Goal: Task Accomplishment & Management: Complete application form

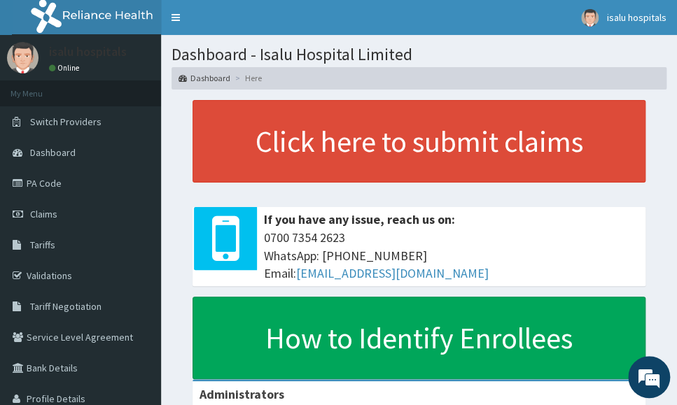
click at [628, 231] on span "0700 7354 2623 WhatsApp: 017001580 Email: hellonigeria@getreliancehealth.com" at bounding box center [451, 256] width 375 height 54
click at [59, 222] on link "Claims" at bounding box center [80, 214] width 161 height 31
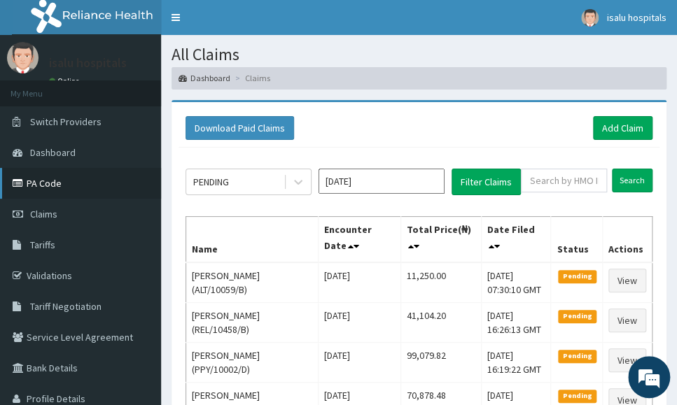
click at [48, 186] on link "PA Code" at bounding box center [80, 183] width 161 height 31
click at [555, 132] on div "Download Paid Claims Add Claim" at bounding box center [419, 128] width 467 height 24
click at [618, 125] on link "Add Claim" at bounding box center [623, 128] width 60 height 24
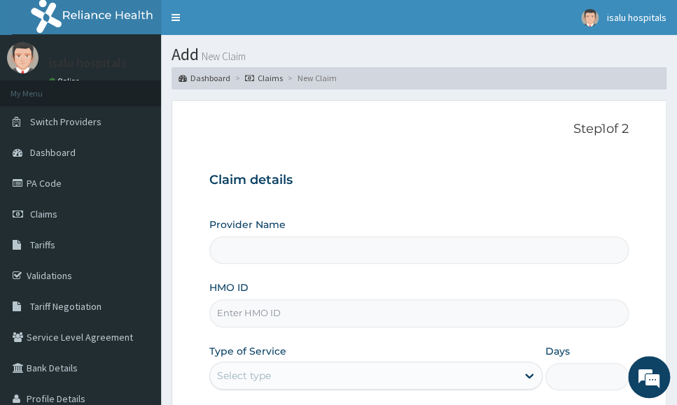
type input "Isalu Hospital Limited"
click at [267, 316] on input "HMO ID" at bounding box center [418, 313] width 419 height 27
paste input "SPR/10019/C"
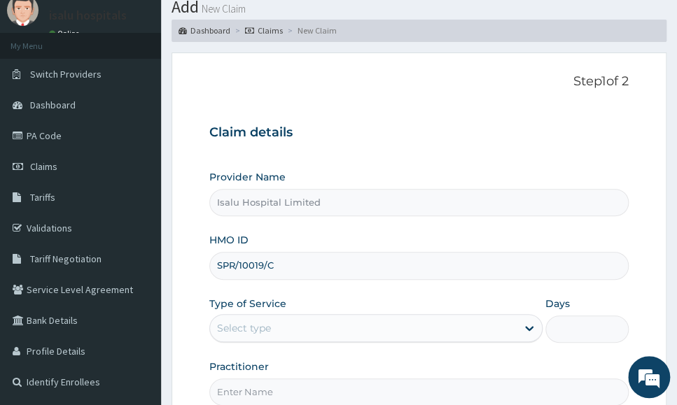
scroll to position [87, 0]
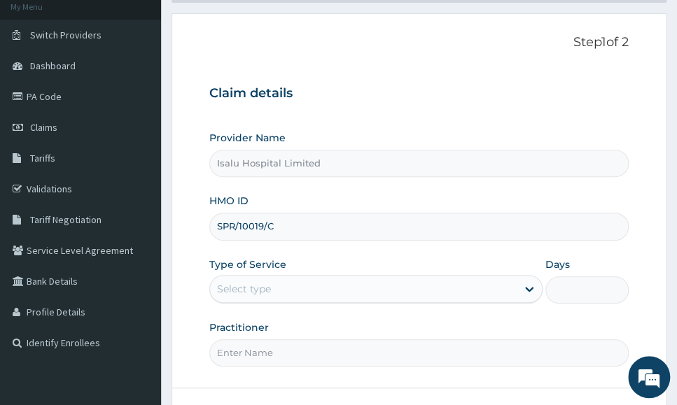
type input "SPR/10019/C"
click at [375, 293] on div "Select type" at bounding box center [363, 289] width 307 height 22
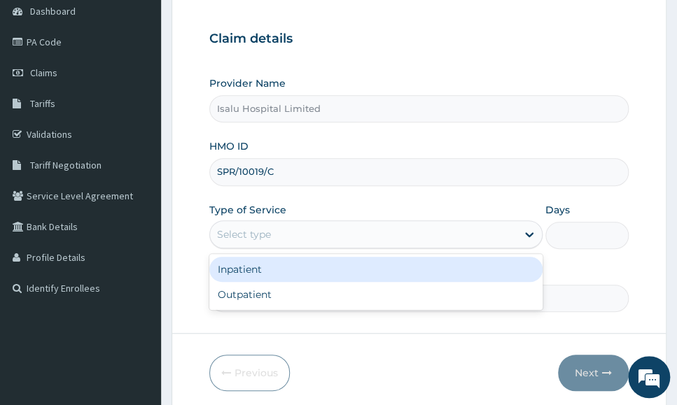
scroll to position [208, 0]
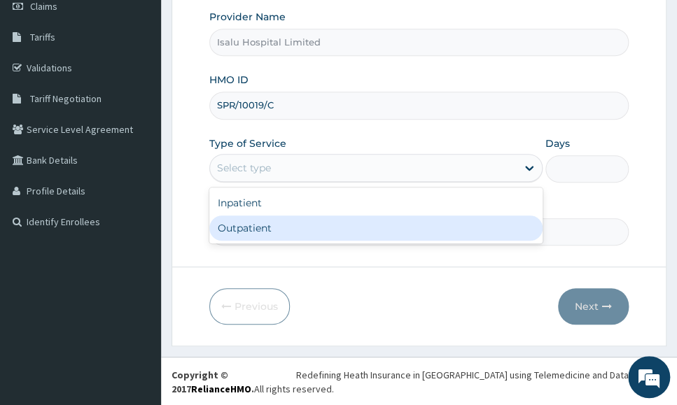
click at [316, 230] on div "Outpatient" at bounding box center [375, 228] width 333 height 25
type input "1"
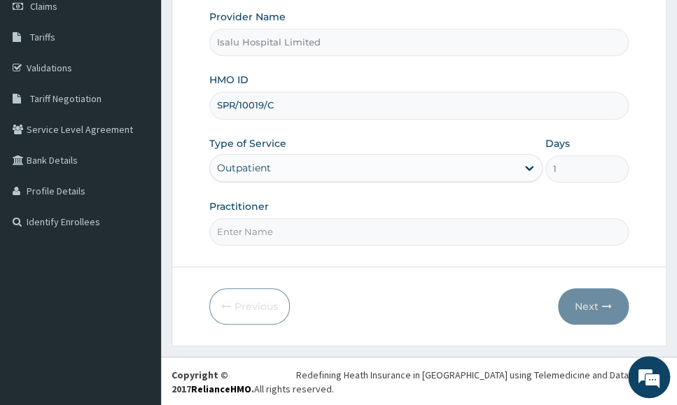
scroll to position [0, 0]
drag, startPoint x: 573, startPoint y: 218, endPoint x: 477, endPoint y: 237, distance: 97.8
click at [572, 220] on input "Practitioner" at bounding box center [418, 231] width 419 height 27
paste input "DR ADJEI"
type input "DR ADJEI"
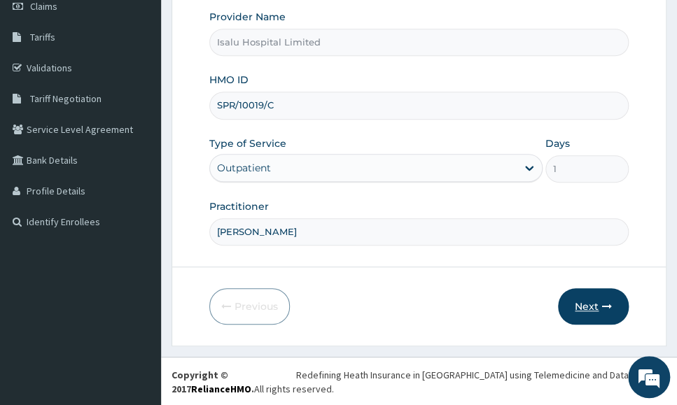
click at [602, 305] on icon "button" at bounding box center [607, 307] width 10 height 10
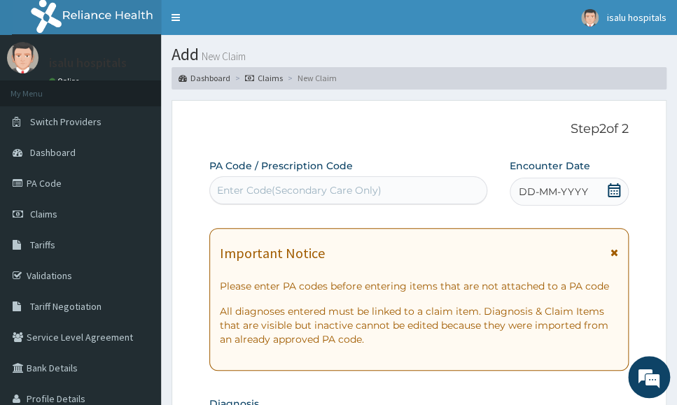
click at [310, 191] on div "Enter Code(Secondary Care Only)" at bounding box center [299, 190] width 165 height 14
paste input "PA/339EAF"
type input "PA/339EAF"
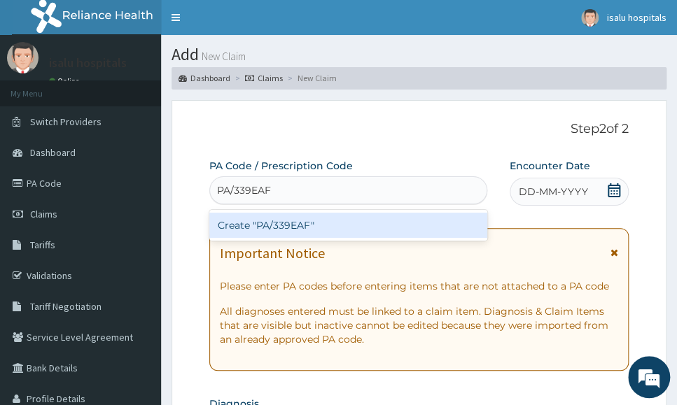
click at [300, 225] on div "Create "PA/339EAF"" at bounding box center [348, 225] width 278 height 25
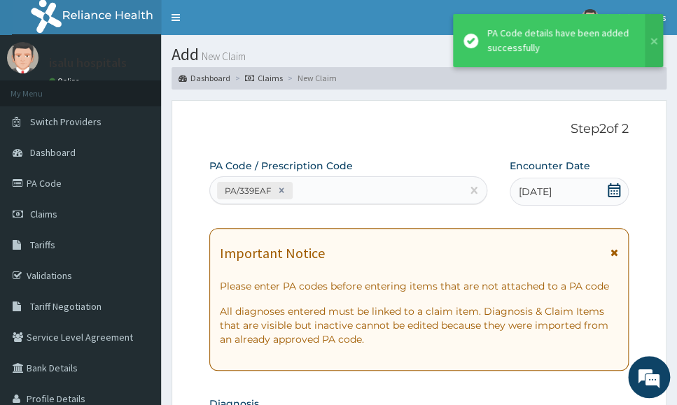
scroll to position [466, 0]
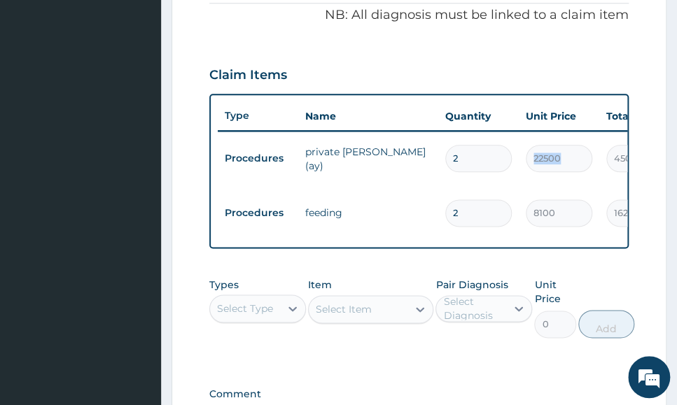
click at [599, 174] on tr "Procedures private ward (ay) 2 22500 45000.00 Malaria + 1 Delete" at bounding box center [561, 159] width 686 height 55
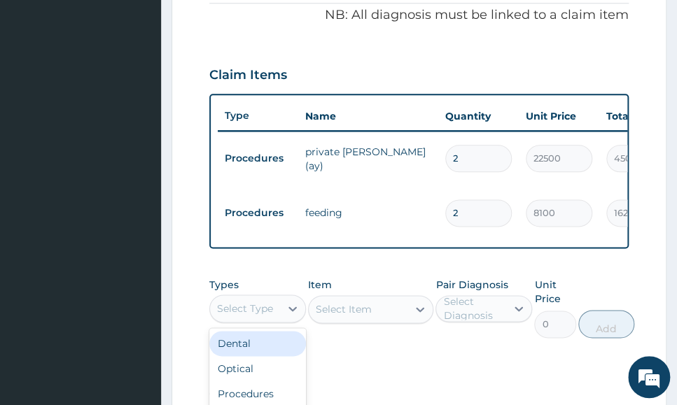
click at [246, 320] on div "Select Type" at bounding box center [257, 309] width 97 height 28
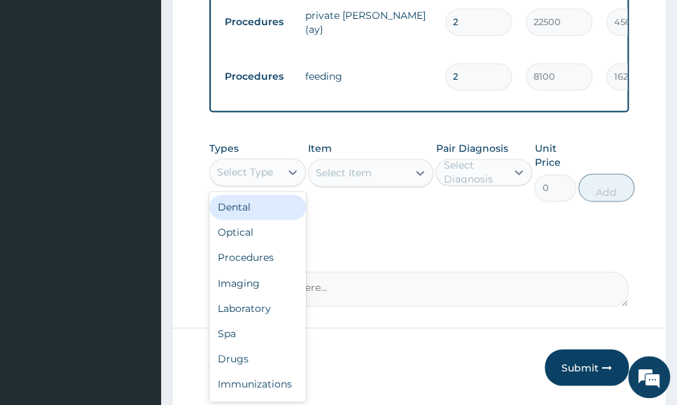
scroll to position [665, 0]
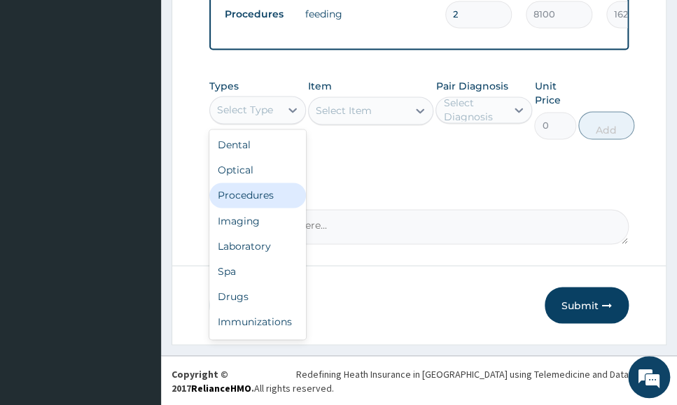
click at [249, 204] on div "Procedures" at bounding box center [257, 195] width 97 height 25
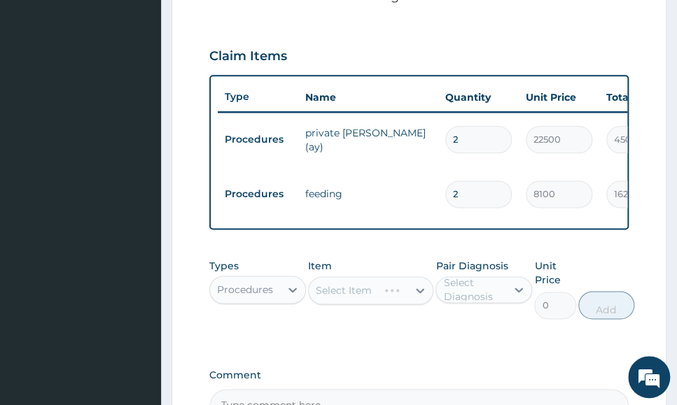
scroll to position [403, 0]
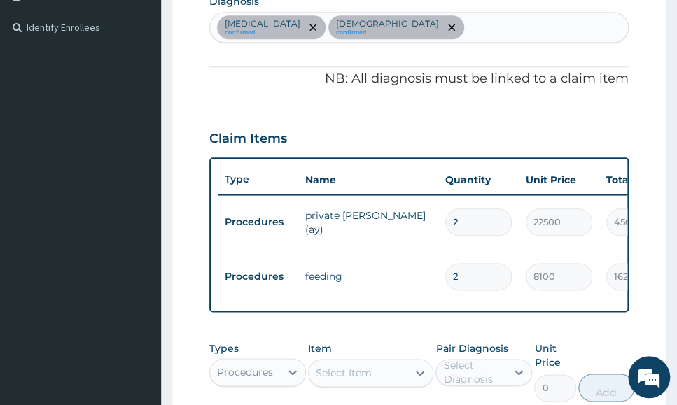
click at [616, 103] on div "PA Code / Prescription Code PA/339EAF Encounter Date 03-10-2025 Important Notic…" at bounding box center [418, 131] width 419 height 751
click at [444, 22] on div "Malaria confirmed Asthma confirmed" at bounding box center [419, 27] width 418 height 29
type input "upper"
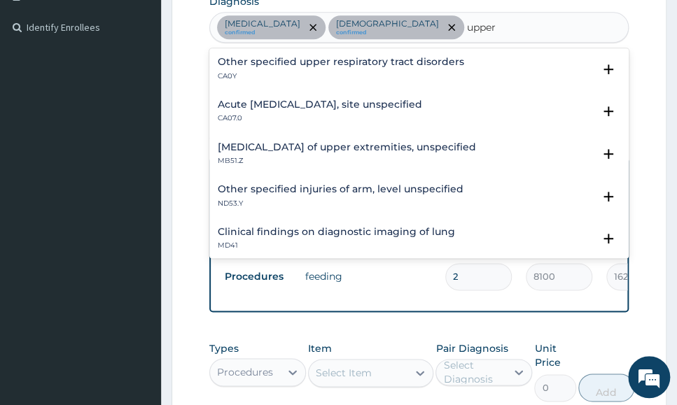
click at [356, 106] on h4 "Acute [MEDICAL_DATA], site unspecified" at bounding box center [320, 104] width 204 height 11
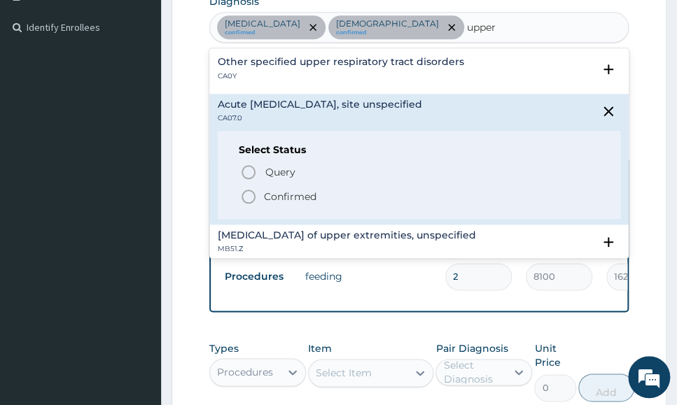
click at [275, 193] on p "Confirmed" at bounding box center [290, 197] width 53 height 14
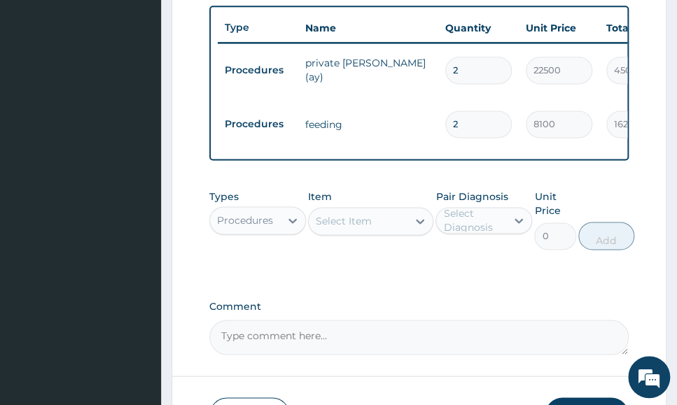
scroll to position [665, 0]
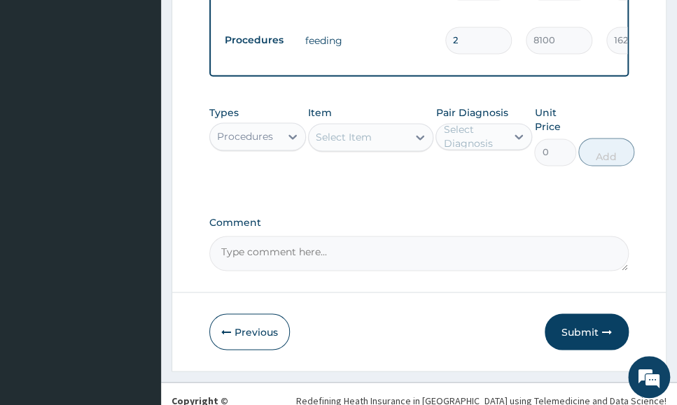
click at [372, 126] on div "Select Item" at bounding box center [358, 137] width 99 height 22
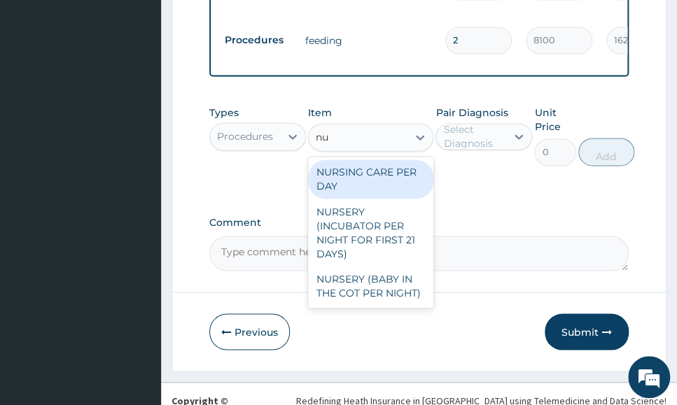
type input "nur"
click at [363, 160] on div "NURSING CARE PER DAY" at bounding box center [371, 179] width 126 height 39
type input "11250"
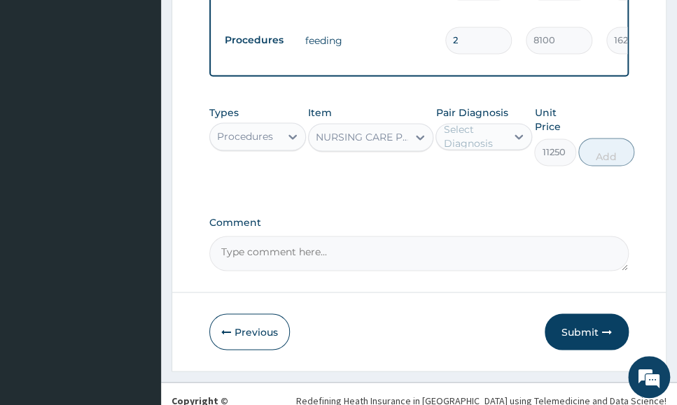
click at [489, 123] on div "Select Diagnosis" at bounding box center [474, 137] width 62 height 28
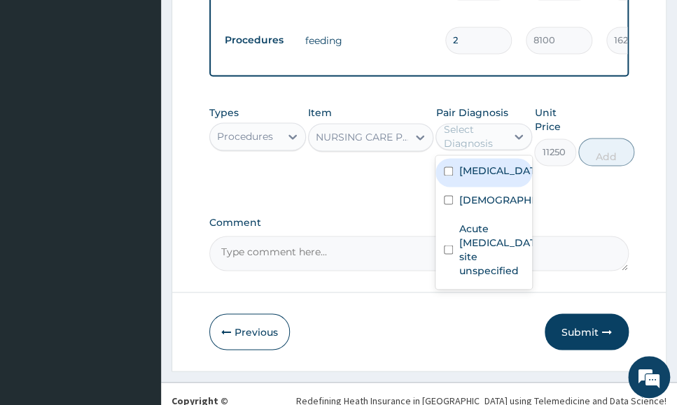
drag, startPoint x: 506, startPoint y: 148, endPoint x: 515, endPoint y: 170, distance: 24.2
click at [507, 158] on div "Malaria" at bounding box center [483, 172] width 97 height 29
checkbox input "true"
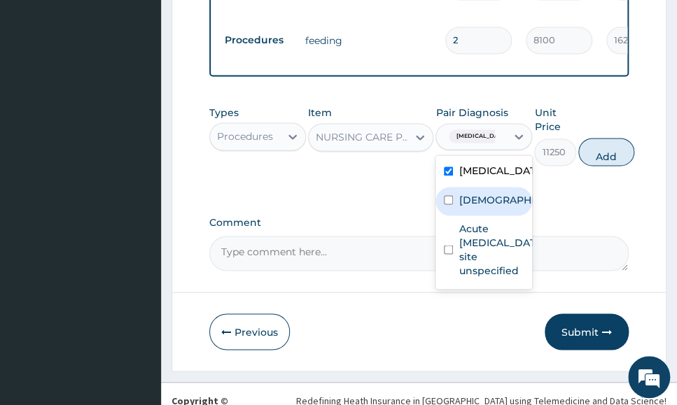
click at [510, 187] on div "Asthma" at bounding box center [483, 201] width 97 height 29
checkbox input "true"
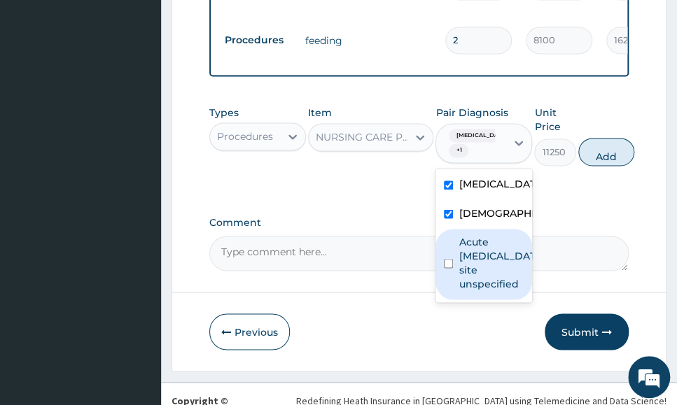
drag, startPoint x: 489, startPoint y: 250, endPoint x: 552, endPoint y: 220, distance: 69.8
click at [492, 250] on label "Acute upper respiratory infection, site unspecified" at bounding box center [499, 263] width 80 height 56
checkbox input "true"
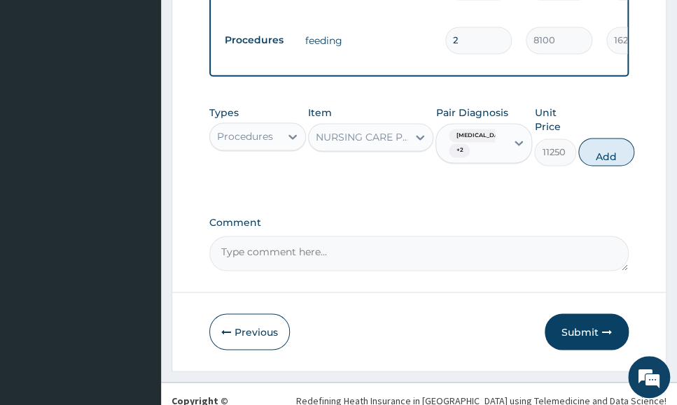
drag, startPoint x: 611, startPoint y: 126, endPoint x: 531, endPoint y: 147, distance: 82.5
click at [611, 138] on button "Add" at bounding box center [606, 152] width 56 height 28
type input "0"
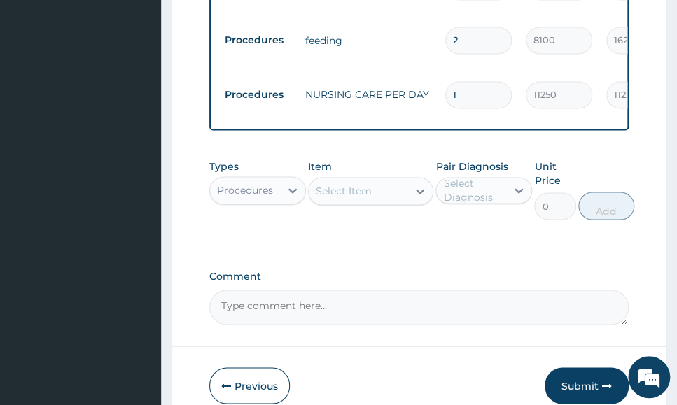
drag, startPoint x: 469, startPoint y: 44, endPoint x: 377, endPoint y: 49, distance: 91.9
click at [397, 68] on tr "Procedures NURSING CARE PER DAY 1 11250 11250.00 Malaria + 2 Delete" at bounding box center [561, 95] width 686 height 55
type input "2"
type input "22500.00"
type input "2"
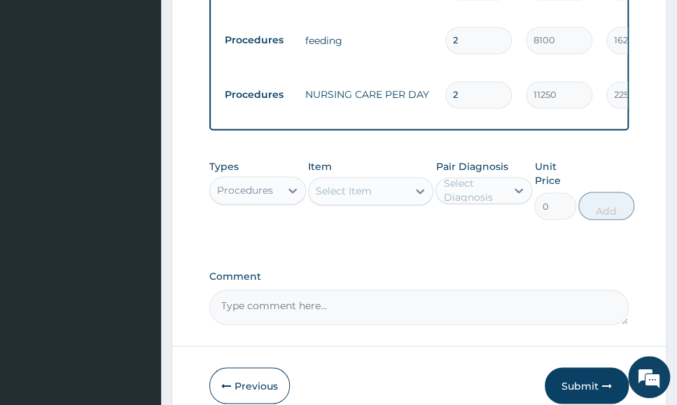
click at [587, 290] on textarea "Comment" at bounding box center [418, 307] width 419 height 35
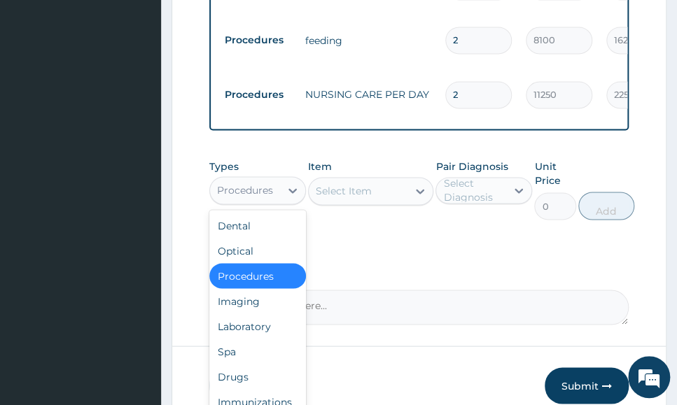
click at [272, 179] on div "Procedures" at bounding box center [245, 190] width 70 height 22
click at [266, 364] on div "Drugs" at bounding box center [257, 376] width 97 height 25
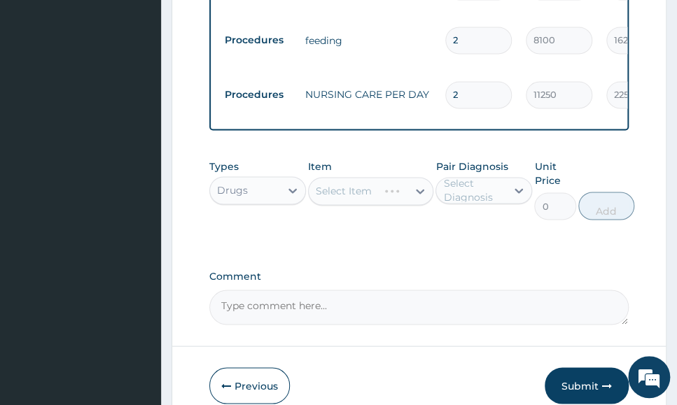
click at [609, 270] on div "Comment" at bounding box center [418, 297] width 419 height 55
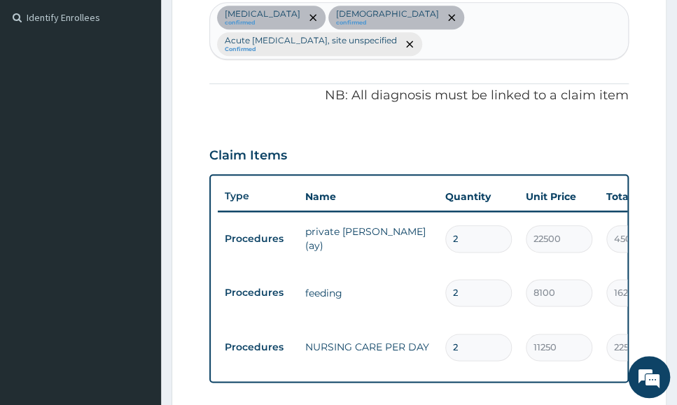
scroll to position [315, 0]
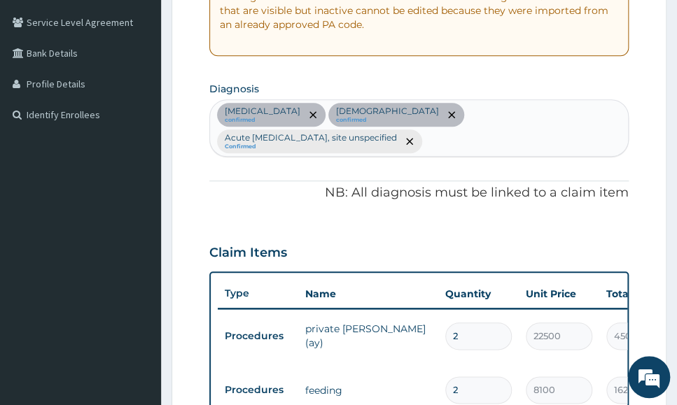
click at [599, 115] on div "Malaria confirmed Asthma confirmed Acute upper respiratory infection, site unsp…" at bounding box center [419, 128] width 418 height 56
type input "s"
type input "sepsis"
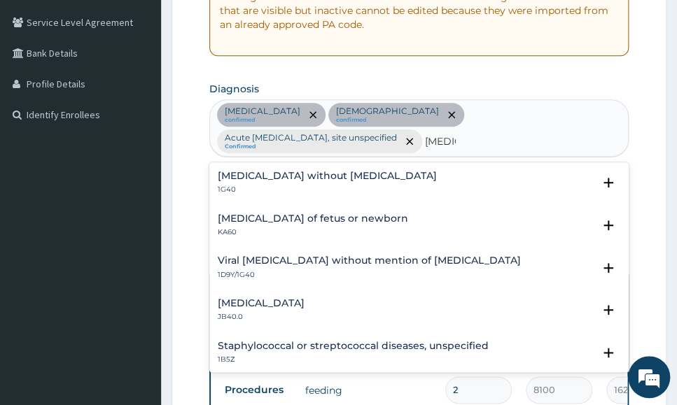
click at [337, 171] on h4 "Sepsis without septic shock" at bounding box center [327, 176] width 219 height 11
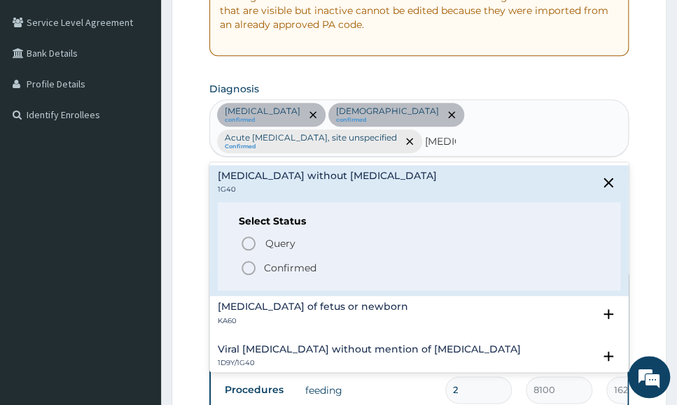
click at [281, 262] on p "Confirmed" at bounding box center [290, 268] width 53 height 14
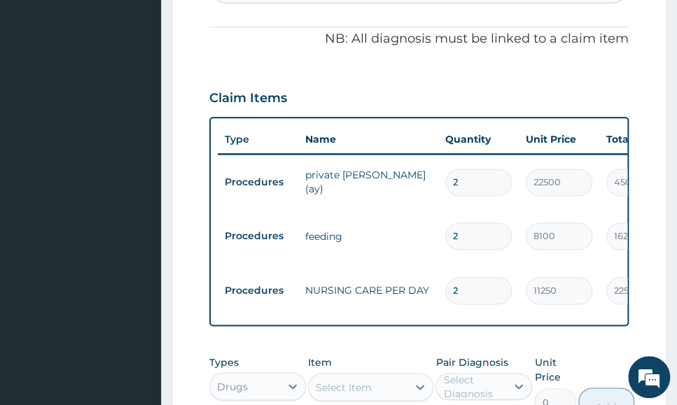
scroll to position [578, 0]
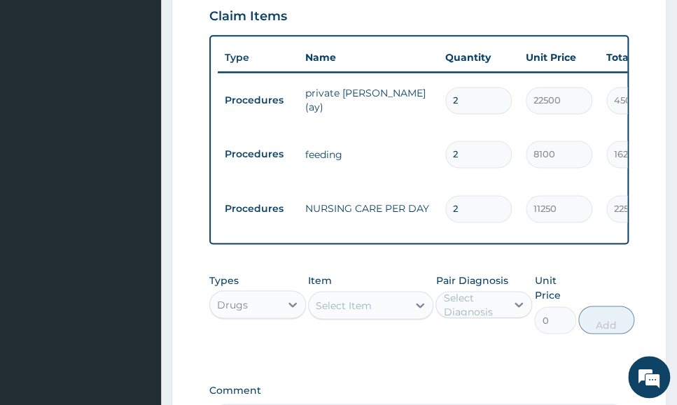
click at [534, 328] on div "Types Drugs Item Select Item Pair Diagnosis Select Diagnosis Unit Price 0 Add" at bounding box center [418, 314] width 419 height 95
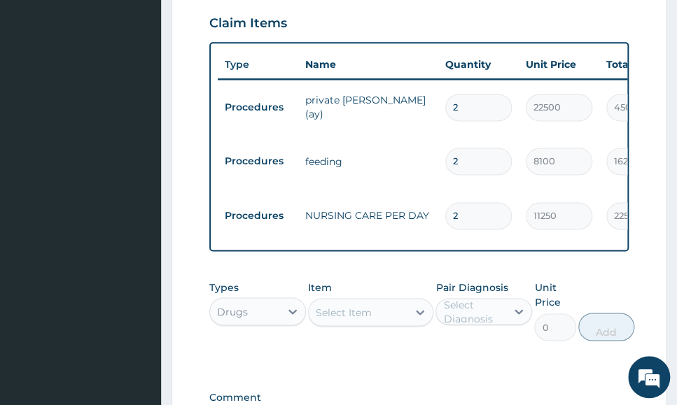
scroll to position [665, 0]
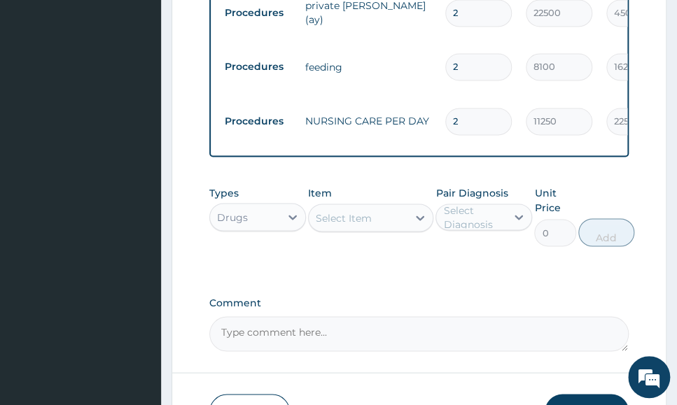
click at [390, 207] on div "Select Item" at bounding box center [358, 218] width 99 height 22
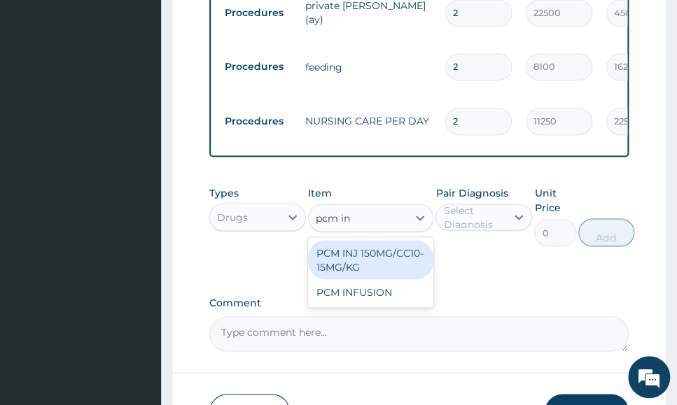
type input "pcm inf"
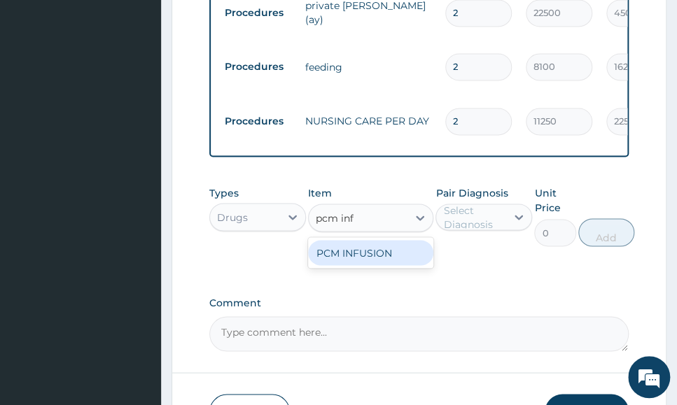
click at [418, 240] on div "PCM INFUSION" at bounding box center [371, 252] width 126 height 25
type input "3916.080078125"
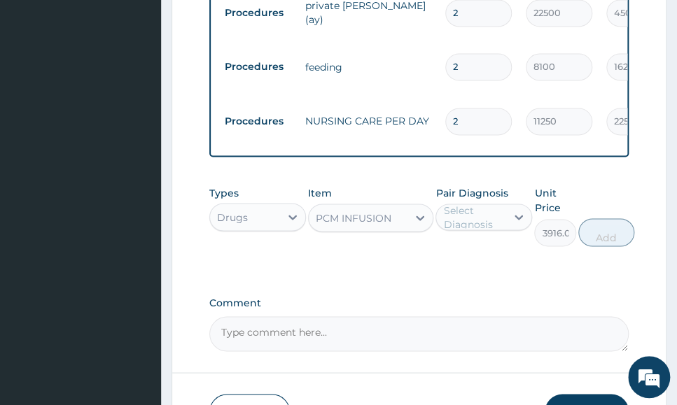
click at [488, 203] on div "Select Diagnosis" at bounding box center [474, 217] width 62 height 28
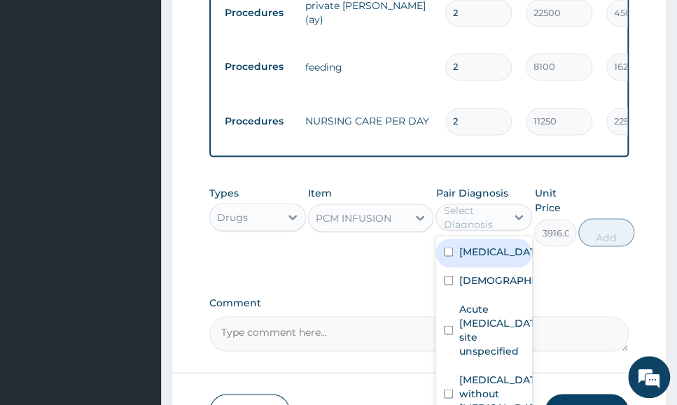
click at [492, 244] on label "Malaria" at bounding box center [499, 251] width 80 height 14
checkbox input "true"
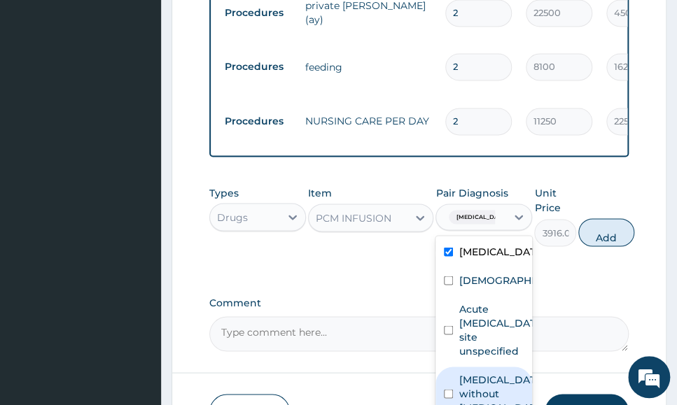
click at [500, 372] on label "Sepsis without septic shock" at bounding box center [499, 393] width 80 height 42
checkbox input "true"
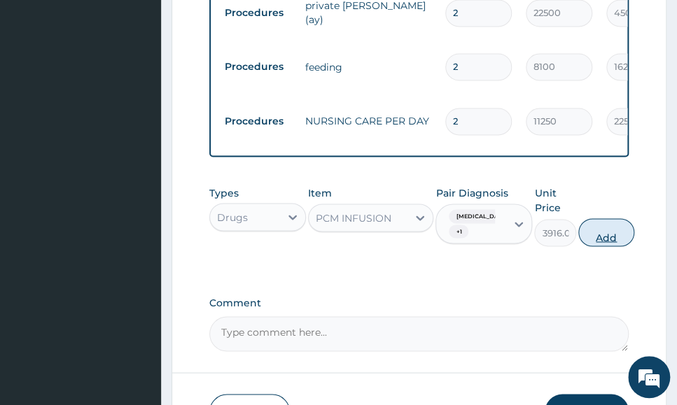
click at [602, 218] on button "Add" at bounding box center [606, 232] width 56 height 28
type input "0"
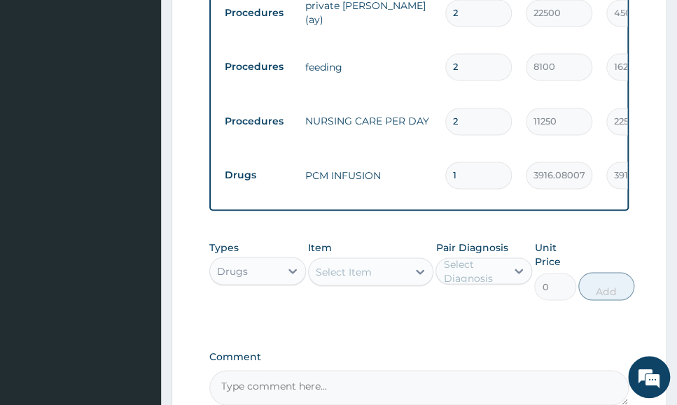
click at [626, 351] on label "Comment" at bounding box center [418, 357] width 419 height 12
click at [626, 370] on textarea "Comment" at bounding box center [418, 387] width 419 height 35
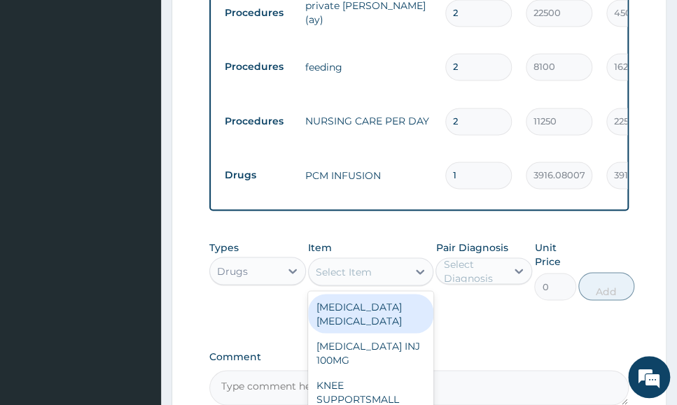
click at [375, 260] on div "Select Item" at bounding box center [358, 271] width 99 height 22
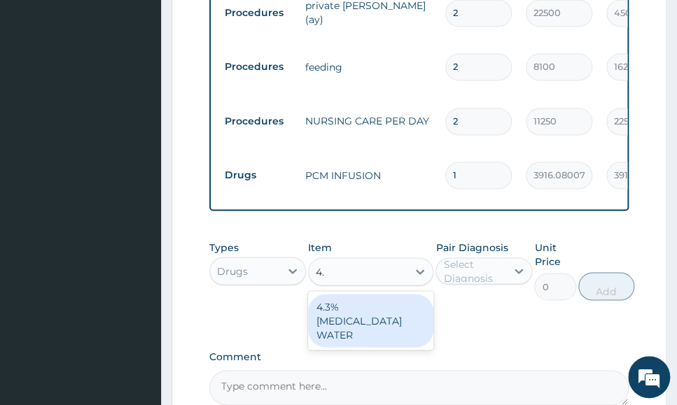
type input "4.3"
drag, startPoint x: 405, startPoint y: 291, endPoint x: 416, endPoint y: 284, distance: 12.9
click at [405, 294] on div "4.3% DEXTROSE WATER" at bounding box center [371, 320] width 126 height 53
type input "1516.36962890625"
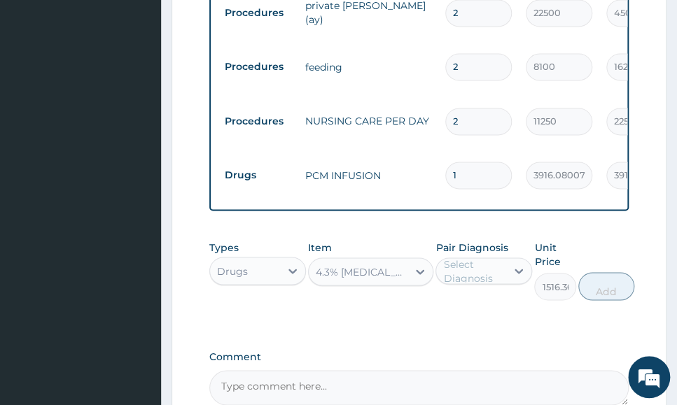
click at [480, 257] on div "Select Diagnosis" at bounding box center [474, 271] width 62 height 28
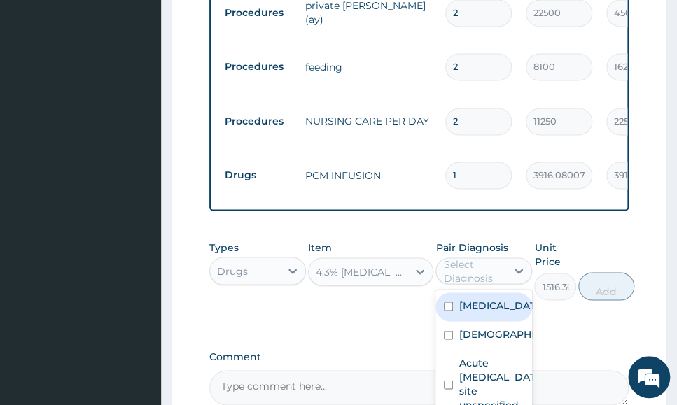
click at [502, 321] on div "Asthma" at bounding box center [483, 335] width 97 height 29
checkbox input "true"
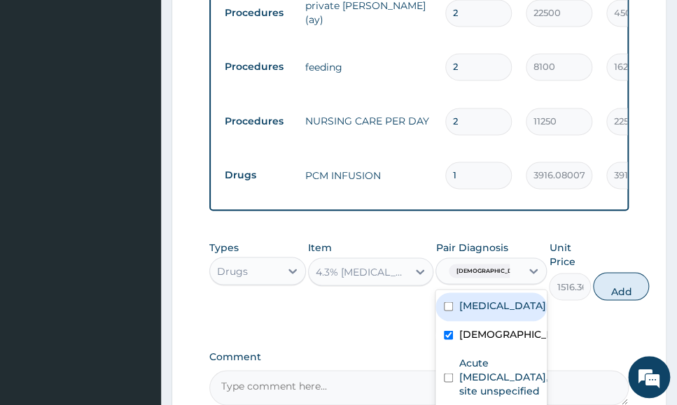
click at [512, 293] on div "Malaria" at bounding box center [490, 307] width 111 height 29
checkbox input "true"
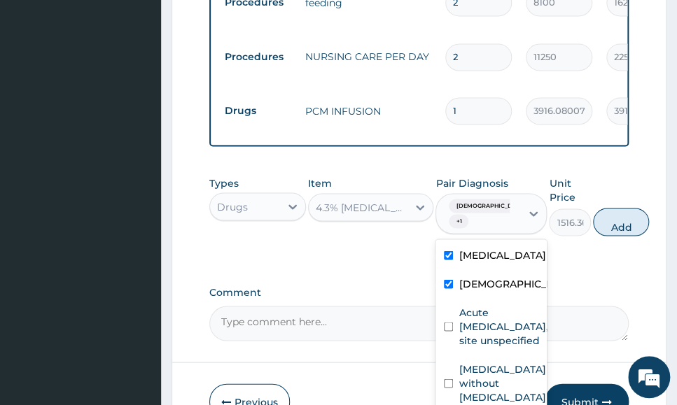
scroll to position [788, 0]
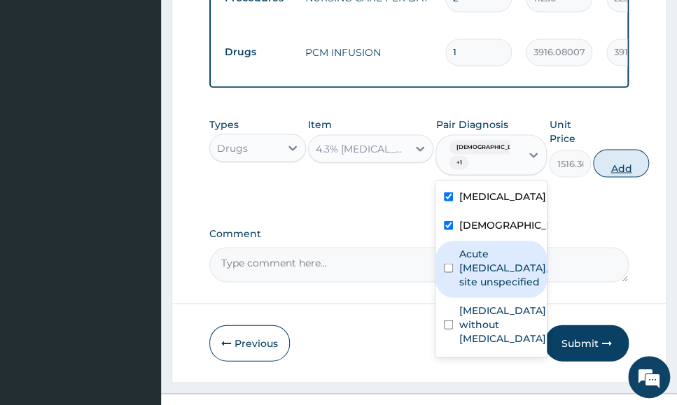
click at [618, 149] on button "Add" at bounding box center [621, 163] width 56 height 28
type input "0"
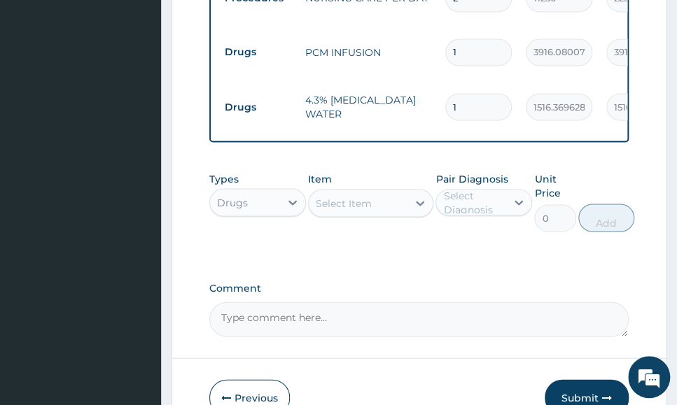
click at [337, 196] on div "Select Item" at bounding box center [344, 203] width 56 height 14
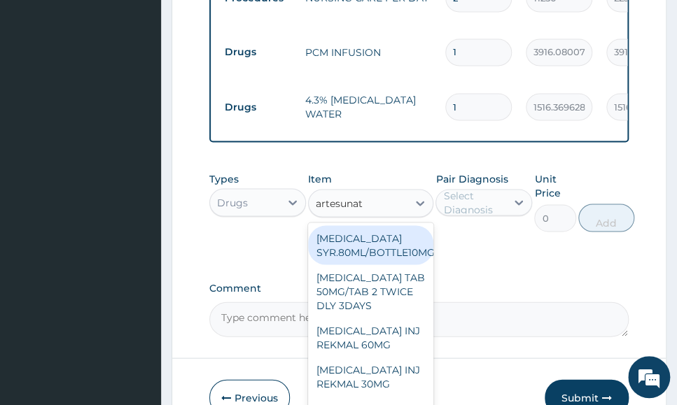
type input "artesunate"
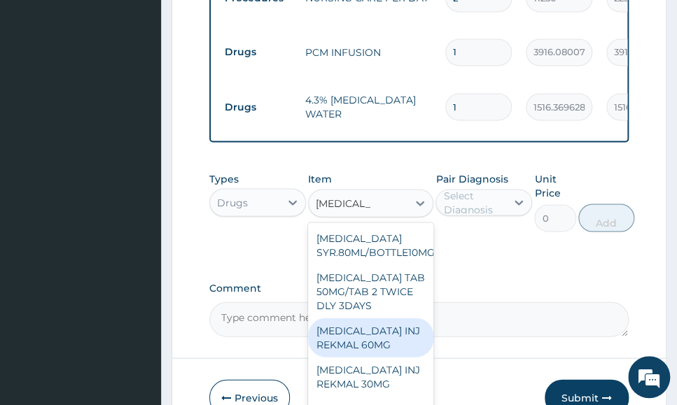
click at [397, 318] on div "ARTESUNATE INJ REKMAL 60MG" at bounding box center [371, 337] width 126 height 39
type input "3998.458740234375"
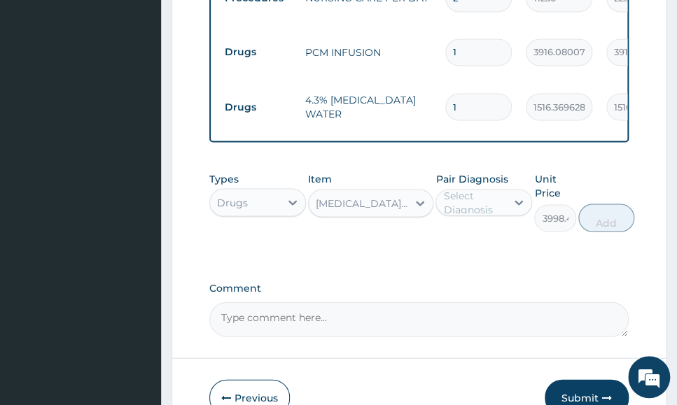
click at [494, 188] on div "Select Diagnosis" at bounding box center [474, 202] width 62 height 28
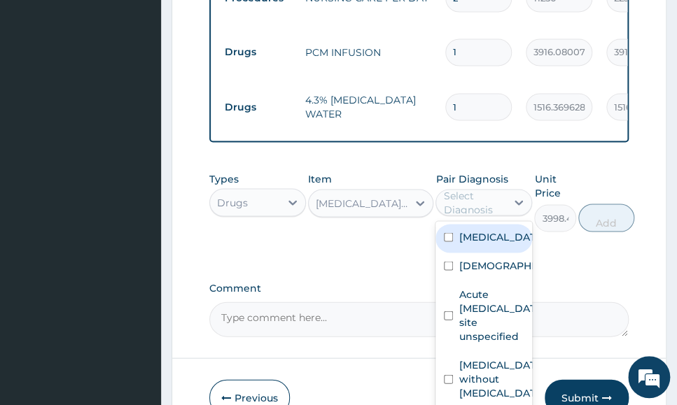
click at [504, 224] on div "Malaria" at bounding box center [483, 238] width 97 height 29
checkbox input "true"
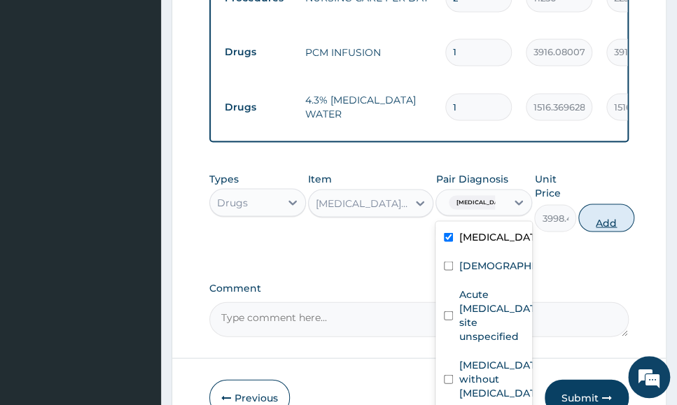
click at [597, 204] on button "Add" at bounding box center [606, 218] width 56 height 28
type input "0"
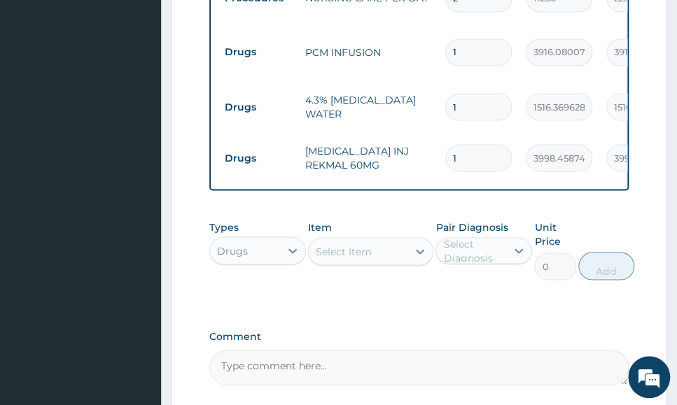
drag, startPoint x: 461, startPoint y: 105, endPoint x: 419, endPoint y: 109, distance: 41.5
click at [426, 134] on tr "Drugs ARTESUNATE INJ REKMAL 60MG 1 3998.458740234375 3998.46 Malaria Delete" at bounding box center [561, 158] width 686 height 48
type input "3"
type input "11995.38"
type input "3"
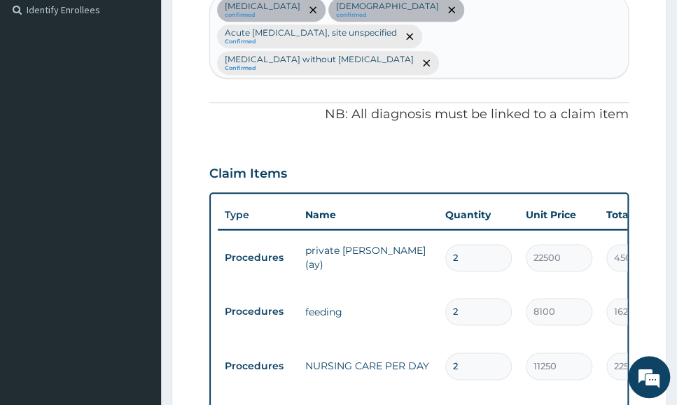
scroll to position [351, 0]
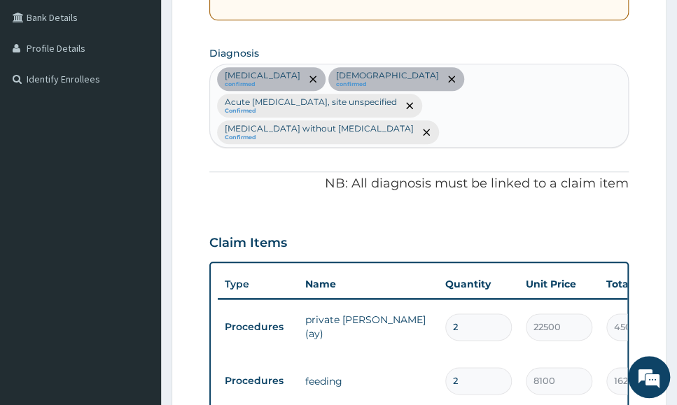
click at [412, 104] on div "Malaria confirmed Asthma confirmed Acute upper respiratory infection, site unsp…" at bounding box center [419, 105] width 418 height 82
type input "nausea"
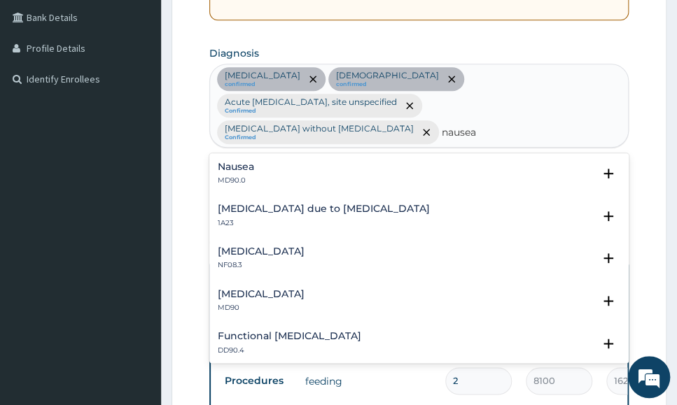
click at [246, 162] on h4 "Nausea" at bounding box center [236, 167] width 36 height 11
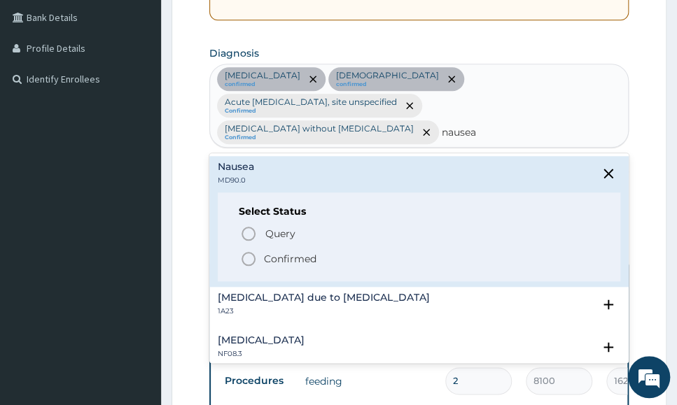
click at [267, 252] on p "Confirmed" at bounding box center [290, 259] width 53 height 14
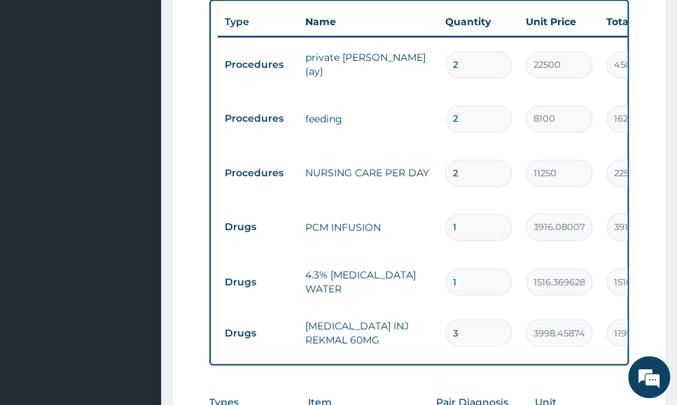
scroll to position [876, 0]
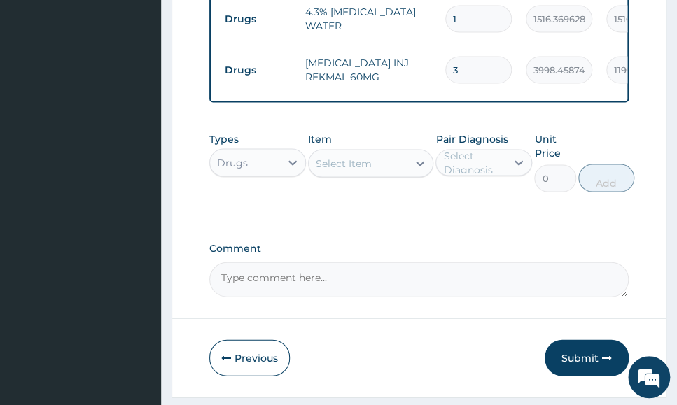
click at [399, 153] on div "Select Item" at bounding box center [358, 164] width 99 height 22
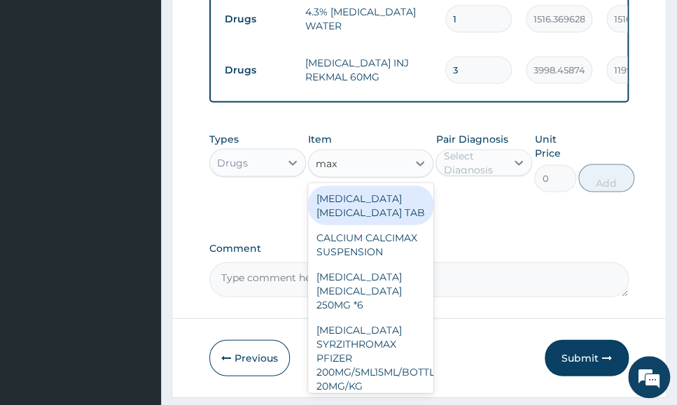
type input "maxo"
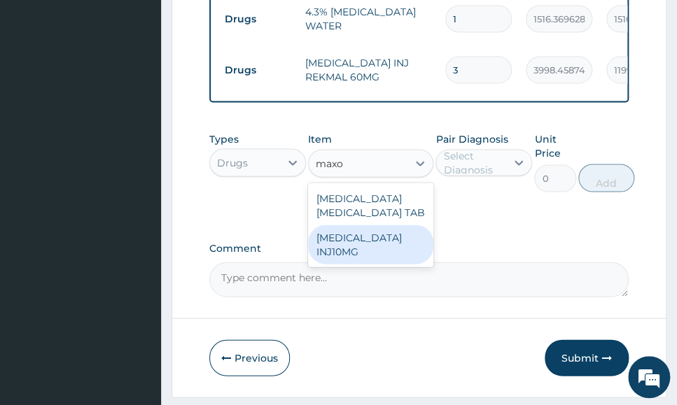
click at [395, 225] on div "MAXOLON INJ10MG" at bounding box center [371, 244] width 126 height 39
type input "668.8294067382812"
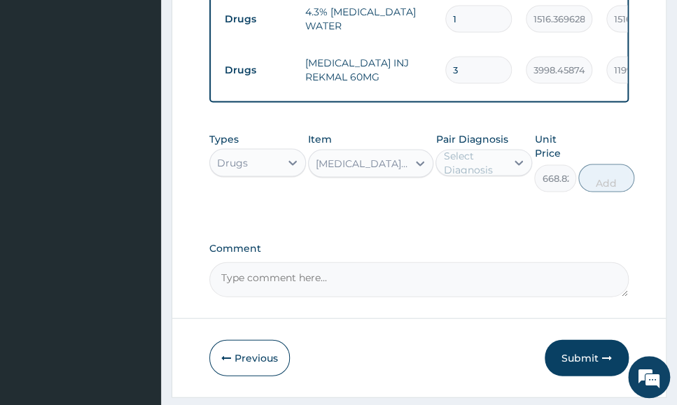
click at [496, 149] on div "Select Diagnosis" at bounding box center [474, 163] width 62 height 28
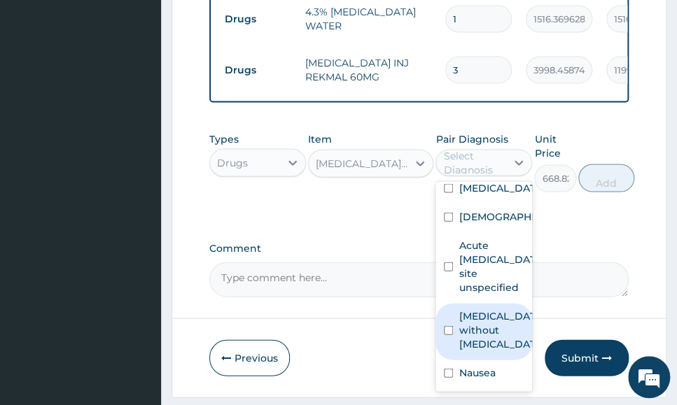
scroll to position [886, 0]
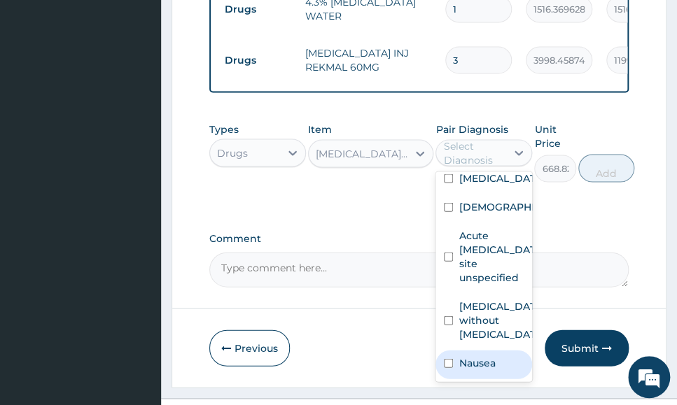
click at [472, 356] on label "Nausea" at bounding box center [477, 363] width 36 height 14
checkbox input "true"
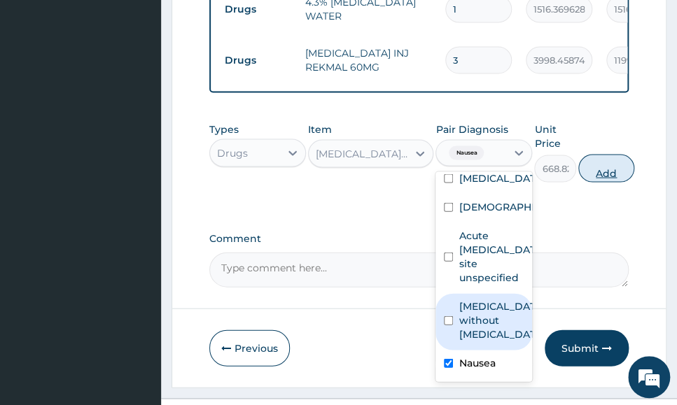
click at [604, 155] on button "Add" at bounding box center [606, 169] width 56 height 28
type input "0"
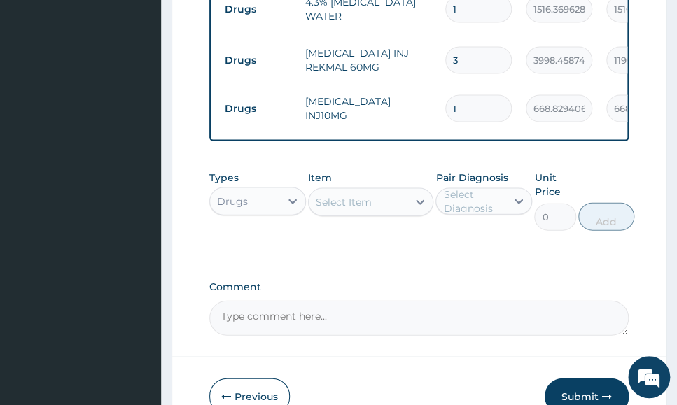
click at [341, 195] on div "Select Item" at bounding box center [344, 202] width 56 height 14
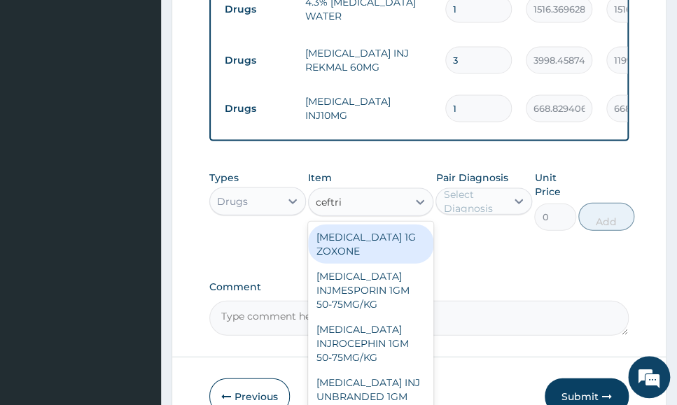
type input "ceftria"
click at [412, 225] on div "CEFTRIAXONE 1G ZOXONE" at bounding box center [371, 244] width 126 height 39
type input "3465.345703125"
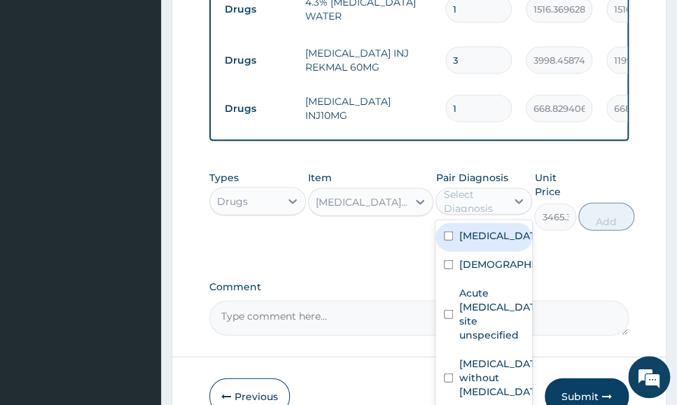
click at [492, 188] on div "Select Diagnosis" at bounding box center [483, 201] width 97 height 27
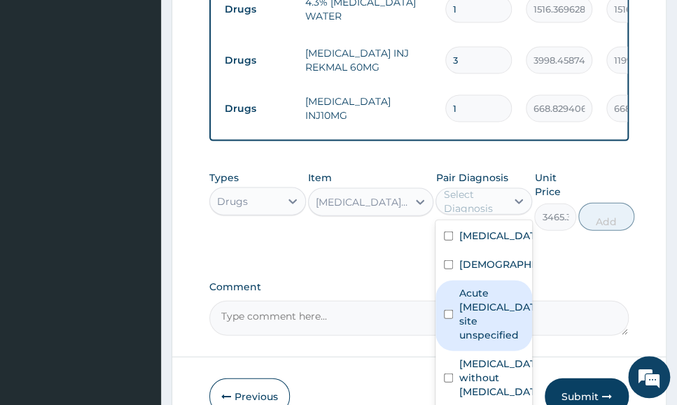
scroll to position [51, 0]
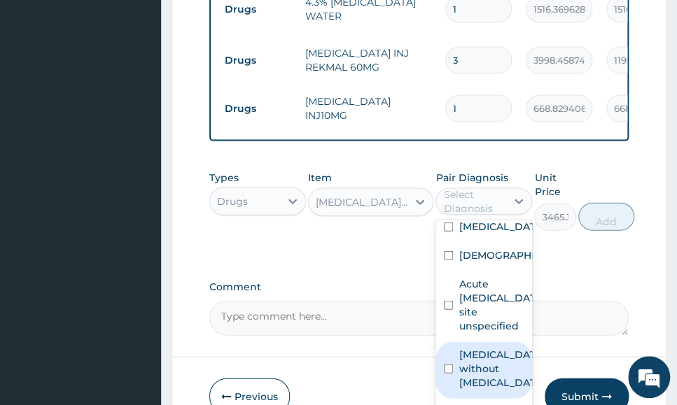
click at [473, 348] on label "Sepsis without septic shock" at bounding box center [499, 369] width 80 height 42
checkbox input "true"
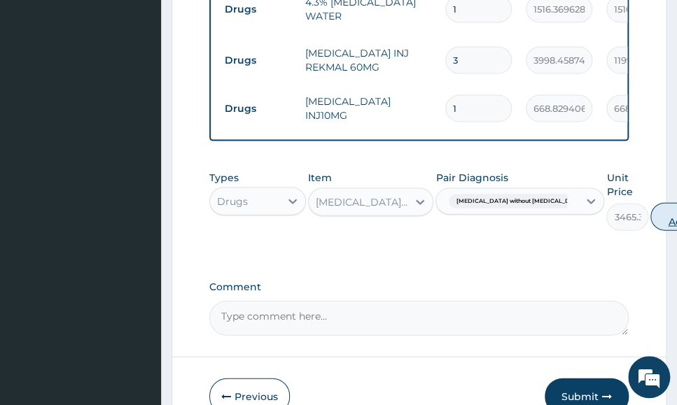
click at [650, 203] on button "Add" at bounding box center [678, 217] width 56 height 28
type input "0"
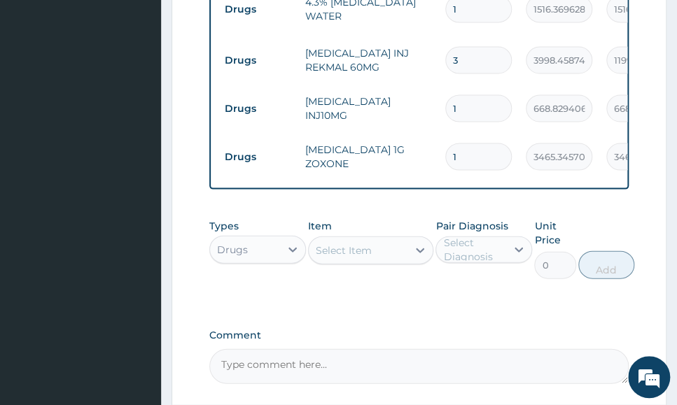
click at [374, 239] on div "Select Item" at bounding box center [358, 250] width 99 height 22
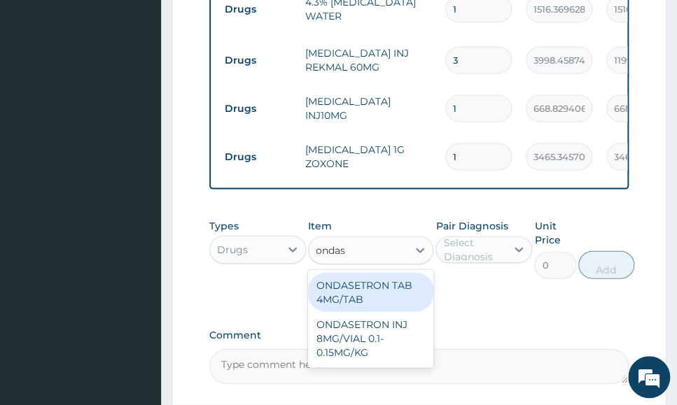
type input "ondase"
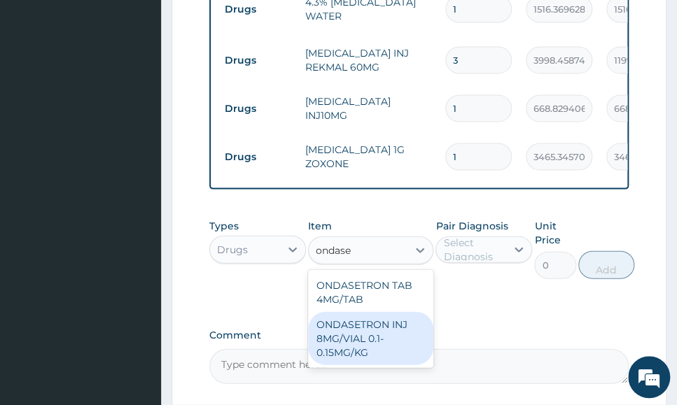
click at [417, 312] on div "ONDASETRON INJ 8MG/VIAL 0.1-0.15MG/KG" at bounding box center [371, 338] width 126 height 53
type input "1672.925537109375"
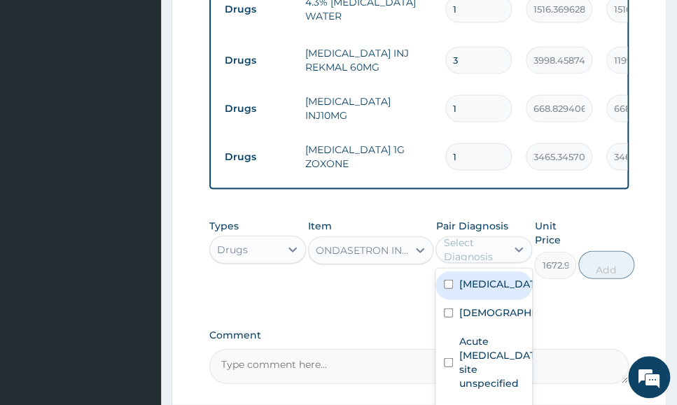
click at [457, 236] on div "Select Diagnosis" at bounding box center [474, 250] width 62 height 28
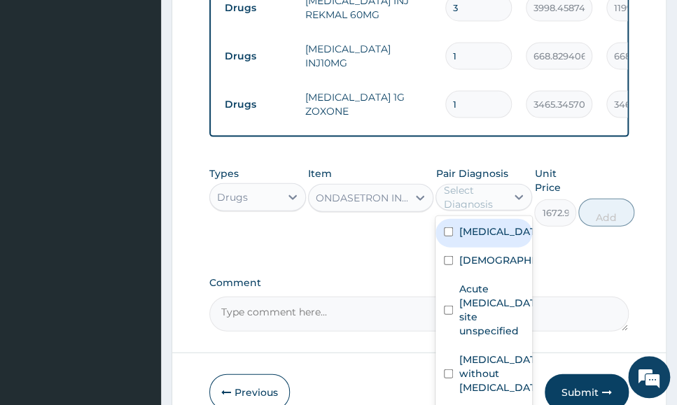
scroll to position [983, 0]
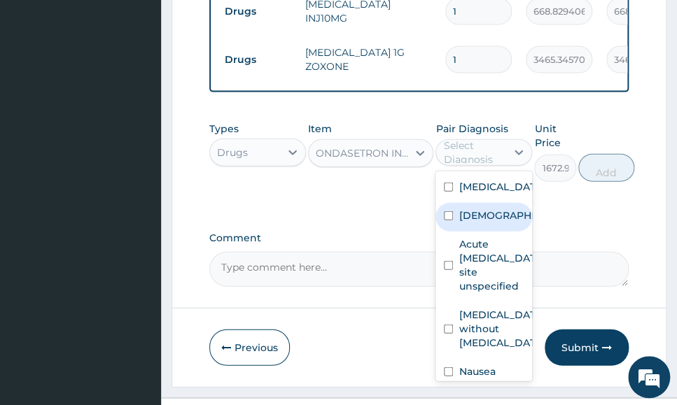
click at [493, 209] on label "Asthma" at bounding box center [499, 216] width 80 height 14
checkbox input "true"
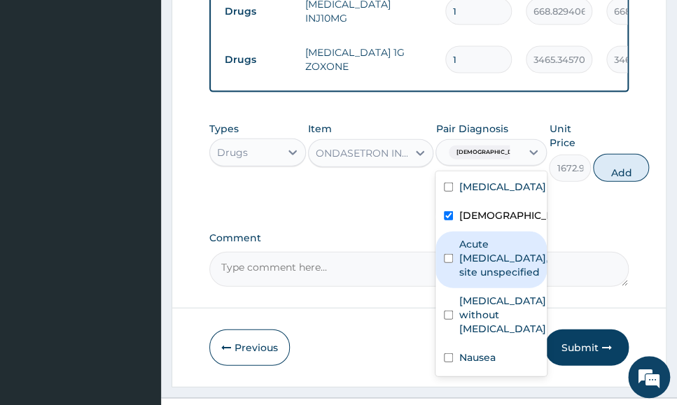
click at [506, 237] on label "Acute upper respiratory infection, site unspecified" at bounding box center [503, 258] width 89 height 42
checkbox input "true"
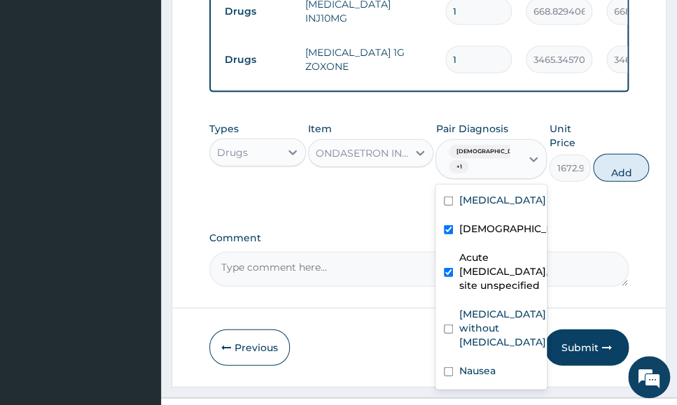
scroll to position [51, 0]
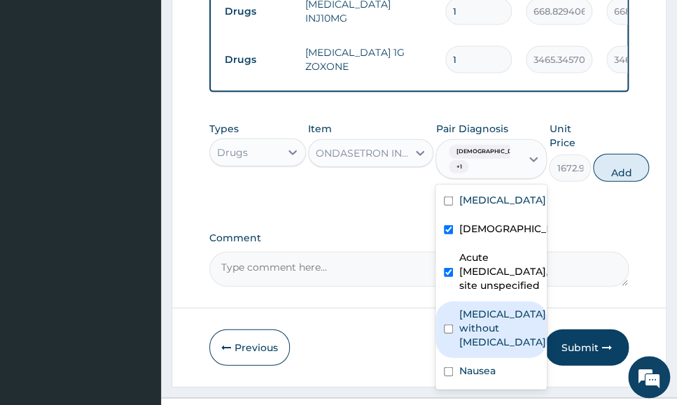
click at [496, 307] on label "Sepsis without septic shock" at bounding box center [502, 328] width 87 height 42
checkbox input "true"
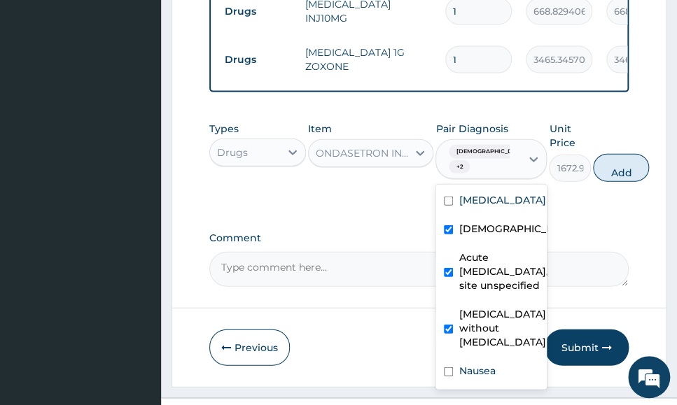
click at [604, 154] on button "Add" at bounding box center [621, 168] width 56 height 28
type input "0"
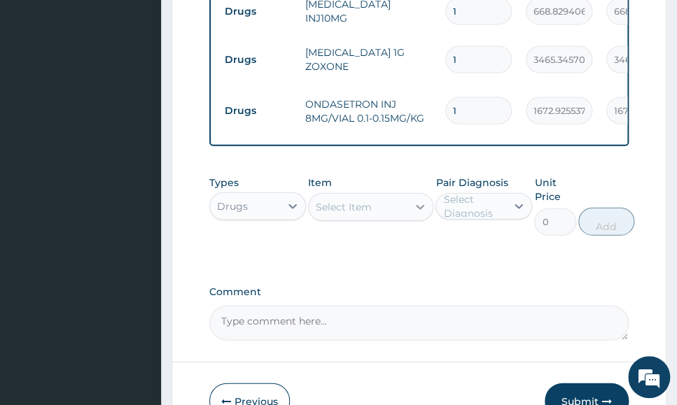
click at [410, 195] on div at bounding box center [419, 207] width 25 height 25
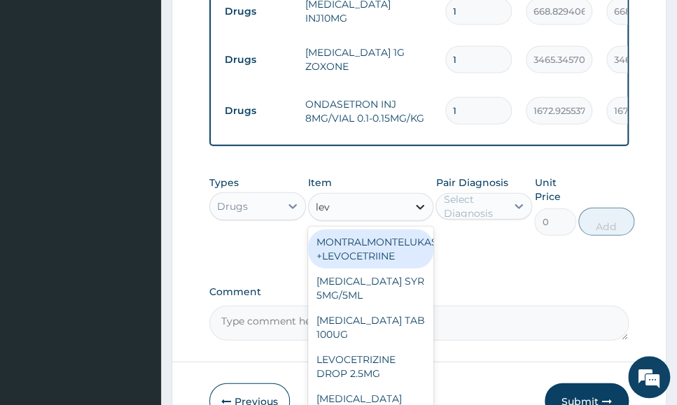
type input "levo"
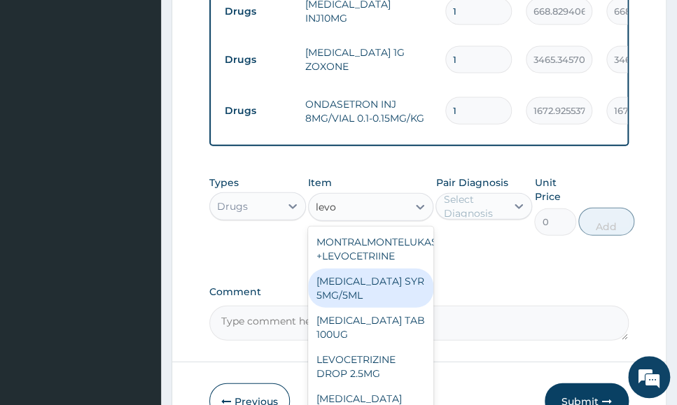
click at [396, 269] on div "LEVOCETIRIZINE SYR 5MG/5ML" at bounding box center [371, 288] width 126 height 39
type input "3818.072265625"
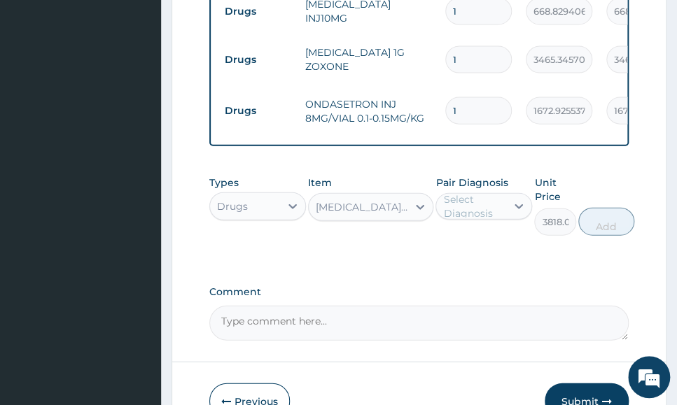
click at [508, 176] on div "Pair Diagnosis Select Diagnosis" at bounding box center [483, 206] width 97 height 60
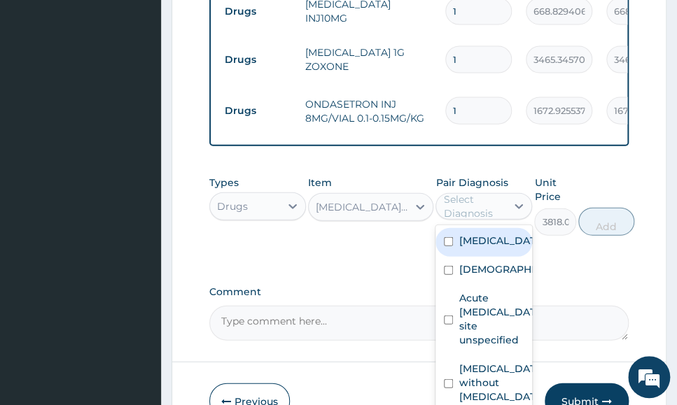
drag, startPoint x: 499, startPoint y: 149, endPoint x: 505, endPoint y: 164, distance: 16.0
click at [499, 193] on div "Select Diagnosis" at bounding box center [474, 207] width 62 height 28
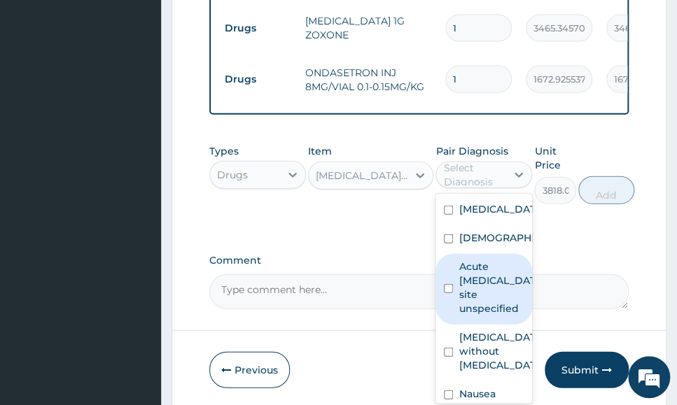
scroll to position [1032, 0]
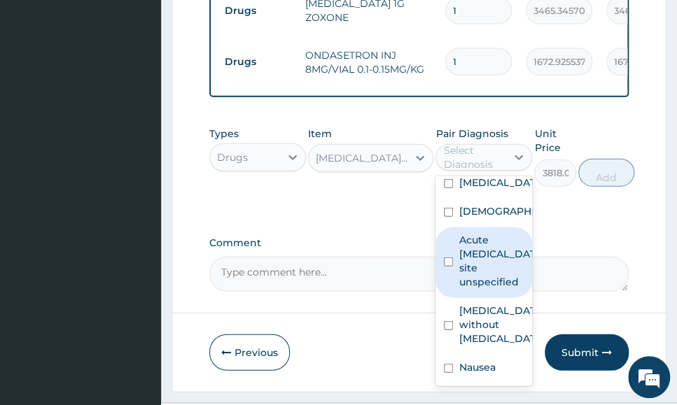
click at [496, 233] on label "Acute upper respiratory infection, site unspecified" at bounding box center [499, 261] width 80 height 56
checkbox input "true"
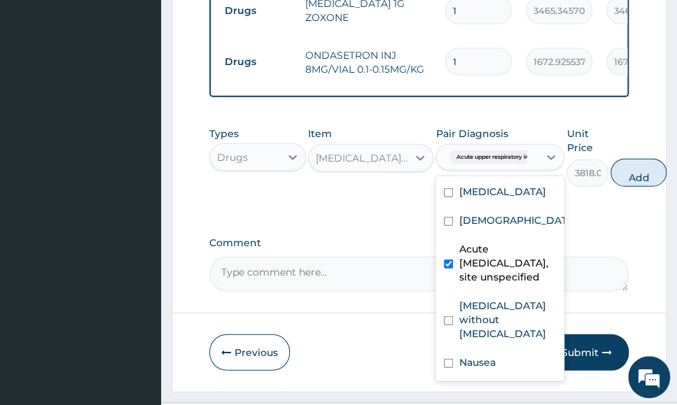
scroll to position [0, 0]
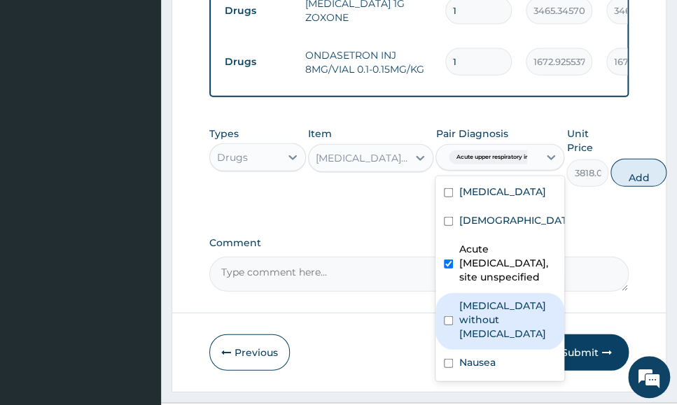
click at [521, 299] on label "Sepsis without septic shock" at bounding box center [507, 320] width 97 height 42
checkbox input "true"
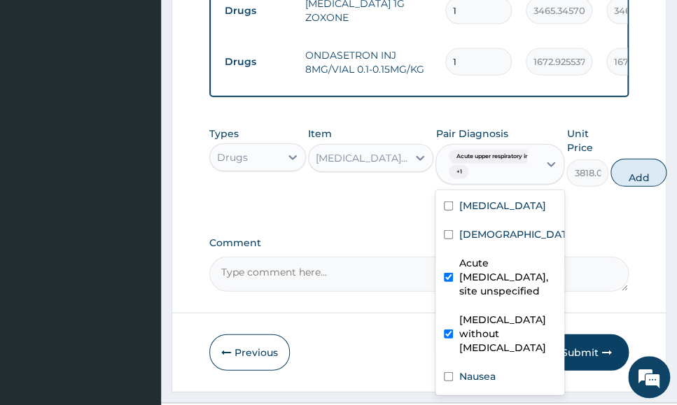
click at [632, 159] on button "Add" at bounding box center [639, 173] width 56 height 28
type input "0"
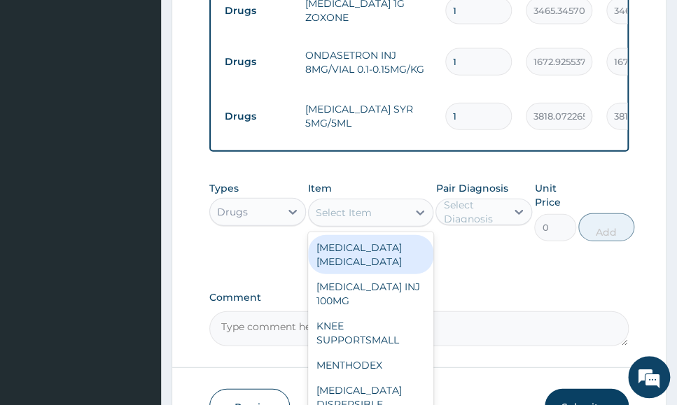
click at [405, 202] on div "Select Item" at bounding box center [358, 213] width 99 height 22
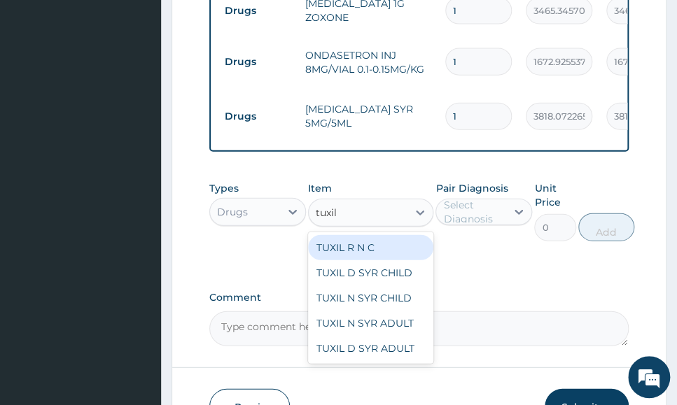
type input "tuxil d"
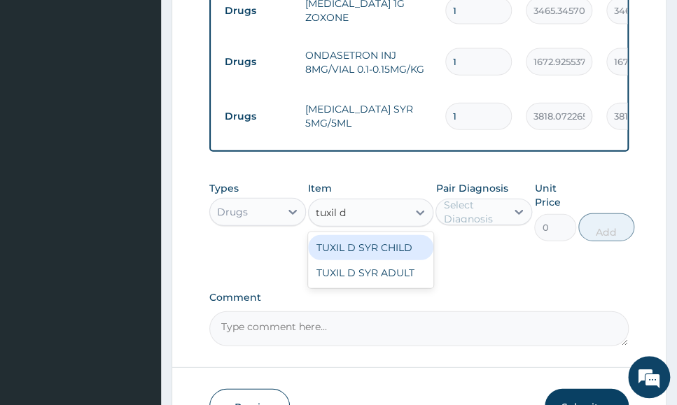
click at [404, 235] on div "TUXIL D SYR CHILD" at bounding box center [371, 247] width 126 height 25
type input "1352.63525390625"
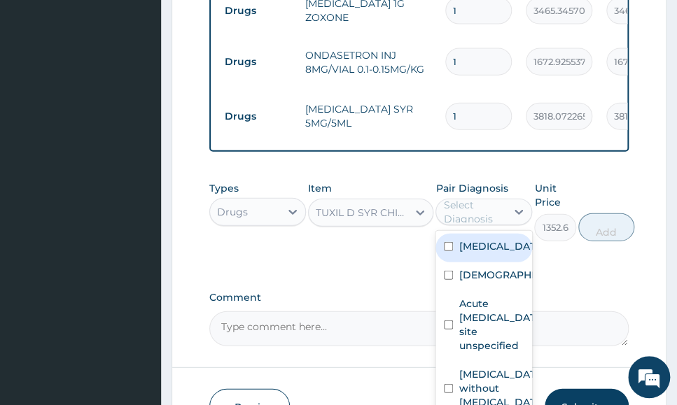
click at [471, 198] on div "Select Diagnosis" at bounding box center [474, 212] width 62 height 28
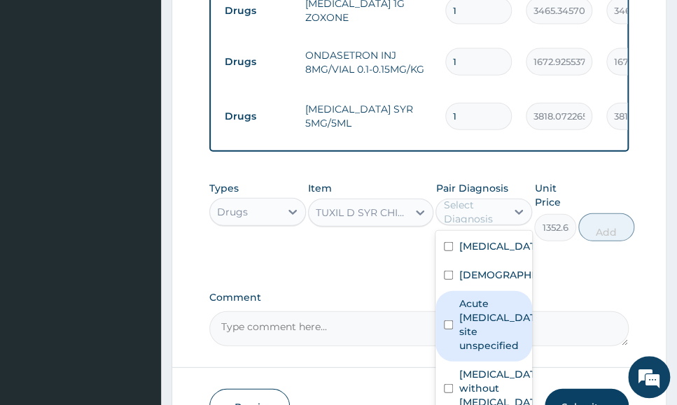
click at [507, 303] on label "Acute upper respiratory infection, site unspecified" at bounding box center [499, 325] width 80 height 56
checkbox input "true"
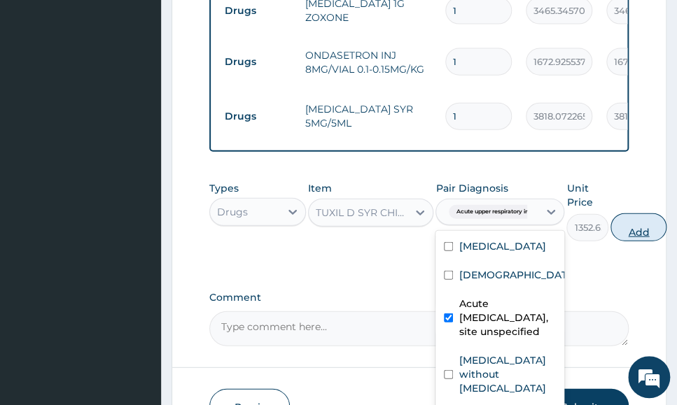
click at [652, 214] on button "Add" at bounding box center [639, 228] width 56 height 28
type input "0"
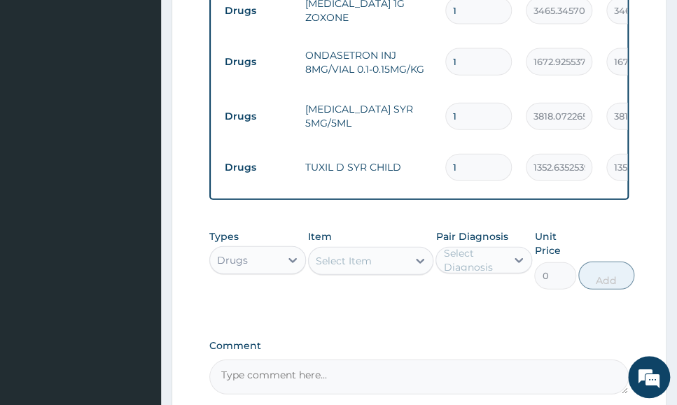
click at [402, 250] on div "Select Item" at bounding box center [358, 261] width 99 height 22
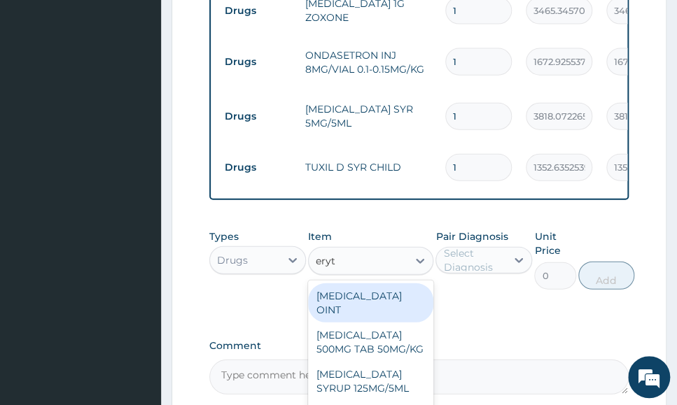
type input "eryth"
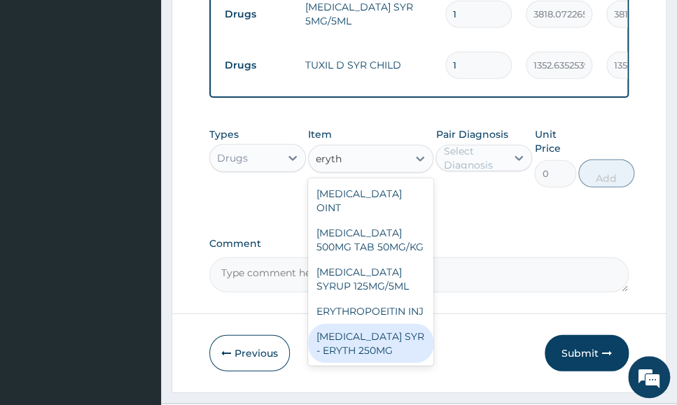
scroll to position [20, 0]
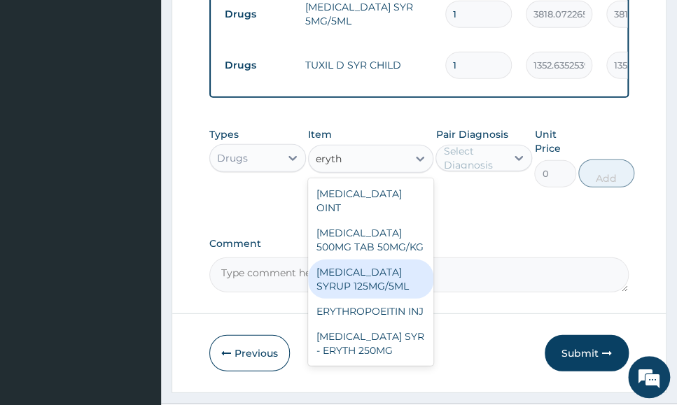
click at [403, 260] on div "ERYTHROMYCIN SYRUP 125MG/5ML" at bounding box center [371, 279] width 126 height 39
type input "1263.065185546875"
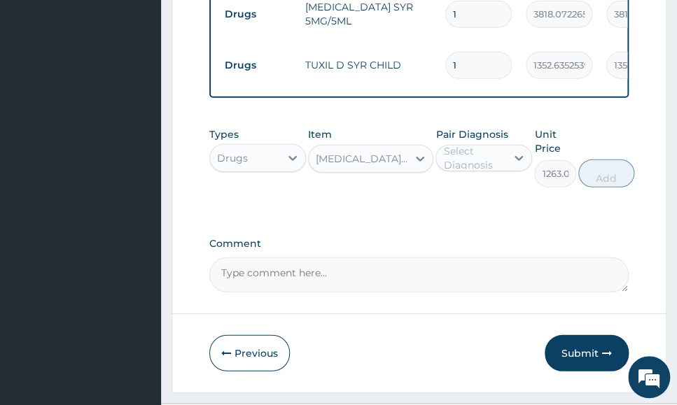
click at [487, 144] on div "Select Diagnosis" at bounding box center [474, 158] width 62 height 28
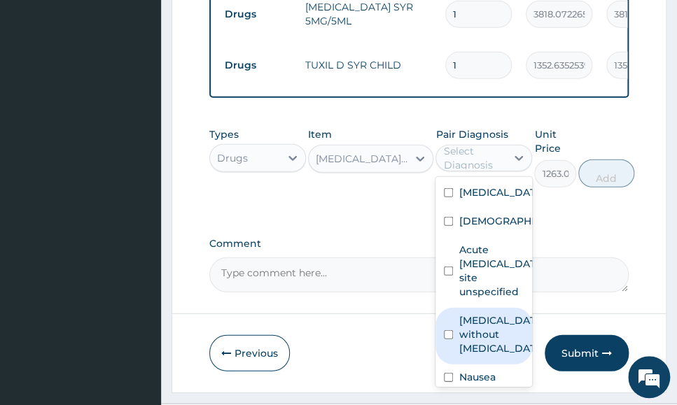
click at [470, 314] on label "Sepsis without septic shock" at bounding box center [499, 335] width 80 height 42
checkbox input "true"
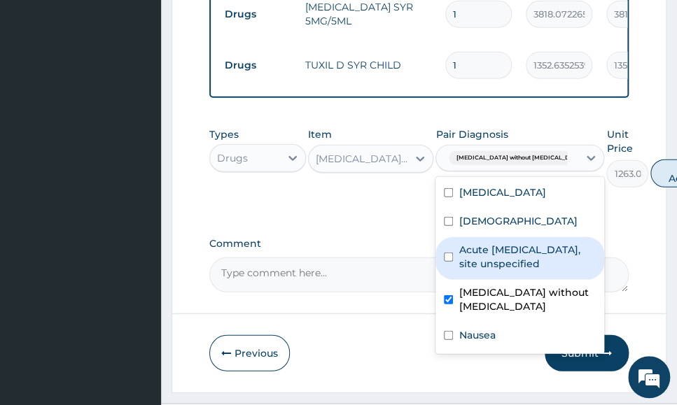
click at [494, 243] on label "Acute upper respiratory infection, site unspecified" at bounding box center [527, 257] width 137 height 28
checkbox input "true"
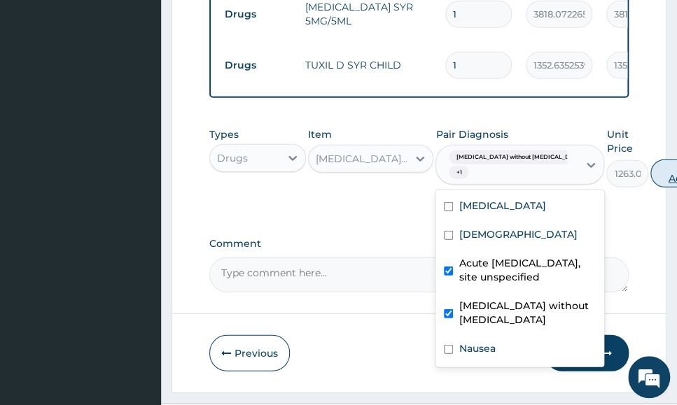
click at [650, 160] on button "Add" at bounding box center [678, 174] width 56 height 28
type input "0"
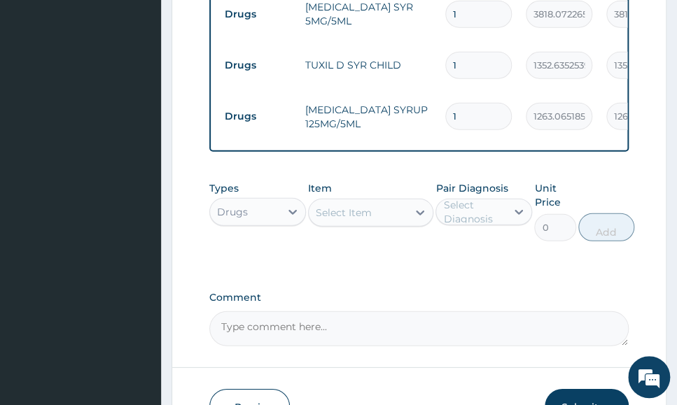
click at [357, 206] on div "Select Item" at bounding box center [344, 213] width 56 height 14
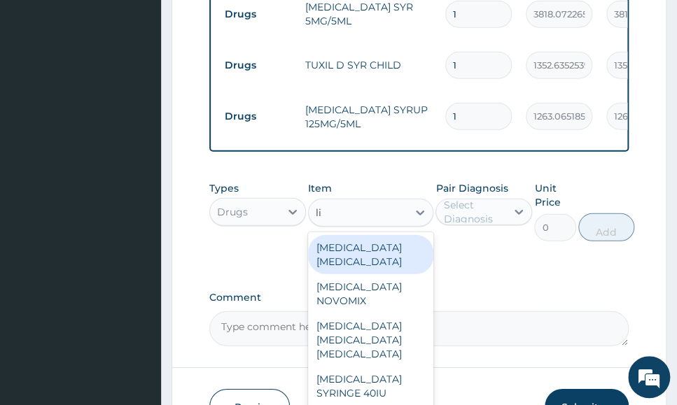
type input "lix"
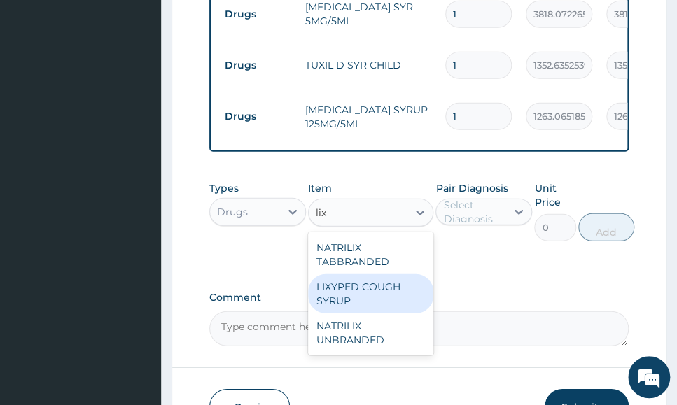
click at [403, 274] on div "LIXYPED COUGH SYRUP" at bounding box center [371, 293] width 126 height 39
type input "1411.199951171875"
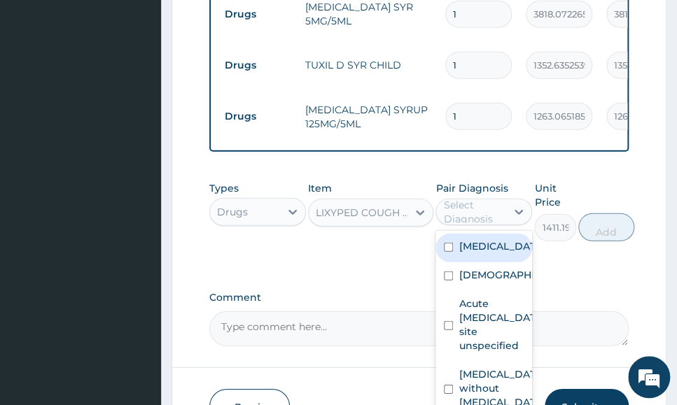
click at [484, 198] on div "Select Diagnosis" at bounding box center [474, 212] width 62 height 28
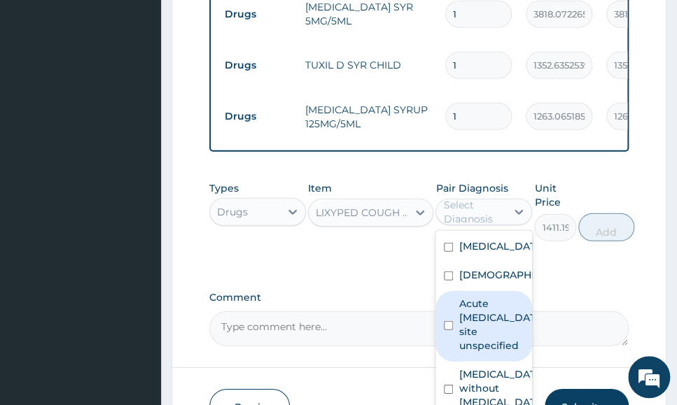
drag, startPoint x: 483, startPoint y: 299, endPoint x: 532, endPoint y: 255, distance: 65.9
click at [482, 300] on label "Acute upper respiratory infection, site unspecified" at bounding box center [499, 325] width 80 height 56
checkbox input "true"
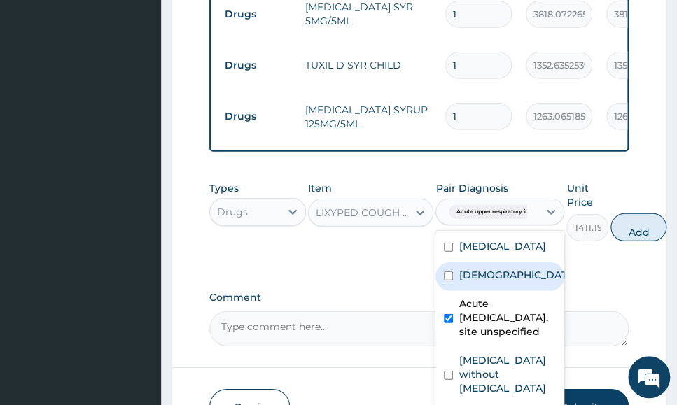
click at [657, 214] on button "Add" at bounding box center [639, 228] width 56 height 28
type input "0"
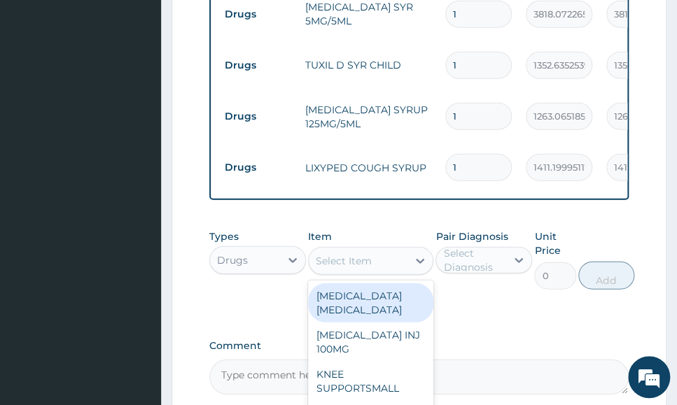
click at [363, 254] on div "Select Item" at bounding box center [344, 261] width 56 height 14
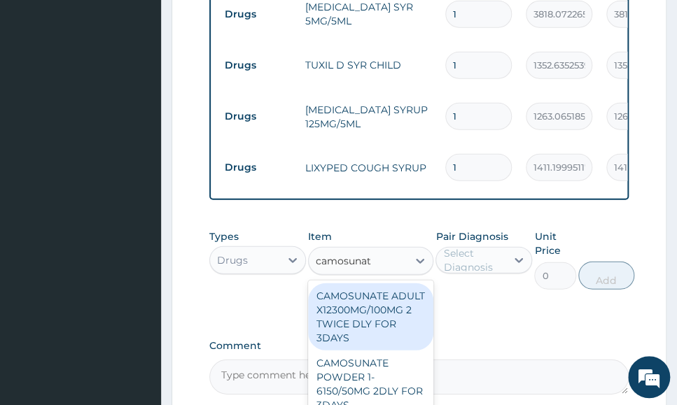
type input "camosunate"
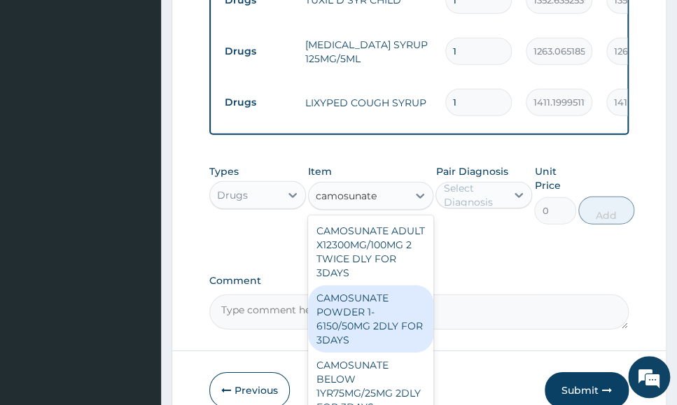
scroll to position [1237, 0]
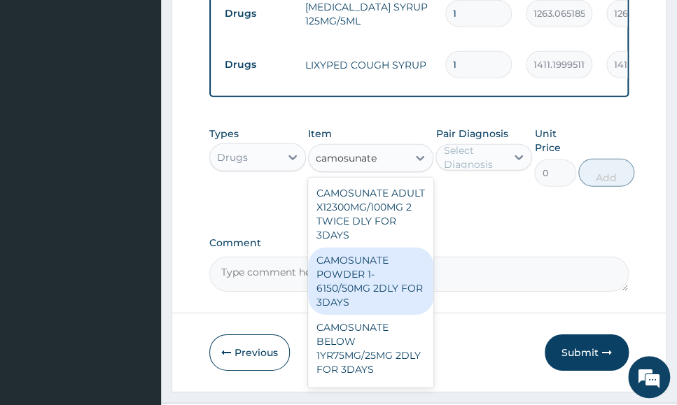
click at [393, 257] on div "CAMOSUNATE POWDER 1-6150/50MG 2DLY FOR 3DAYS" at bounding box center [371, 281] width 126 height 67
type input "1320.61865234375"
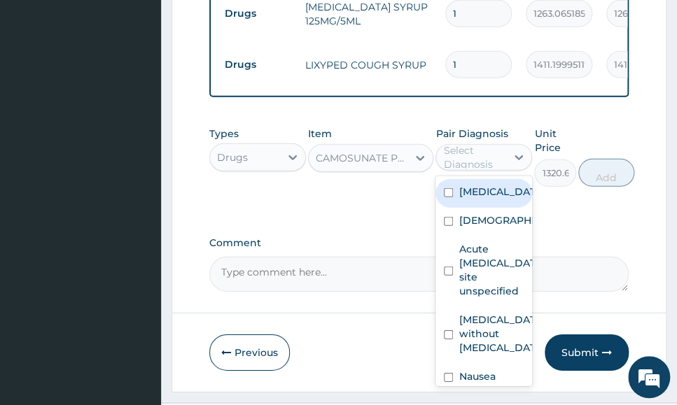
click at [492, 144] on div "Select Diagnosis" at bounding box center [474, 158] width 62 height 28
click at [487, 179] on div "Malaria" at bounding box center [483, 193] width 97 height 29
checkbox input "true"
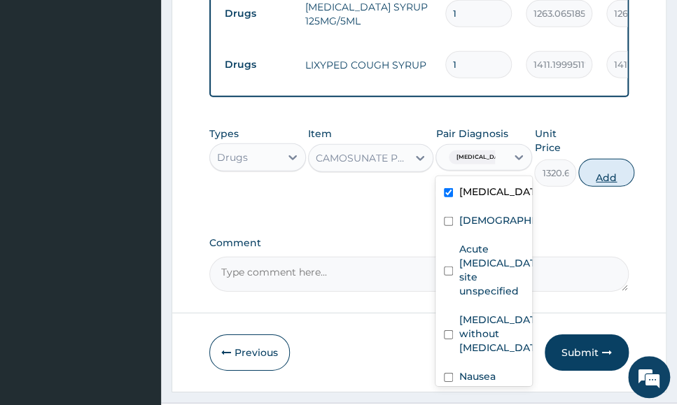
click at [616, 159] on button "Add" at bounding box center [606, 173] width 56 height 28
type input "0"
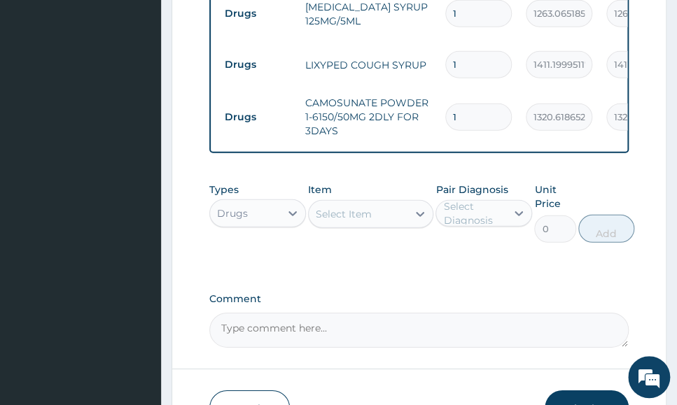
drag, startPoint x: 472, startPoint y: 62, endPoint x: 433, endPoint y: 62, distance: 39.2
click at [438, 97] on td "1" at bounding box center [478, 117] width 81 height 41
type input "3"
type input "3961.86"
type input "3"
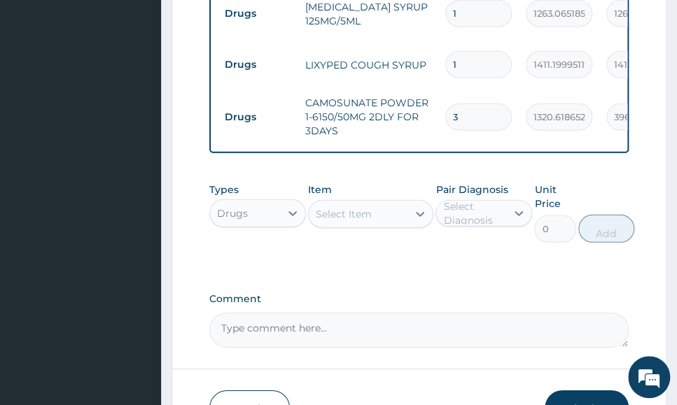
click at [627, 293] on div "Comment" at bounding box center [418, 320] width 419 height 55
click at [585, 391] on button "Submit" at bounding box center [587, 409] width 84 height 36
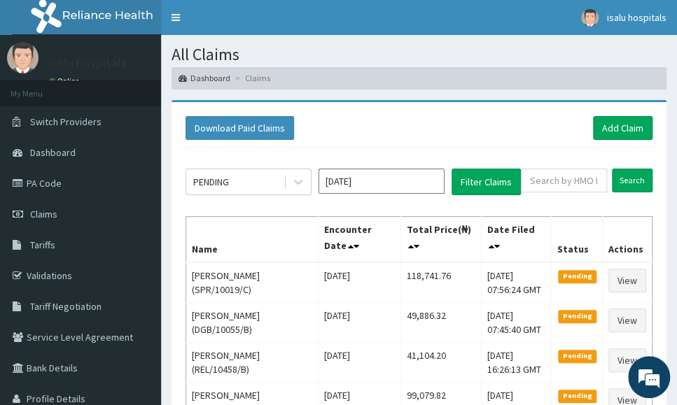
click at [552, 122] on div "Download Paid Claims Add Claim" at bounding box center [419, 128] width 467 height 24
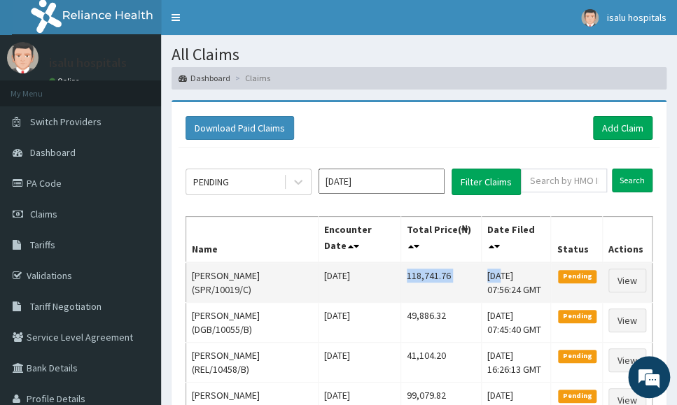
drag, startPoint x: 398, startPoint y: 276, endPoint x: 489, endPoint y: 280, distance: 90.4
click at [489, 280] on tr "Richard Olayiwola (SPR/10019/C) Fri Oct 03 2025 118,741.76 Tue, 14 Oct 2025 07:…" at bounding box center [419, 283] width 466 height 41
click at [461, 280] on td "118,741.76" at bounding box center [440, 283] width 81 height 41
drag, startPoint x: 387, startPoint y: 272, endPoint x: 441, endPoint y: 277, distance: 54.2
click at [442, 276] on tr "Richard Olayiwola (SPR/10019/C) Fri Oct 03 2025 118,741.76 Tue, 14 Oct 2025 07:…" at bounding box center [419, 283] width 466 height 41
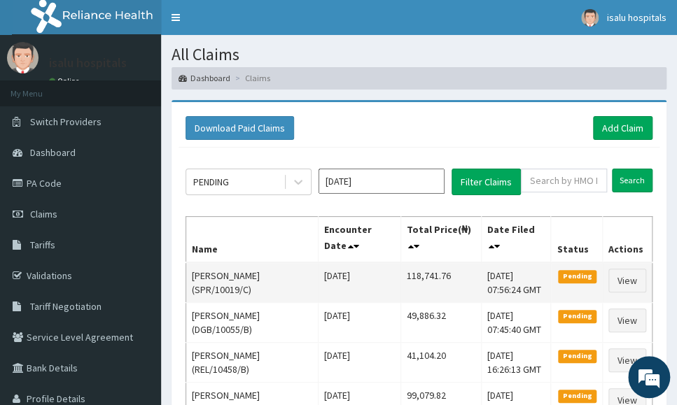
copy tr "118,741.76"
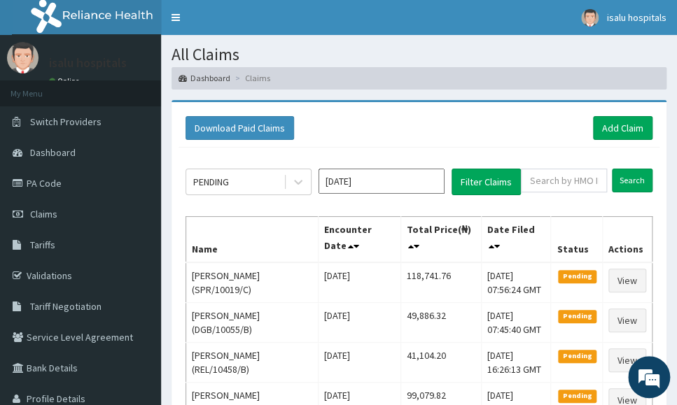
drag, startPoint x: 473, startPoint y: 135, endPoint x: 252, endPoint y: 28, distance: 245.8
click at [471, 132] on div "Download Paid Claims Add Claim" at bounding box center [419, 128] width 467 height 24
click at [623, 121] on link "Add Claim" at bounding box center [623, 128] width 60 height 24
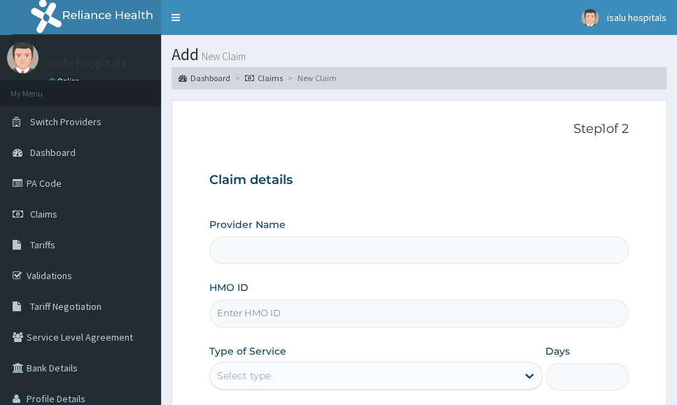
type input "Isalu Hospital Limited"
click at [589, 192] on div "Claim details Provider Name Isalu Hospital Limited HMO ID Type of Service Selec…" at bounding box center [418, 306] width 419 height 294
click at [587, 176] on h3 "Claim details" at bounding box center [418, 180] width 419 height 15
click at [249, 328] on div "Provider Name Isalu Hospital Limited HMO ID Type of Service Select type Days Pr…" at bounding box center [418, 335] width 419 height 235
click at [248, 317] on input "HMO ID" at bounding box center [418, 313] width 419 height 27
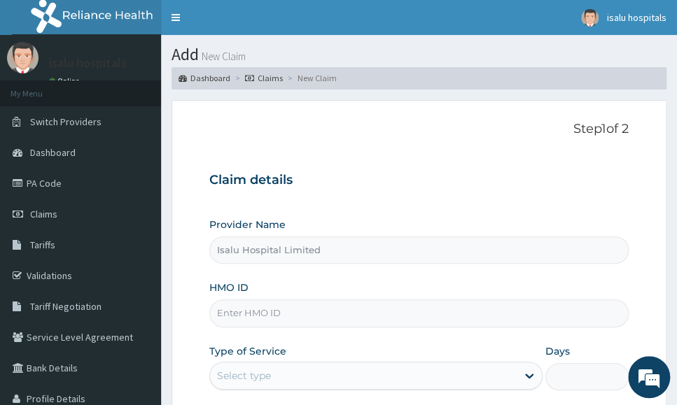
paste input "SPR/10019/D"
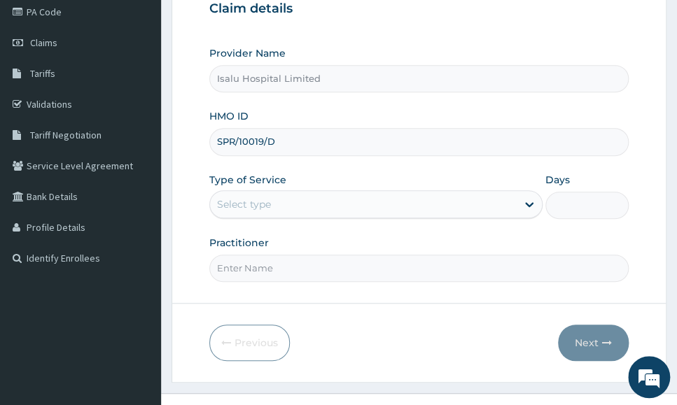
scroll to position [174, 0]
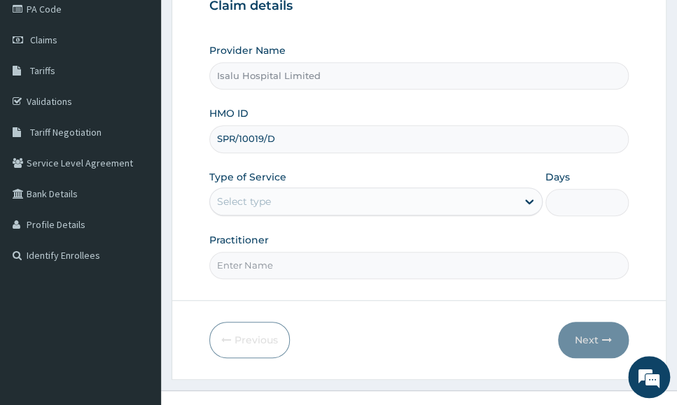
type input "SPR/10019/D"
click at [323, 207] on div "Select type" at bounding box center [363, 201] width 307 height 22
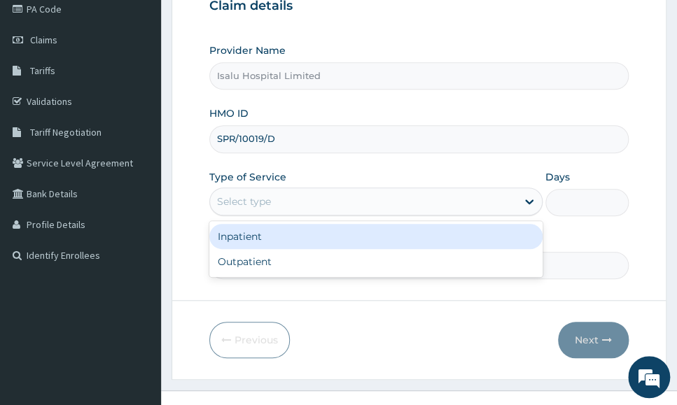
click at [291, 232] on div "Inpatient" at bounding box center [375, 236] width 333 height 25
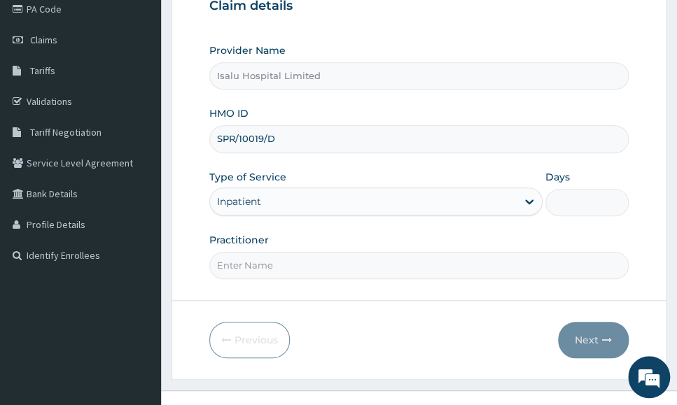
click at [620, 190] on input "Days" at bounding box center [586, 202] width 83 height 27
type input "2"
click at [599, 288] on form "Step 1 of 2 Claim details Provider Name Isalu Hospital Limited HMO ID SPR/10019…" at bounding box center [419, 153] width 495 height 454
click at [300, 262] on input "Practitioner" at bounding box center [418, 265] width 419 height 27
paste input "DR ADJEI"
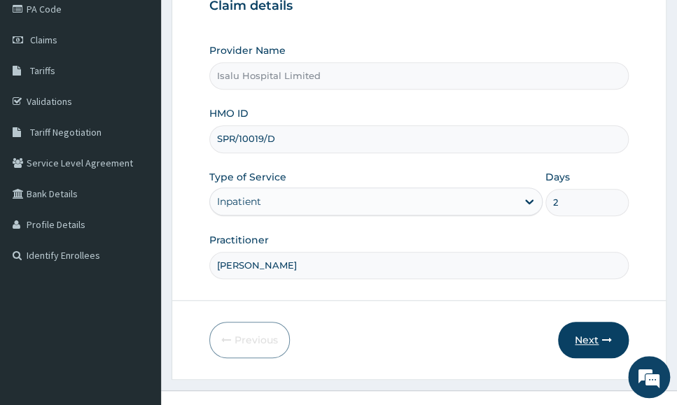
type input "DR ADJEI"
click at [579, 335] on button "Next" at bounding box center [593, 340] width 71 height 36
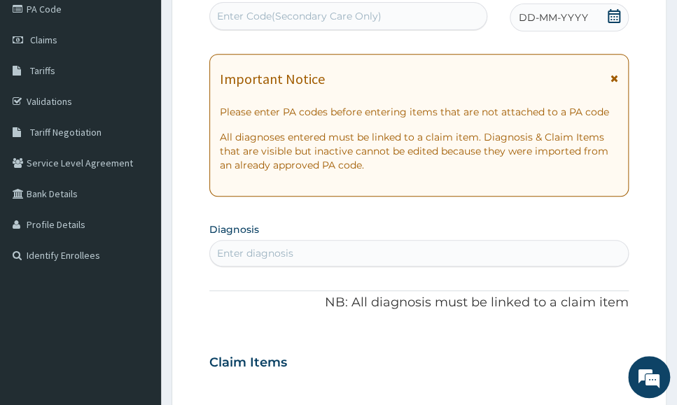
click at [627, 214] on div "PA Code / Prescription Code Enter Code(Secondary Care Only) Encounter Date DD-M…" at bounding box center [418, 361] width 419 height 753
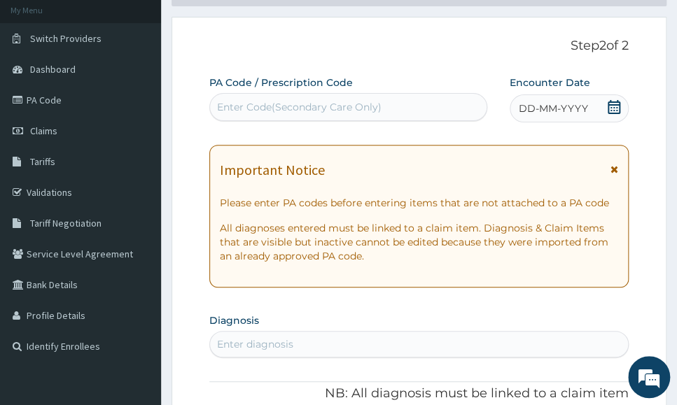
scroll to position [0, 0]
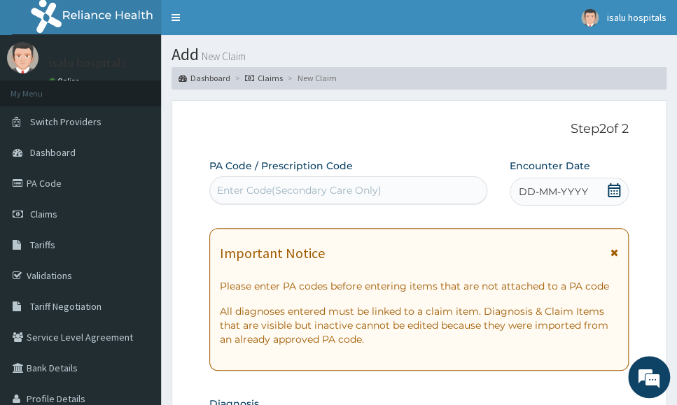
click at [316, 193] on div "Enter Code(Secondary Care Only)" at bounding box center [299, 190] width 165 height 14
paste input "PA/11A5BE"
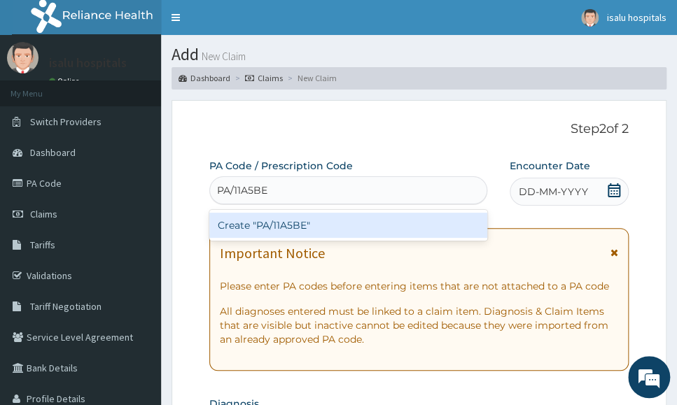
type input "PA/11A5BE"
click at [382, 223] on div "Create "PA/11A5BE"" at bounding box center [348, 225] width 278 height 25
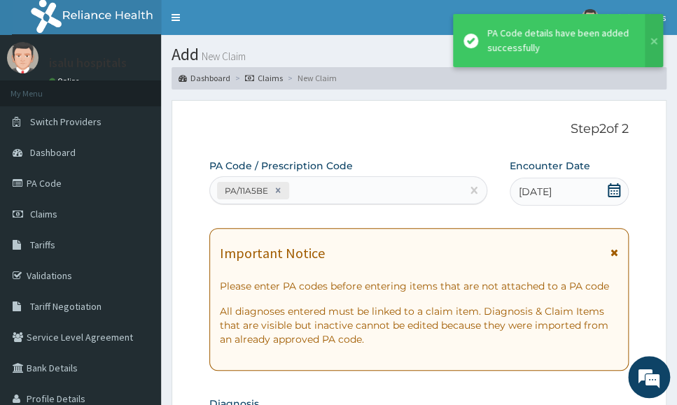
scroll to position [466, 0]
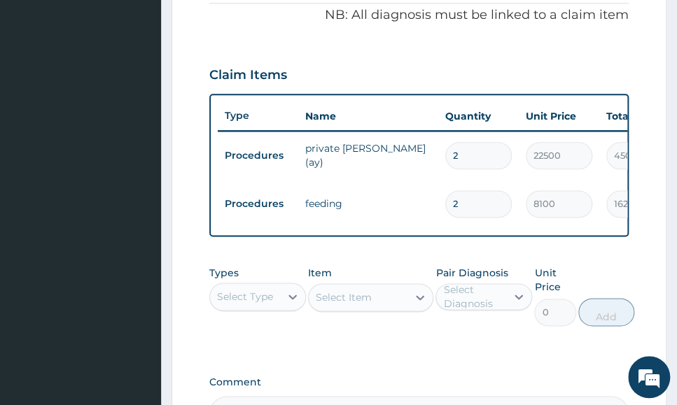
drag, startPoint x: 585, startPoint y: 277, endPoint x: 440, endPoint y: 285, distance: 145.8
click at [586, 277] on div "Types Select Type Item Select Item Pair Diagnosis Select Diagnosis Unit Price 0…" at bounding box center [418, 296] width 419 height 74
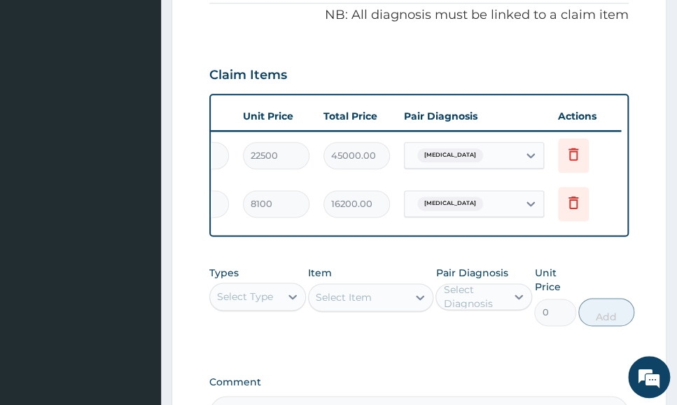
drag, startPoint x: 504, startPoint y: 249, endPoint x: 349, endPoint y: 246, distance: 155.4
click at [349, 246] on div "PA Code / Prescription Code PA/11A5BE Encounter Date 03-10-2025 Important Notic…" at bounding box center [418, 62] width 419 height 739
drag, startPoint x: 390, startPoint y: 239, endPoint x: 236, endPoint y: 244, distance: 154.1
click at [242, 237] on div "Type Name Quantity Unit Price Total Price Pair Diagnosis Actions Procedures pri…" at bounding box center [418, 165] width 419 height 143
click at [254, 308] on div "Select Type" at bounding box center [245, 297] width 70 height 22
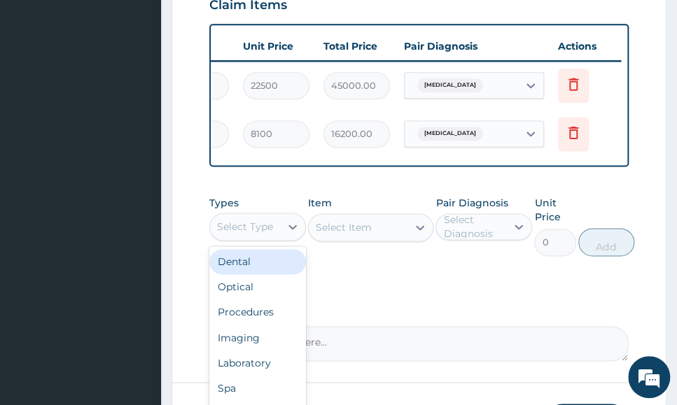
scroll to position [641, 0]
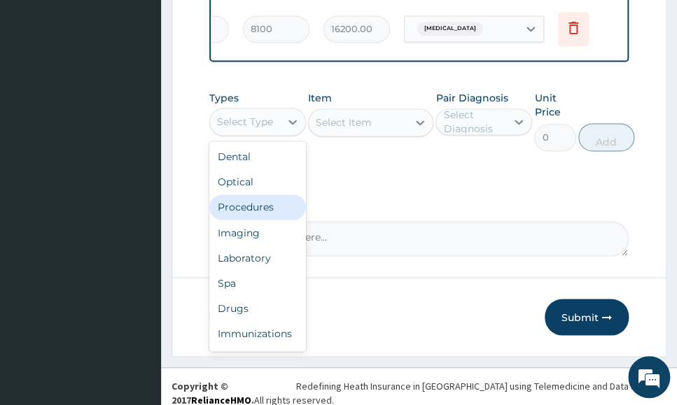
click at [250, 220] on div "Procedures" at bounding box center [257, 207] width 97 height 25
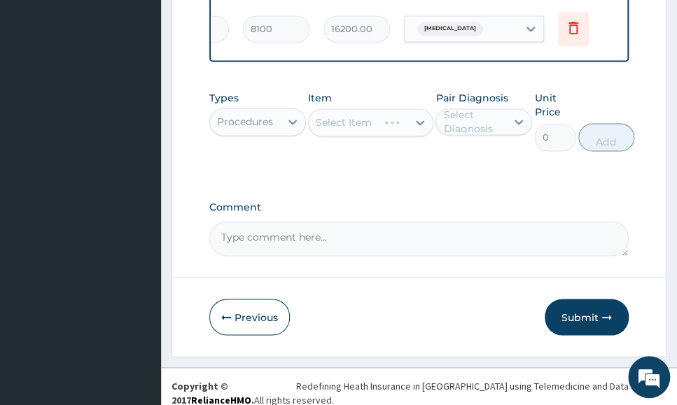
click at [383, 134] on div "Select Item" at bounding box center [358, 122] width 99 height 22
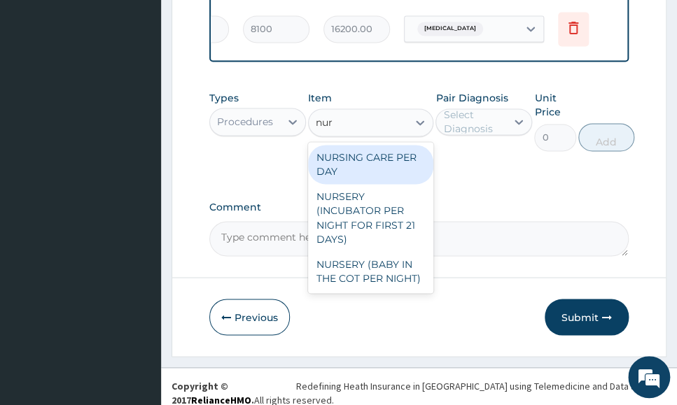
type input "nurs"
drag, startPoint x: 399, startPoint y: 188, endPoint x: 432, endPoint y: 180, distance: 34.0
click at [403, 184] on div "NURSING CARE PER DAY" at bounding box center [371, 164] width 126 height 39
type input "11250"
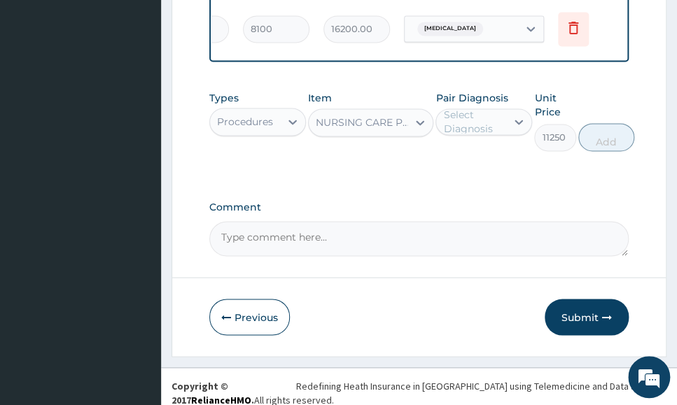
click at [492, 136] on div "Select Diagnosis" at bounding box center [474, 122] width 62 height 28
click at [505, 172] on div "Malaria" at bounding box center [483, 158] width 97 height 29
checkbox input "true"
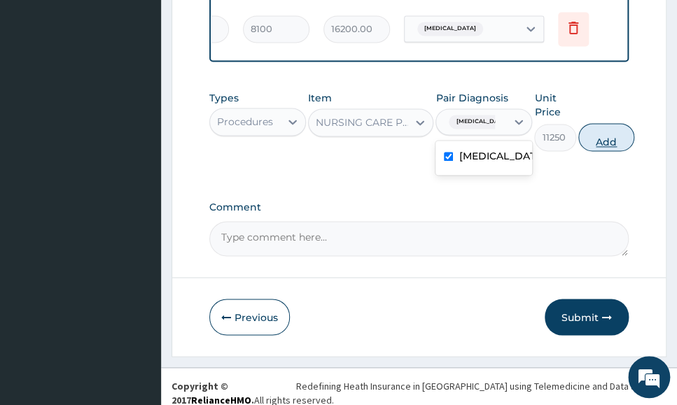
click at [608, 151] on button "Add" at bounding box center [606, 137] width 56 height 28
type input "0"
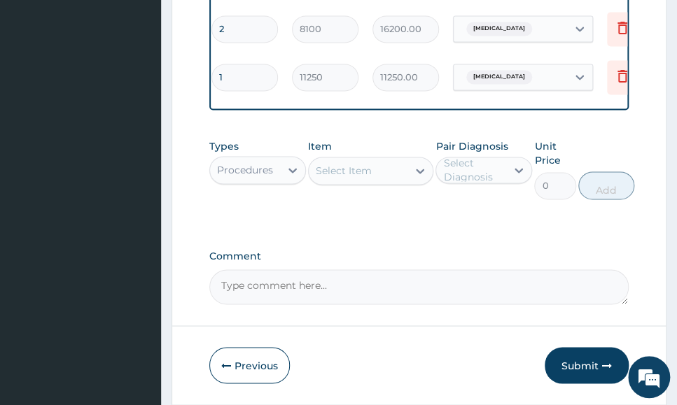
scroll to position [0, 123]
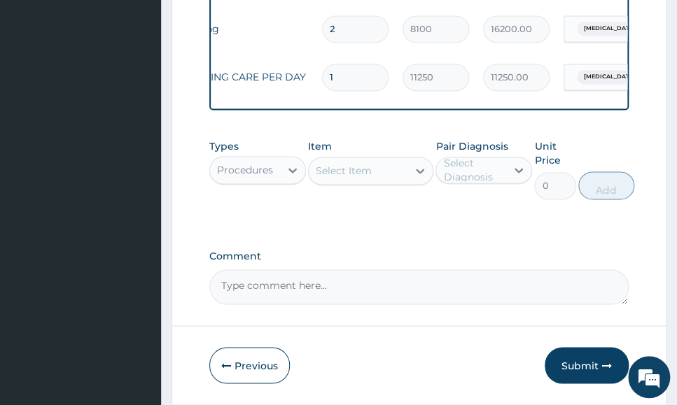
drag, startPoint x: 354, startPoint y: 73, endPoint x: 247, endPoint y: 86, distance: 107.3
click at [264, 86] on tr "Procedures NURSING CARE PER DAY 1 11250 11250.00 Malaria Delete" at bounding box center [438, 77] width 686 height 48
type input "2"
type input "22500.00"
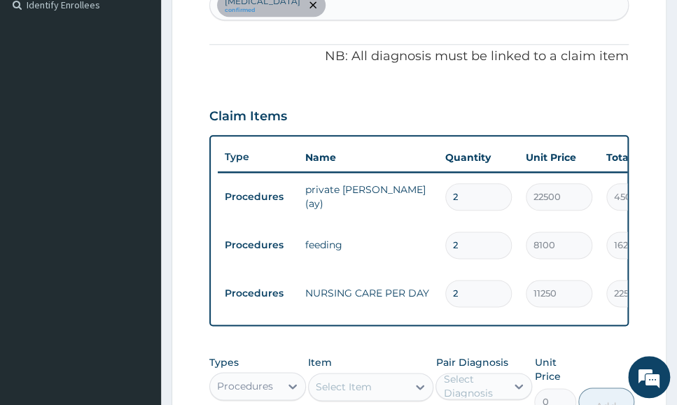
scroll to position [291, 0]
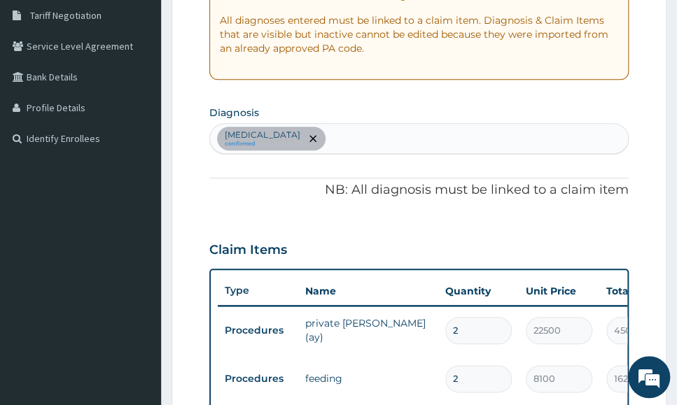
type input "2"
click at [532, 130] on div "Malaria confirmed" at bounding box center [419, 138] width 418 height 29
type input "sepsis"
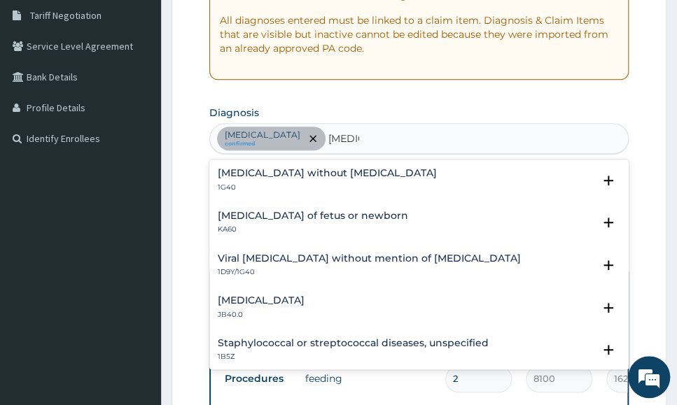
click at [312, 174] on h4 "Sepsis without septic shock" at bounding box center [327, 173] width 219 height 11
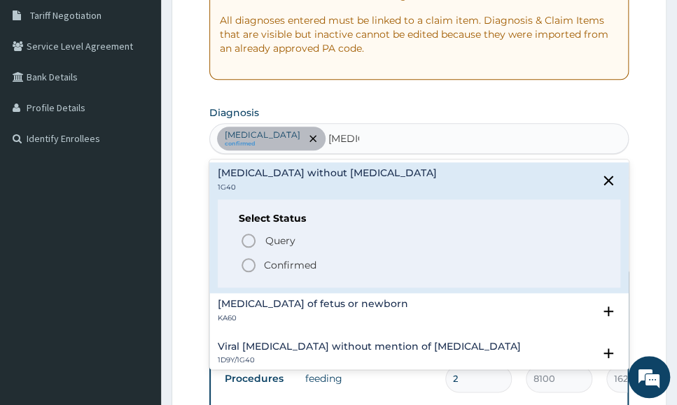
click at [288, 263] on p "Confirmed" at bounding box center [290, 265] width 53 height 14
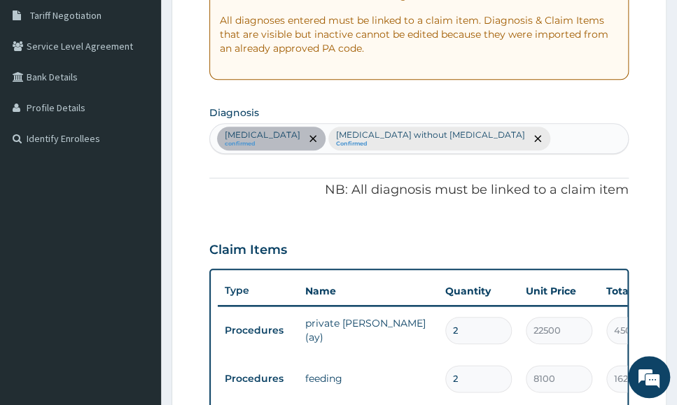
click at [541, 136] on div "Malaria confirmed Sepsis without septic shock Confirmed" at bounding box center [419, 138] width 418 height 29
type input "nausea"
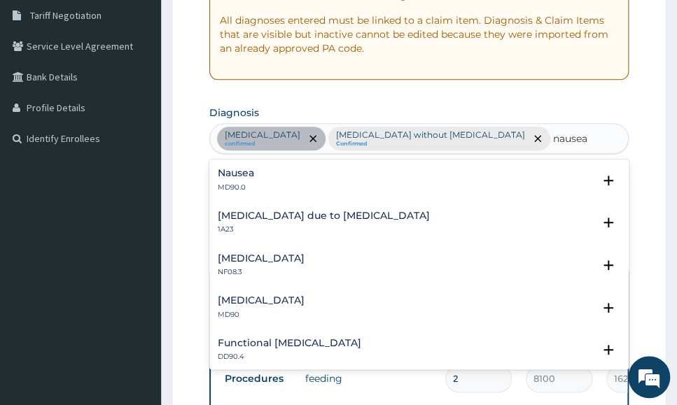
click at [256, 181] on div "Nausea MD90.0" at bounding box center [419, 180] width 403 height 25
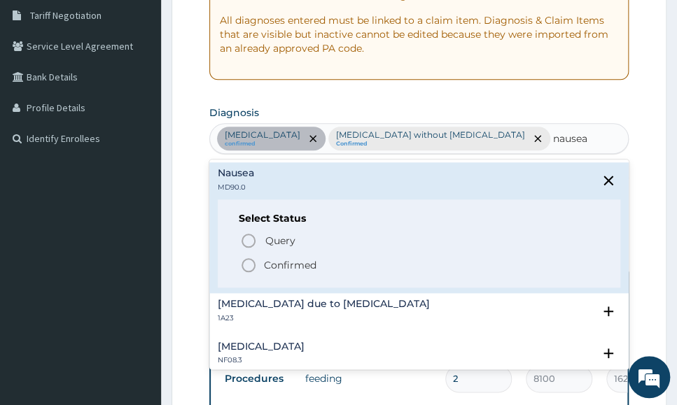
click at [259, 263] on span "Confirmed" at bounding box center [419, 265] width 359 height 17
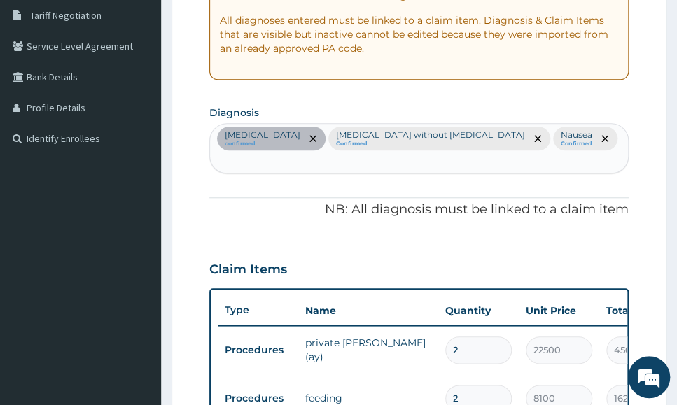
click at [540, 134] on div "Malaria confirmed Sepsis without septic shock Confirmed Nausea Confirmed" at bounding box center [419, 148] width 418 height 49
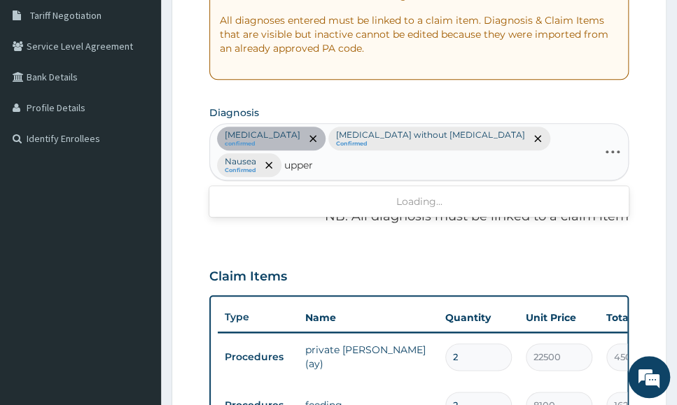
type input "upper"
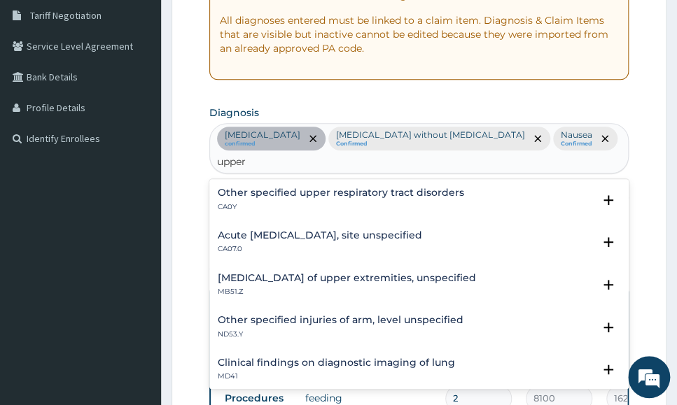
click at [309, 230] on h4 "Acute upper respiratory infection, site unspecified" at bounding box center [320, 235] width 204 height 11
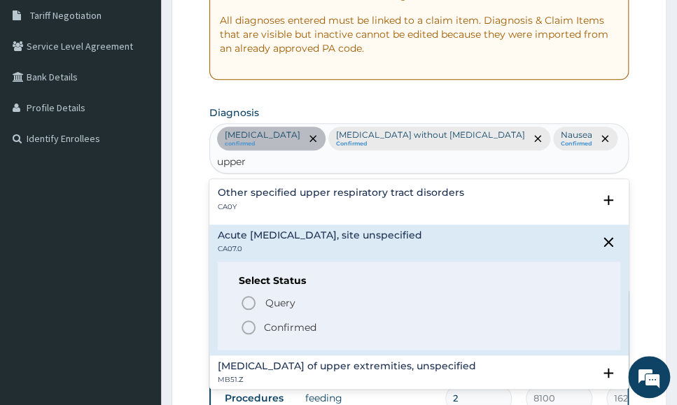
click at [267, 321] on p "Confirmed" at bounding box center [290, 328] width 53 height 14
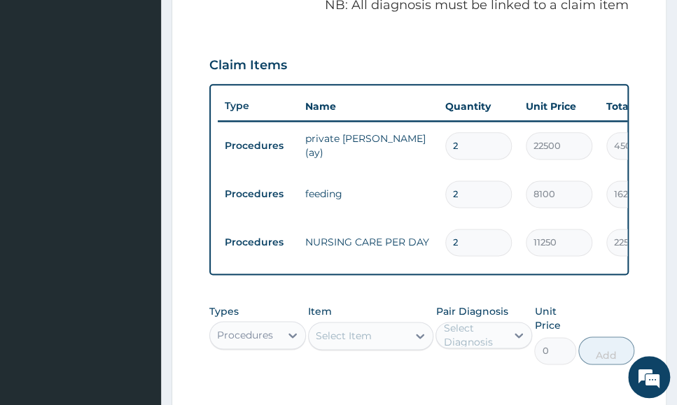
scroll to position [641, 0]
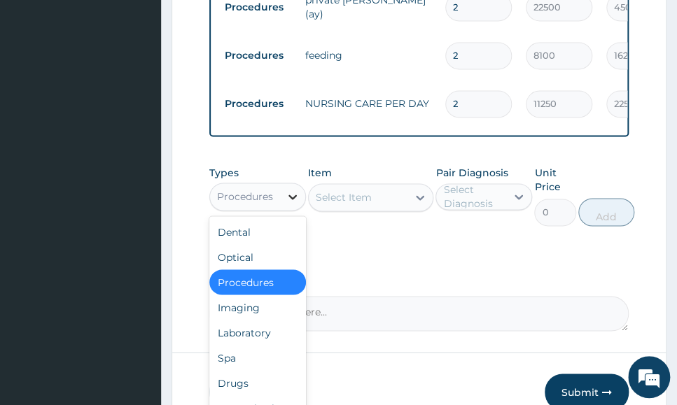
click at [288, 202] on icon at bounding box center [293, 197] width 14 height 14
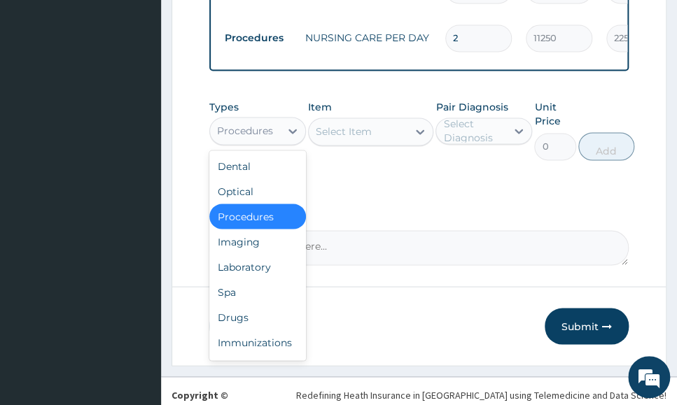
scroll to position [740, 0]
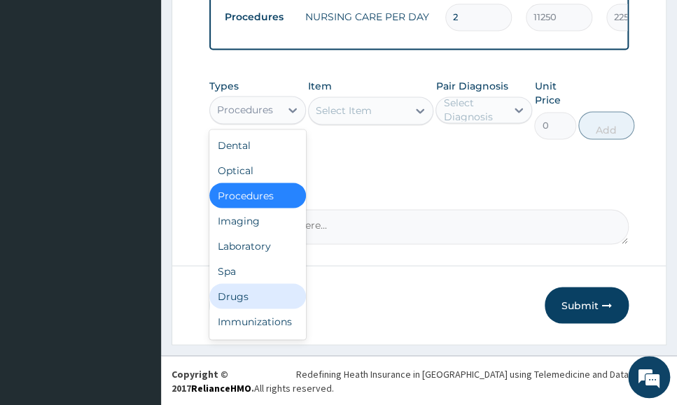
click at [266, 293] on div "Drugs" at bounding box center [257, 296] width 97 height 25
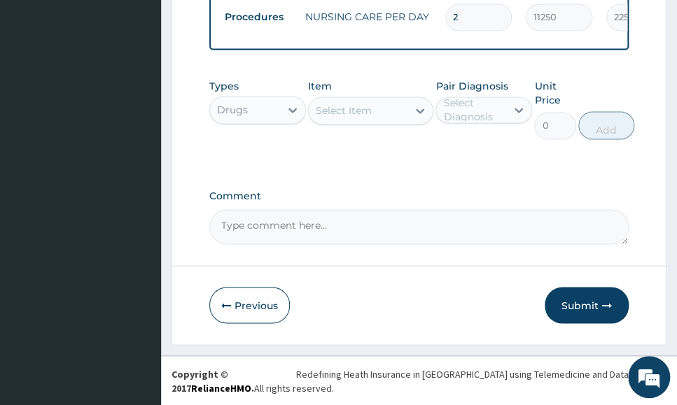
click at [592, 222] on textarea "Comment" at bounding box center [418, 226] width 419 height 35
click at [357, 118] on div "Select Item" at bounding box center [358, 110] width 99 height 22
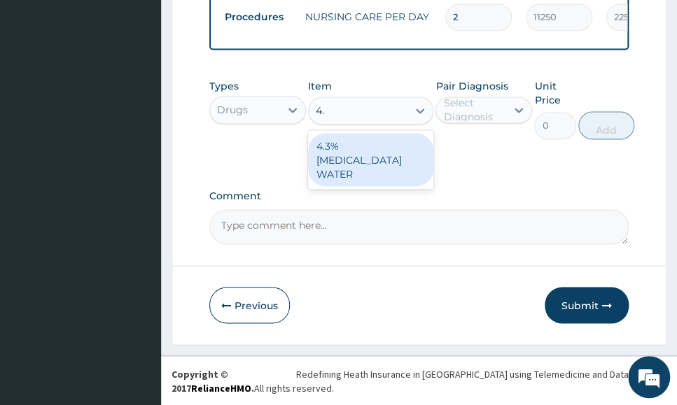
type input "4.3"
click at [365, 153] on div "4.3% DEXTROSE WATER" at bounding box center [371, 159] width 126 height 53
type input "1516.36962890625"
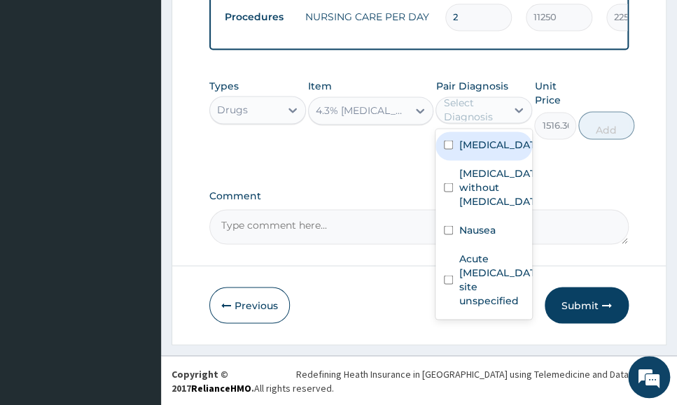
click at [492, 108] on div "Select Diagnosis" at bounding box center [474, 110] width 62 height 28
click at [498, 147] on div "Malaria" at bounding box center [483, 146] width 97 height 29
checkbox input "true"
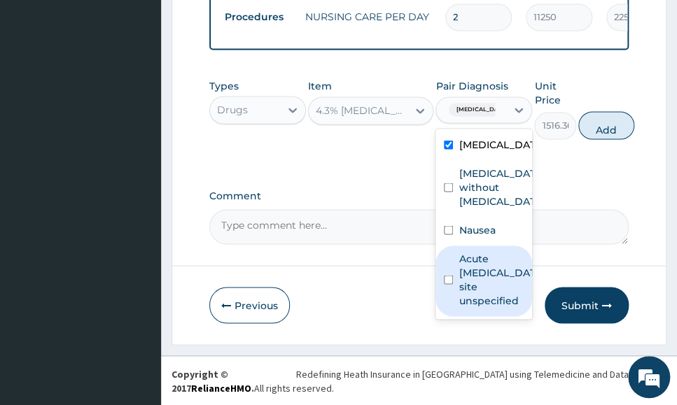
click at [510, 265] on label "Acute upper respiratory infection, site unspecified" at bounding box center [499, 279] width 80 height 56
checkbox input "true"
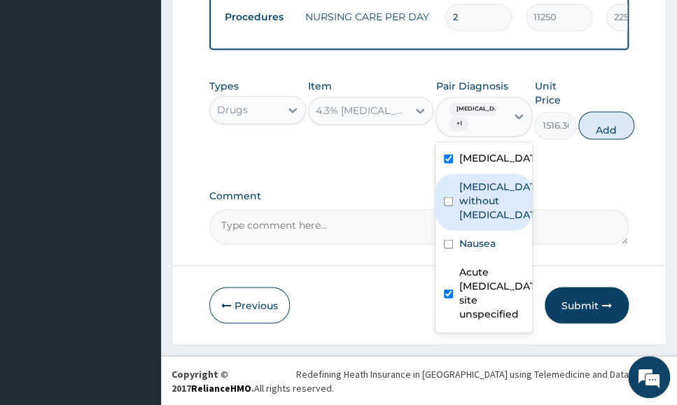
click at [608, 126] on button "Add" at bounding box center [606, 125] width 56 height 28
type input "0"
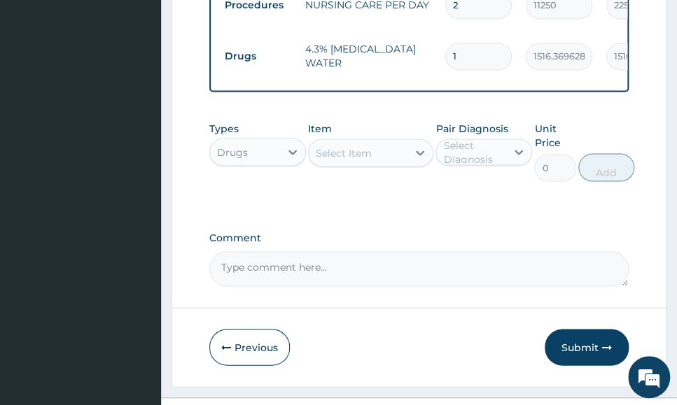
click at [610, 267] on textarea "Comment" at bounding box center [418, 268] width 419 height 35
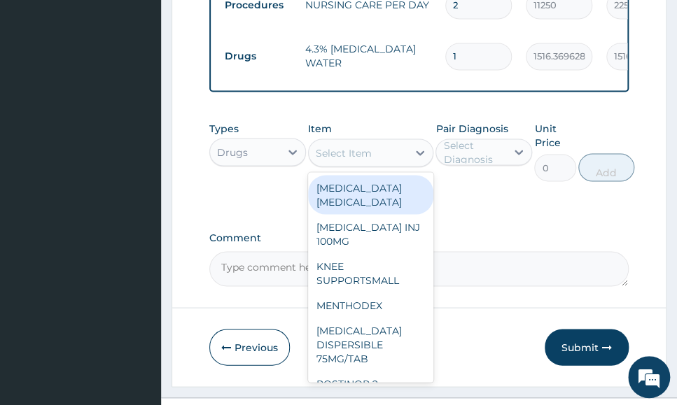
click at [390, 152] on div "Select Item" at bounding box center [358, 152] width 99 height 22
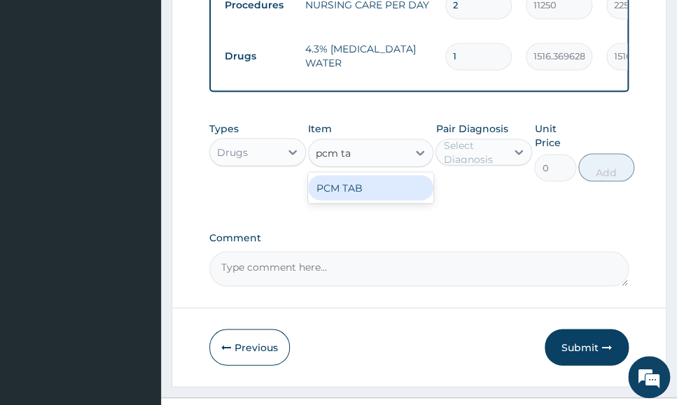
type input "pcm tab"
click at [332, 198] on div "PCM TAB" at bounding box center [371, 187] width 126 height 25
type input "201.0959930419922"
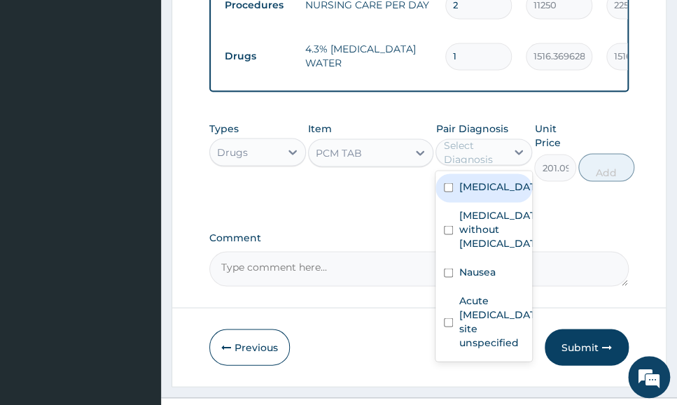
drag, startPoint x: 468, startPoint y: 148, endPoint x: 462, endPoint y: 172, distance: 23.8
click at [467, 150] on div "Select Diagnosis" at bounding box center [474, 152] width 62 height 28
click at [506, 200] on div "Malaria" at bounding box center [483, 188] width 97 height 29
checkbox input "true"
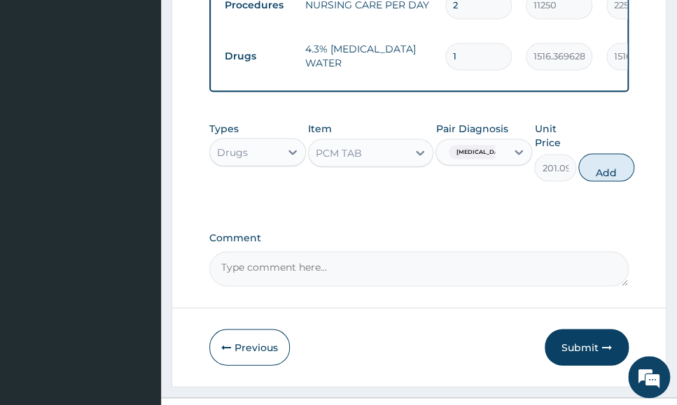
drag, startPoint x: 563, startPoint y: 218, endPoint x: 515, endPoint y: 211, distance: 48.0
click at [363, 164] on div "PCM TAB" at bounding box center [358, 152] width 99 height 22
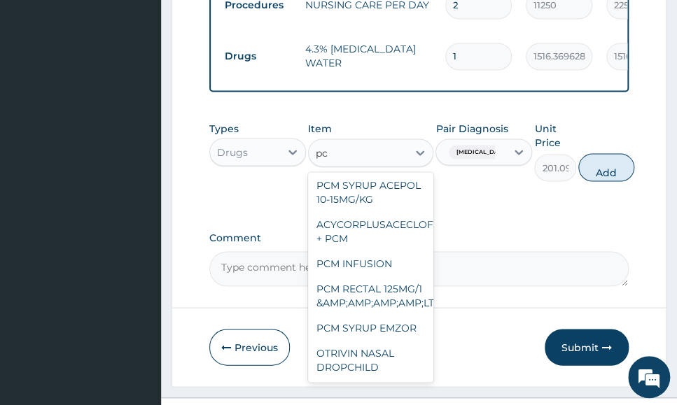
scroll to position [0, 0]
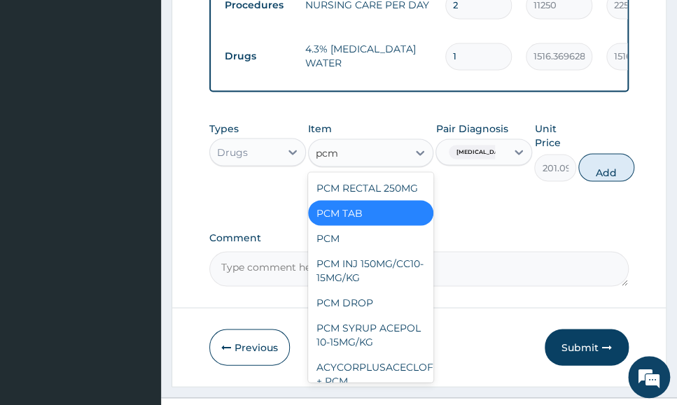
type input "pcm i"
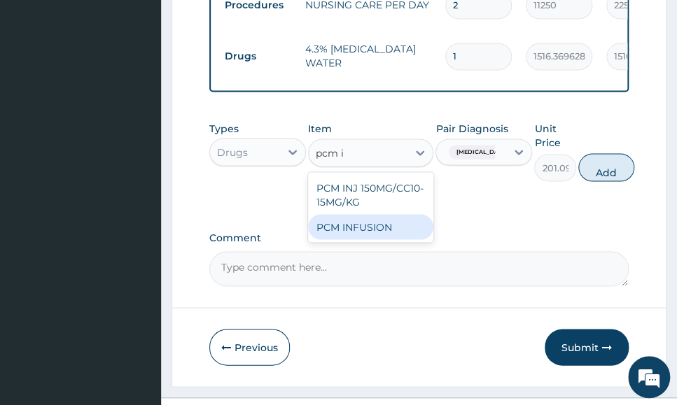
click at [393, 233] on div "PCM INFUSION" at bounding box center [371, 226] width 126 height 25
type input "3916.080078125"
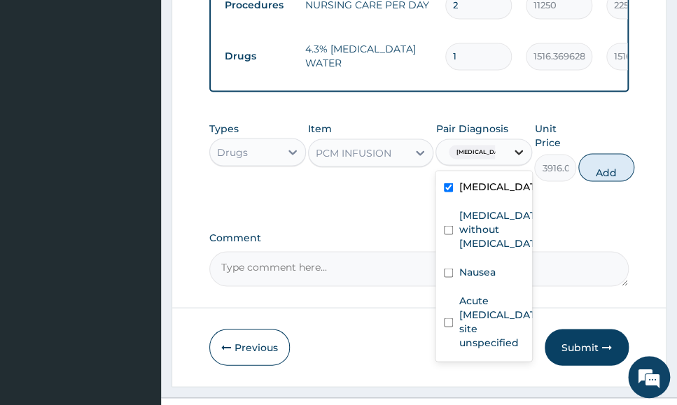
click at [507, 160] on div at bounding box center [518, 151] width 25 height 25
click at [479, 193] on label "Malaria" at bounding box center [499, 186] width 80 height 14
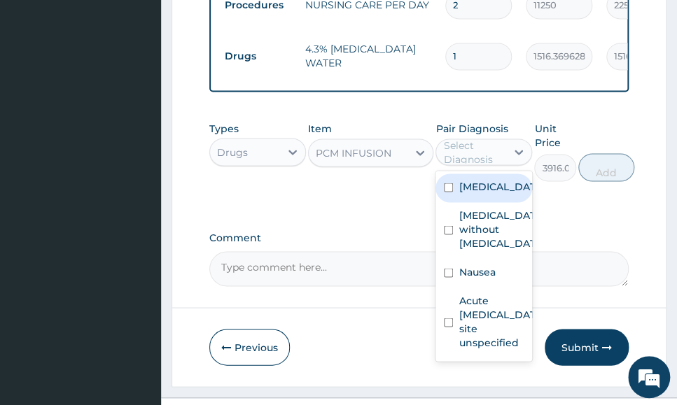
click at [479, 193] on label "Malaria" at bounding box center [499, 186] width 80 height 14
checkbox input "true"
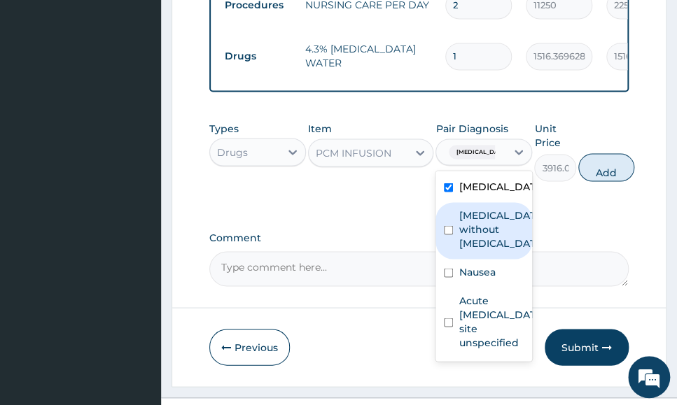
click at [501, 246] on label "Sepsis without septic shock" at bounding box center [499, 229] width 80 height 42
checkbox input "true"
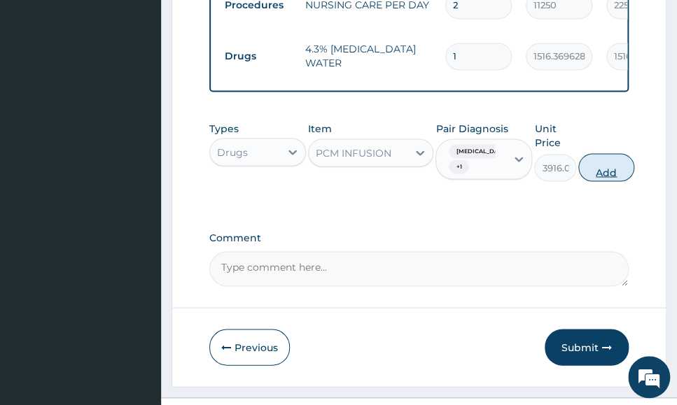
click at [620, 174] on button "Add" at bounding box center [606, 167] width 56 height 28
type input "0"
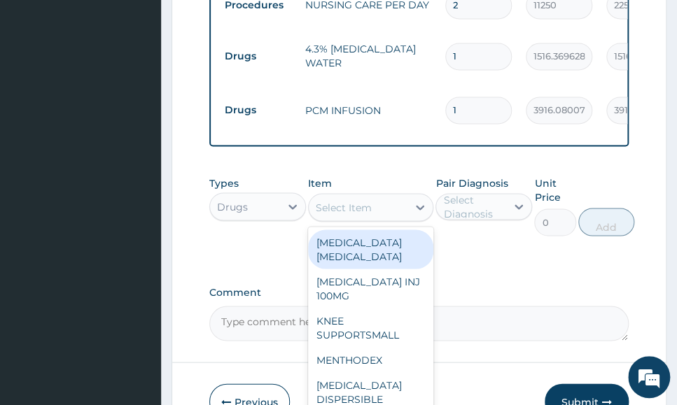
click at [346, 207] on div "Select Item" at bounding box center [344, 207] width 56 height 14
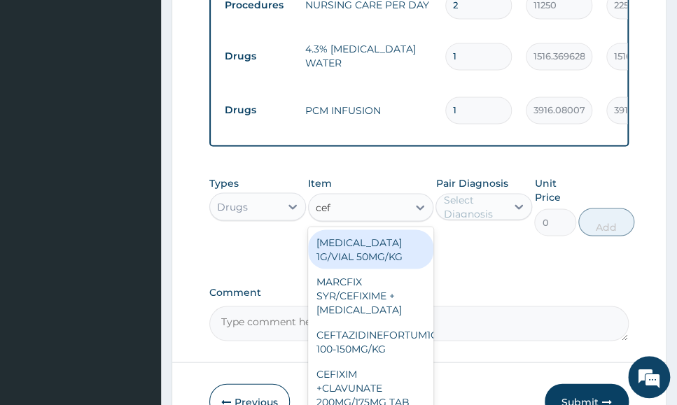
type input "ceft"
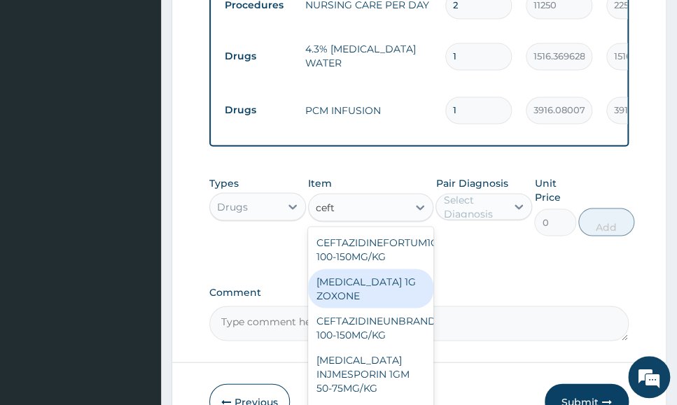
click at [392, 288] on div "CEFTRIAXONE 1G ZOXONE" at bounding box center [371, 288] width 126 height 39
type input "3465.345703125"
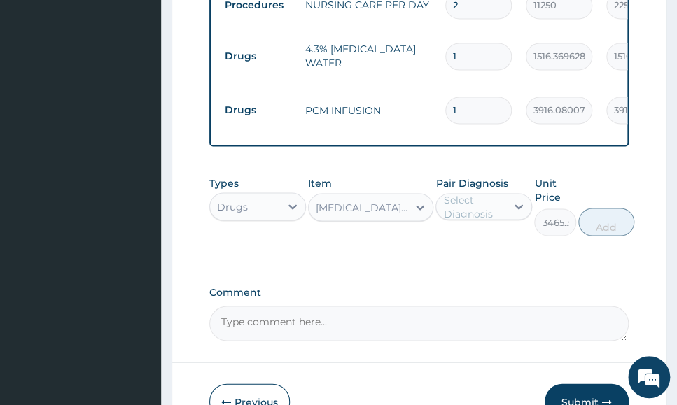
click at [396, 209] on div "CEFTRIAXONE 1G ZOXONE" at bounding box center [363, 207] width 94 height 14
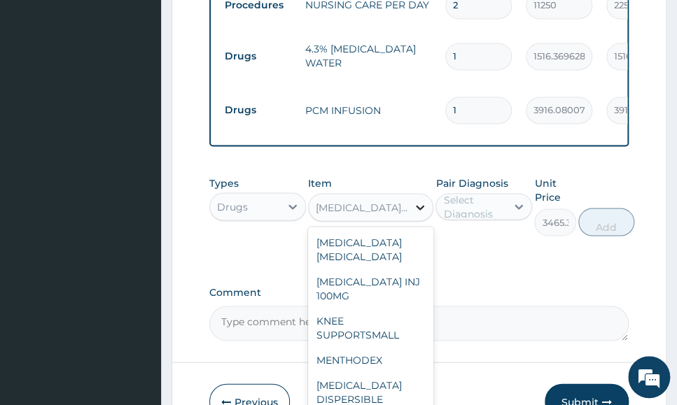
scroll to position [6686, 0]
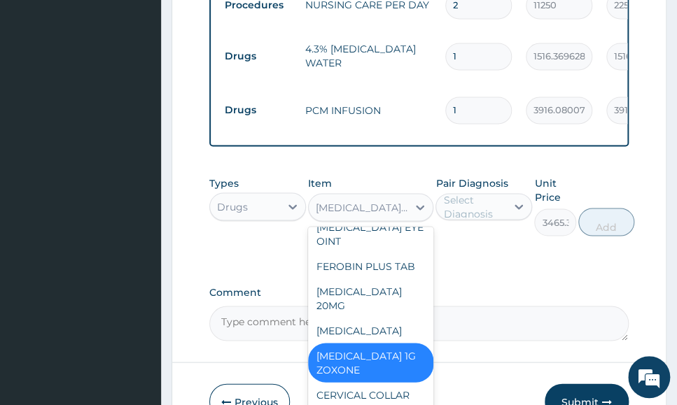
click at [499, 214] on div "Select Diagnosis" at bounding box center [474, 207] width 62 height 28
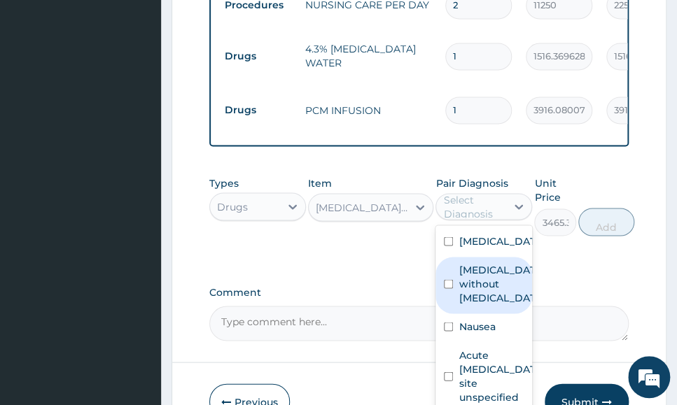
click at [507, 293] on label "Sepsis without septic shock" at bounding box center [499, 284] width 80 height 42
checkbox input "true"
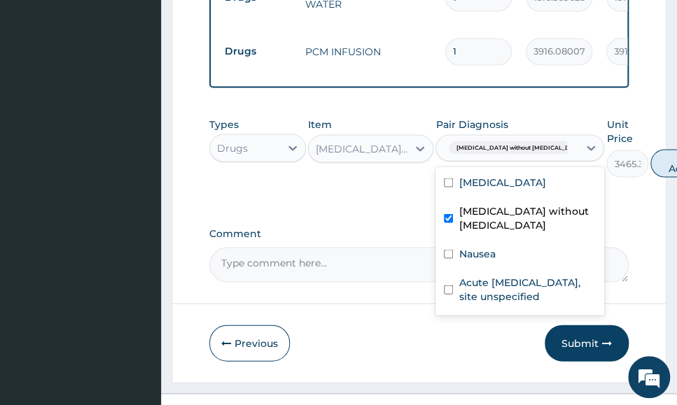
scroll to position [837, 0]
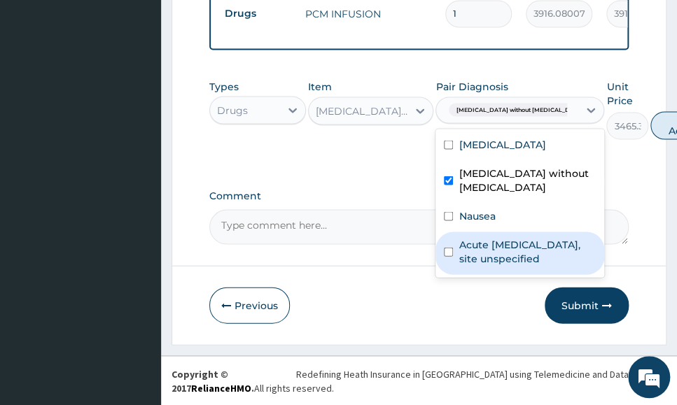
click at [508, 256] on label "Acute upper respiratory infection, site unspecified" at bounding box center [527, 251] width 137 height 28
checkbox input "true"
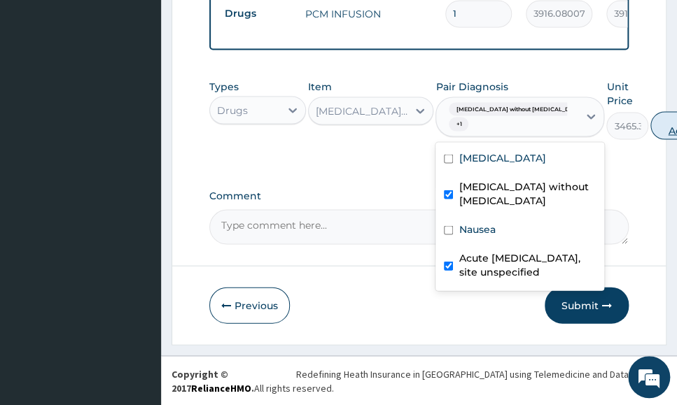
click at [650, 124] on button "Add" at bounding box center [678, 125] width 56 height 28
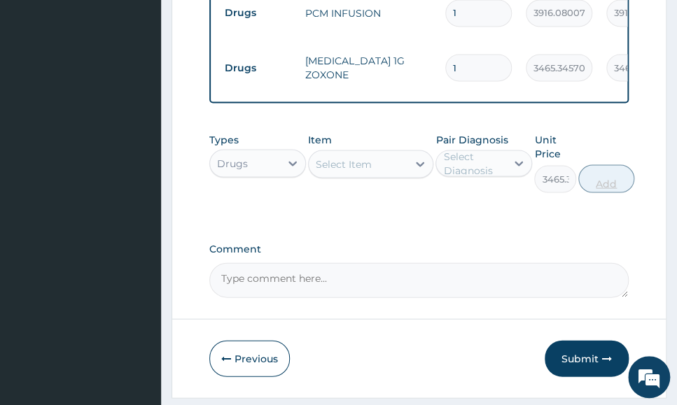
type input "0"
drag, startPoint x: 468, startPoint y: 56, endPoint x: 373, endPoint y: 61, distance: 95.3
click at [374, 61] on tr "Drugs CEFTRIAXONE 1G ZOXONE 1 3465.345703125 3465.35 Sepsis without septic shoc…" at bounding box center [561, 68] width 686 height 55
type input "3"
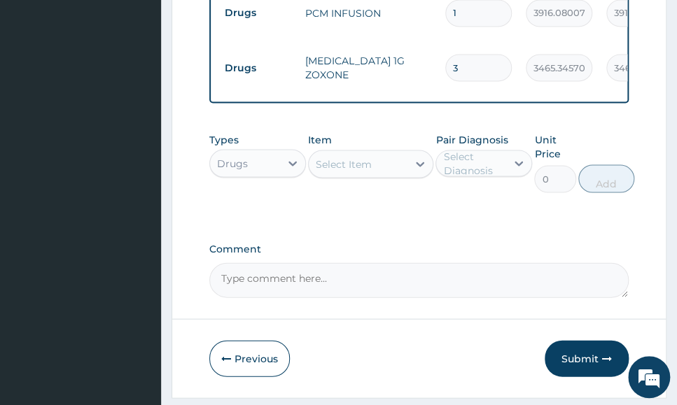
type input "10396.04"
type input "3"
click at [587, 262] on div "Comment" at bounding box center [418, 270] width 419 height 55
click at [341, 167] on div "Select Item" at bounding box center [344, 164] width 56 height 14
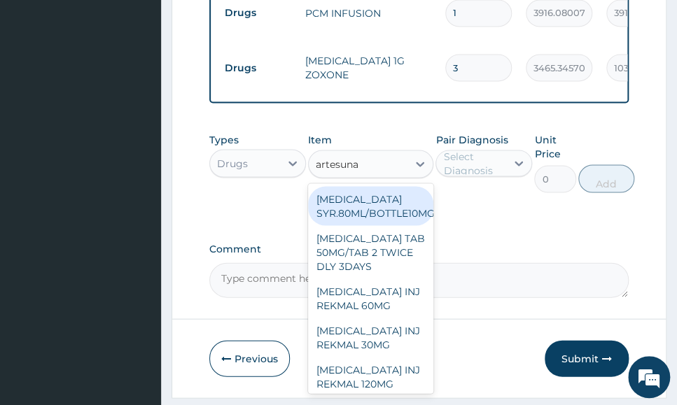
type input "artesunat"
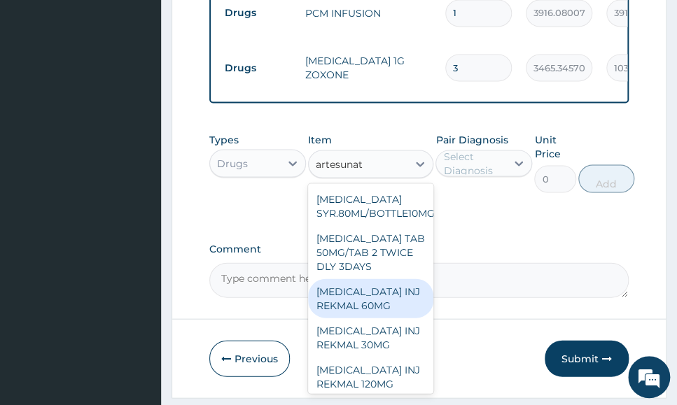
click at [377, 296] on div "ARTESUNATE INJ REKMAL 60MG" at bounding box center [371, 298] width 126 height 39
type input "3998.458740234375"
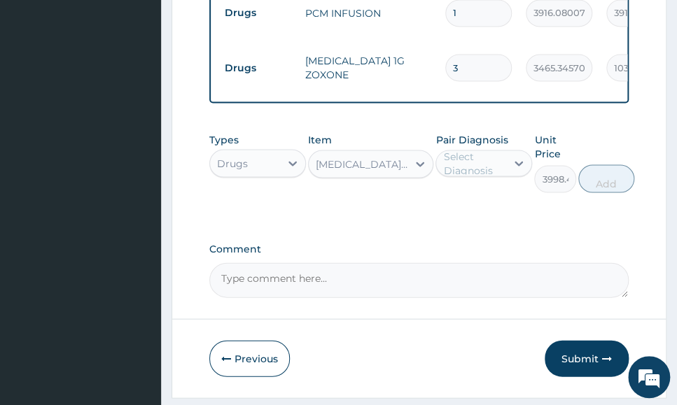
click at [504, 170] on div "Select Diagnosis" at bounding box center [474, 163] width 62 height 28
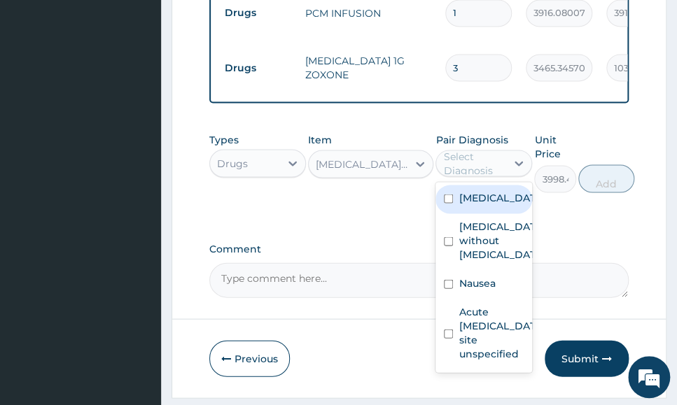
click at [517, 202] on div "Malaria" at bounding box center [483, 199] width 97 height 29
checkbox input "true"
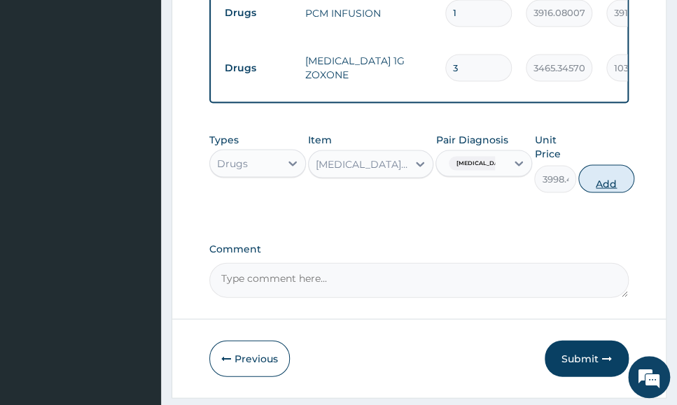
click at [602, 187] on button "Add" at bounding box center [606, 179] width 56 height 28
type input "0"
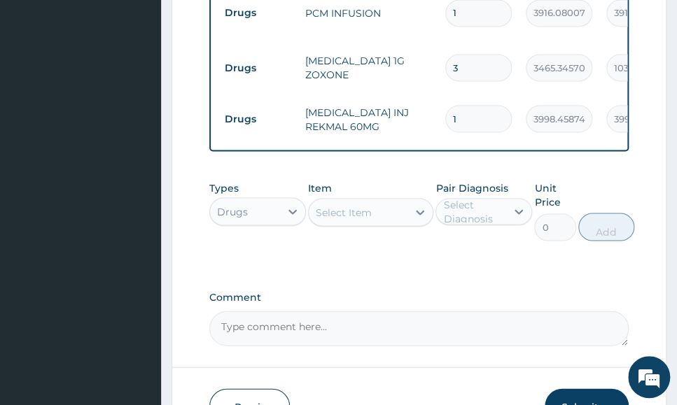
drag, startPoint x: 459, startPoint y: 109, endPoint x: 385, endPoint y: 114, distance: 74.4
click at [419, 114] on tr "Drugs ARTESUNATE INJ REKMAL 60MG 1 3998.458740234375 3998.46 Malaria Delete" at bounding box center [561, 119] width 686 height 48
type input "4"
type input "15993.83"
type input "4"
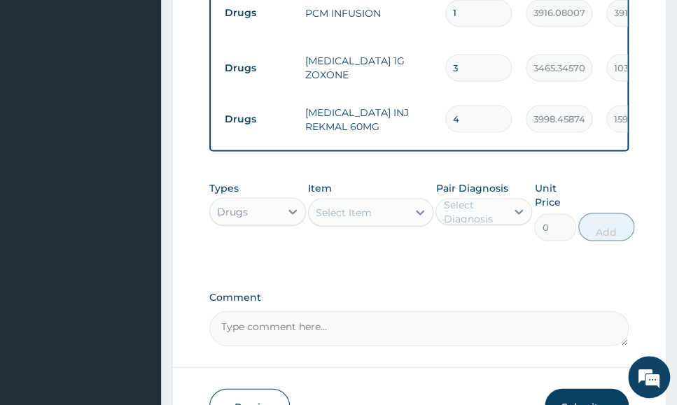
click at [372, 213] on div "Select Item" at bounding box center [358, 212] width 99 height 22
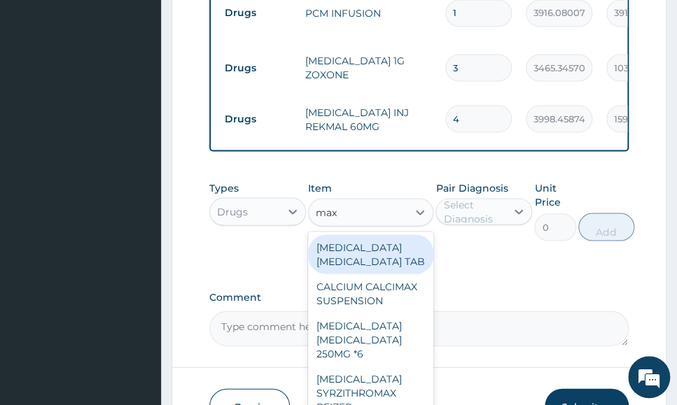
type input "maxo"
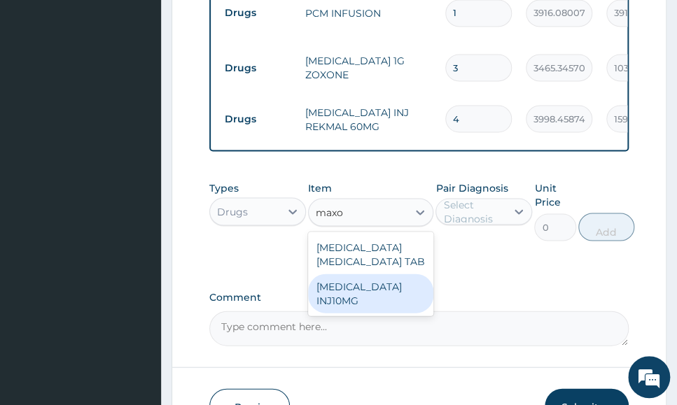
click at [402, 293] on div "MAXOLON INJ10MG" at bounding box center [371, 293] width 126 height 39
type input "668.8294067382812"
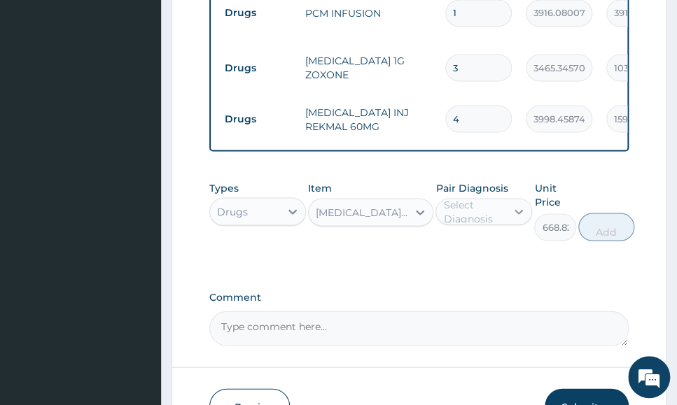
click at [510, 218] on div at bounding box center [518, 211] width 25 height 25
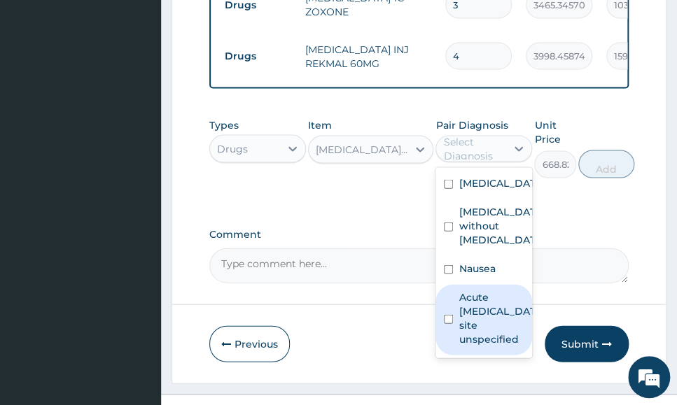
scroll to position [925, 0]
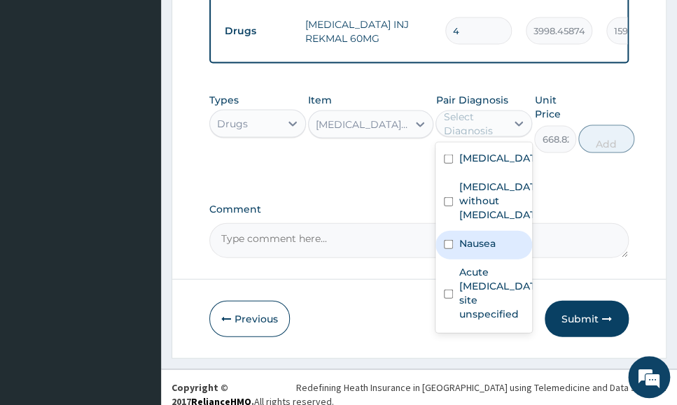
drag, startPoint x: 506, startPoint y: 250, endPoint x: 561, endPoint y: 209, distance: 69.0
click at [507, 250] on div "Nausea" at bounding box center [483, 245] width 97 height 29
checkbox input "true"
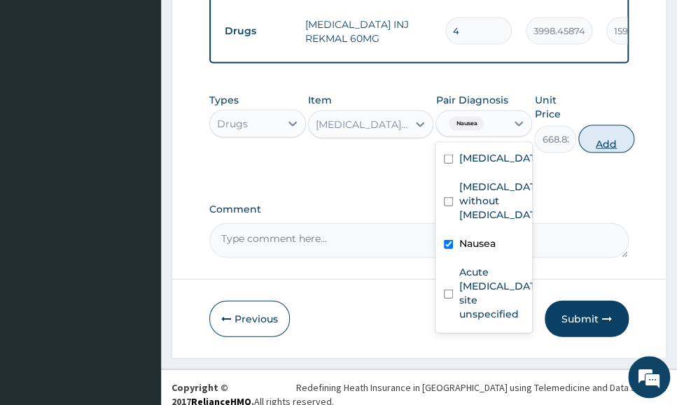
click at [609, 144] on button "Add" at bounding box center [606, 139] width 56 height 28
type input "0"
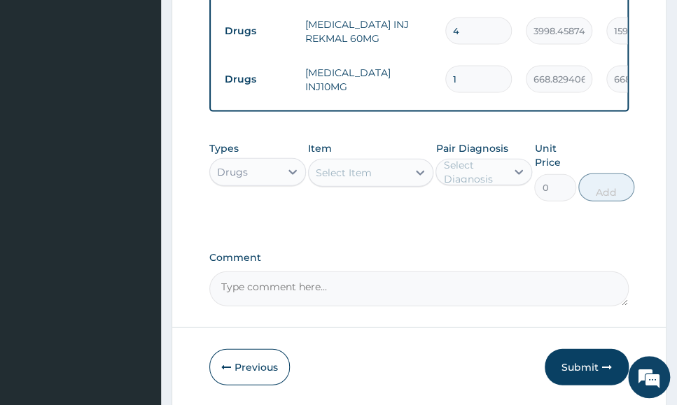
drag, startPoint x: 439, startPoint y: 76, endPoint x: 424, endPoint y: 85, distance: 16.9
click at [433, 78] on tr "Drugs MAXOLON INJ10MG 1 668.8294067382812 668.83 Nausea Delete" at bounding box center [561, 79] width 686 height 48
type input "2"
type input "1337.66"
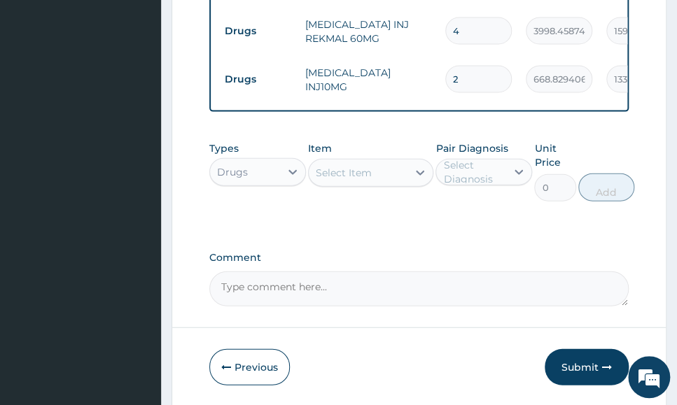
type input "2"
click at [626, 276] on div "Comment" at bounding box center [418, 279] width 419 height 55
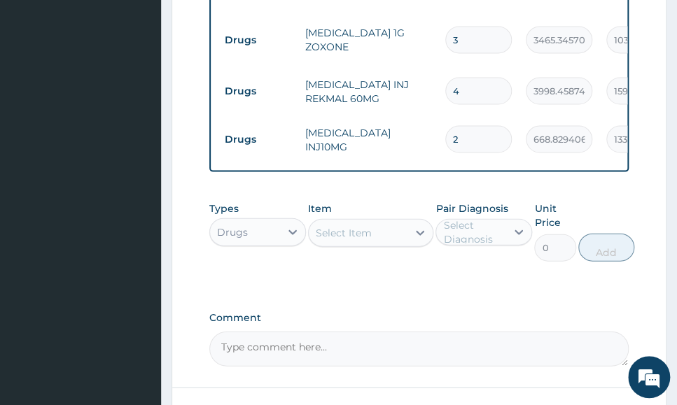
scroll to position [837, 0]
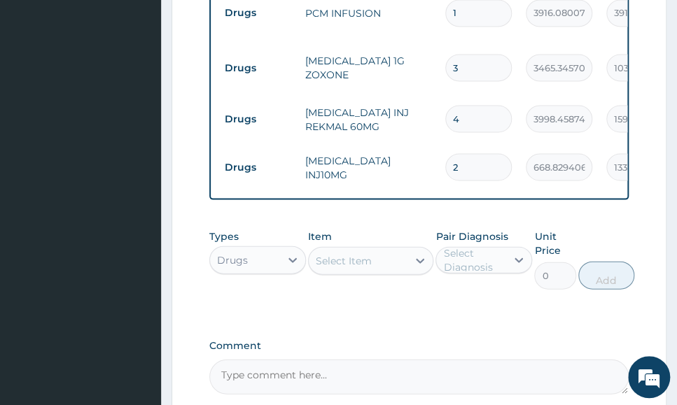
drag, startPoint x: 589, startPoint y: 316, endPoint x: 361, endPoint y: 270, distance: 232.9
click at [582, 317] on div "Types Drugs Item Select Item Pair Diagnosis Select Diagnosis Unit Price 0 Add" at bounding box center [418, 269] width 419 height 95
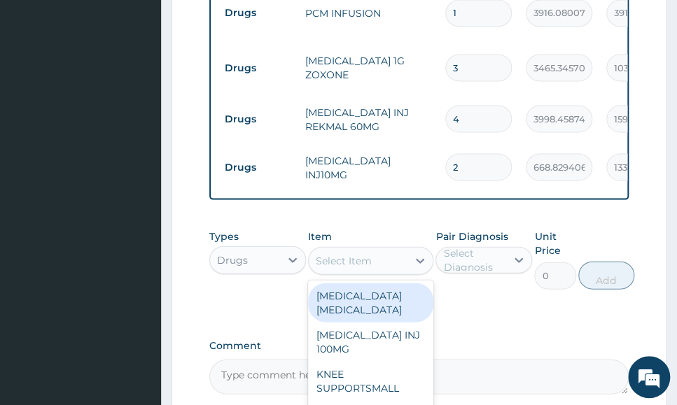
click at [351, 261] on div "Select Item" at bounding box center [344, 260] width 56 height 14
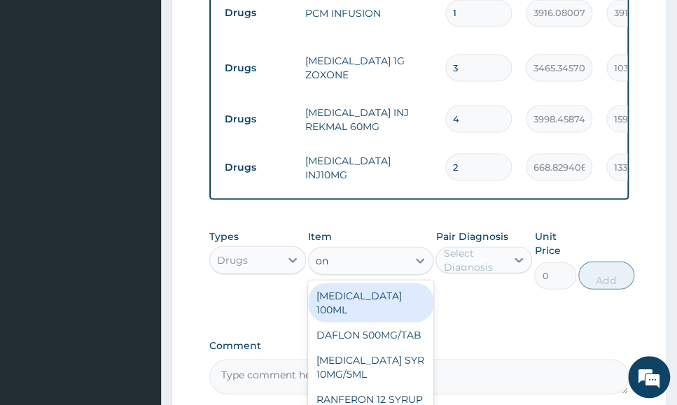
type input "ond"
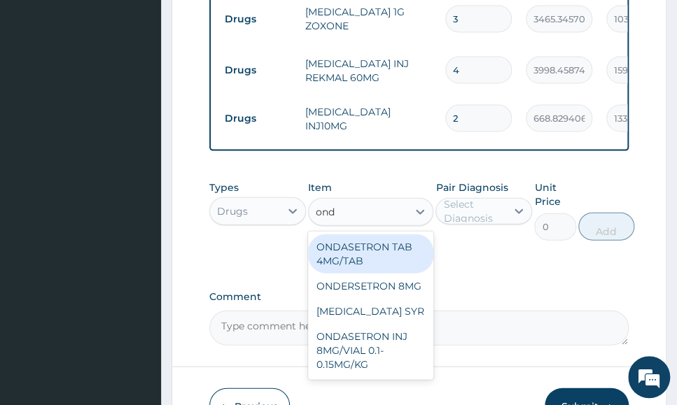
scroll to position [925, 0]
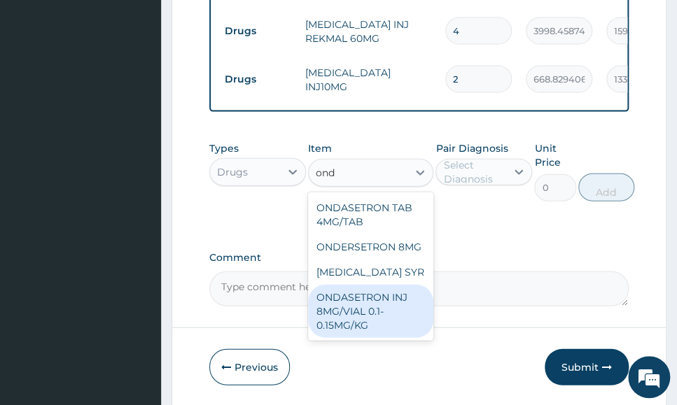
click at [400, 316] on div "ONDASETRON INJ 8MG/VIAL 0.1-0.15MG/KG" at bounding box center [371, 311] width 126 height 53
type input "1672.925537109375"
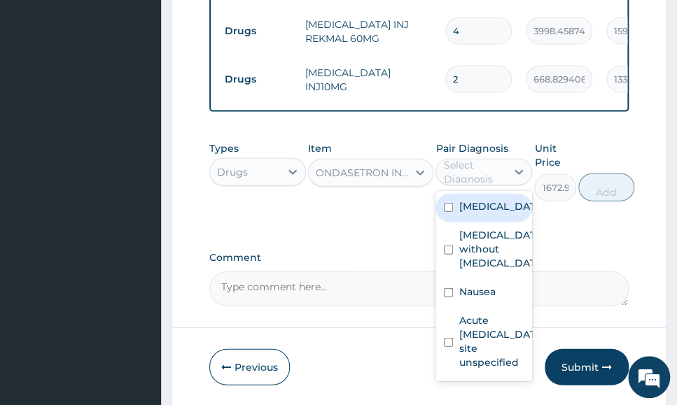
click at [477, 173] on div "Select Diagnosis" at bounding box center [474, 172] width 62 height 28
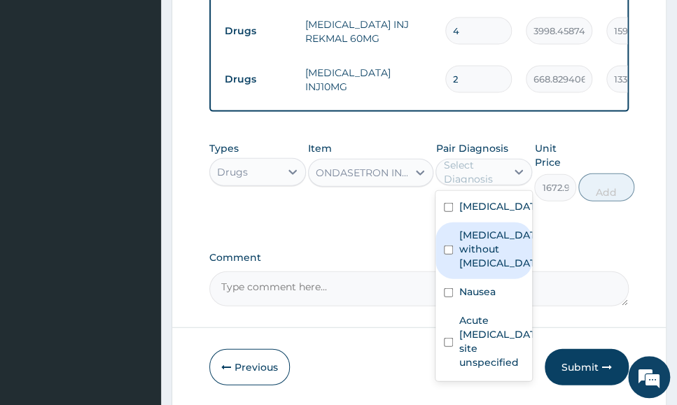
click at [505, 256] on label "Sepsis without septic shock" at bounding box center [499, 249] width 80 height 42
checkbox input "true"
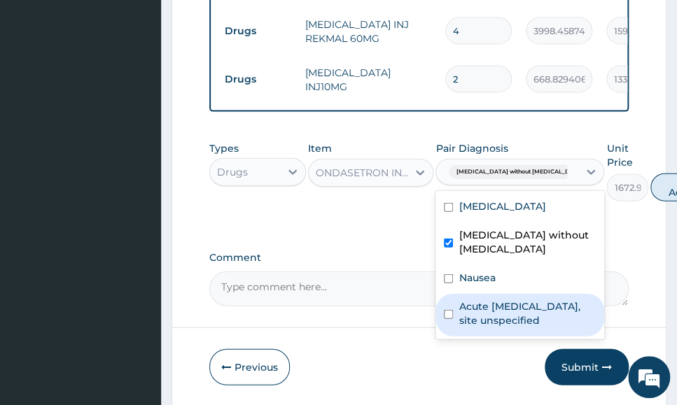
click at [496, 317] on label "Acute upper respiratory infection, site unspecified" at bounding box center [527, 314] width 137 height 28
checkbox input "true"
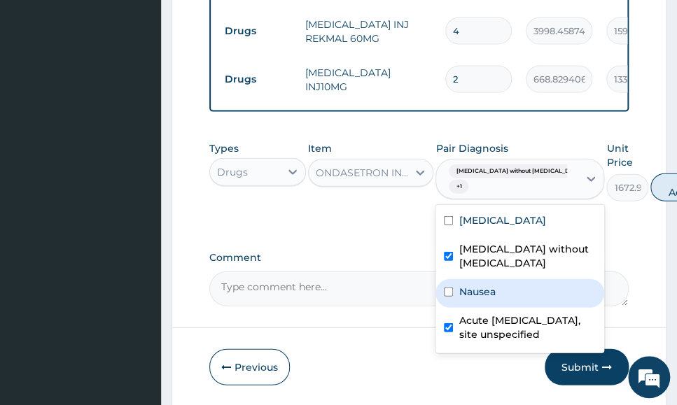
click at [492, 288] on label "Nausea" at bounding box center [477, 292] width 36 height 14
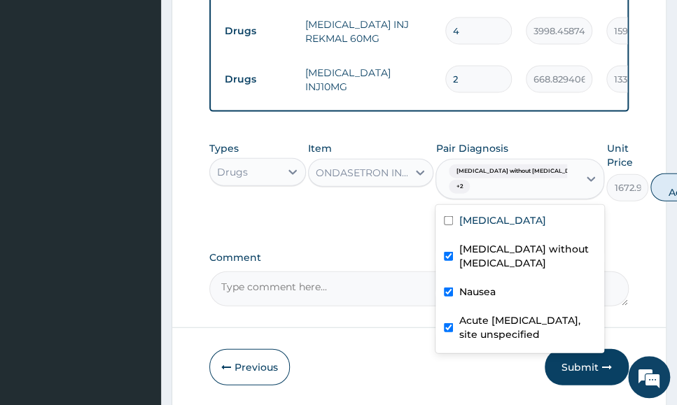
drag, startPoint x: 502, startPoint y: 303, endPoint x: 501, endPoint y: 291, distance: 12.7
click at [501, 302] on div "Nausea" at bounding box center [519, 293] width 169 height 29
checkbox input "false"
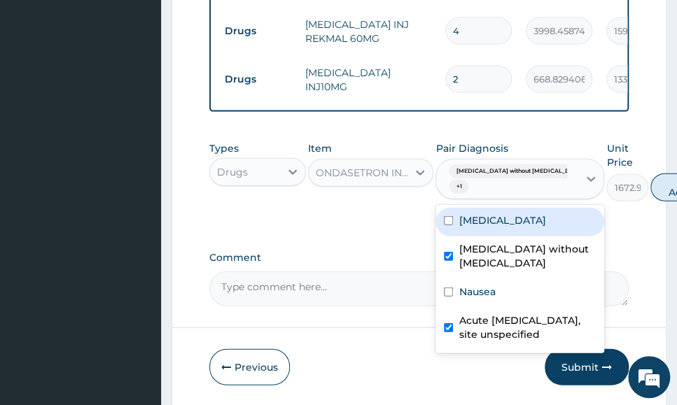
click at [513, 216] on div "Malaria" at bounding box center [519, 222] width 169 height 29
checkbox input "true"
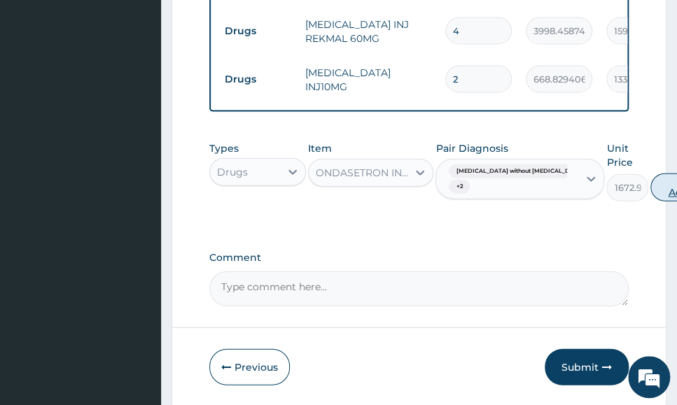
click at [650, 190] on button "Add" at bounding box center [678, 188] width 56 height 28
type input "0"
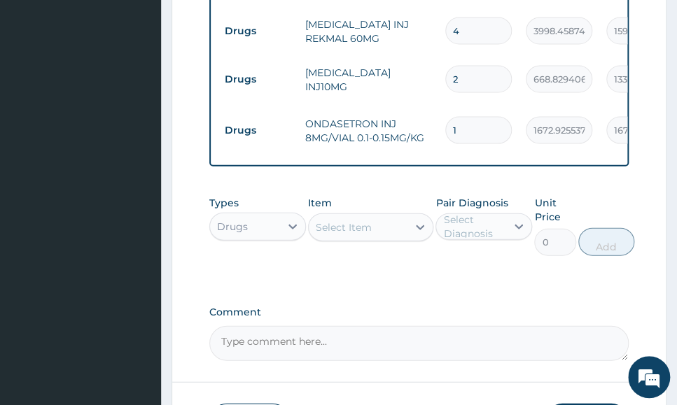
click at [538, 309] on label "Comment" at bounding box center [418, 313] width 419 height 12
click at [538, 326] on textarea "Comment" at bounding box center [418, 343] width 419 height 35
click at [385, 225] on div "Select Item" at bounding box center [358, 227] width 99 height 22
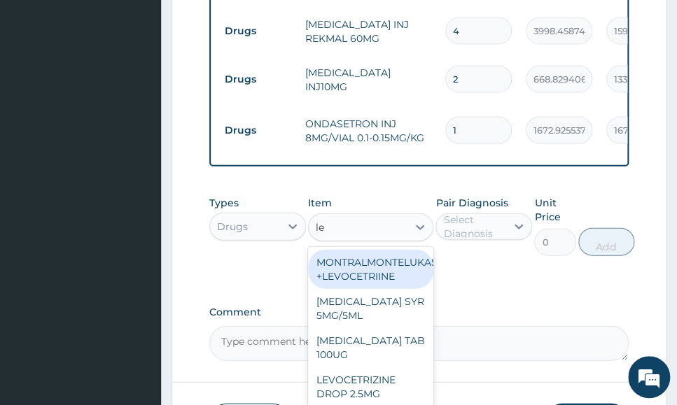
type input "lev"
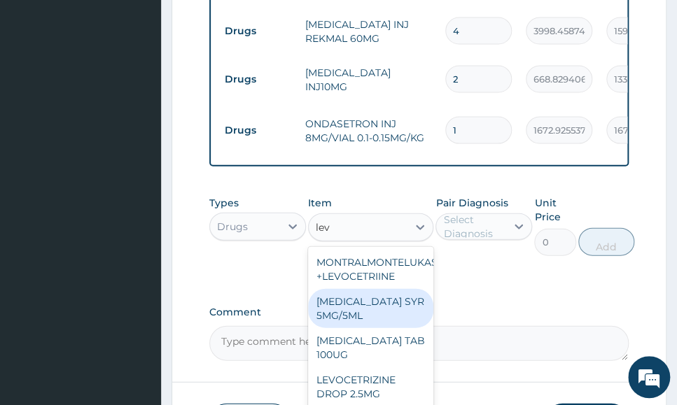
click at [385, 304] on div "LEVOCETIRIZINE SYR 5MG/5ML" at bounding box center [371, 308] width 126 height 39
type input "3818.072265625"
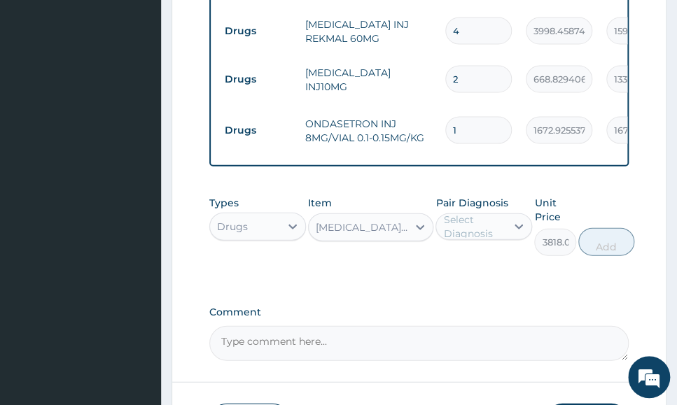
click at [608, 312] on label "Comment" at bounding box center [418, 313] width 419 height 12
click at [608, 326] on textarea "Comment" at bounding box center [418, 343] width 419 height 35
click at [622, 341] on textarea "Comment" at bounding box center [418, 343] width 419 height 35
click at [489, 223] on div "Select Diagnosis" at bounding box center [474, 227] width 62 height 28
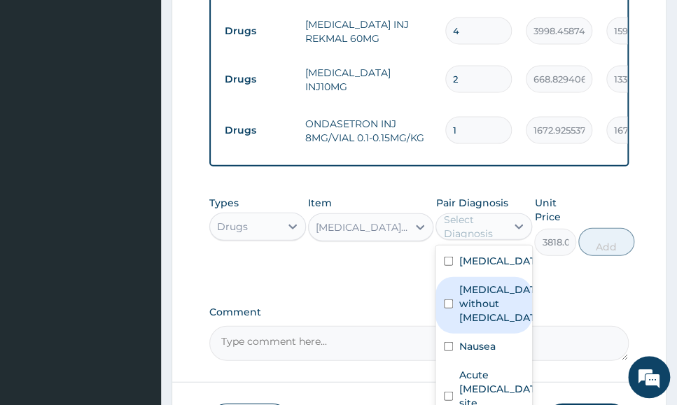
click at [505, 307] on label "Sepsis without septic shock" at bounding box center [499, 304] width 80 height 42
checkbox input "true"
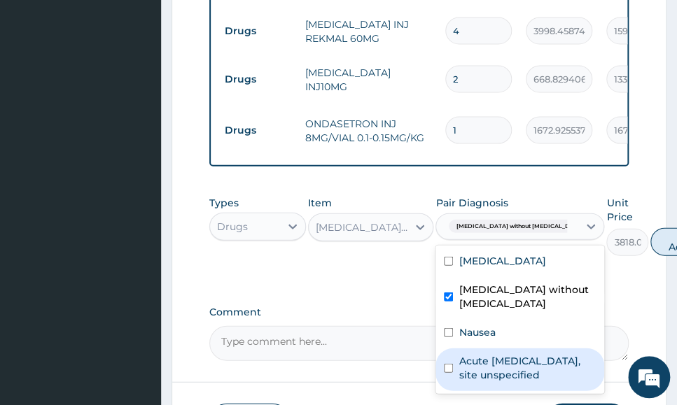
drag, startPoint x: 497, startPoint y: 386, endPoint x: 571, endPoint y: 323, distance: 96.9
click at [499, 382] on label "Acute upper respiratory infection, site unspecified" at bounding box center [527, 368] width 137 height 28
checkbox input "true"
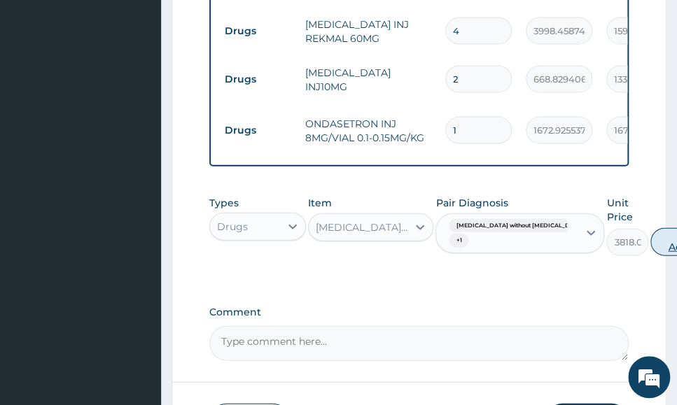
click at [650, 247] on button "Add" at bounding box center [678, 242] width 56 height 28
type input "0"
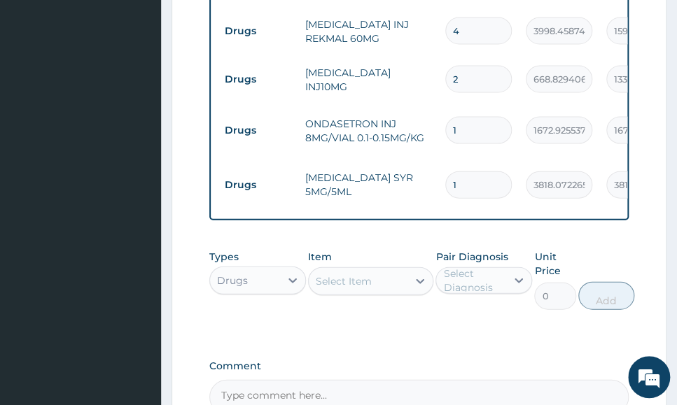
click at [607, 327] on div "Types Drugs Item Select Item Pair Diagnosis Select Diagnosis Unit Price 0 Add" at bounding box center [418, 290] width 419 height 95
click at [375, 292] on div "Select Item" at bounding box center [358, 281] width 99 height 22
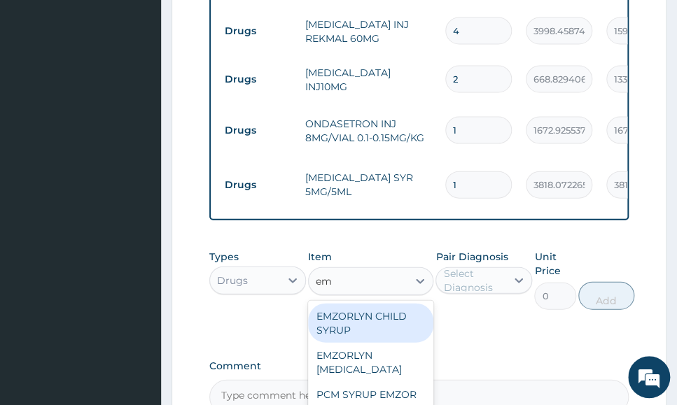
type input "emz"
click at [419, 323] on div "EMZORLYN CHILD SYRUP" at bounding box center [371, 323] width 126 height 39
type input "730.895751953125"
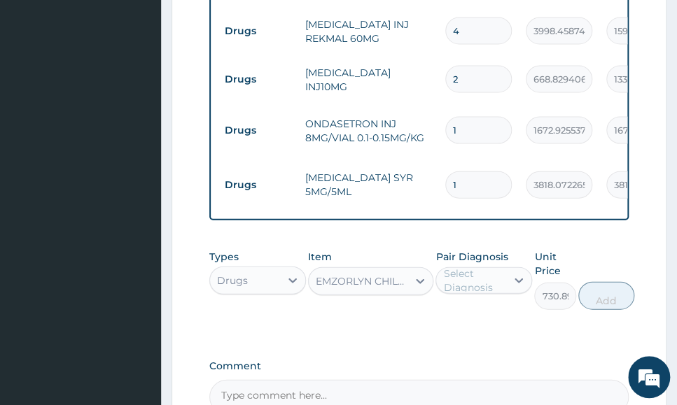
click at [569, 316] on div "Types Drugs Item EMZORLYN CHILD SYRUP Pair Diagnosis Select Diagnosis Unit Pric…" at bounding box center [418, 280] width 419 height 74
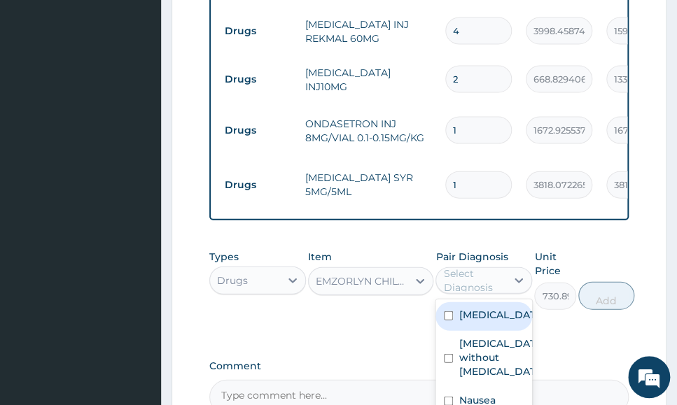
click at [480, 280] on div "Select Diagnosis" at bounding box center [474, 281] width 62 height 28
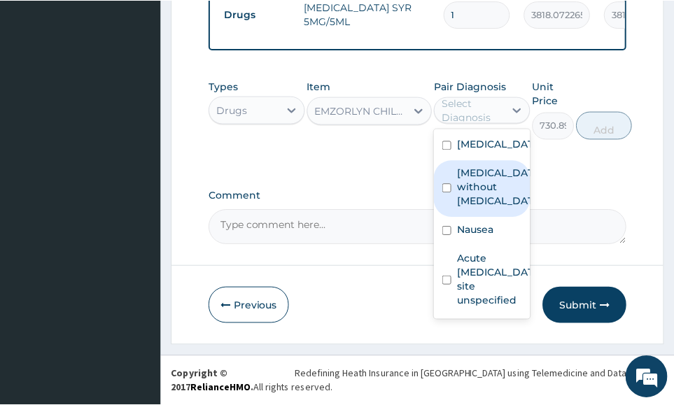
scroll to position [1096, 0]
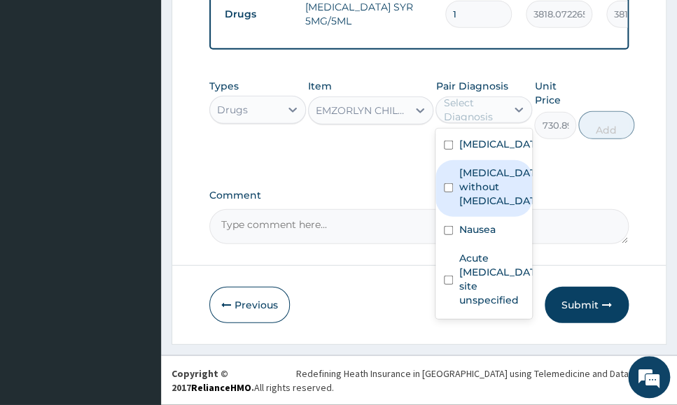
click at [511, 193] on label "Sepsis without septic shock" at bounding box center [499, 187] width 80 height 42
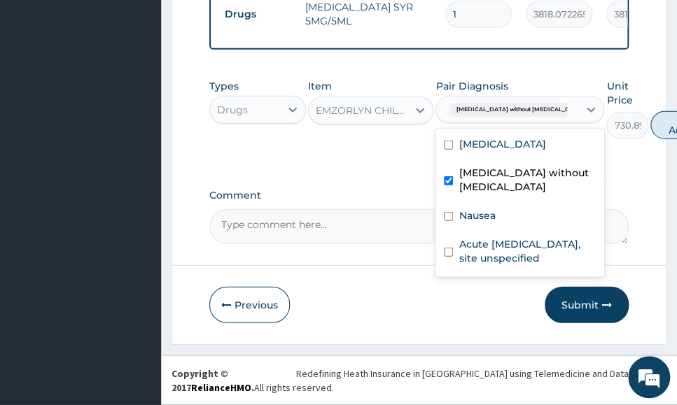
click at [504, 176] on label "Sepsis without septic shock" at bounding box center [527, 180] width 137 height 28
checkbox input "false"
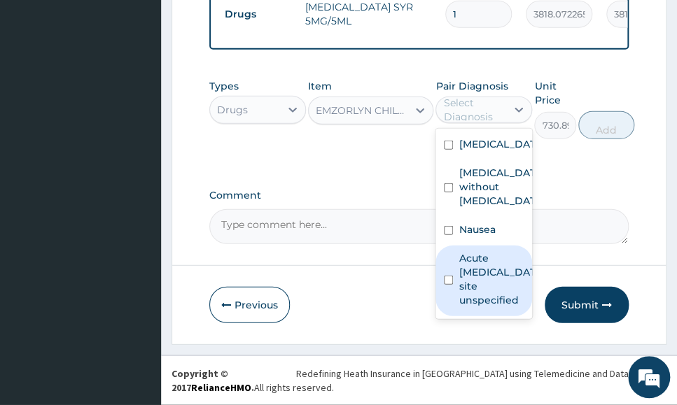
drag, startPoint x: 513, startPoint y: 256, endPoint x: 506, endPoint y: 265, distance: 10.5
click at [513, 257] on label "Acute upper respiratory infection, site unspecified" at bounding box center [499, 279] width 80 height 56
checkbox input "true"
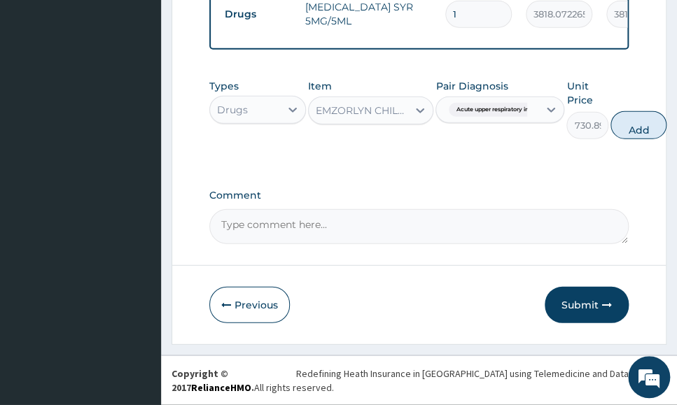
drag, startPoint x: 630, startPoint y: 130, endPoint x: 557, endPoint y: 384, distance: 264.4
click at [629, 137] on button "Add" at bounding box center [639, 125] width 56 height 28
type input "0"
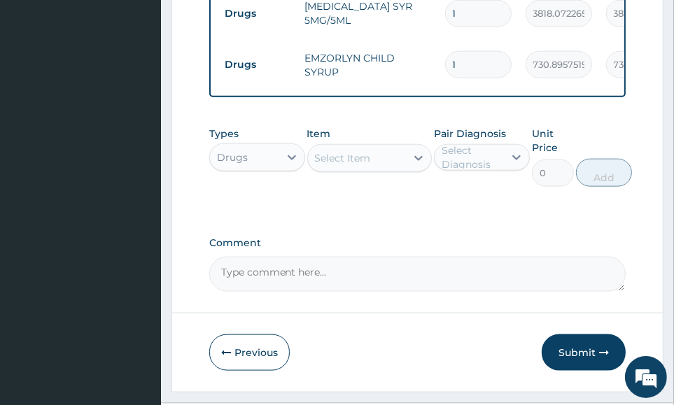
click at [544, 253] on div "Comment" at bounding box center [417, 264] width 417 height 55
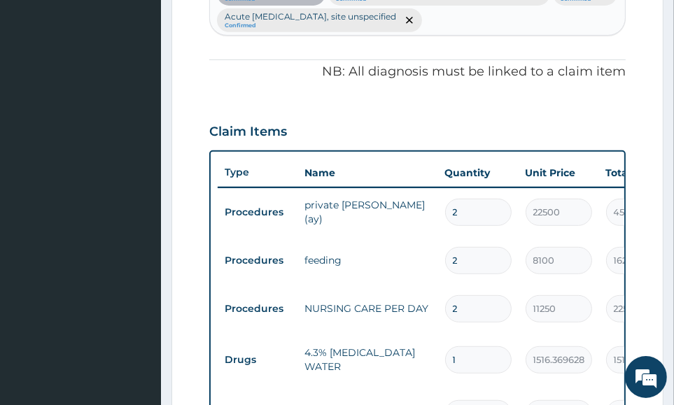
scroll to position [396, 0]
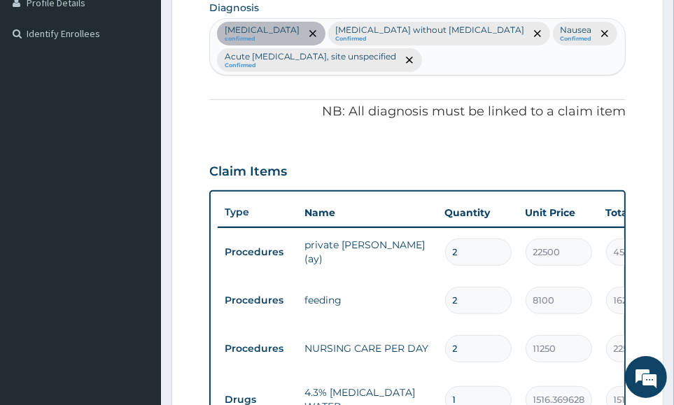
click at [475, 64] on div "Malaria confirmed Sepsis without septic shock Confirmed Nausea Confirmed Acute …" at bounding box center [418, 47] width 416 height 56
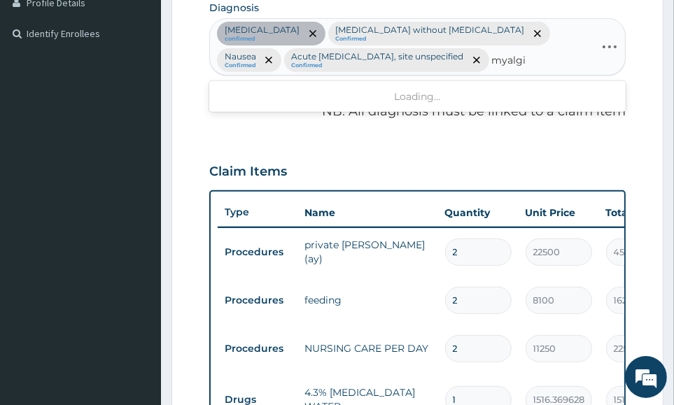
type input "myalgia"
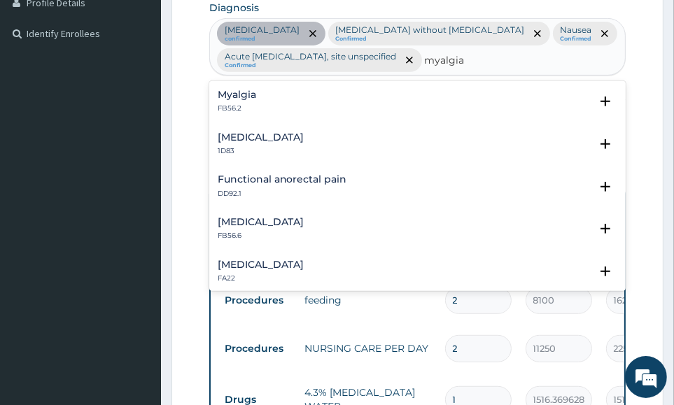
click at [253, 99] on div "Myalgia FB56.2" at bounding box center [237, 102] width 39 height 25
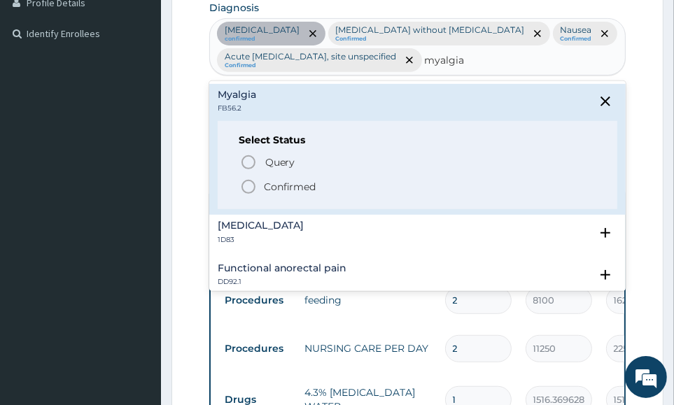
click at [264, 182] on p "Confirmed" at bounding box center [290, 187] width 53 height 14
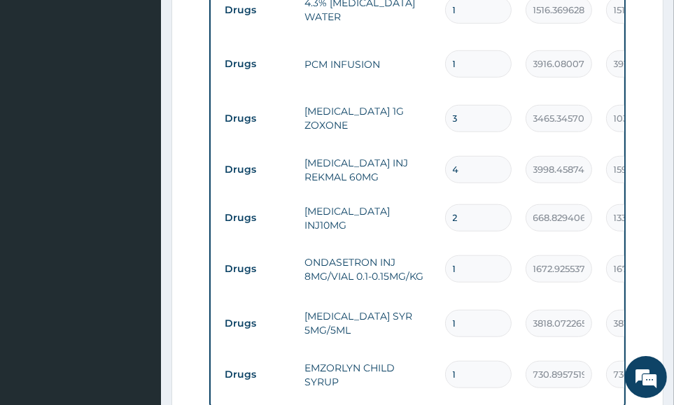
scroll to position [1009, 0]
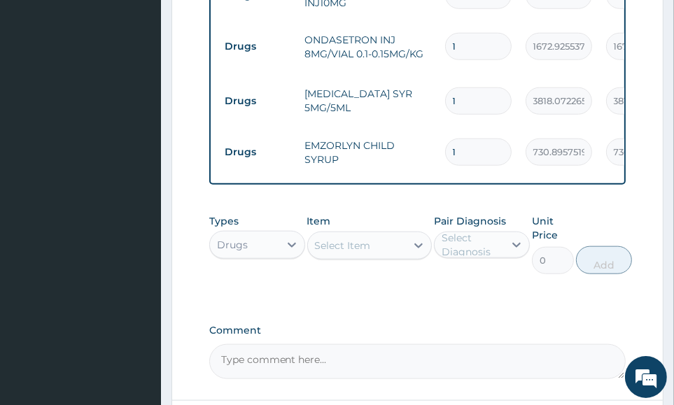
drag, startPoint x: 630, startPoint y: 321, endPoint x: 349, endPoint y: 266, distance: 286.7
click at [322, 252] on div "Select Item" at bounding box center [343, 246] width 56 height 14
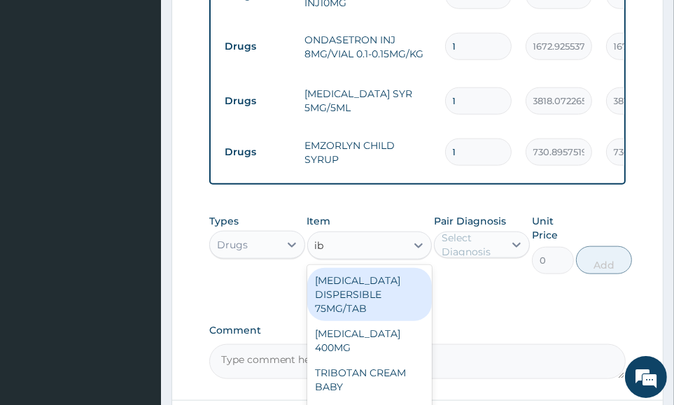
type input "ibu"
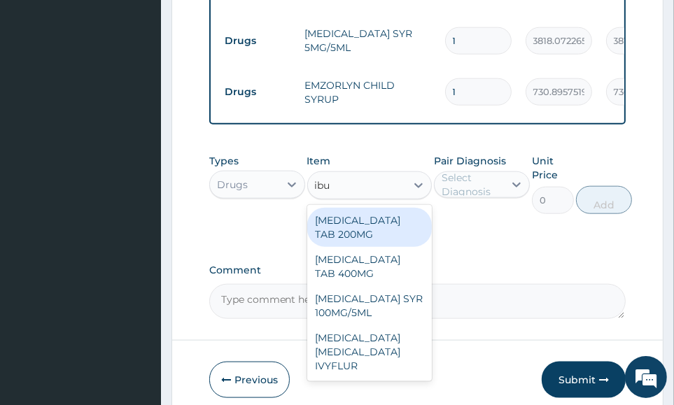
scroll to position [1096, 0]
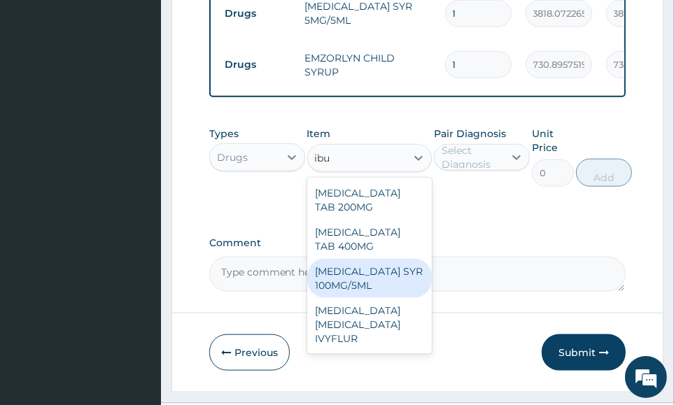
click at [405, 283] on div "IBUPROFEN SYR 100MG/5ML" at bounding box center [369, 278] width 125 height 39
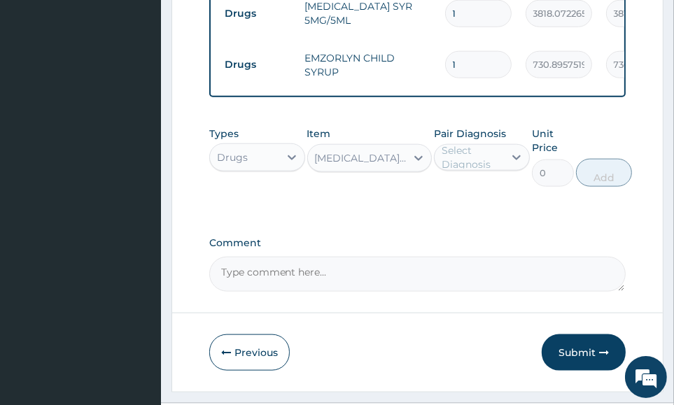
type input "1127.68994140625"
drag, startPoint x: 566, startPoint y: 258, endPoint x: 510, endPoint y: 227, distance: 64.5
click at [566, 251] on div "Comment" at bounding box center [417, 264] width 417 height 55
click at [487, 152] on div "Select Diagnosis" at bounding box center [472, 158] width 61 height 28
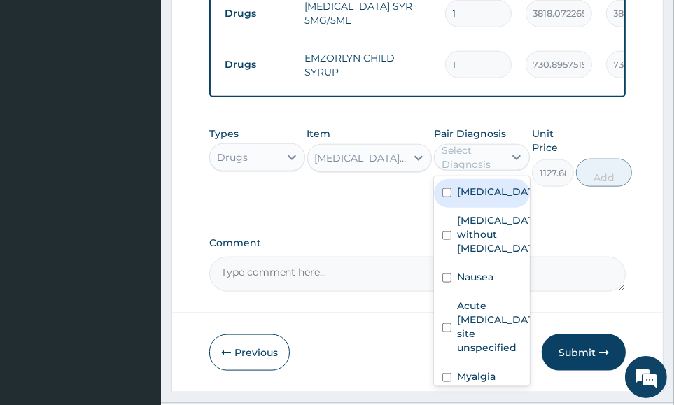
scroll to position [51, 0]
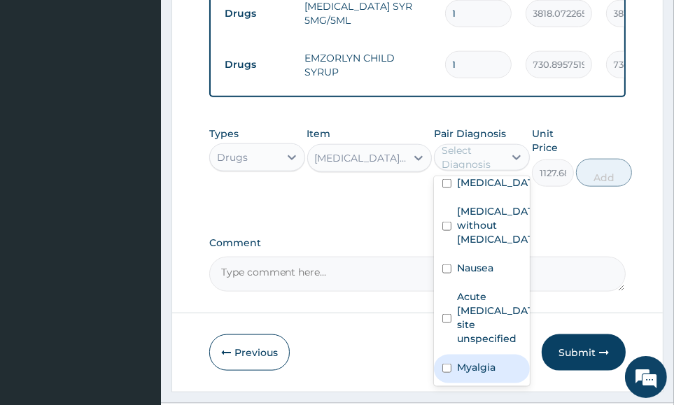
click at [492, 365] on label "Myalgia" at bounding box center [476, 368] width 39 height 14
checkbox input "true"
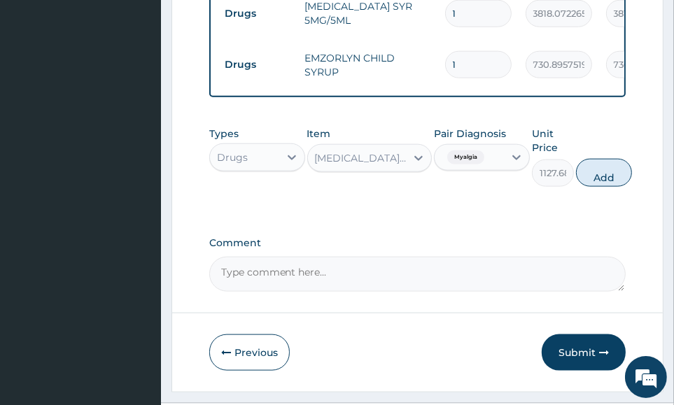
drag, startPoint x: 615, startPoint y: 177, endPoint x: 441, endPoint y: 238, distance: 184.7
click at [615, 178] on button "Add" at bounding box center [604, 173] width 56 height 28
type input "0"
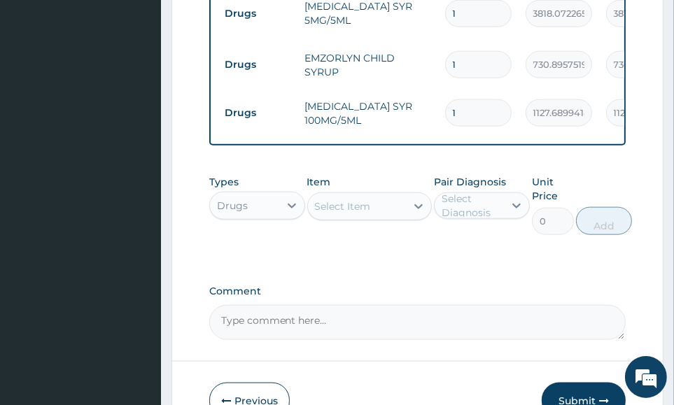
drag, startPoint x: 607, startPoint y: 290, endPoint x: 405, endPoint y: 237, distance: 209.2
click at [599, 289] on label "Comment" at bounding box center [417, 292] width 417 height 12
click at [599, 305] on textarea "Comment" at bounding box center [417, 322] width 417 height 35
click at [349, 202] on div "Select Item" at bounding box center [343, 207] width 56 height 14
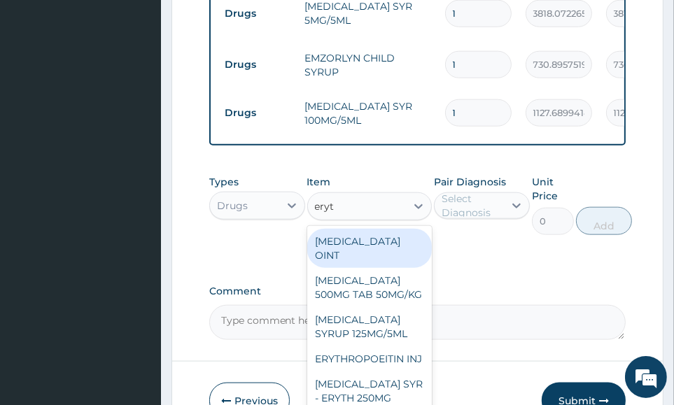
type input "eryth"
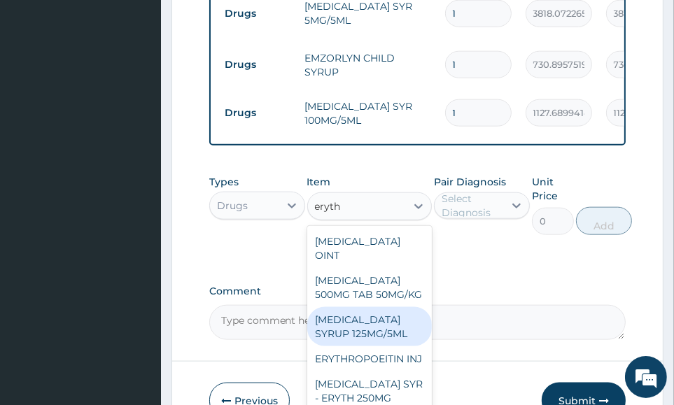
click at [403, 347] on div "ERYTHROMYCIN SYRUP 125MG/5ML" at bounding box center [369, 326] width 125 height 39
type input "1263.065185546875"
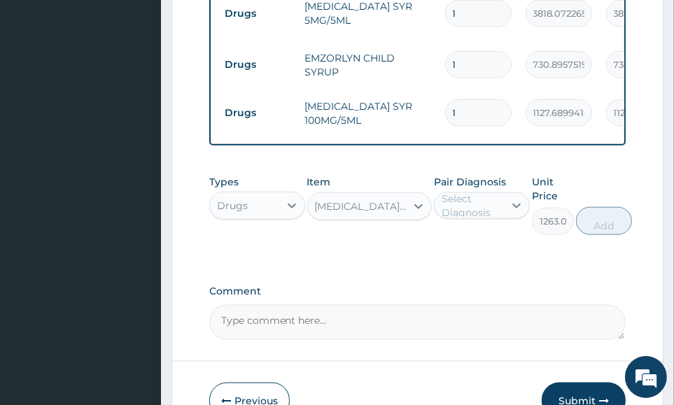
click at [550, 305] on div "Comment" at bounding box center [417, 313] width 417 height 55
click at [482, 213] on div "Select Diagnosis" at bounding box center [472, 206] width 61 height 28
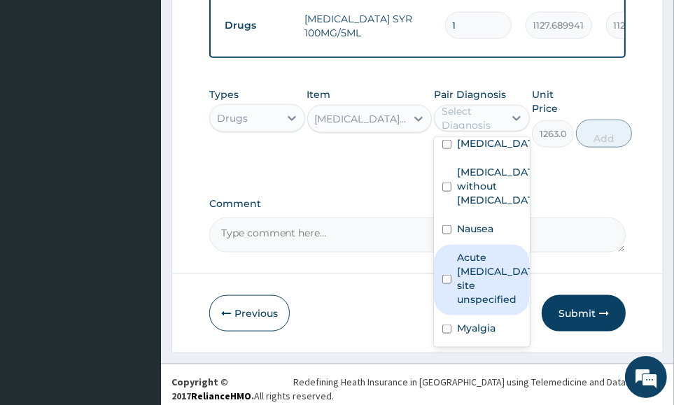
click at [494, 262] on label "Acute upper respiratory infection, site unspecified" at bounding box center [496, 279] width 79 height 56
checkbox input "true"
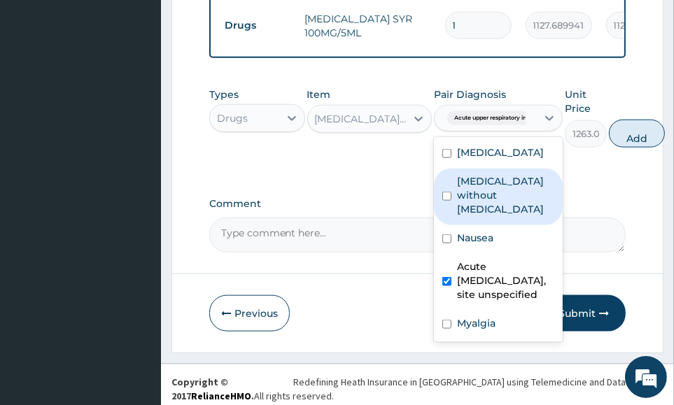
click at [486, 184] on label "Sepsis without septic shock" at bounding box center [505, 195] width 97 height 42
checkbox input "true"
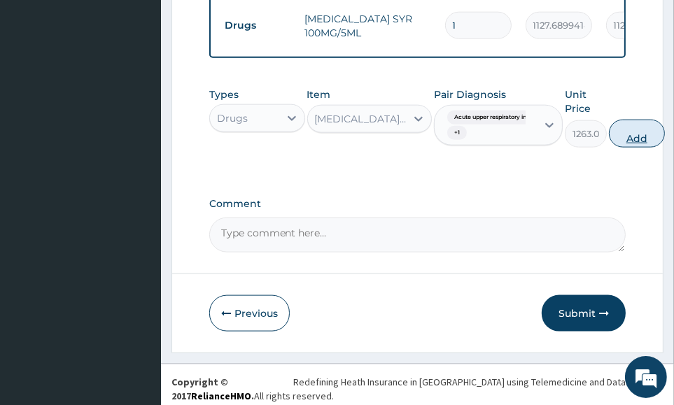
click at [636, 139] on button "Add" at bounding box center [637, 134] width 56 height 28
type input "0"
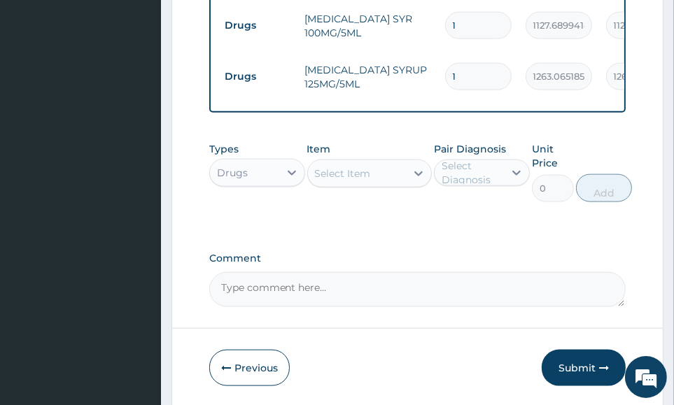
click at [355, 172] on div "Select Item" at bounding box center [343, 174] width 56 height 14
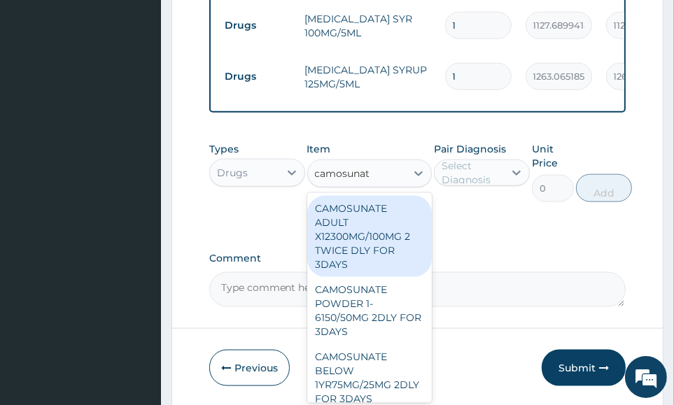
type input "camosunate"
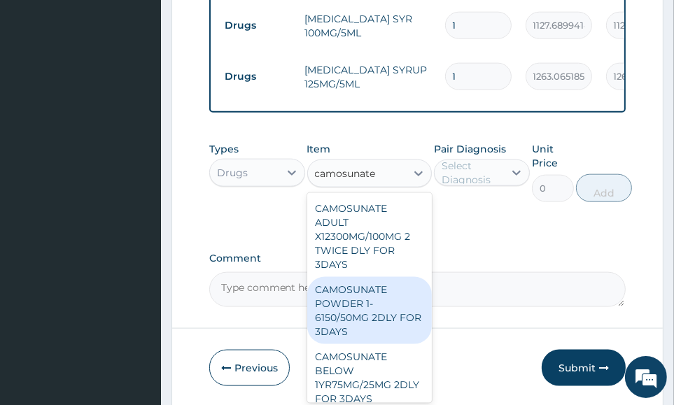
click at [381, 328] on div "CAMOSUNATE POWDER 1-6150/50MG 2DLY FOR 3DAYS" at bounding box center [369, 310] width 125 height 67
type input "1320.61865234375"
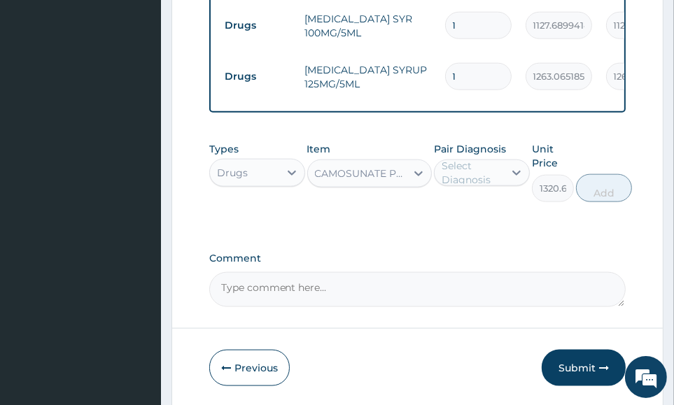
drag, startPoint x: 598, startPoint y: 256, endPoint x: 550, endPoint y: 244, distance: 49.1
click at [598, 256] on label "Comment" at bounding box center [417, 259] width 417 height 12
click at [598, 272] on textarea "Comment" at bounding box center [417, 289] width 417 height 35
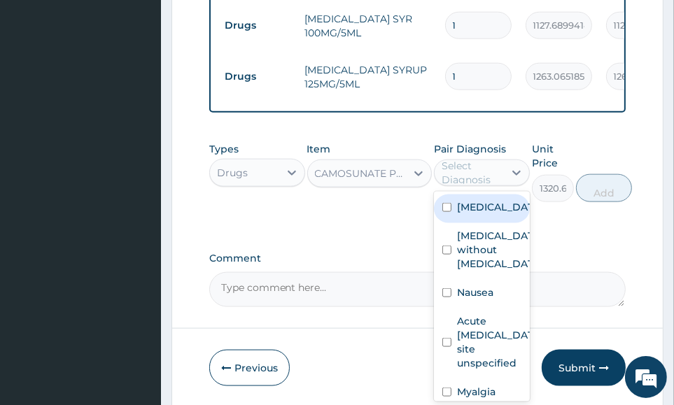
drag, startPoint x: 500, startPoint y: 172, endPoint x: 495, endPoint y: 180, distance: 9.1
click at [500, 171] on div "Select Diagnosis" at bounding box center [472, 173] width 61 height 28
click at [495, 203] on div "Malaria" at bounding box center [482, 209] width 96 height 29
checkbox input "true"
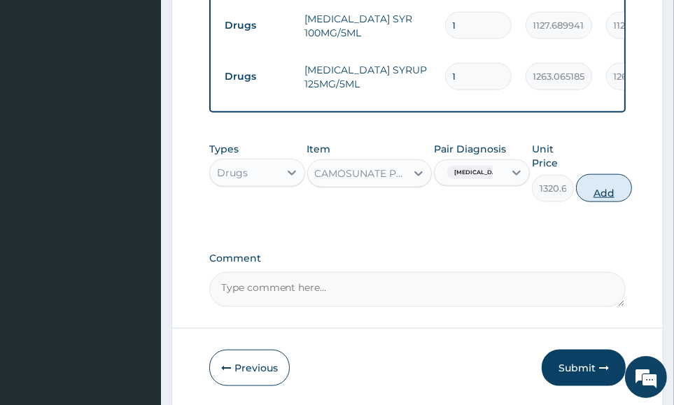
click at [615, 193] on button "Add" at bounding box center [604, 188] width 56 height 28
type input "0"
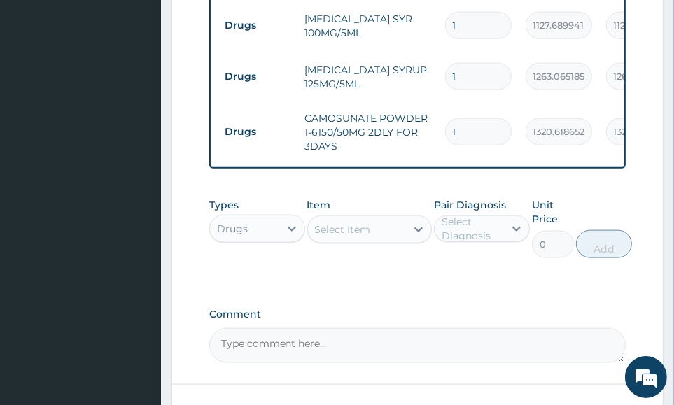
drag, startPoint x: 480, startPoint y: 121, endPoint x: 407, endPoint y: 120, distance: 72.1
click at [416, 120] on tr "Drugs CAMOSUNATE POWDER 1-6150/50MG 2DLY FOR 3DAYS 1 1320.61865234375 1320.62 M…" at bounding box center [561, 132] width 686 height 56
type input "3"
type input "3961.86"
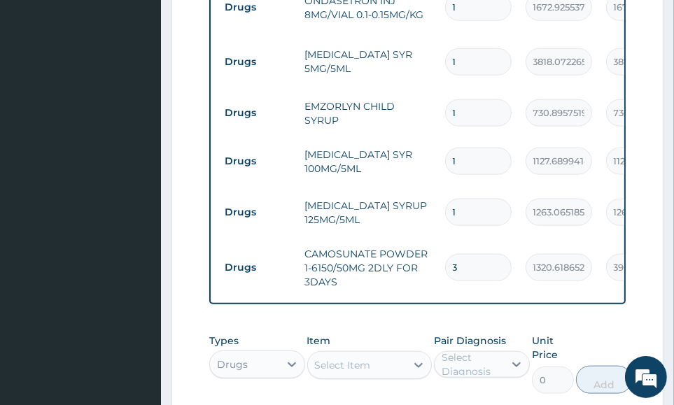
scroll to position [1009, 0]
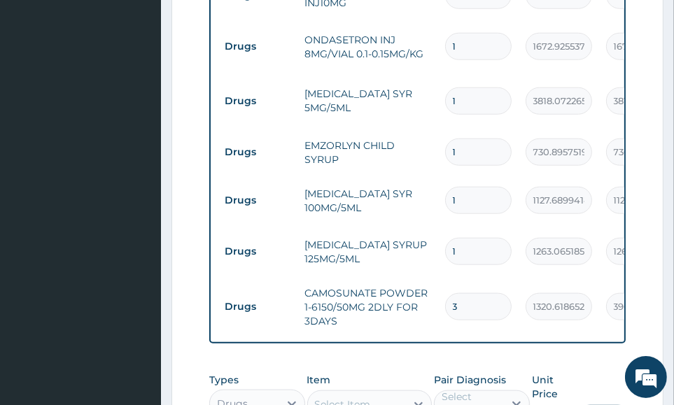
type input "4"
type input "5282.47"
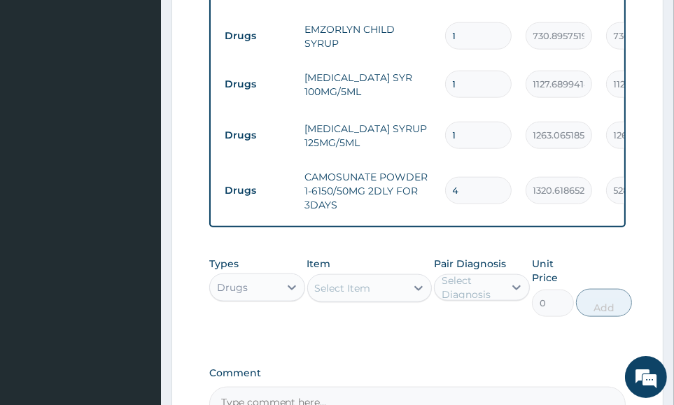
scroll to position [1096, 0]
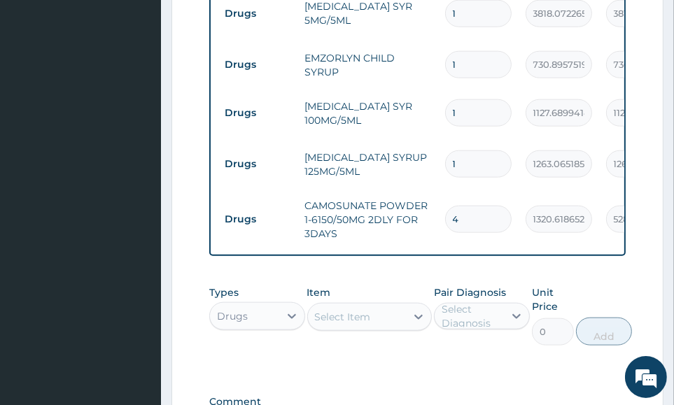
click at [560, 233] on tr "Drugs CAMOSUNATE POWDER 1-6150/50MG 2DLY FOR 3DAYS 4 1320.61865234375 5282.47 M…" at bounding box center [561, 220] width 686 height 56
drag, startPoint x: 461, startPoint y: 210, endPoint x: 419, endPoint y: 216, distance: 42.5
click at [438, 214] on td "4" at bounding box center [478, 219] width 81 height 41
type input "3"
type input "3961.86"
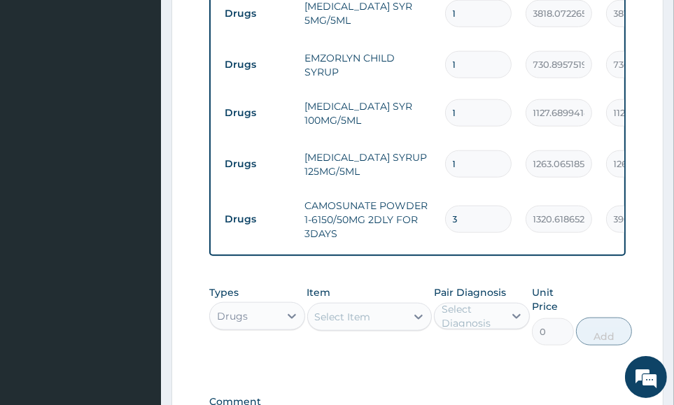
type input "3"
click at [524, 163] on td "1263.065185546875" at bounding box center [559, 164] width 81 height 41
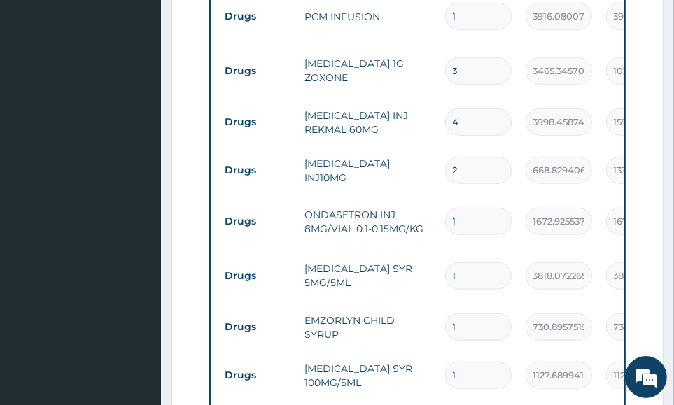
scroll to position [746, 0]
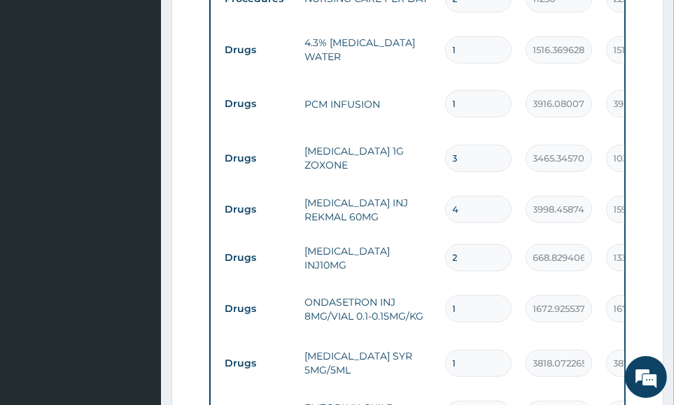
click at [562, 234] on tr "Drugs MAXOLON INJ10MG 2 668.8294067382812 1337.66 Nausea Delete" at bounding box center [561, 258] width 686 height 48
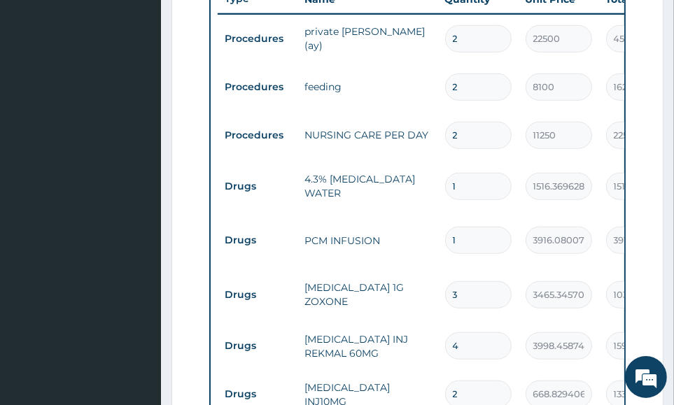
scroll to position [484, 0]
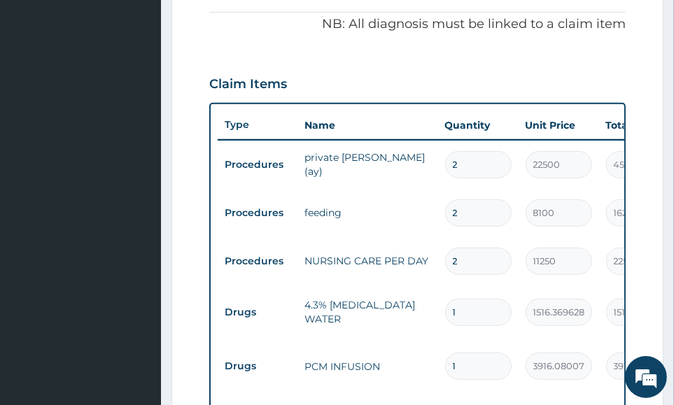
click at [573, 183] on td "22500" at bounding box center [559, 164] width 81 height 41
click at [575, 72] on div "Claim Items" at bounding box center [417, 81] width 417 height 36
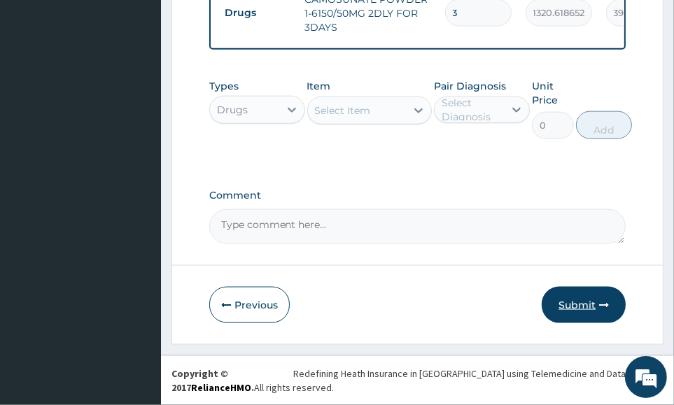
click at [575, 314] on button "Submit" at bounding box center [584, 305] width 84 height 36
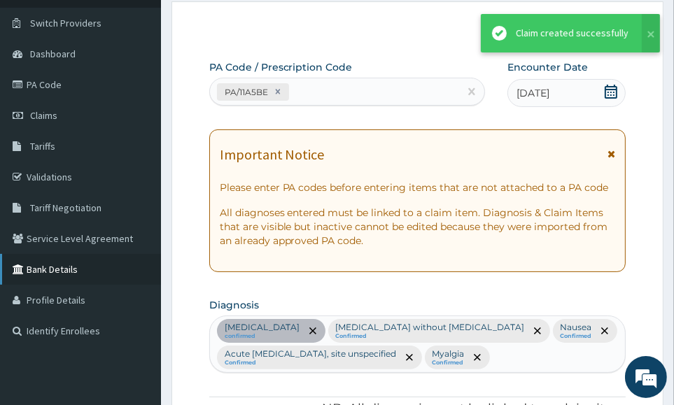
scroll to position [1304, 0]
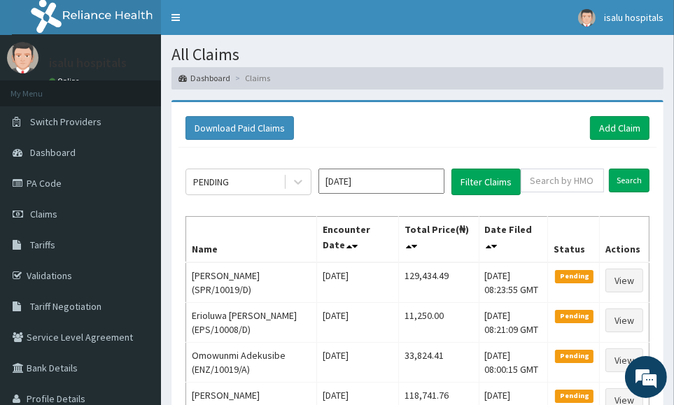
drag, startPoint x: 562, startPoint y: 104, endPoint x: 545, endPoint y: 119, distance: 22.3
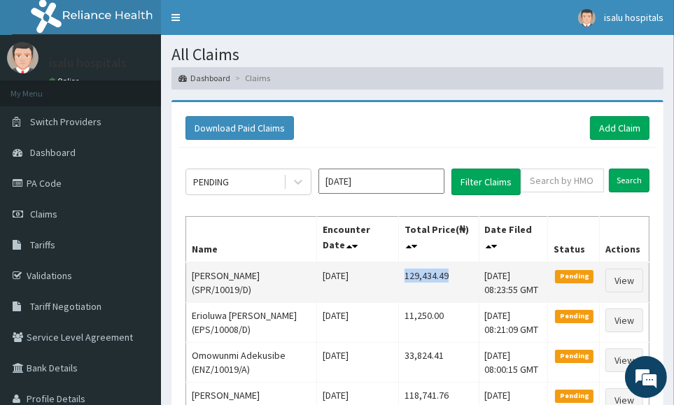
drag, startPoint x: 395, startPoint y: 276, endPoint x: 449, endPoint y: 279, distance: 54.0
click at [449, 279] on td "129,434.49" at bounding box center [439, 283] width 80 height 41
copy td "129,434.49"
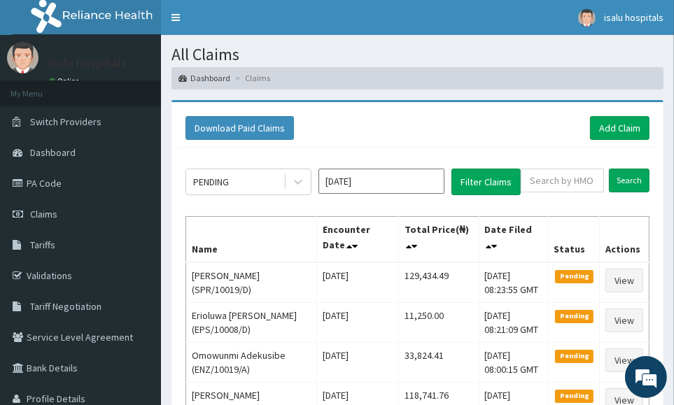
drag, startPoint x: 566, startPoint y: 124, endPoint x: 545, endPoint y: 127, distance: 20.6
click at [566, 124] on div "Download Paid Claims Add Claim" at bounding box center [418, 128] width 464 height 24
click at [628, 128] on link "Add Claim" at bounding box center [620, 128] width 60 height 24
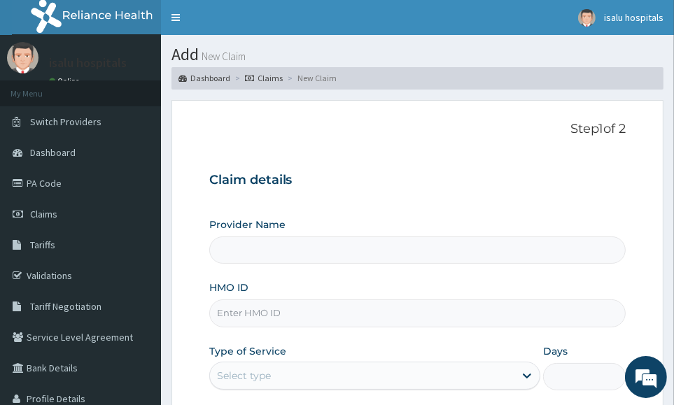
click at [299, 316] on input "HMO ID" at bounding box center [417, 313] width 417 height 27
type input "Isalu Hospital Limited"
paste input "TJQ/10004/A"
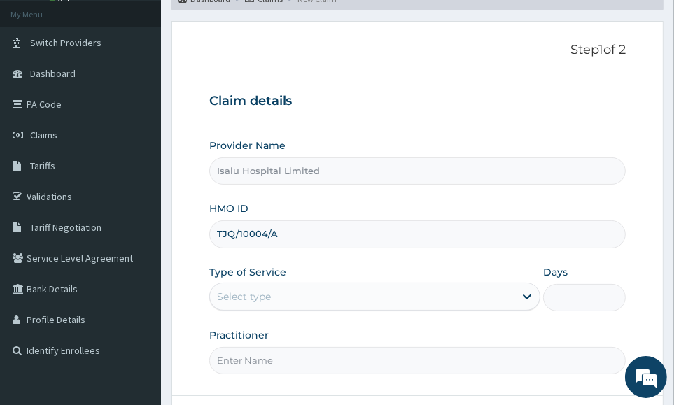
scroll to position [208, 0]
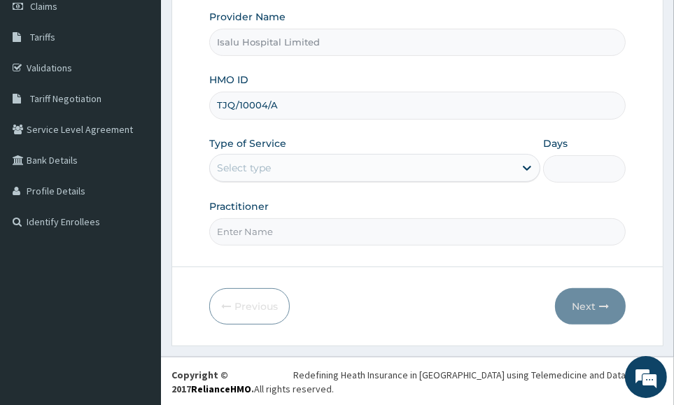
type input "TJQ/10004/A"
click at [311, 169] on div "Select type" at bounding box center [362, 168] width 305 height 22
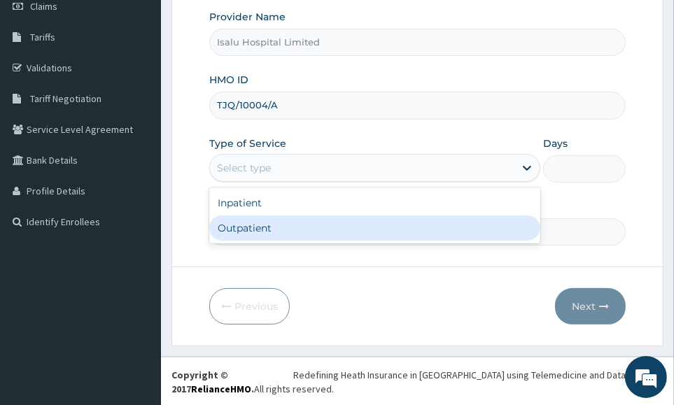
click at [279, 230] on div "Outpatient" at bounding box center [374, 228] width 331 height 25
type input "1"
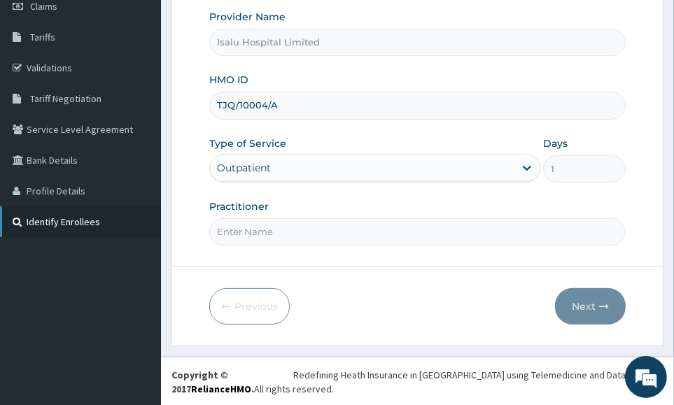
scroll to position [0, 0]
click at [551, 221] on input "Practitioner" at bounding box center [417, 231] width 417 height 27
paste input "ADEFEMI OLASUNKANMI"
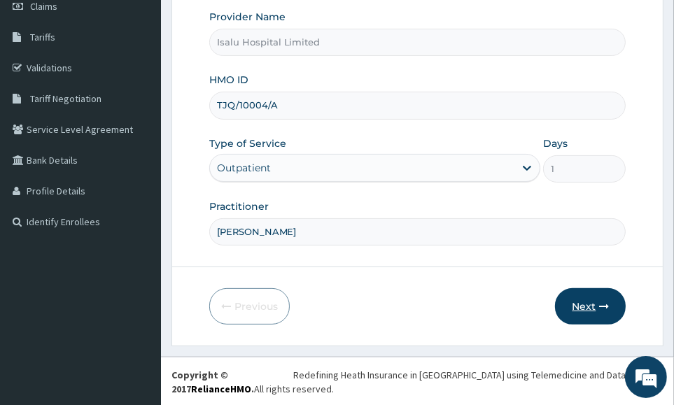
type input "ADEFEMI OLASUNKANMI"
click at [600, 309] on icon "button" at bounding box center [604, 307] width 10 height 10
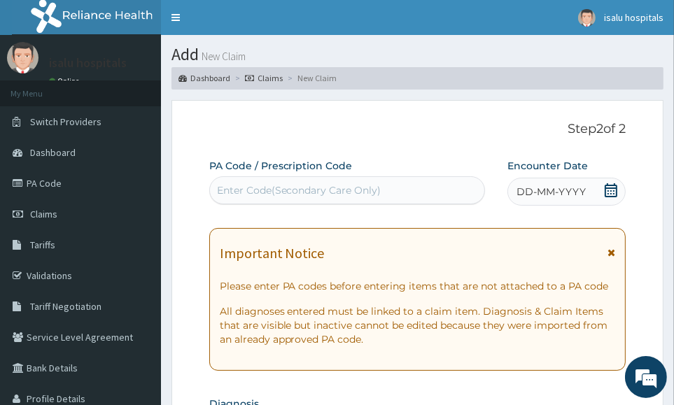
drag, startPoint x: 246, startPoint y: 184, endPoint x: 247, endPoint y: 195, distance: 11.2
click at [247, 185] on div "Enter Code(Secondary Care Only)" at bounding box center [299, 190] width 165 height 14
drag, startPoint x: 249, startPoint y: 188, endPoint x: 230, endPoint y: 185, distance: 18.5
click at [230, 185] on div "Enter Code(Secondary Care Only)" at bounding box center [299, 190] width 165 height 14
paste input "PA/CE7130"
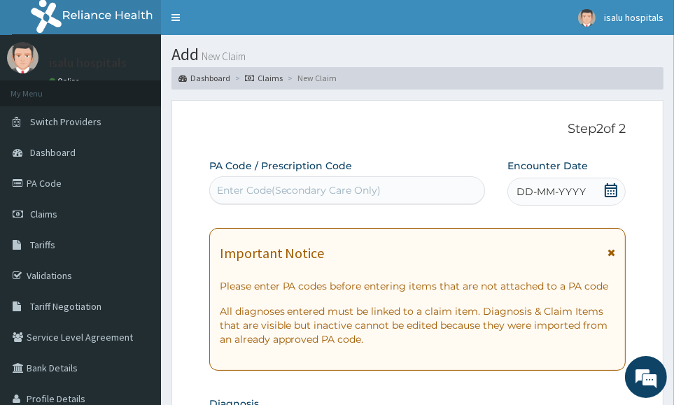
type input "PA/CE7130"
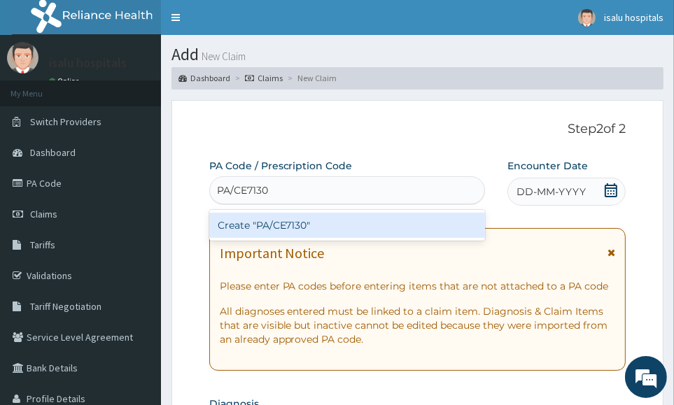
click at [293, 229] on div "Create "PA/CE7130"" at bounding box center [347, 225] width 277 height 25
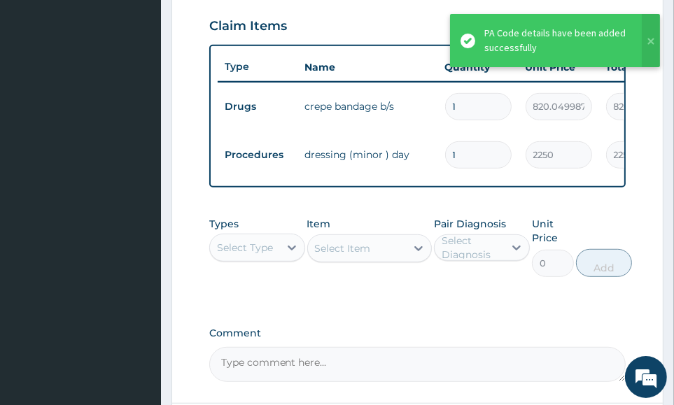
scroll to position [554, 0]
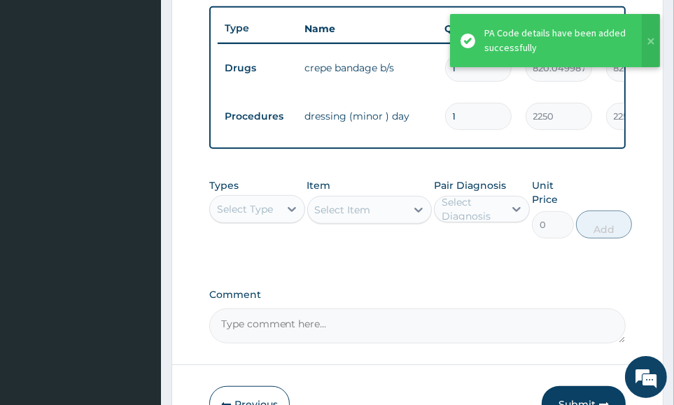
click at [592, 301] on label "Comment" at bounding box center [417, 295] width 417 height 12
click at [592, 309] on textarea "Comment" at bounding box center [417, 326] width 417 height 35
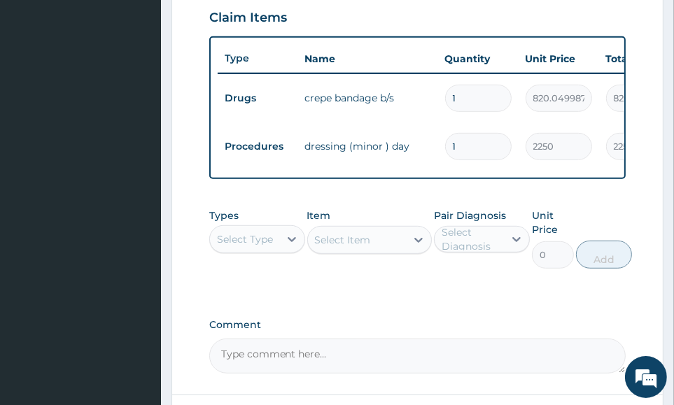
scroll to position [665, 0]
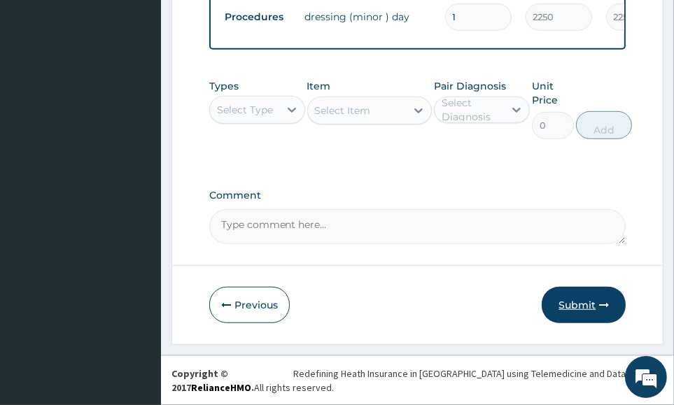
click at [608, 297] on button "Submit" at bounding box center [584, 305] width 84 height 36
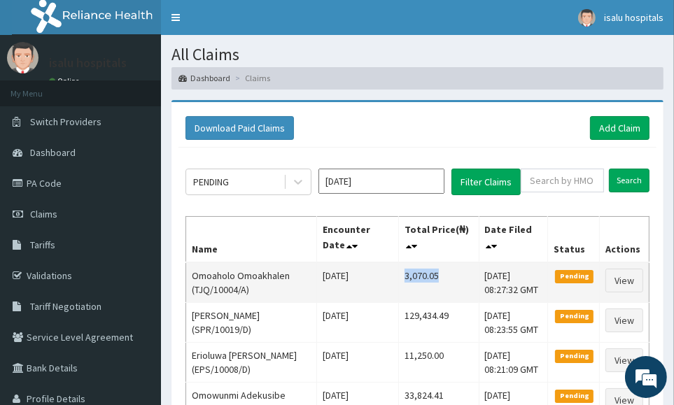
drag, startPoint x: 393, startPoint y: 274, endPoint x: 429, endPoint y: 274, distance: 35.7
click at [439, 273] on td "3,070.05" at bounding box center [439, 283] width 80 height 41
copy td "3,070.05"
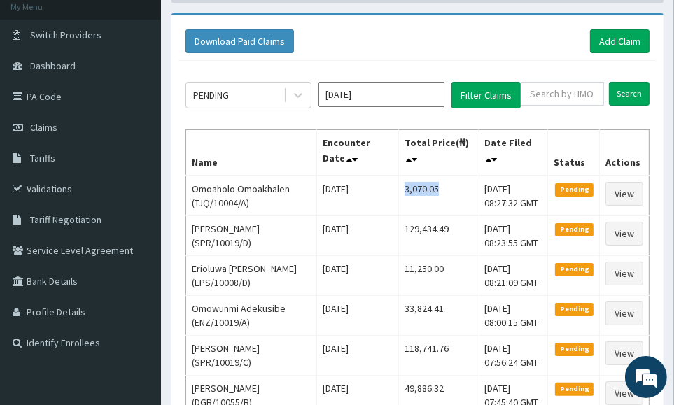
scroll to position [174, 0]
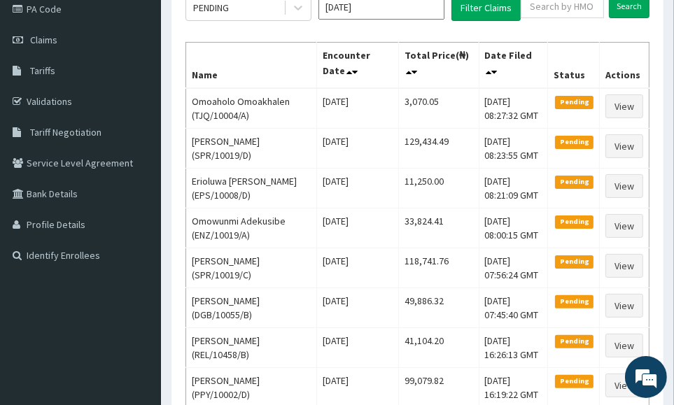
drag, startPoint x: 508, startPoint y: 48, endPoint x: 429, endPoint y: 46, distance: 78.4
click at [508, 48] on th "Date Filed" at bounding box center [513, 65] width 69 height 46
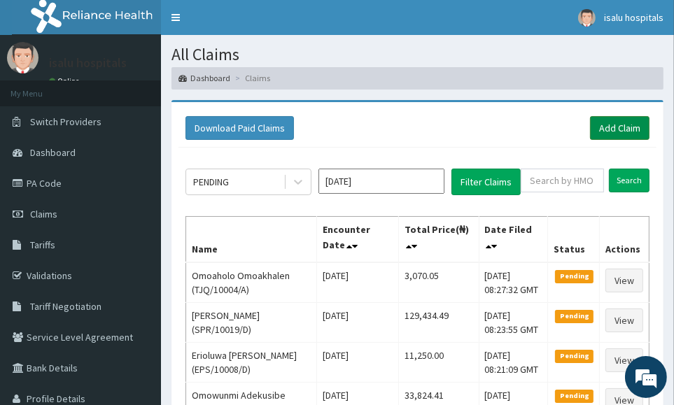
click at [625, 125] on link "Add Claim" at bounding box center [620, 128] width 60 height 24
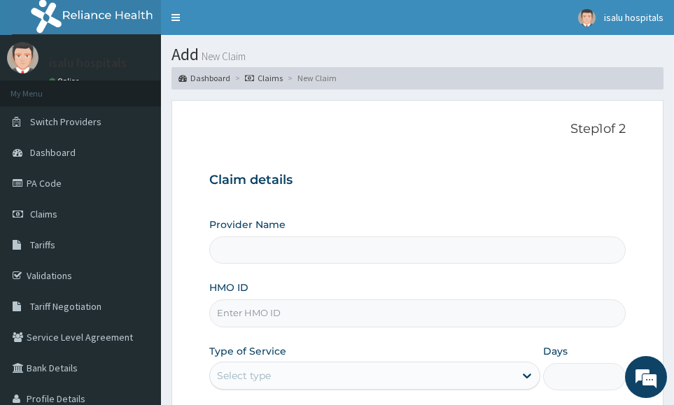
type input "Isalu Hospital Limited"
click at [336, 310] on input "HMO ID" at bounding box center [417, 313] width 417 height 27
paste input "TMA/10023/A"
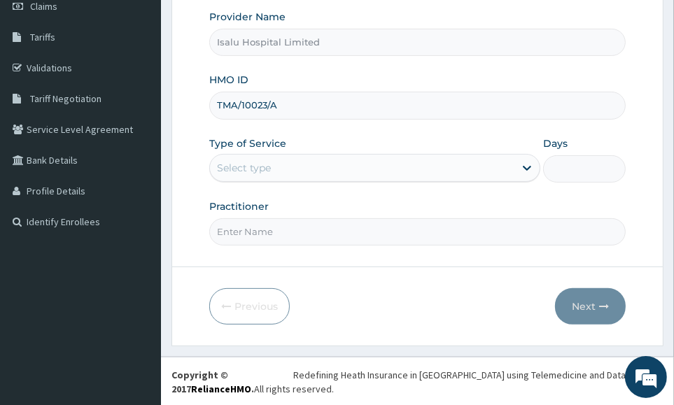
type input "TMA/10023/A"
click at [298, 162] on div "Select type" at bounding box center [362, 168] width 305 height 22
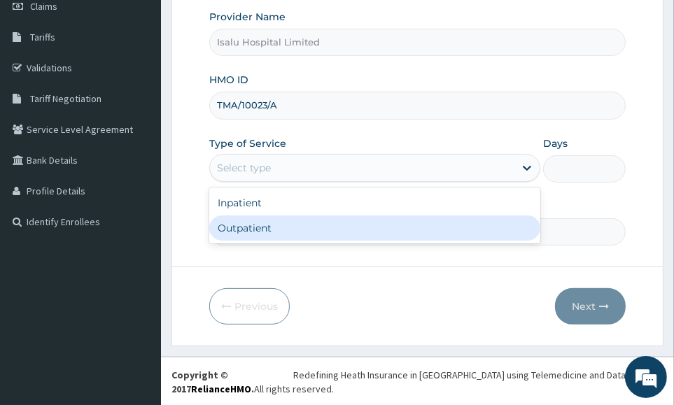
click at [280, 230] on div "Outpatient" at bounding box center [374, 228] width 331 height 25
type input "1"
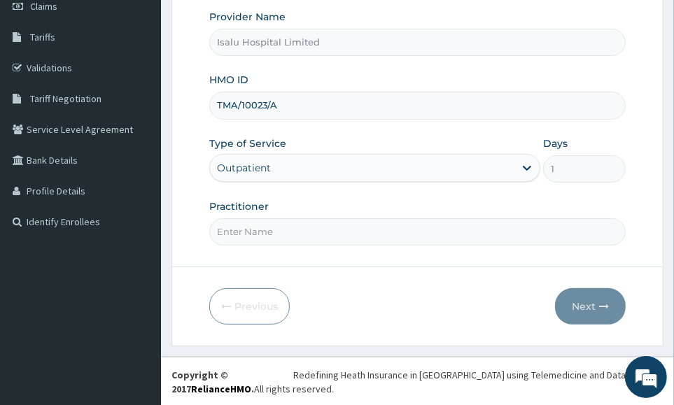
click at [566, 207] on div "Practitioner" at bounding box center [417, 223] width 417 height 46
click at [318, 245] on form "Step 1 of 2 Claim details Provider Name Isalu Hospital Limited HMO ID TMA/10023…" at bounding box center [418, 119] width 492 height 454
click at [313, 241] on input "Practitioner" at bounding box center [417, 231] width 417 height 27
paste input "DR DAVOU TISLO"
type input "DR DAVOU TISLO"
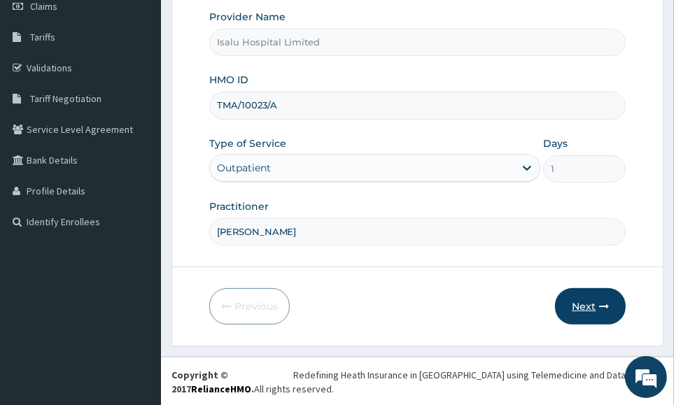
click at [587, 306] on button "Next" at bounding box center [590, 306] width 71 height 36
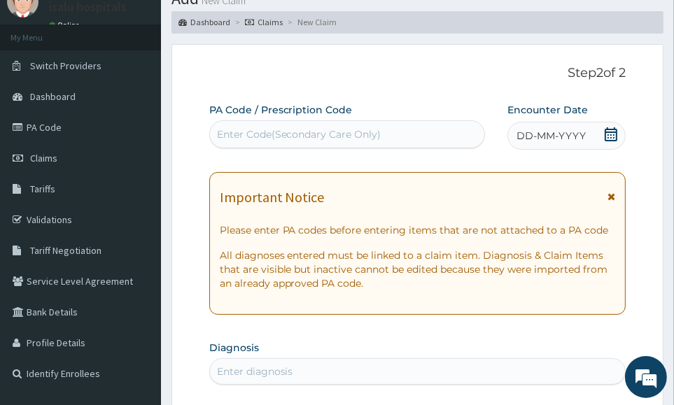
scroll to position [0, 0]
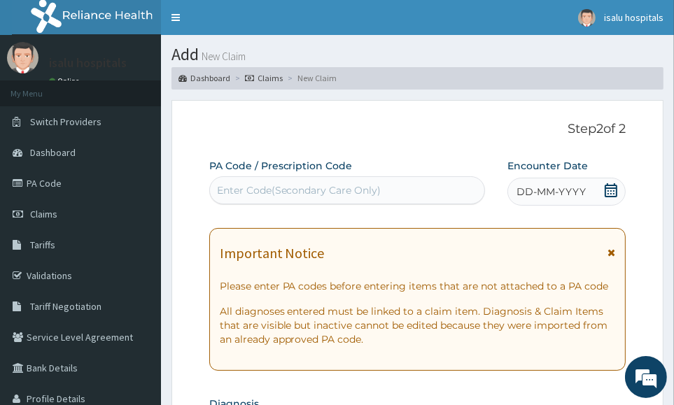
click at [295, 185] on div "Enter Code(Secondary Care Only)" at bounding box center [299, 190] width 165 height 14
paste input "PA/0BB488"
type input "PA/0BB488"
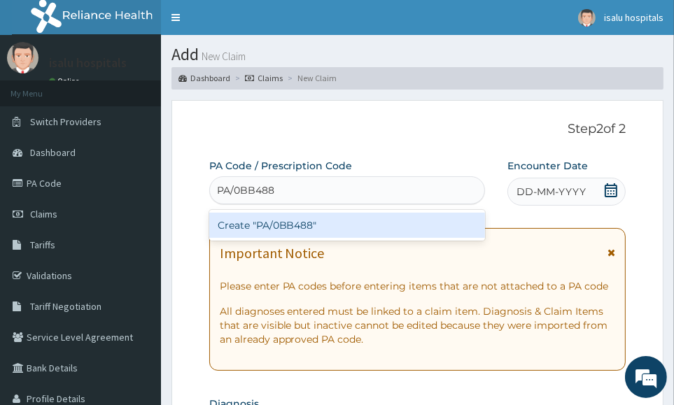
click at [335, 230] on div "Create "PA/0BB488"" at bounding box center [347, 225] width 277 height 25
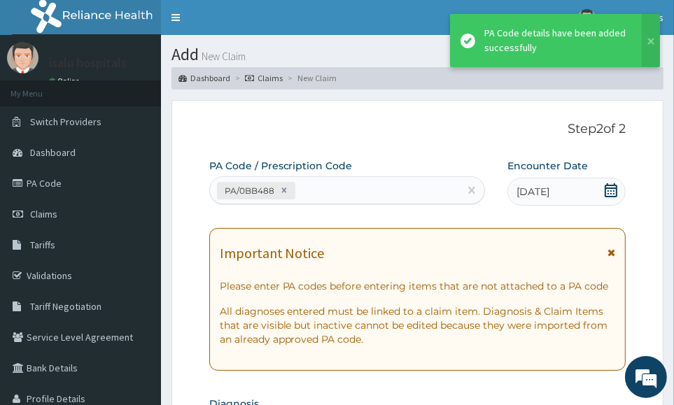
scroll to position [418, 0]
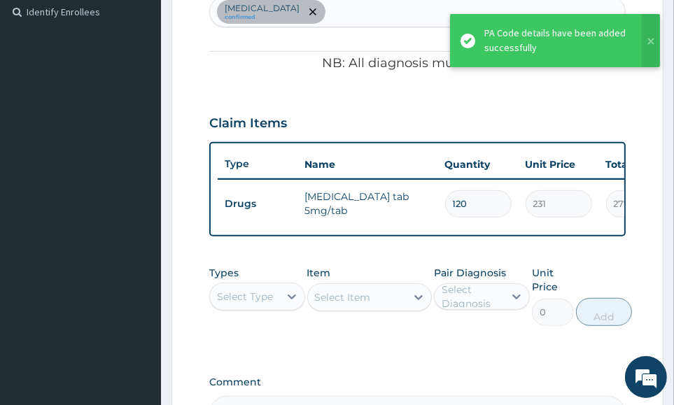
click at [648, 284] on form "Step 2 of 2 PA Code / Prescription Code PA/0BB488 Encounter Date 05-10-2025 Imp…" at bounding box center [418, 107] width 492 height 850
click at [255, 297] on div "Select Type" at bounding box center [244, 297] width 69 height 22
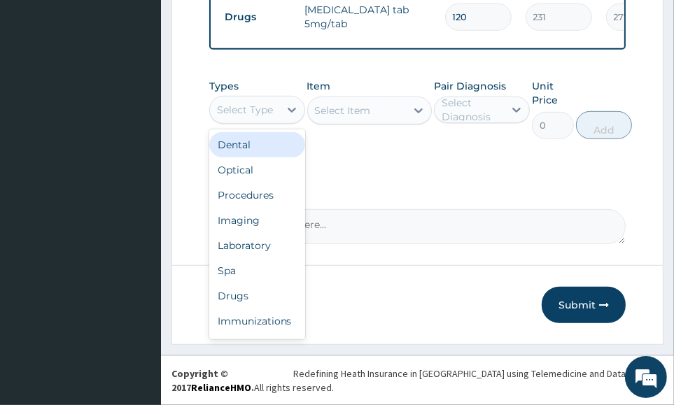
scroll to position [616, 0]
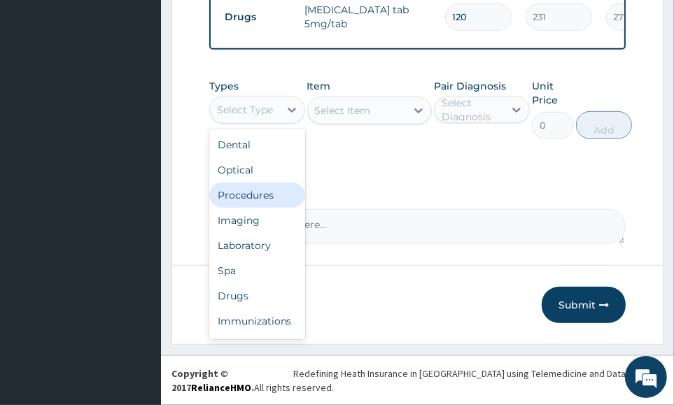
click at [267, 199] on div "Procedures" at bounding box center [257, 195] width 96 height 25
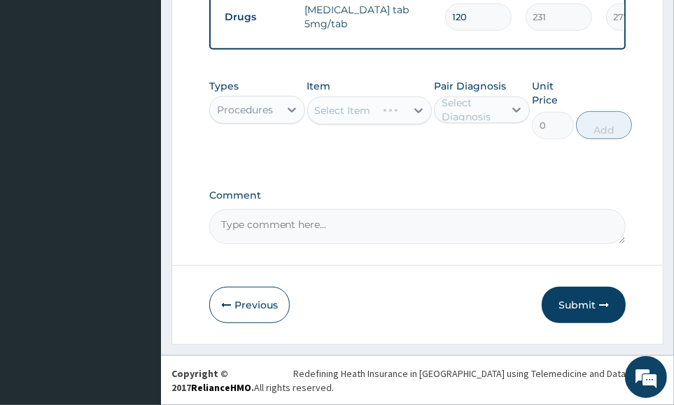
drag, startPoint x: 366, startPoint y: 127, endPoint x: 370, endPoint y: 120, distance: 7.6
click at [366, 126] on div "Item Select Item" at bounding box center [369, 109] width 125 height 60
click at [370, 120] on div "Select Item" at bounding box center [369, 111] width 125 height 28
click at [373, 118] on div "Select Item" at bounding box center [369, 111] width 125 height 28
drag, startPoint x: 543, startPoint y: 203, endPoint x: 524, endPoint y: 193, distance: 21.9
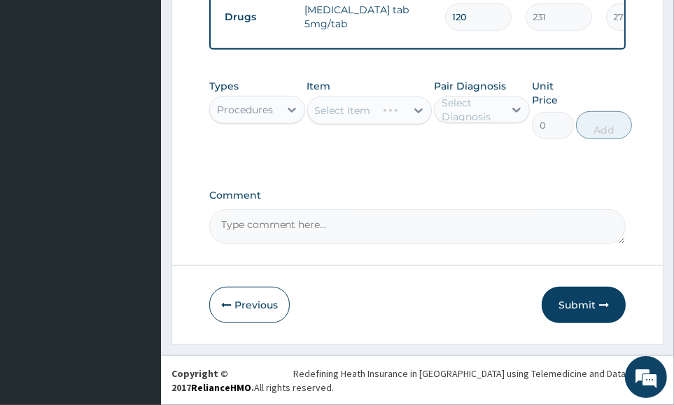
click at [543, 201] on div "Comment" at bounding box center [417, 217] width 417 height 55
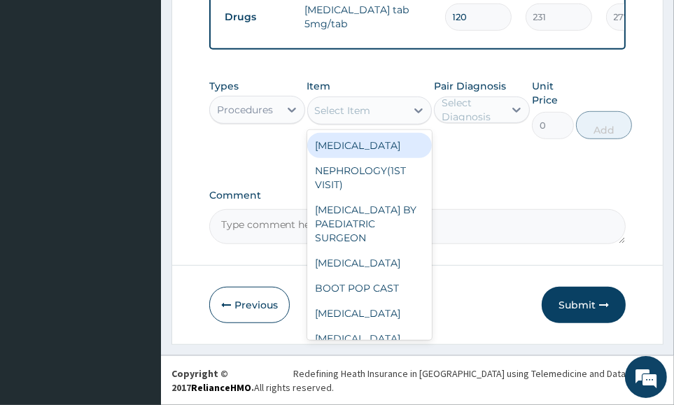
click at [370, 112] on div "Select Item" at bounding box center [357, 110] width 99 height 22
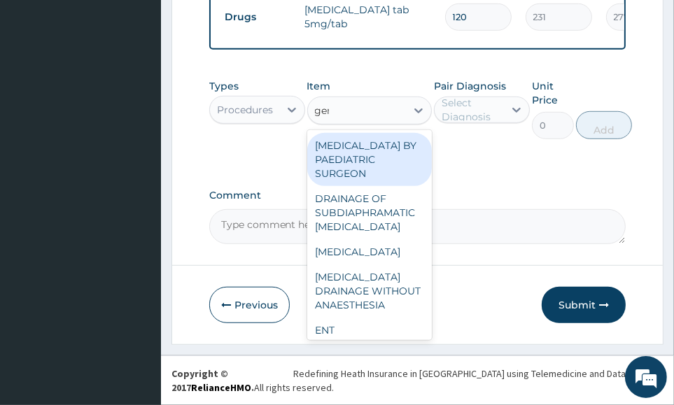
type input "gene"
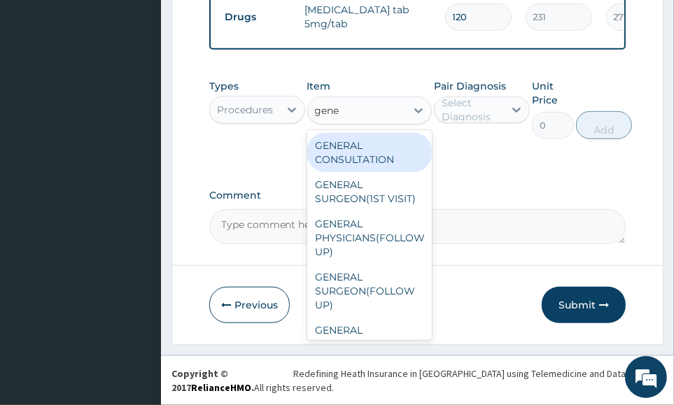
click at [356, 149] on div "GENERAL CONSULTATION" at bounding box center [369, 152] width 125 height 39
type input "3150"
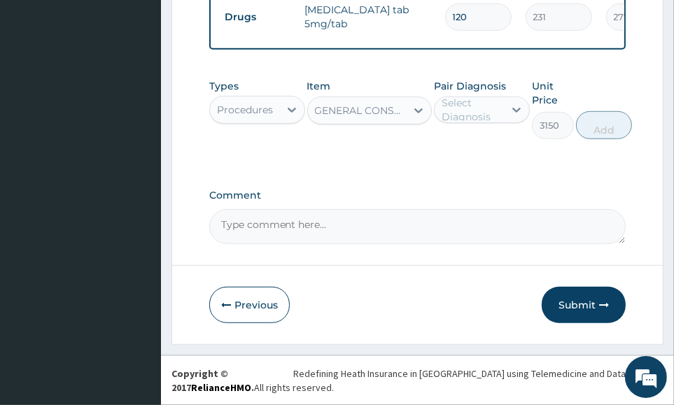
click at [486, 112] on div "Select Diagnosis" at bounding box center [472, 110] width 61 height 28
click at [504, 151] on div "Hyperthyroidism" at bounding box center [482, 146] width 96 height 29
checkbox input "true"
click at [590, 127] on button "Add" at bounding box center [604, 125] width 56 height 28
type input "0"
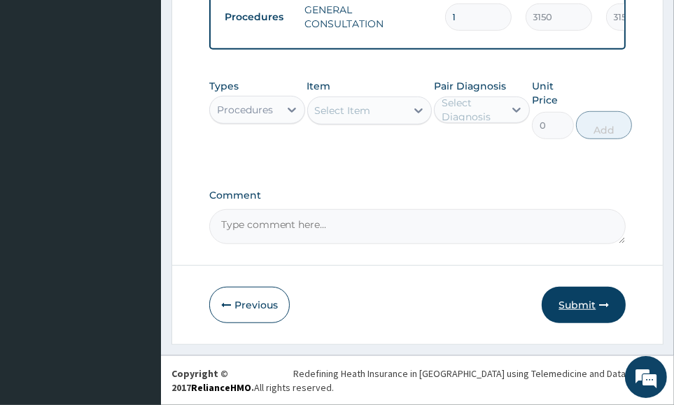
click at [604, 307] on icon "button" at bounding box center [604, 305] width 10 height 10
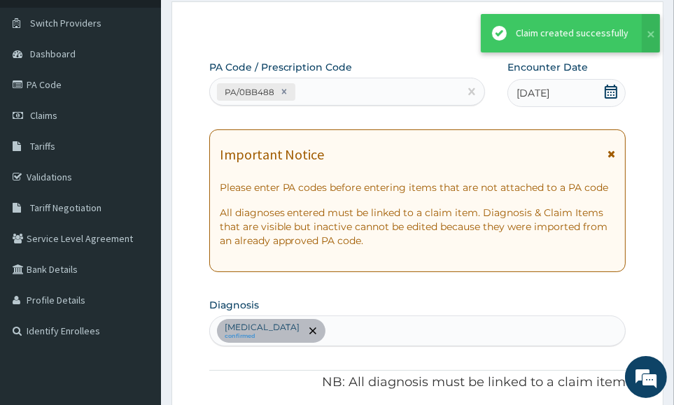
scroll to position [665, 0]
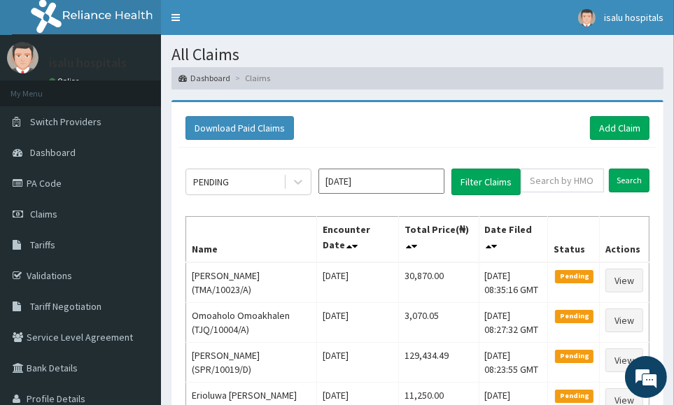
drag, startPoint x: 554, startPoint y: 95, endPoint x: 590, endPoint y: 160, distance: 73.6
drag, startPoint x: 535, startPoint y: 184, endPoint x: 548, endPoint y: 188, distance: 14.0
click at [536, 184] on input "text" at bounding box center [562, 181] width 83 height 24
paste input "TMA/10023/A"
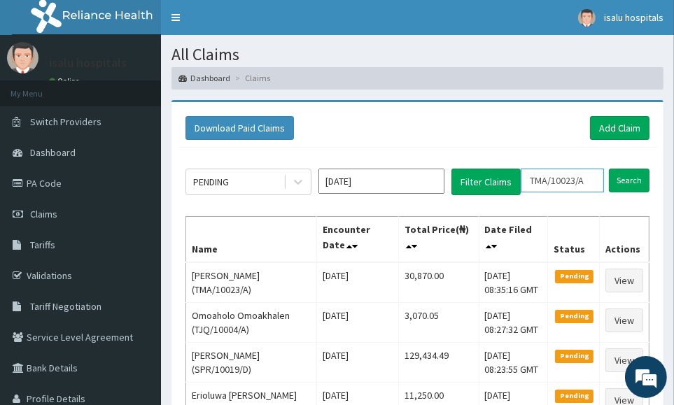
scroll to position [0, 13]
click at [169, 28] on link "Toggle navigation" at bounding box center [175, 17] width 29 height 35
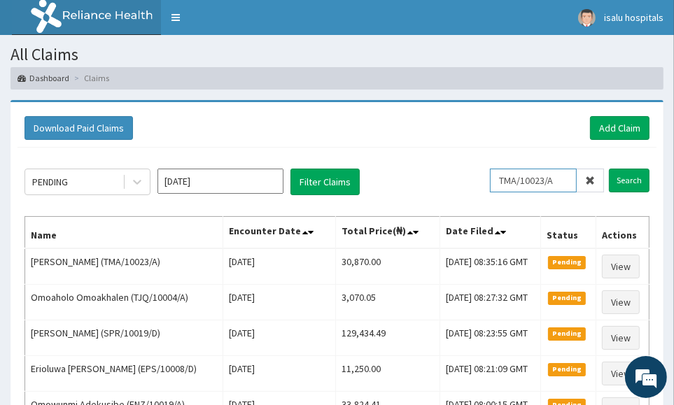
drag, startPoint x: 520, startPoint y: 181, endPoint x: 551, endPoint y: 180, distance: 30.8
click at [521, 180] on input "TMA/10023/A" at bounding box center [533, 181] width 87 height 24
type input "TMA/10023/A"
click at [627, 173] on input "Search" at bounding box center [629, 181] width 41 height 24
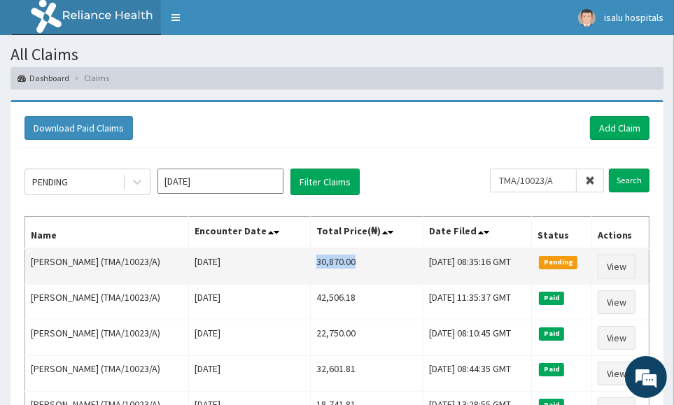
drag, startPoint x: 291, startPoint y: 260, endPoint x: 354, endPoint y: 260, distance: 63.0
click at [354, 260] on td "30,870.00" at bounding box center [366, 267] width 113 height 36
copy td "30,870.00"
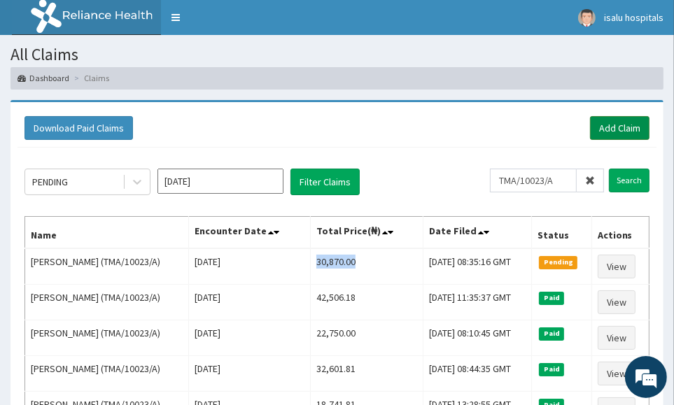
click at [637, 126] on link "Add Claim" at bounding box center [620, 128] width 60 height 24
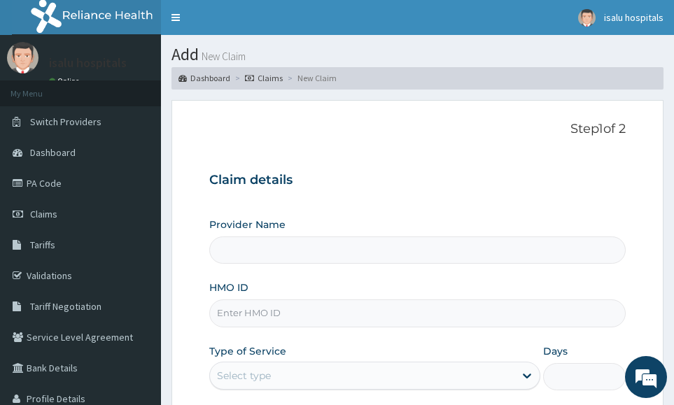
type input "Isalu Hospital Limited"
drag, startPoint x: 312, startPoint y: 321, endPoint x: 321, endPoint y: 316, distance: 10.1
click at [314, 321] on input "HMO ID" at bounding box center [417, 313] width 417 height 27
paste input "TMA/10056/A"
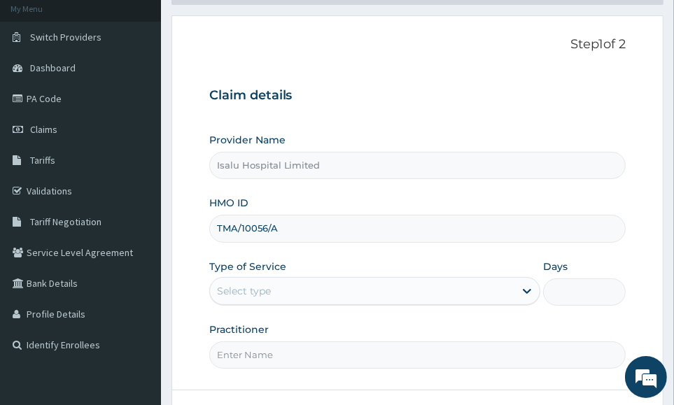
scroll to position [208, 0]
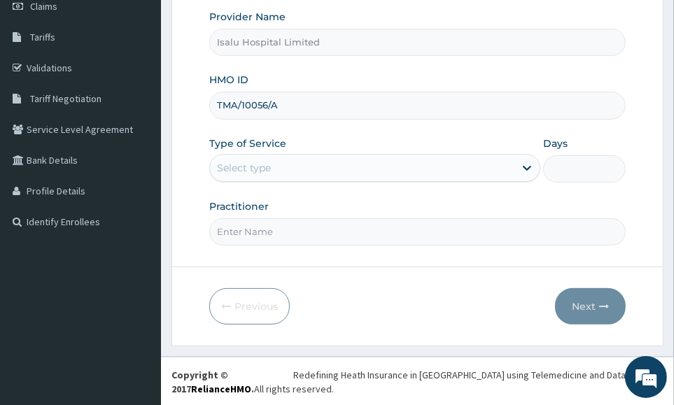
type input "TMA/10056/A"
click at [321, 160] on div "Select type" at bounding box center [362, 168] width 305 height 22
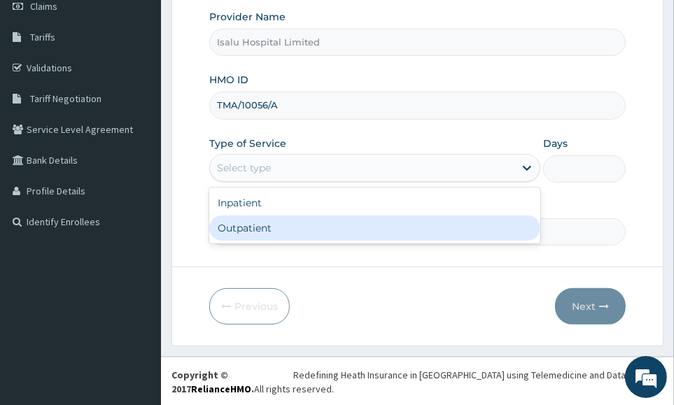
click at [350, 230] on div "Outpatient" at bounding box center [374, 228] width 331 height 25
type input "1"
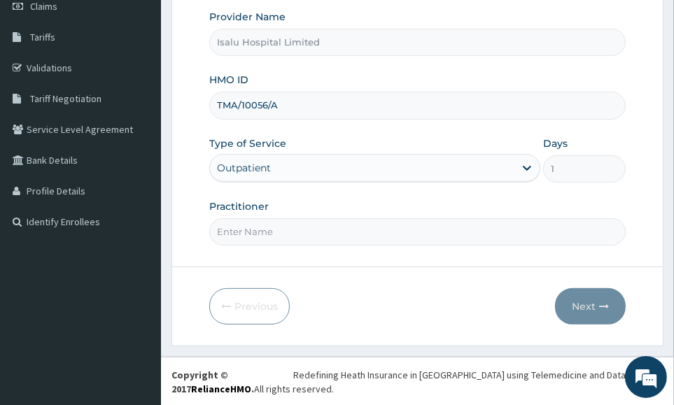
click at [568, 222] on input "Practitioner" at bounding box center [417, 231] width 417 height 27
paste input "[PERSON_NAME]"
type input "[PERSON_NAME]"
click at [587, 304] on button "Next" at bounding box center [590, 306] width 71 height 36
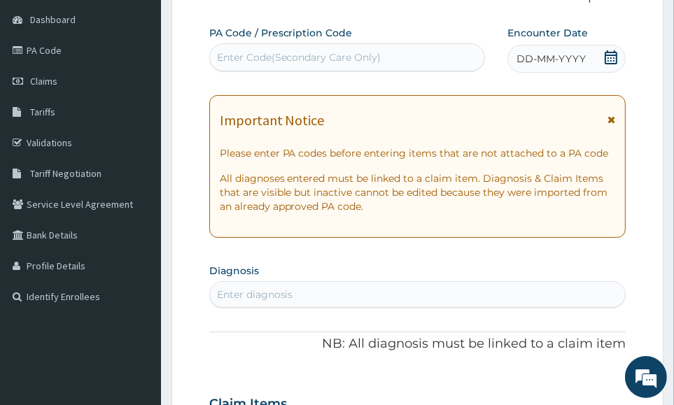
scroll to position [33, 0]
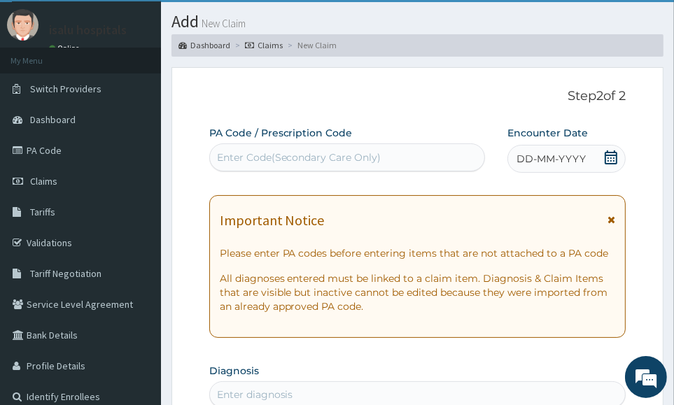
click at [345, 165] on div "Enter Code(Secondary Care Only)" at bounding box center [347, 157] width 275 height 22
paste input "PA/9A0E3C"
type input "PA/9A0E3C"
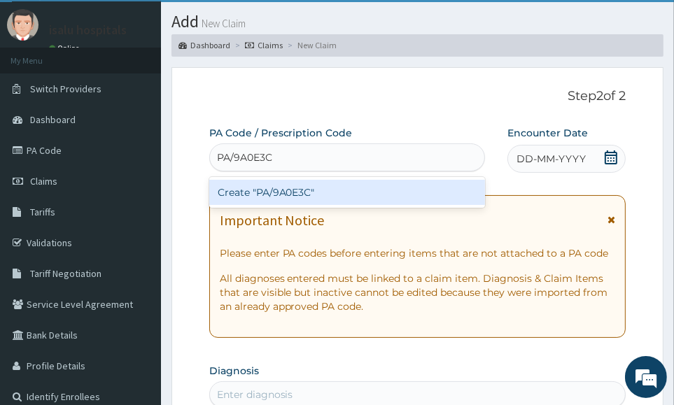
click at [379, 193] on div "Create "PA/9A0E3C"" at bounding box center [347, 192] width 277 height 25
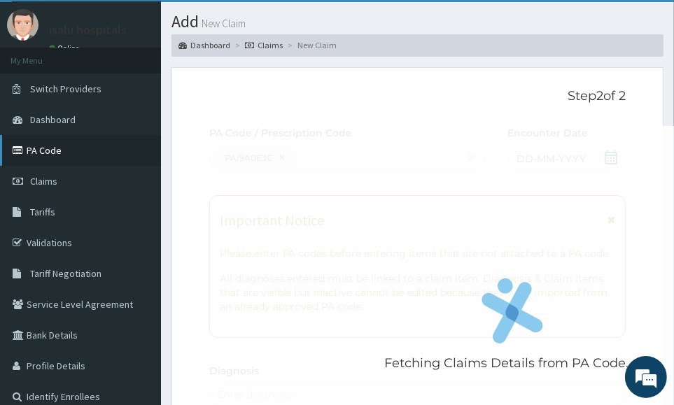
scroll to position [418, 0]
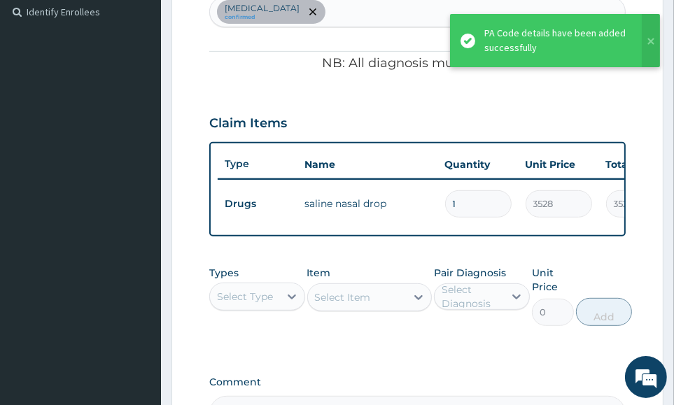
click at [611, 95] on div "PA Code / Prescription Code PA/9A0E3C Encounter Date [DATE] Important Notice Pl…" at bounding box center [417, 86] width 417 height 690
click at [603, 127] on div "Claim Items" at bounding box center [417, 120] width 417 height 36
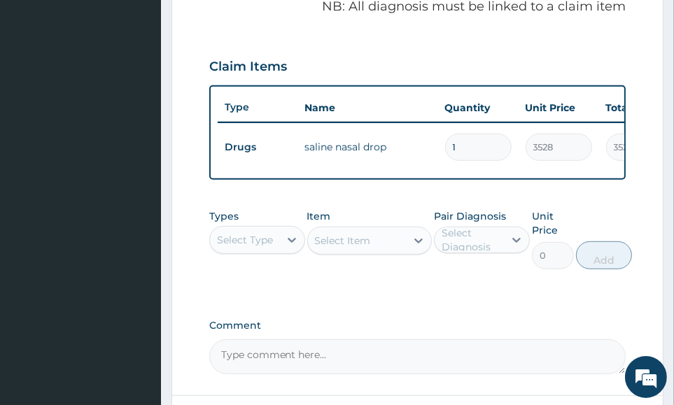
scroll to position [616, 0]
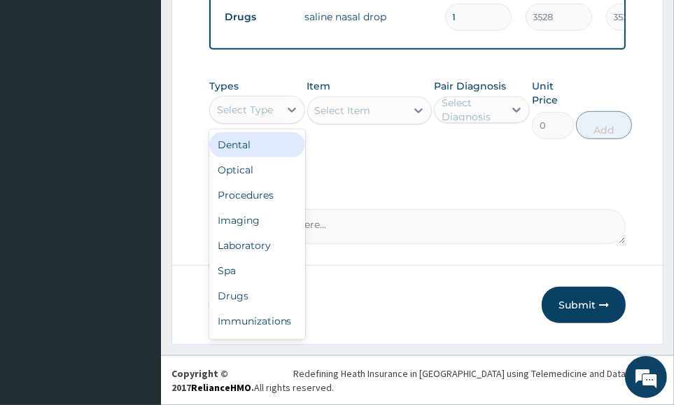
drag, startPoint x: 268, startPoint y: 116, endPoint x: 274, endPoint y: 124, distance: 10.0
click at [269, 118] on div "Select Type" at bounding box center [244, 110] width 69 height 22
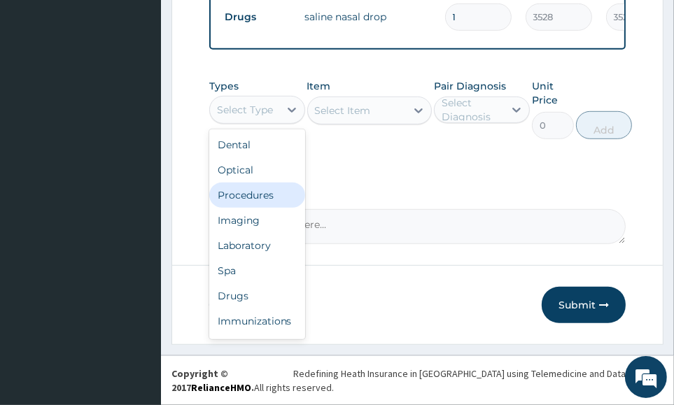
drag, startPoint x: 239, startPoint y: 199, endPoint x: 229, endPoint y: 201, distance: 10.0
click at [240, 199] on div "Procedures" at bounding box center [257, 195] width 96 height 25
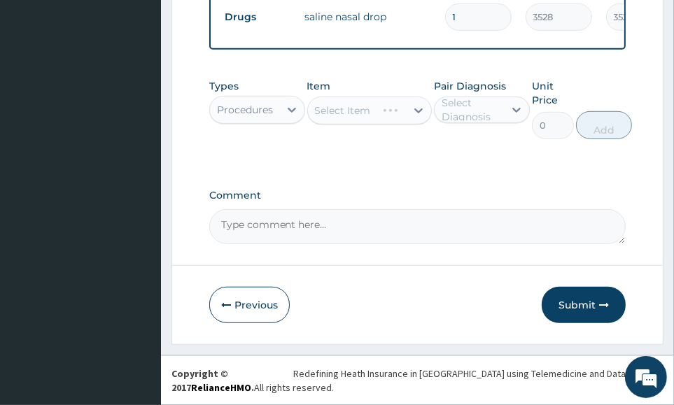
click at [570, 197] on label "Comment" at bounding box center [417, 196] width 417 height 12
click at [570, 209] on textarea "Comment" at bounding box center [417, 226] width 417 height 35
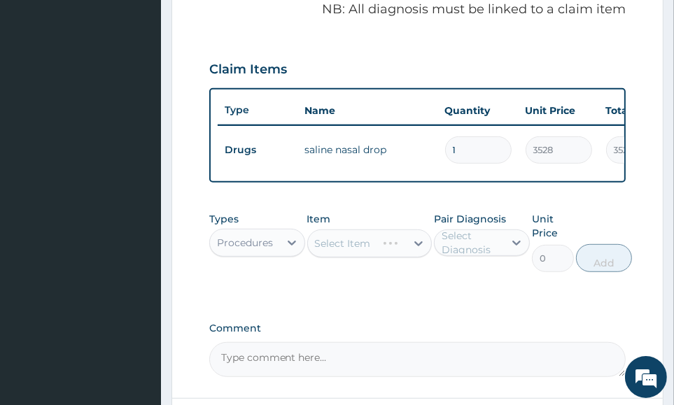
scroll to position [529, 0]
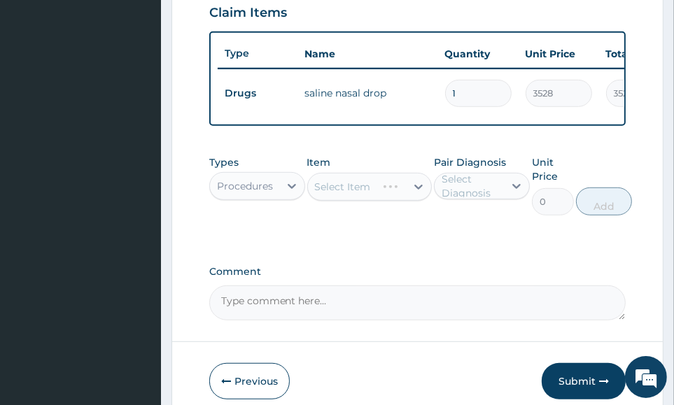
drag, startPoint x: 566, startPoint y: 258, endPoint x: 554, endPoint y: 262, distance: 12.4
click at [379, 201] on div "Select Item" at bounding box center [369, 187] width 125 height 28
click at [379, 198] on div "Select Item" at bounding box center [369, 187] width 125 height 28
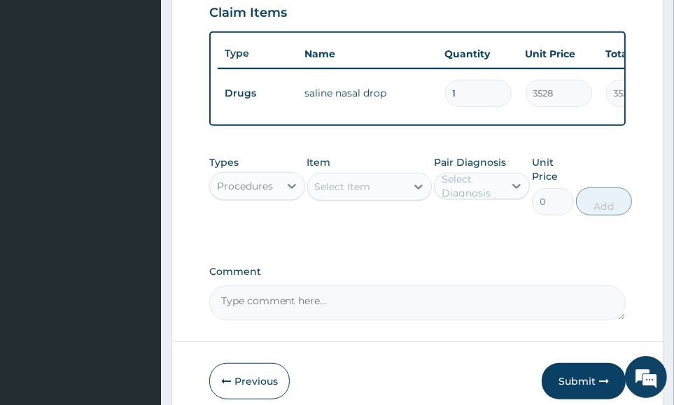
drag, startPoint x: 608, startPoint y: 263, endPoint x: 456, endPoint y: 253, distance: 152.9
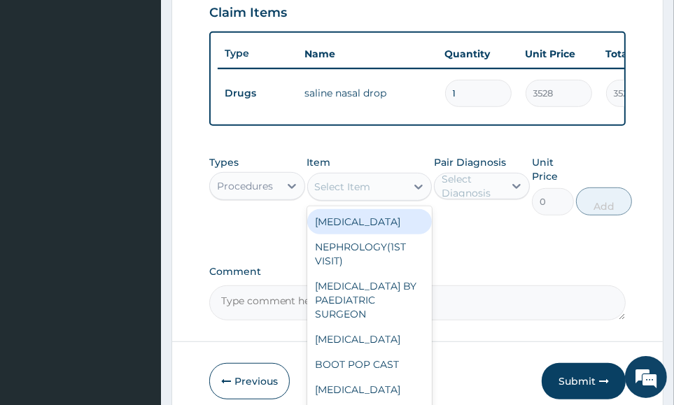
click at [365, 190] on div "Select Item" at bounding box center [357, 187] width 99 height 22
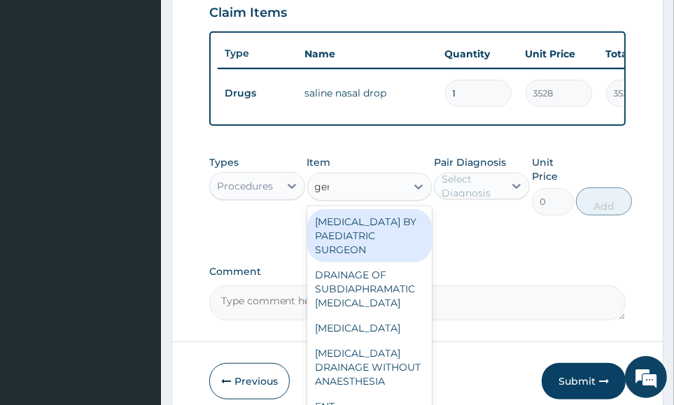
type input "gene"
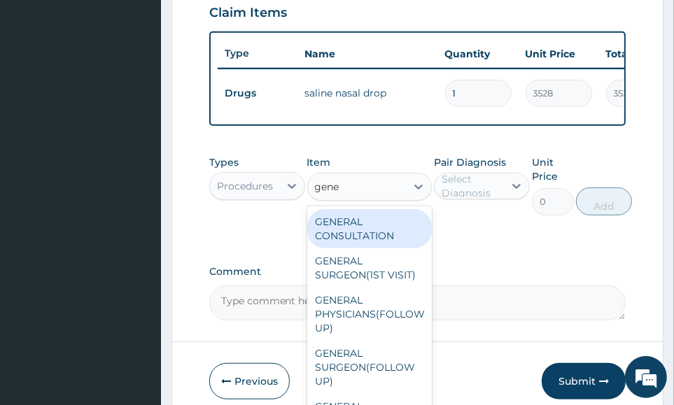
drag, startPoint x: 375, startPoint y: 242, endPoint x: 398, endPoint y: 235, distance: 24.1
click at [377, 241] on div "GENERAL CONSULTATION" at bounding box center [369, 228] width 125 height 39
type input "3150"
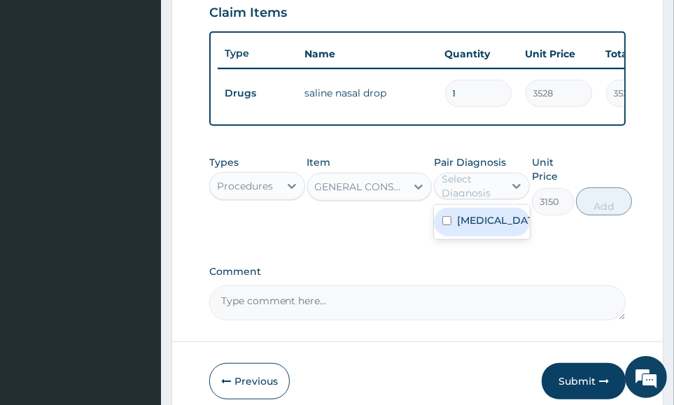
drag, startPoint x: 463, startPoint y: 205, endPoint x: 474, endPoint y: 235, distance: 31.5
click at [463, 200] on div "Select Diagnosis" at bounding box center [472, 186] width 61 height 28
drag, startPoint x: 482, startPoint y: 232, endPoint x: 530, endPoint y: 226, distance: 48.7
click at [483, 228] on label "Sepsis" at bounding box center [496, 221] width 79 height 14
checkbox input "true"
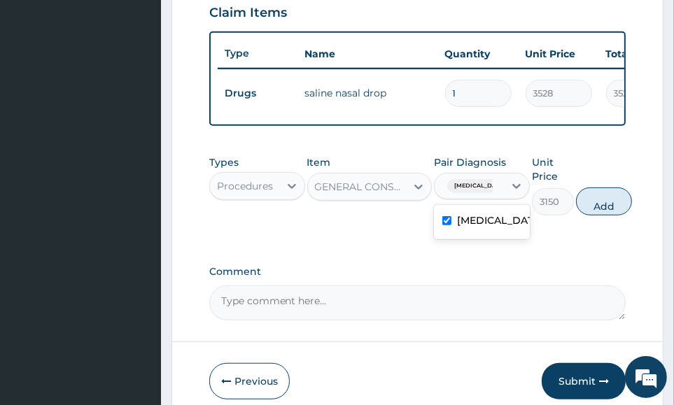
click at [625, 208] on button "Add" at bounding box center [604, 202] width 56 height 28
type input "0"
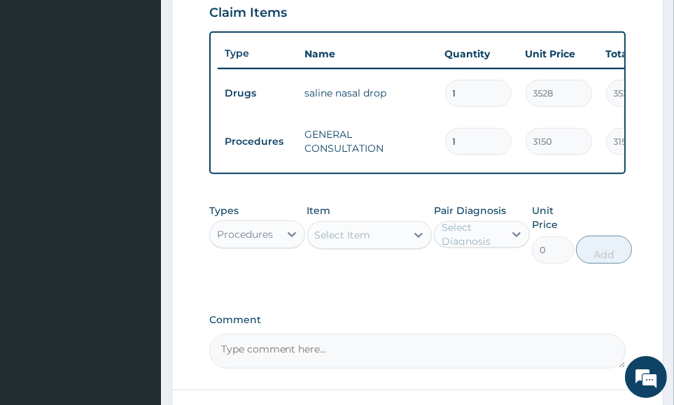
click at [559, 314] on div "PA Code / Prescription Code PA/9A0E3C Encounter Date 05-10-2025 Important Notic…" at bounding box center [417, -1] width 417 height 739
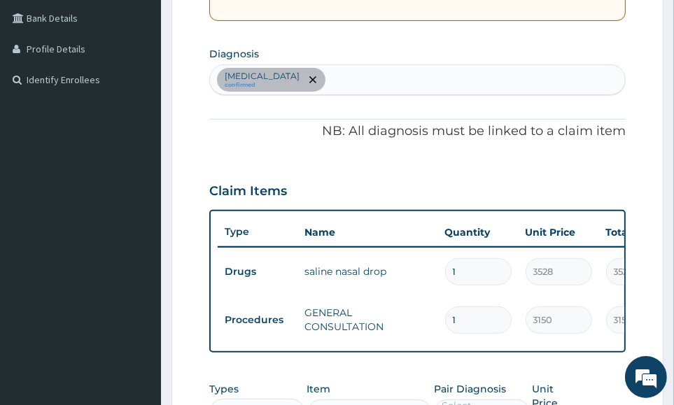
scroll to position [266, 0]
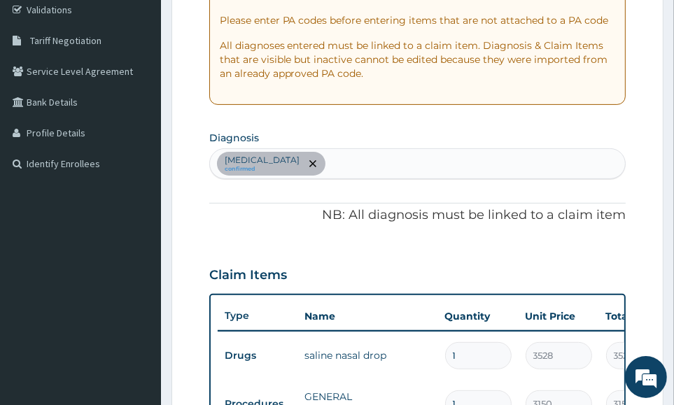
click at [332, 168] on div "Sepsis confirmed" at bounding box center [418, 163] width 416 height 29
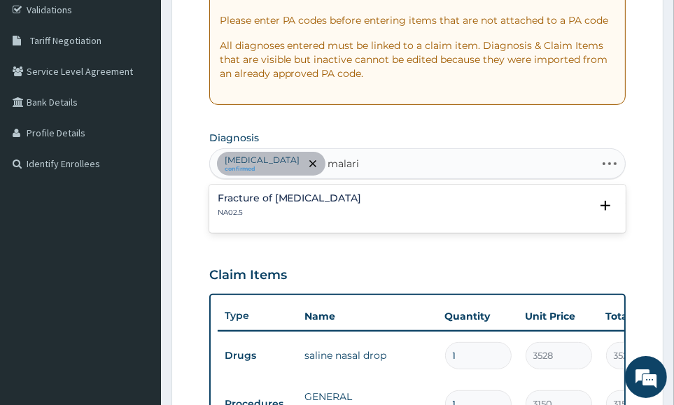
type input "malaria"
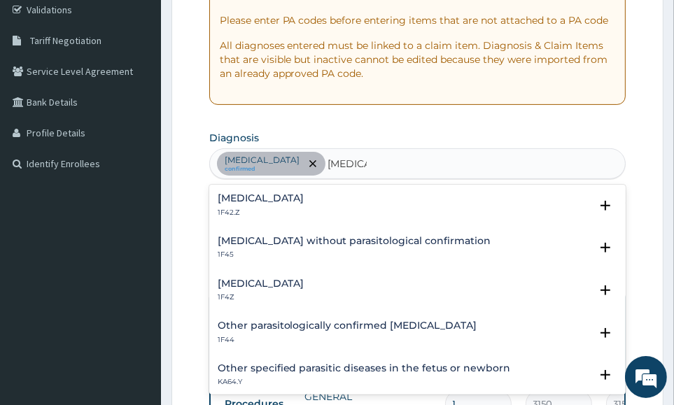
click at [287, 283] on h4 "Malaria, unspecified" at bounding box center [261, 284] width 87 height 11
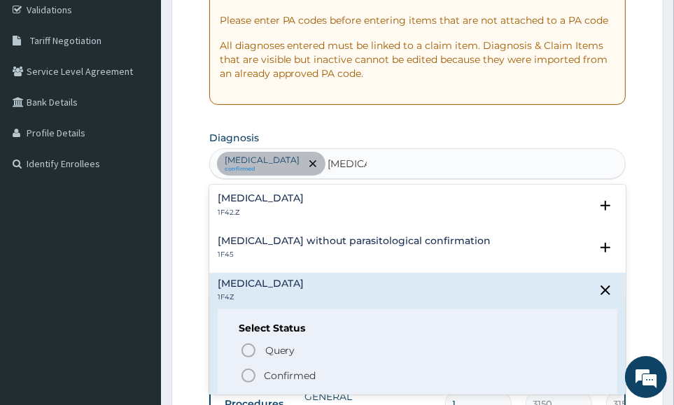
click at [279, 379] on p "Confirmed" at bounding box center [290, 376] width 53 height 14
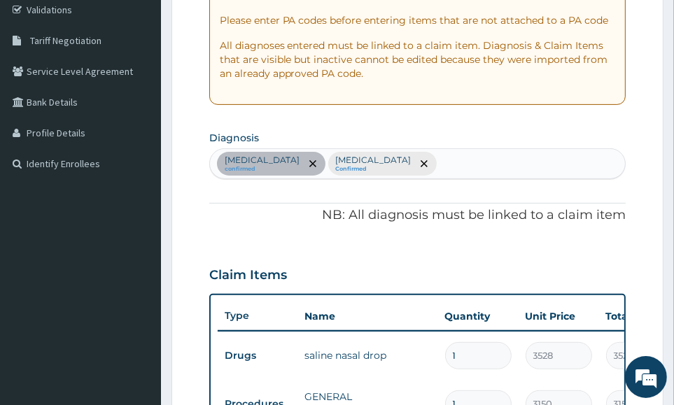
drag, startPoint x: 608, startPoint y: 172, endPoint x: 518, endPoint y: 176, distance: 90.5
click at [608, 172] on div "Sepsis confirmed Malaria, unspecified Confirmed" at bounding box center [418, 163] width 416 height 29
type input "upper"
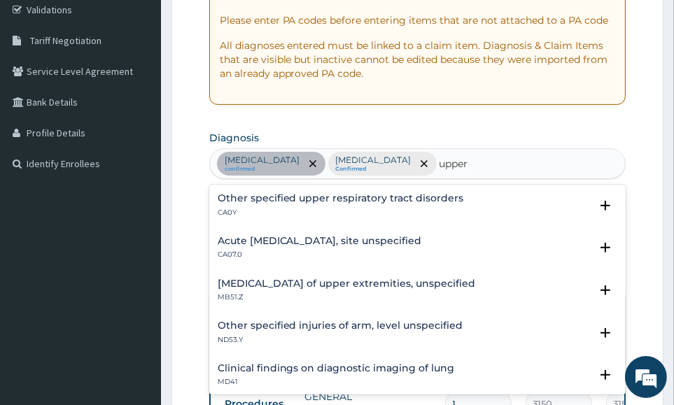
click at [375, 236] on h4 "Acute upper respiratory infection, site unspecified" at bounding box center [320, 241] width 204 height 11
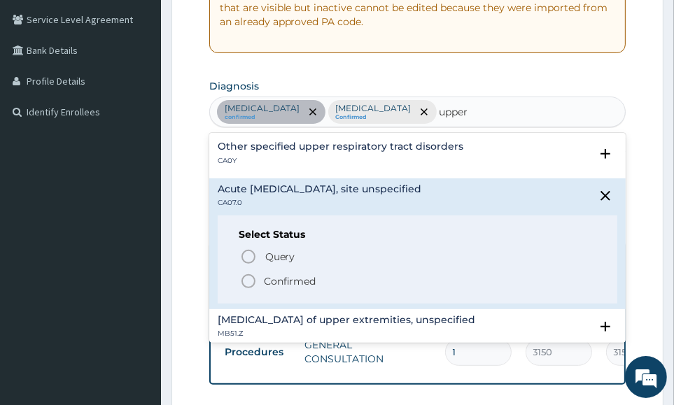
scroll to position [354, 0]
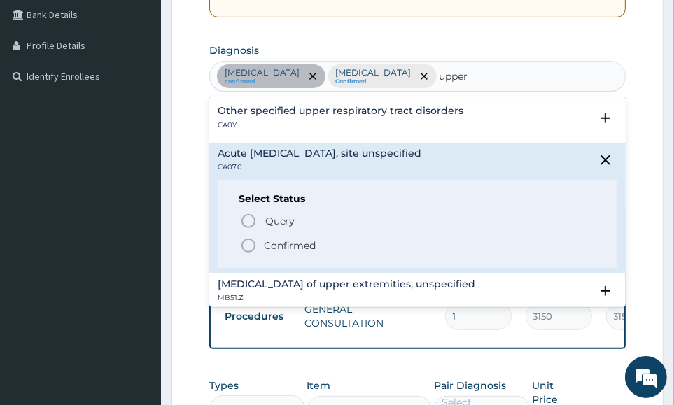
click at [266, 242] on p "Confirmed" at bounding box center [290, 246] width 53 height 14
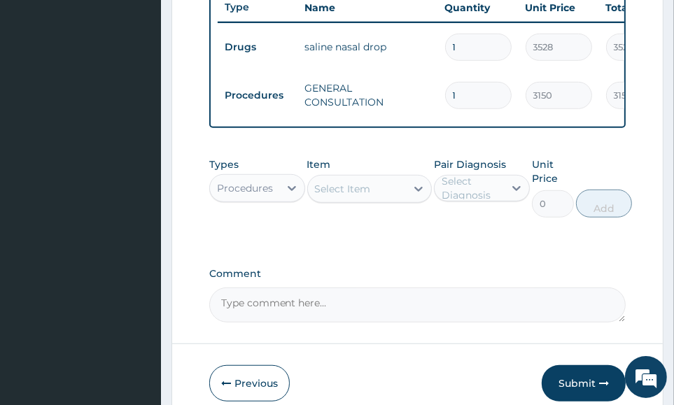
scroll to position [692, 0]
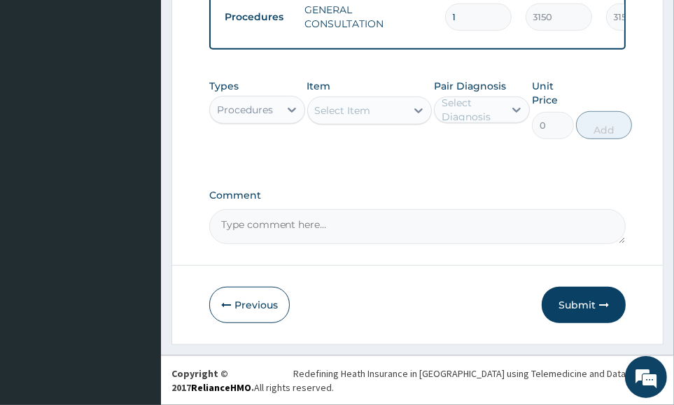
click at [273, 113] on div "Procedures" at bounding box center [244, 110] width 69 height 22
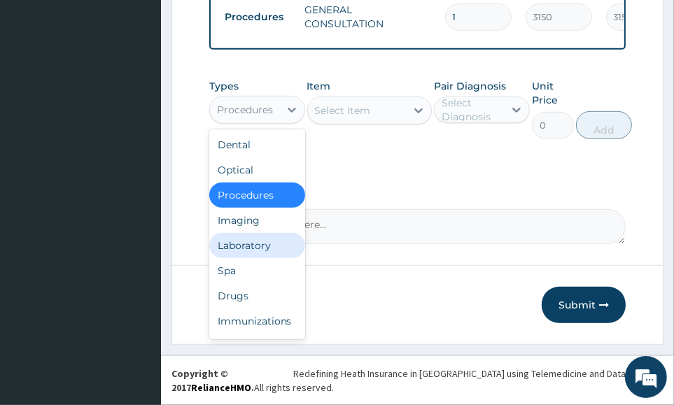
click at [266, 251] on div "Laboratory" at bounding box center [257, 245] width 96 height 25
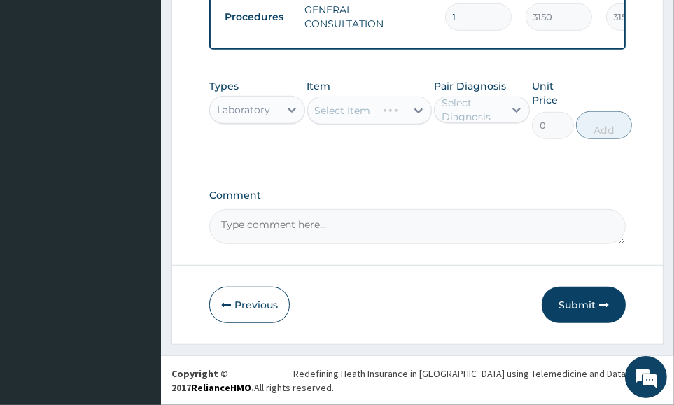
drag, startPoint x: 568, startPoint y: 207, endPoint x: 551, endPoint y: 210, distance: 17.2
click at [569, 207] on div "Comment" at bounding box center [417, 217] width 417 height 55
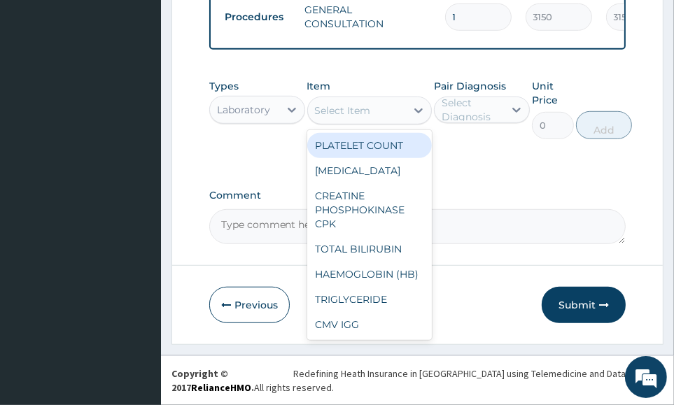
click at [375, 102] on div "Select Item" at bounding box center [357, 110] width 99 height 22
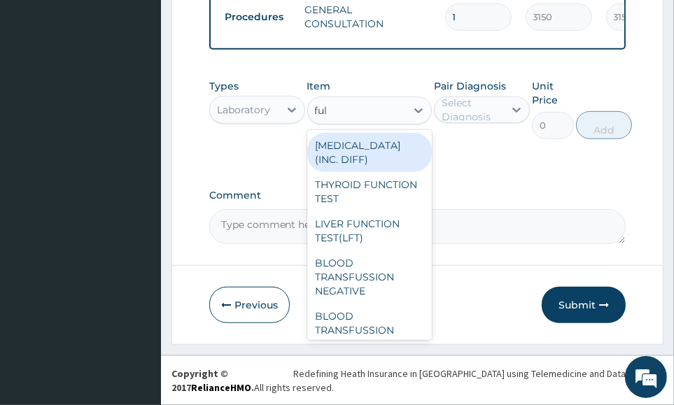
type input "full"
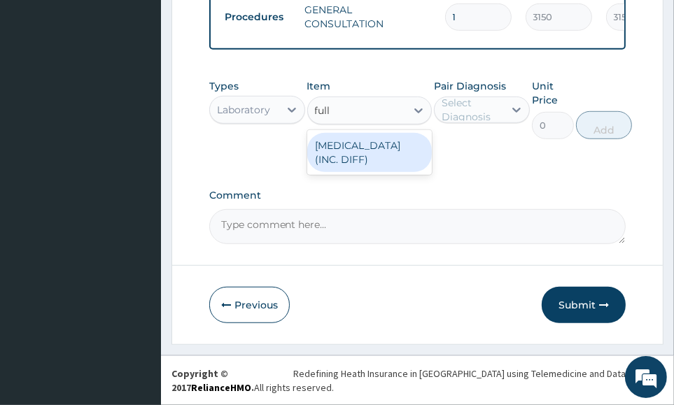
click at [400, 151] on div "[MEDICAL_DATA] (INC. DIFF)" at bounding box center [369, 152] width 125 height 39
type input "4341.60009765625"
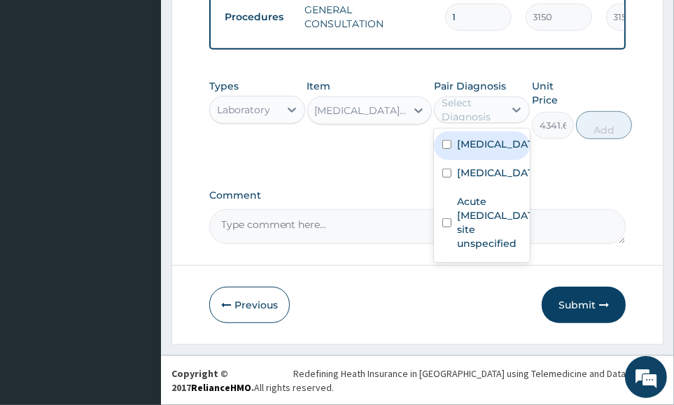
click at [466, 112] on div "Select Diagnosis" at bounding box center [472, 110] width 61 height 28
click at [487, 146] on label "Sepsis" at bounding box center [496, 144] width 79 height 14
checkbox input "true"
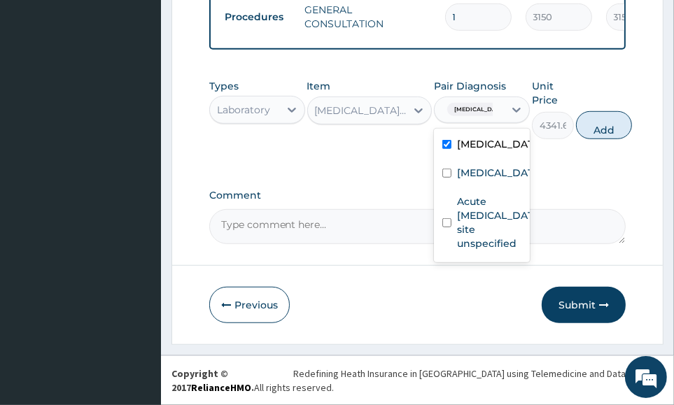
click at [612, 130] on button "Add" at bounding box center [604, 125] width 56 height 28
type input "0"
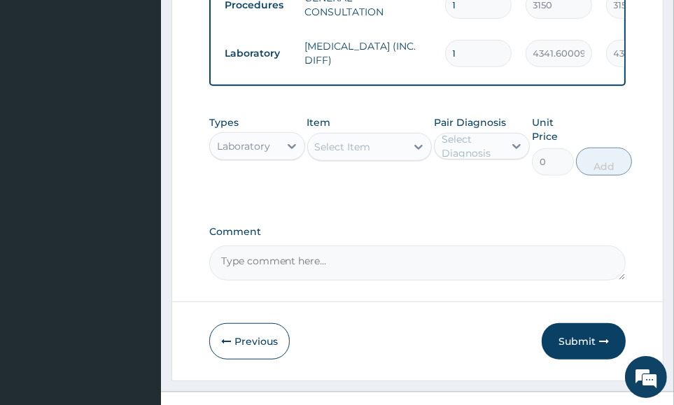
click at [359, 153] on div "Select Item" at bounding box center [343, 147] width 56 height 14
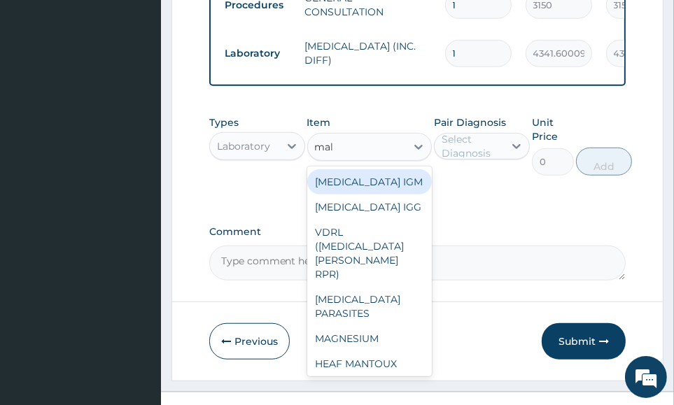
type input "mala"
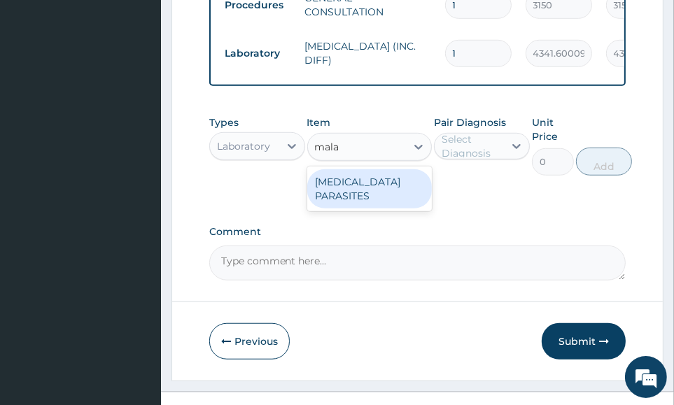
drag, startPoint x: 403, startPoint y: 187, endPoint x: 426, endPoint y: 188, distance: 23.1
click at [403, 188] on div "[MEDICAL_DATA] PARASITES" at bounding box center [369, 188] width 125 height 39
type input "2500"
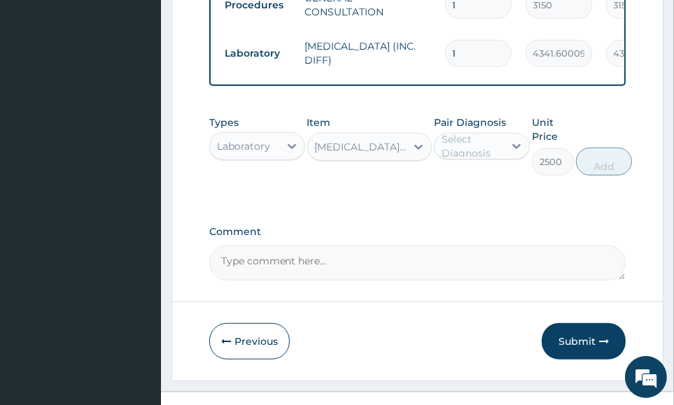
click at [463, 155] on div "Select Diagnosis" at bounding box center [472, 146] width 61 height 28
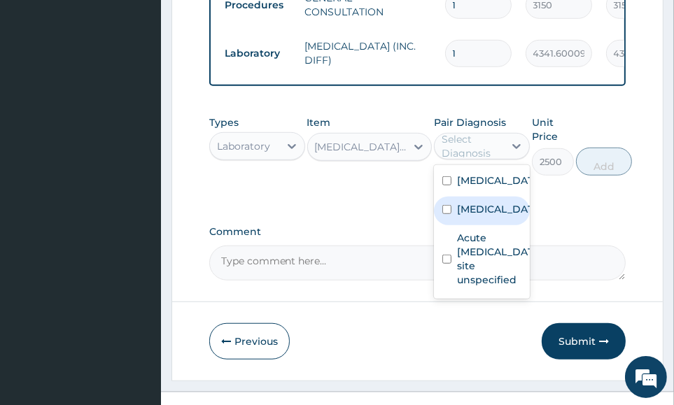
click at [509, 216] on label "Malaria, unspecified" at bounding box center [496, 209] width 79 height 14
checkbox input "true"
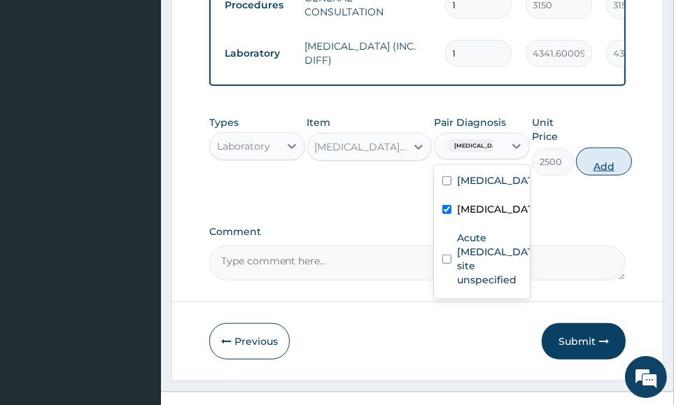
click at [591, 176] on button "Add" at bounding box center [604, 162] width 56 height 28
type input "0"
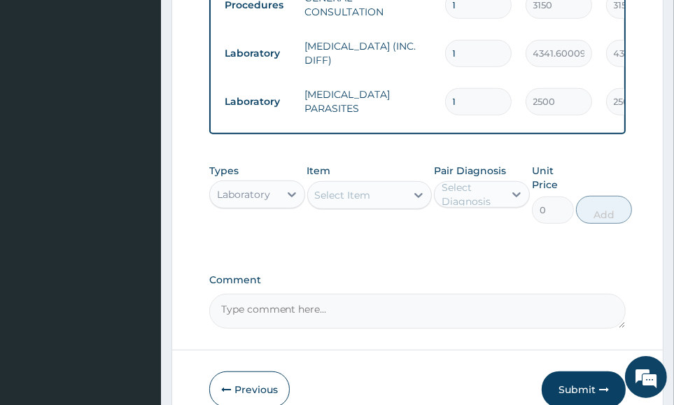
drag, startPoint x: 583, startPoint y: 272, endPoint x: 573, endPoint y: 275, distance: 9.5
click at [256, 202] on div "Laboratory" at bounding box center [243, 195] width 53 height 14
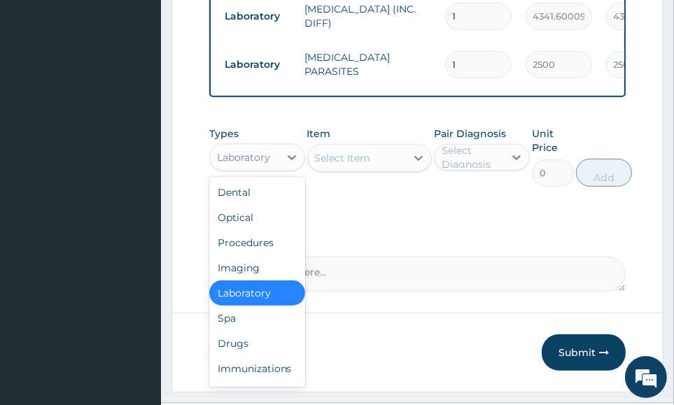
scroll to position [779, 0]
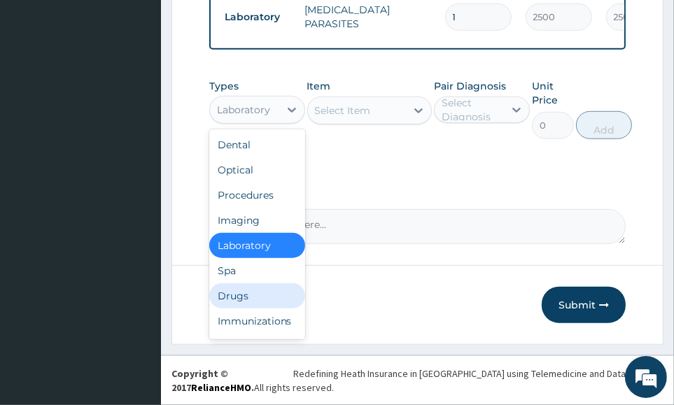
click at [249, 307] on div "Drugs" at bounding box center [257, 296] width 96 height 25
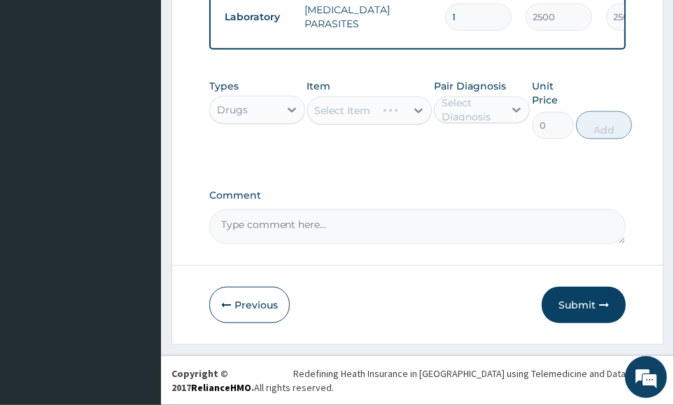
drag, startPoint x: 400, startPoint y: 202, endPoint x: 398, endPoint y: 221, distance: 19.0
click at [403, 202] on label "Comment" at bounding box center [417, 196] width 417 height 12
click at [403, 209] on textarea "Comment" at bounding box center [417, 226] width 417 height 35
click at [382, 111] on div "Select Item" at bounding box center [369, 111] width 125 height 28
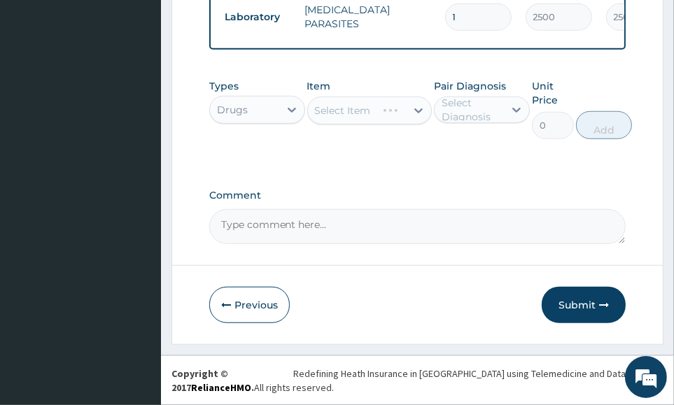
click at [386, 118] on div "Select Item" at bounding box center [369, 111] width 125 height 28
click at [375, 113] on div "Select Item" at bounding box center [369, 111] width 125 height 28
click at [377, 113] on div "Select Item" at bounding box center [369, 111] width 125 height 28
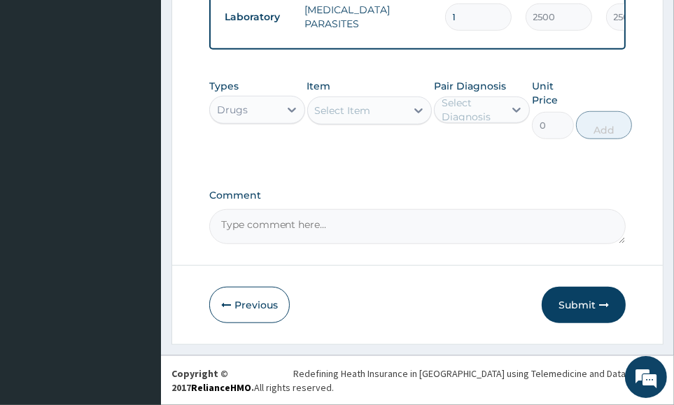
click at [396, 118] on div "Select Item" at bounding box center [357, 110] width 99 height 22
click at [397, 120] on div "Select Item" at bounding box center [357, 110] width 99 height 22
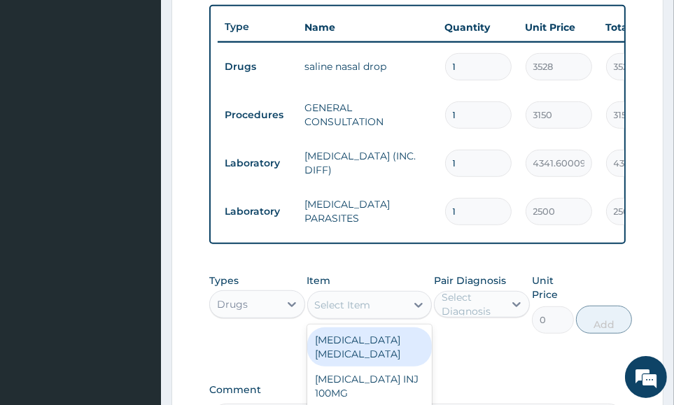
scroll to position [701, 0]
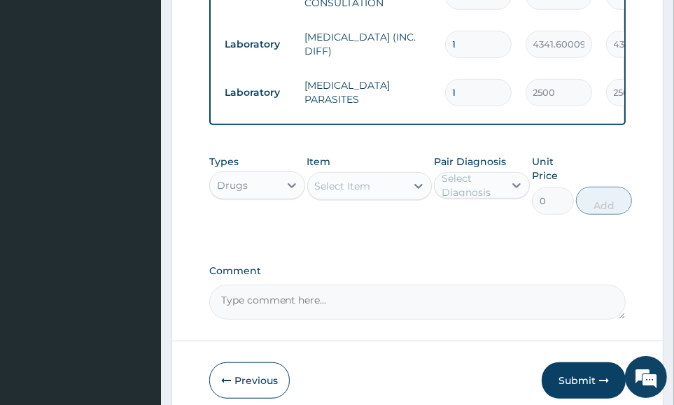
click at [399, 197] on div "Select Item" at bounding box center [357, 186] width 99 height 22
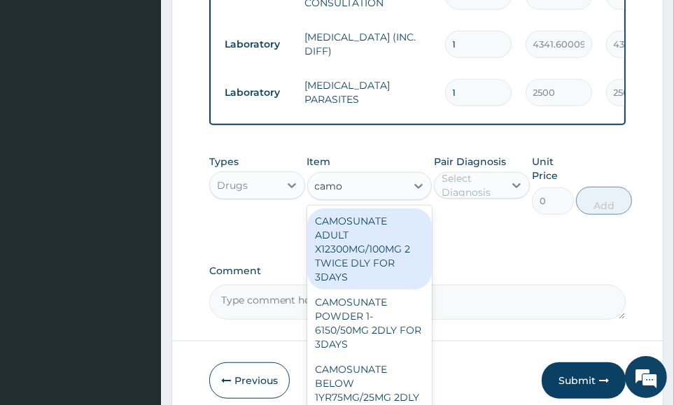
type input "camos"
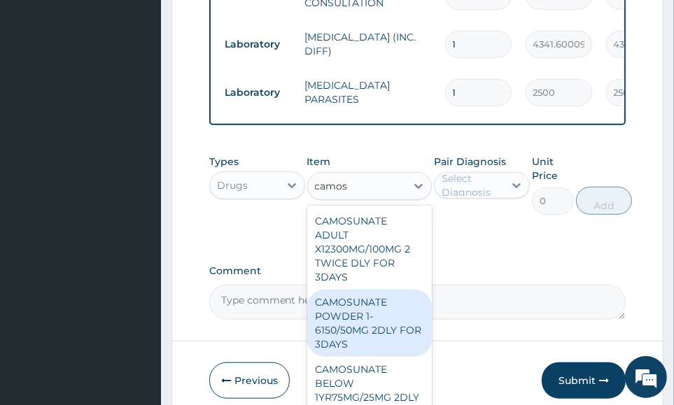
click at [389, 338] on div "CAMOSUNATE POWDER 1-6150/50MG 2DLY FOR 3DAYS" at bounding box center [369, 323] width 125 height 67
type input "1320.61865234375"
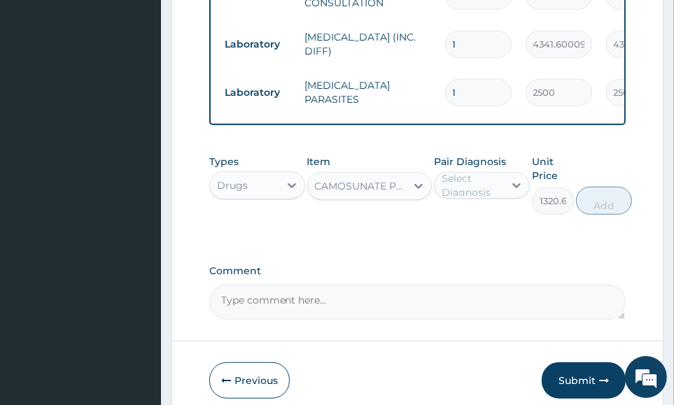
click at [482, 197] on div "Select Diagnosis" at bounding box center [472, 186] width 61 height 28
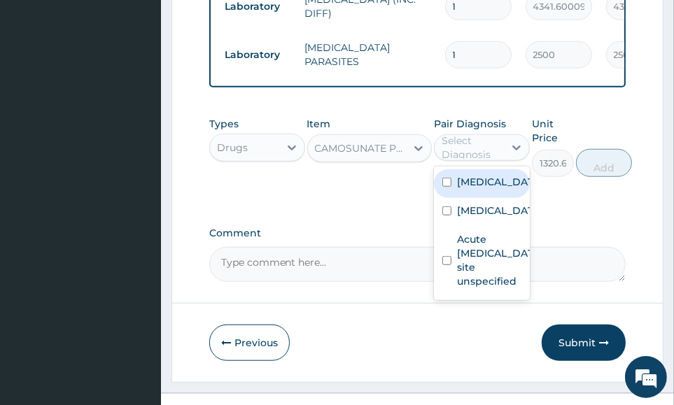
scroll to position [788, 0]
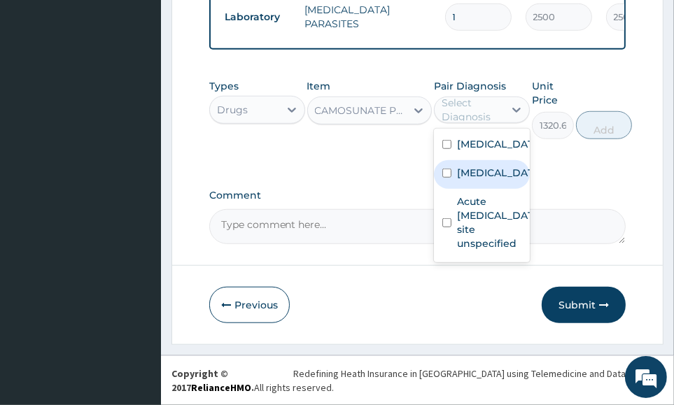
click at [499, 180] on label "Malaria, unspecified" at bounding box center [496, 173] width 79 height 14
checkbox input "true"
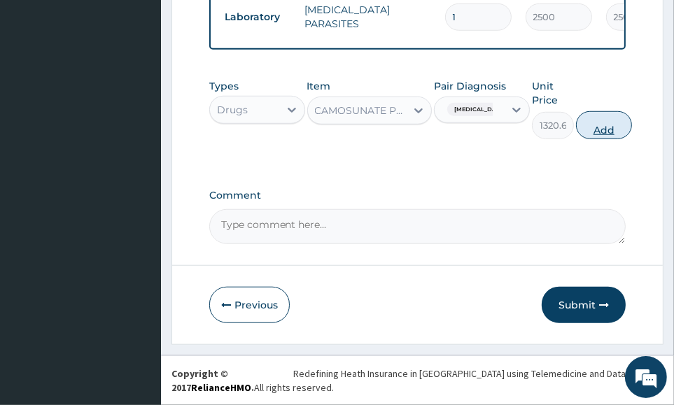
click at [609, 125] on button "Add" at bounding box center [604, 125] width 56 height 28
type input "0"
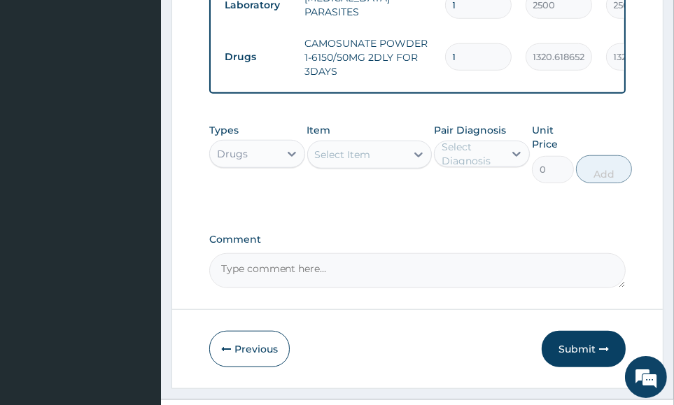
drag, startPoint x: 536, startPoint y: 69, endPoint x: 505, endPoint y: 76, distance: 31.4
click at [536, 70] on td "1320.61865234375" at bounding box center [559, 56] width 81 height 41
drag, startPoint x: 493, startPoint y: 64, endPoint x: 385, endPoint y: 68, distance: 107.9
click at [387, 68] on tr "Drugs CAMOSUNATE POWDER 1-6150/50MG 2DLY FOR 3DAYS 1 1320.61865234375 1320.62 M…" at bounding box center [561, 57] width 686 height 56
type input "3"
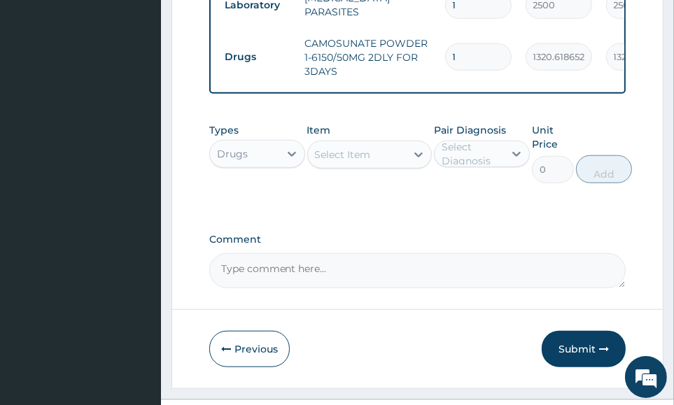
type input "3961.86"
type input "3"
drag, startPoint x: 585, startPoint y: 220, endPoint x: 358, endPoint y: 229, distance: 227.0
click at [366, 162] on div "Select Item" at bounding box center [343, 155] width 56 height 14
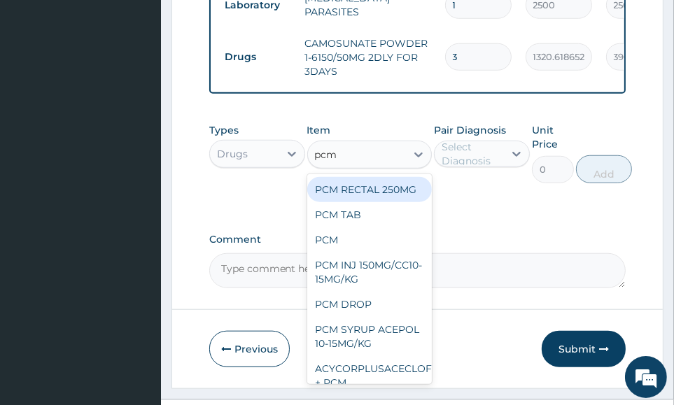
type input "pcm"
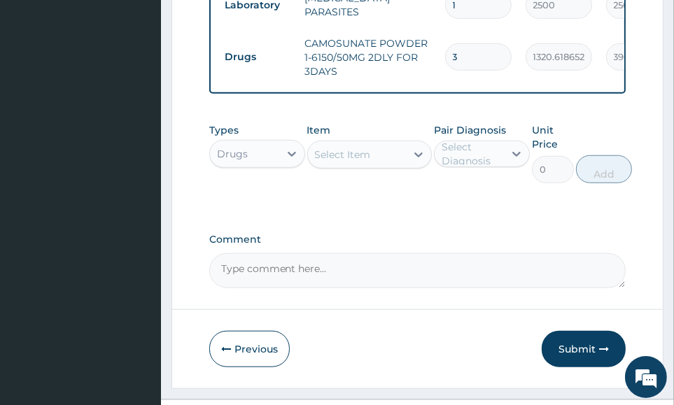
drag, startPoint x: 635, startPoint y: 288, endPoint x: 423, endPoint y: 222, distance: 222.1
click at [353, 162] on div "Select Item" at bounding box center [343, 155] width 56 height 14
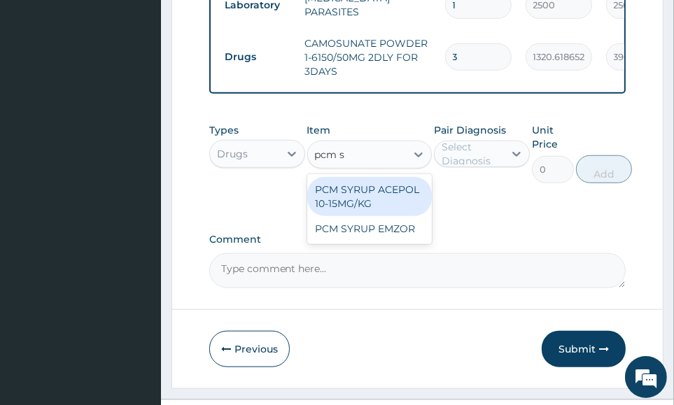
type input "pcm sy"
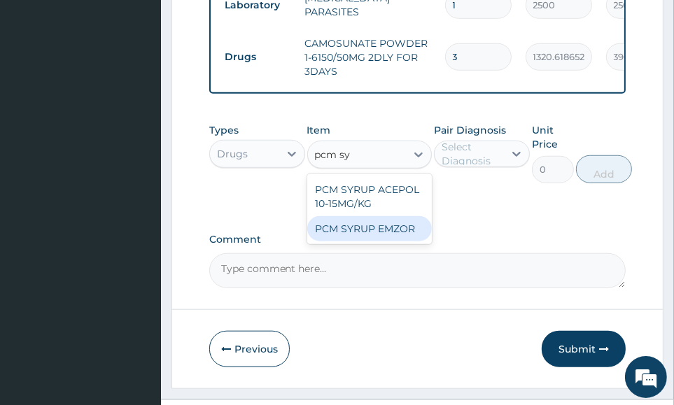
click at [395, 242] on div "PCM SYRUP EMZOR" at bounding box center [369, 228] width 125 height 25
type input "940.7999877929688"
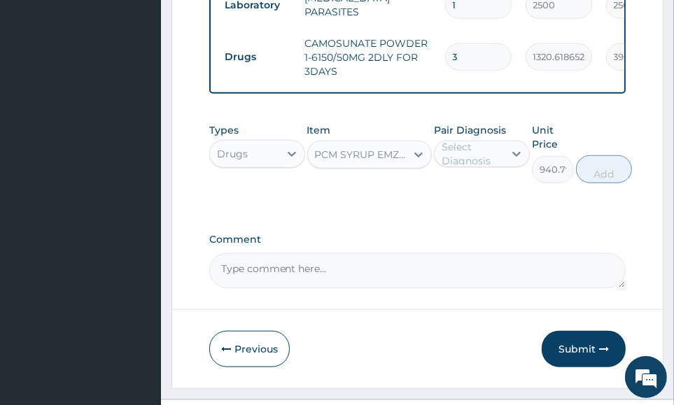
click at [513, 161] on icon at bounding box center [517, 154] width 14 height 14
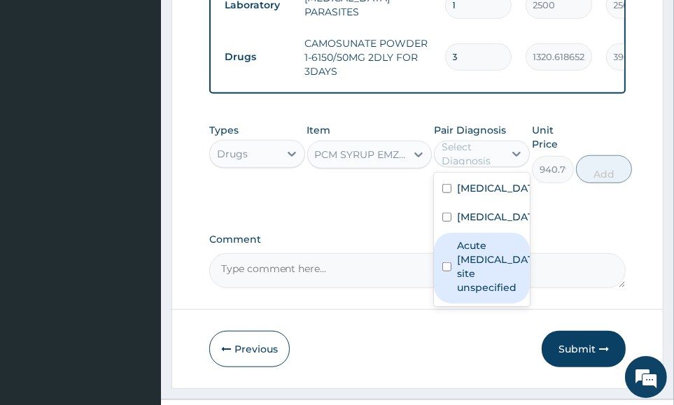
click at [496, 294] on label "Acute upper respiratory infection, site unspecified" at bounding box center [496, 267] width 79 height 56
checkbox input "true"
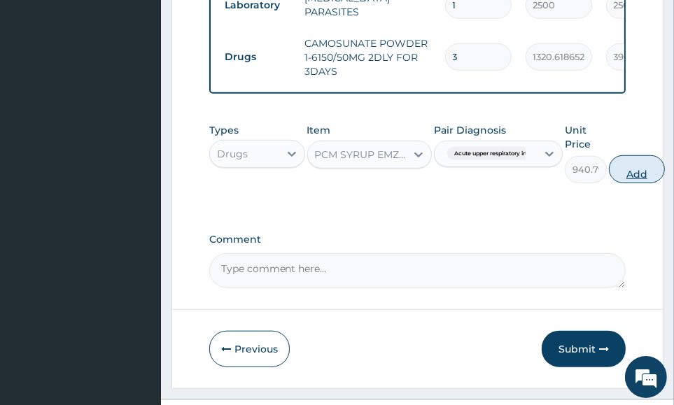
click at [630, 183] on button "Add" at bounding box center [637, 169] width 56 height 28
type input "0"
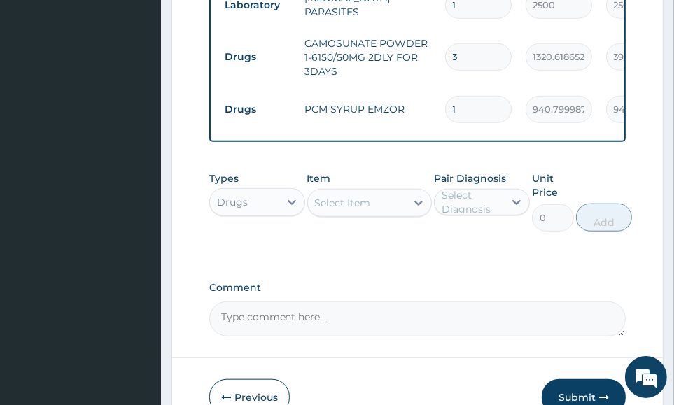
click at [594, 307] on div "Comment" at bounding box center [417, 309] width 417 height 55
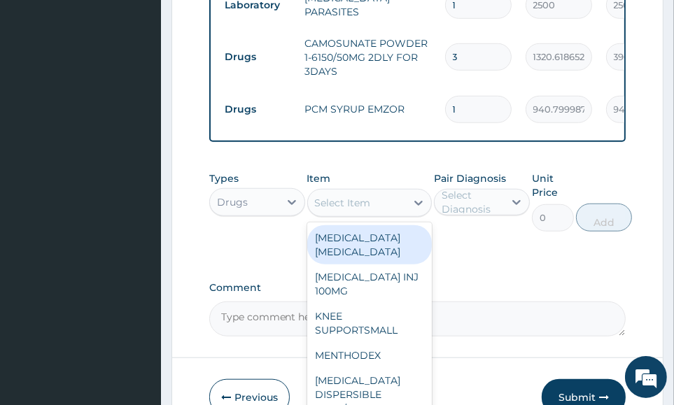
click at [375, 211] on div "Select Item" at bounding box center [357, 203] width 99 height 22
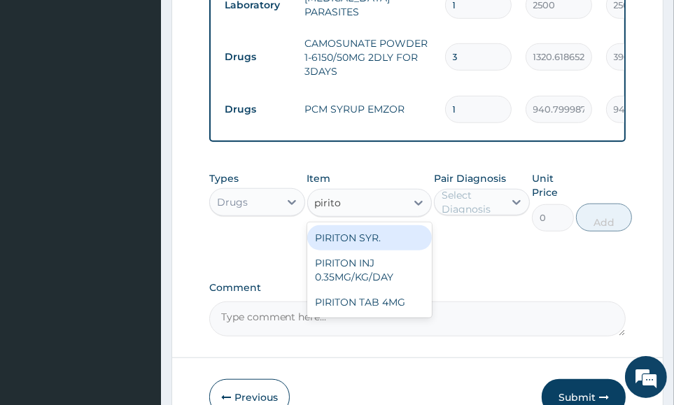
type input "piriton"
click at [391, 249] on div "PIRITON SYR." at bounding box center [369, 237] width 125 height 25
type input "803.007080078125"
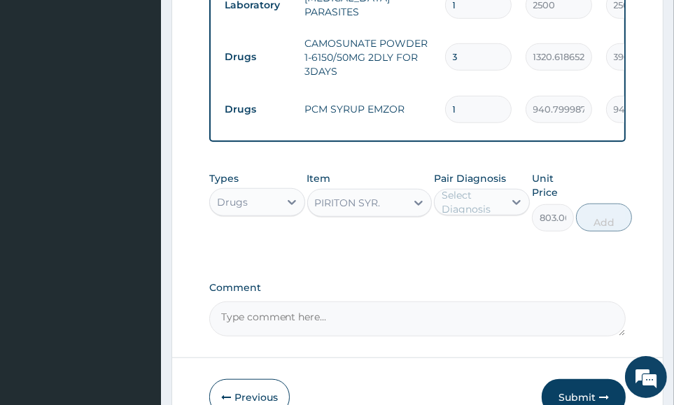
click at [500, 216] on div "Select Diagnosis" at bounding box center [472, 202] width 61 height 28
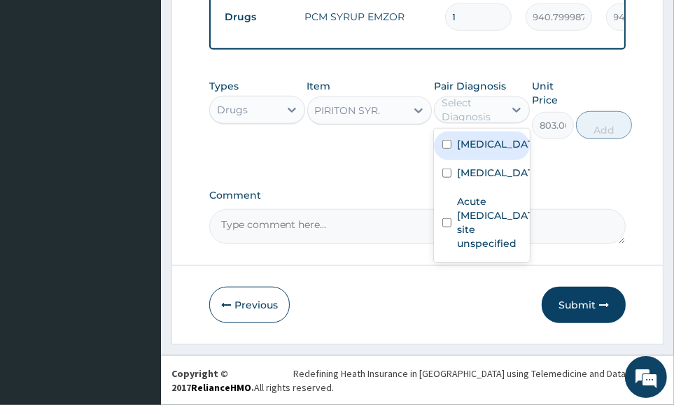
scroll to position [893, 0]
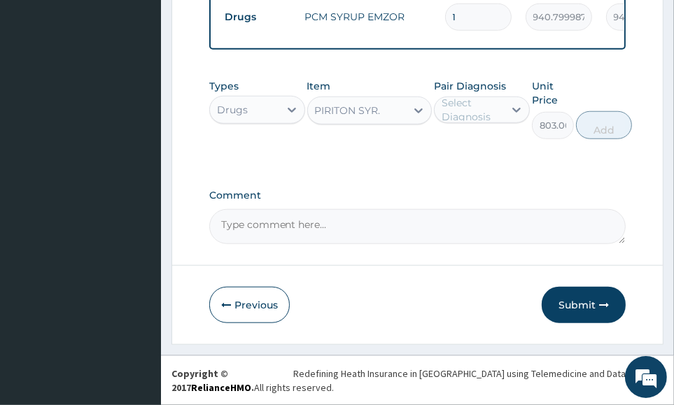
drag, startPoint x: 604, startPoint y: 201, endPoint x: 584, endPoint y: 201, distance: 20.3
click at [604, 200] on label "Comment" at bounding box center [417, 196] width 417 height 12
click at [604, 209] on textarea "Comment" at bounding box center [417, 226] width 417 height 35
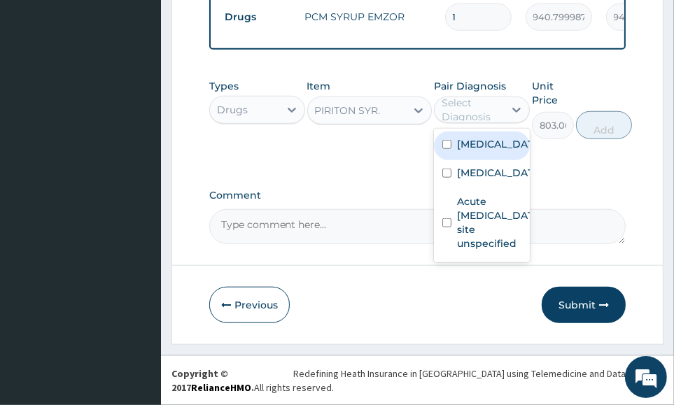
click at [496, 116] on div "Select Diagnosis" at bounding box center [472, 110] width 61 height 28
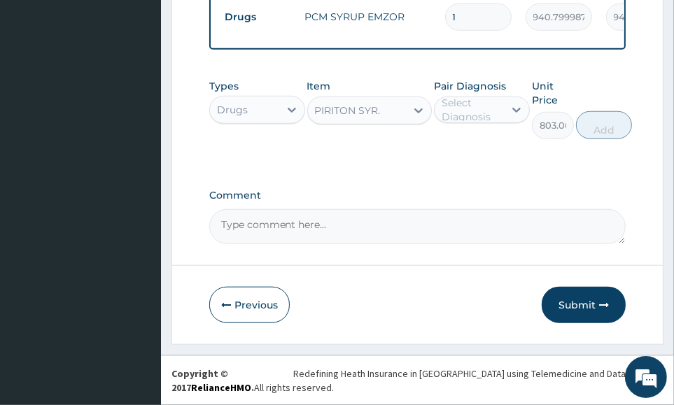
click at [616, 190] on label "Comment" at bounding box center [417, 196] width 417 height 12
click at [616, 209] on textarea "Comment" at bounding box center [417, 226] width 417 height 35
click at [466, 111] on div "Select Diagnosis" at bounding box center [472, 110] width 61 height 28
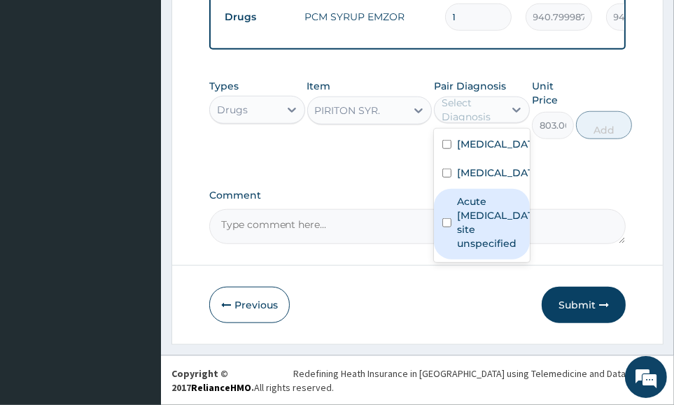
click at [474, 230] on label "Acute upper respiratory infection, site unspecified" at bounding box center [496, 223] width 79 height 56
checkbox input "true"
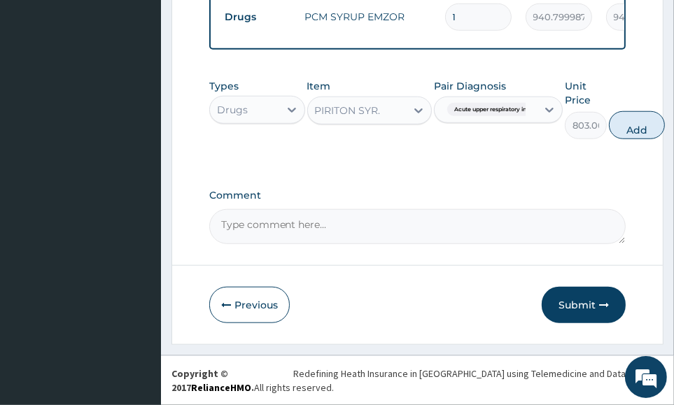
click at [528, 106] on span "Acute upper respiratory infect..." at bounding box center [498, 110] width 102 height 14
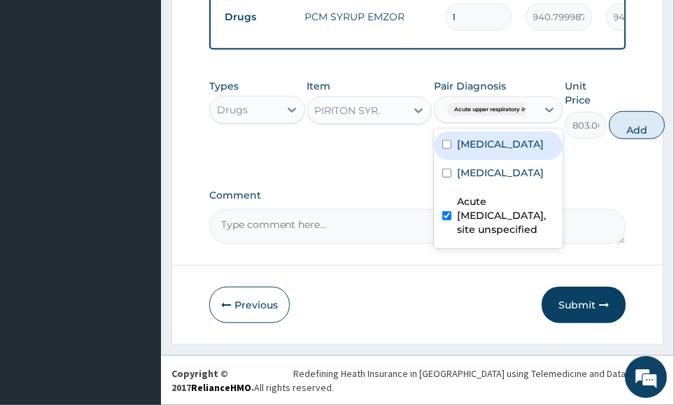
click at [490, 147] on div "Sepsis" at bounding box center [498, 146] width 129 height 29
checkbox input "true"
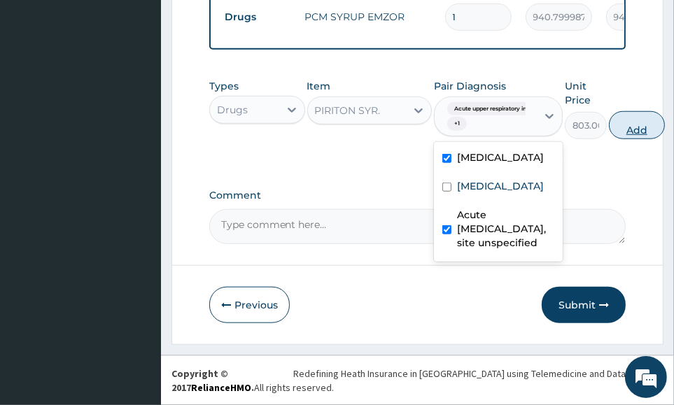
click at [640, 123] on button "Add" at bounding box center [637, 125] width 56 height 28
type input "0"
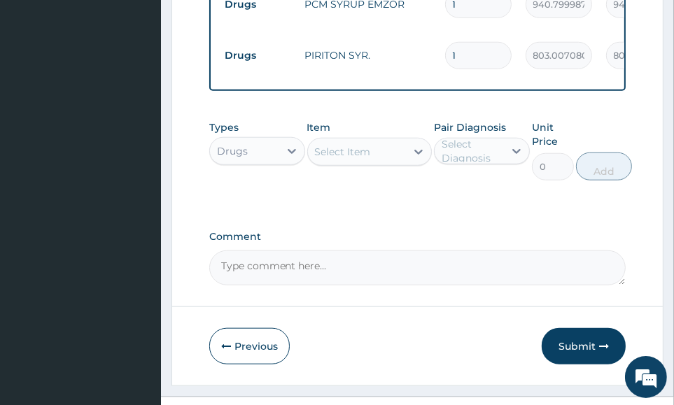
click at [566, 243] on label "Comment" at bounding box center [417, 237] width 417 height 12
click at [566, 253] on textarea "Comment" at bounding box center [417, 268] width 417 height 35
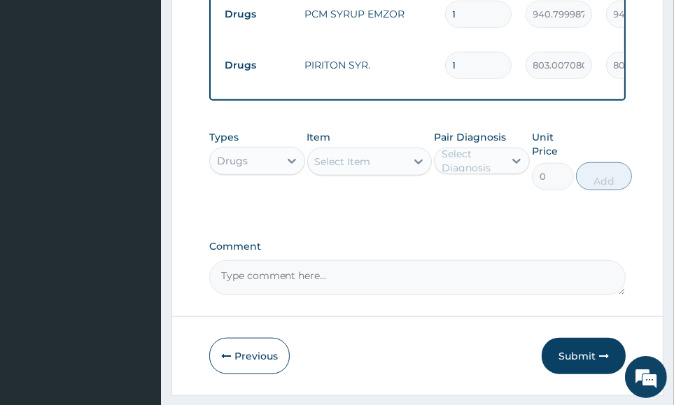
scroll to position [947, 0]
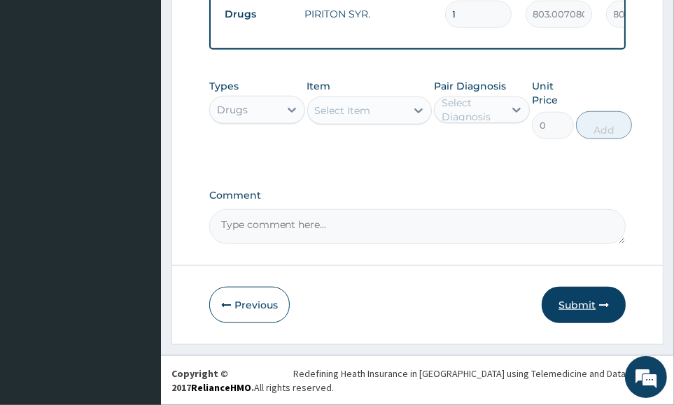
click at [578, 304] on button "Submit" at bounding box center [584, 305] width 84 height 36
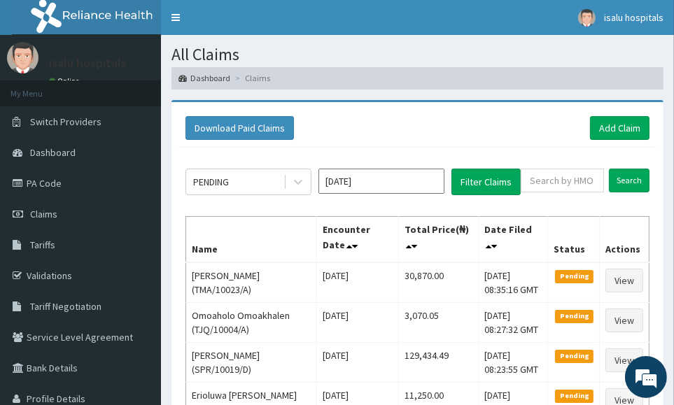
click at [559, 130] on div "Download Paid Claims Add Claim" at bounding box center [418, 128] width 464 height 24
drag, startPoint x: 547, startPoint y: 120, endPoint x: 530, endPoint y: 130, distance: 19.5
click at [547, 120] on div "Download Paid Claims Add Claim" at bounding box center [418, 128] width 464 height 24
drag, startPoint x: 538, startPoint y: 90, endPoint x: 548, endPoint y: 144, distance: 55.5
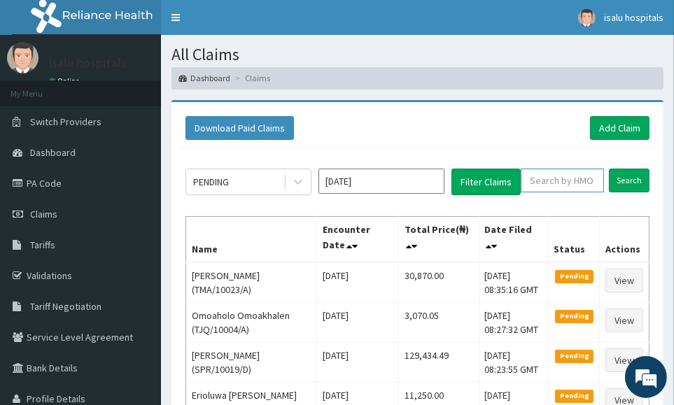
click at [543, 184] on input "text" at bounding box center [562, 181] width 83 height 24
paste input "TMA/10056/A"
type input "TMA/10056/A"
click at [180, 15] on link "Toggle navigation" at bounding box center [175, 17] width 29 height 35
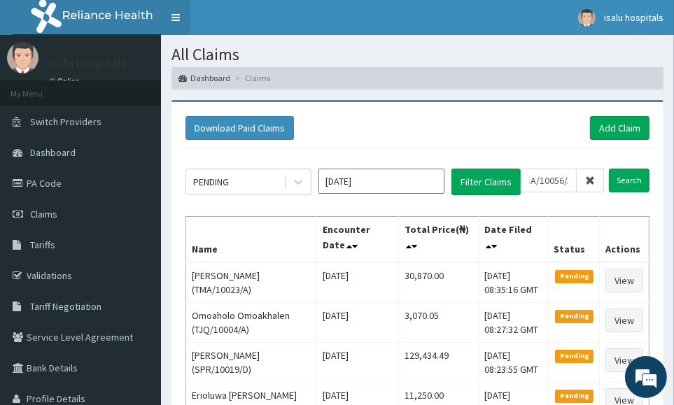
scroll to position [0, 0]
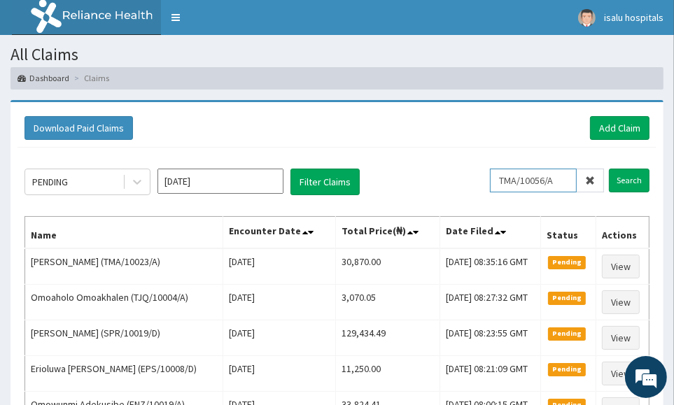
click at [517, 182] on input "TMA/10056/A" at bounding box center [533, 181] width 87 height 24
click at [637, 179] on input "Search" at bounding box center [629, 181] width 41 height 24
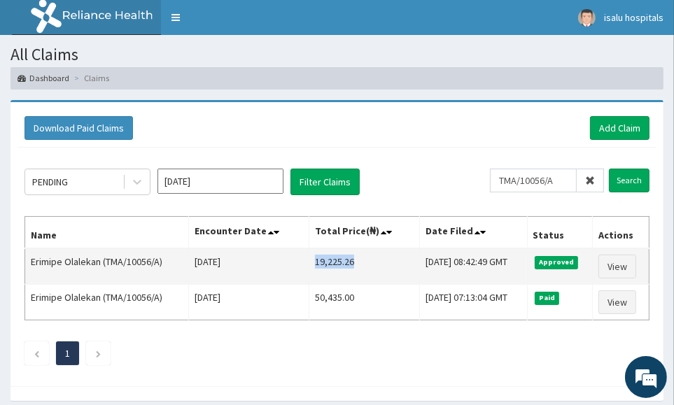
drag, startPoint x: 294, startPoint y: 263, endPoint x: 346, endPoint y: 265, distance: 51.9
click at [346, 265] on td "19,225.26" at bounding box center [364, 267] width 111 height 36
copy td "19,225.26"
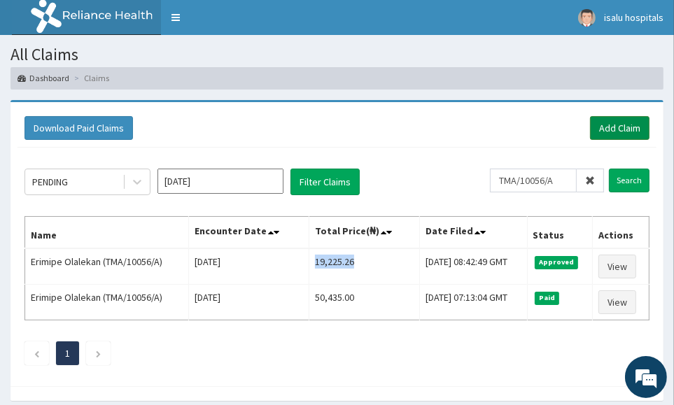
click at [622, 132] on link "Add Claim" at bounding box center [620, 128] width 60 height 24
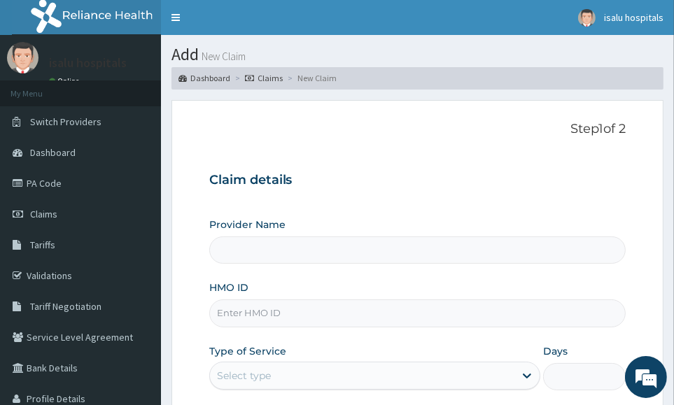
click at [279, 307] on input "HMO ID" at bounding box center [417, 313] width 417 height 27
paste input "WHG/10153/A"
type input "WHG/10153/A"
type input "Isalu Hospital Limited"
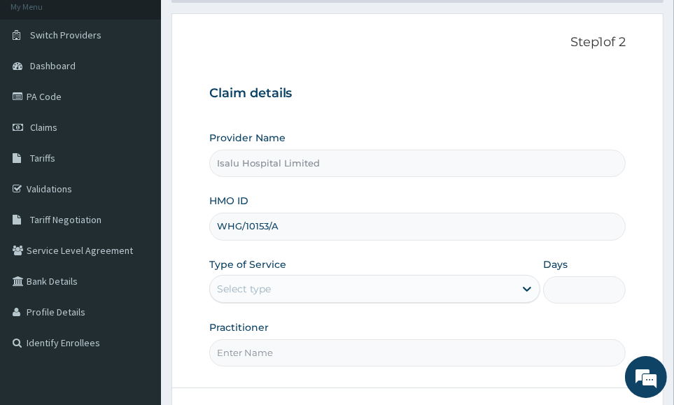
scroll to position [174, 0]
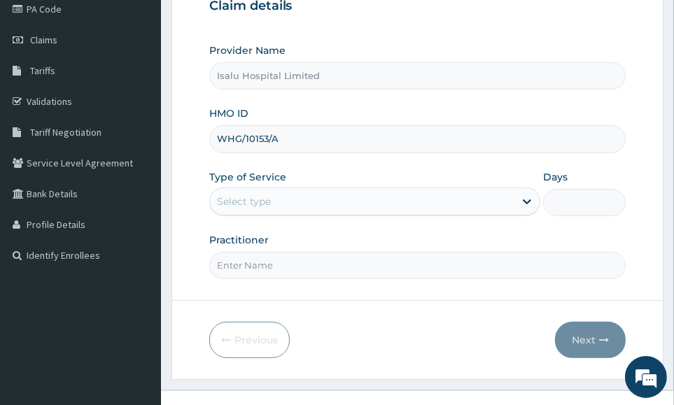
type input "WHG/10153/A"
click at [388, 208] on div "Select type" at bounding box center [362, 201] width 305 height 22
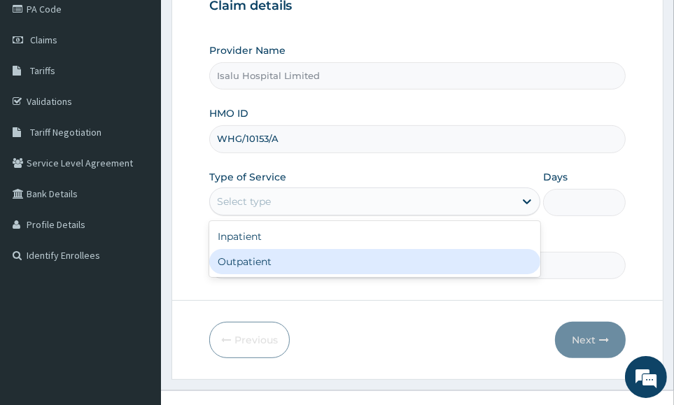
click at [363, 258] on div "Outpatient" at bounding box center [374, 261] width 331 height 25
type input "1"
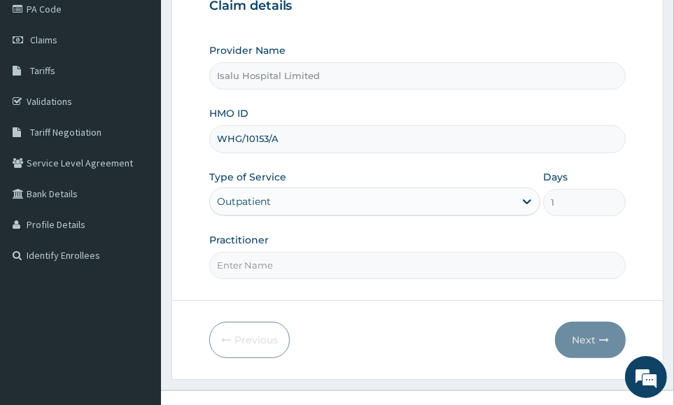
scroll to position [0, 0]
click at [608, 268] on input "Practitioner" at bounding box center [417, 265] width 417 height 27
paste input "[PERSON_NAME] [PERSON_NAME]"
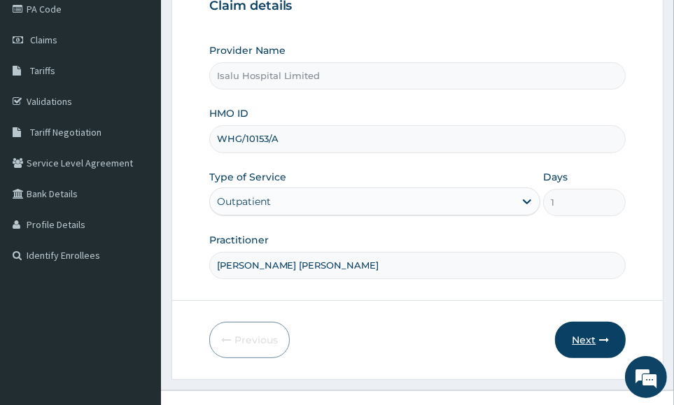
type input "[PERSON_NAME] [PERSON_NAME]"
click at [587, 333] on button "Next" at bounding box center [590, 340] width 71 height 36
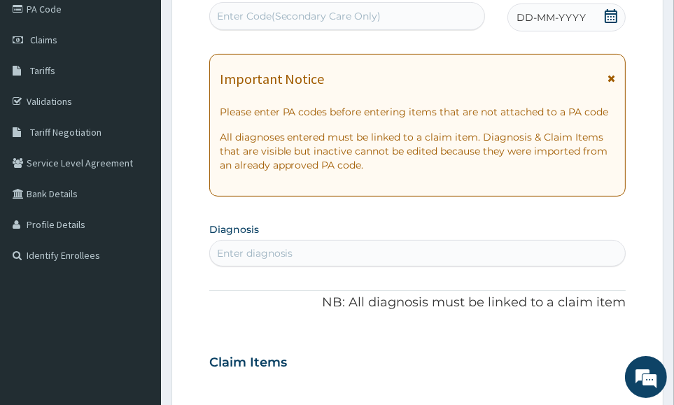
click at [613, 230] on section "Diagnosis Enter diagnosis" at bounding box center [417, 243] width 417 height 48
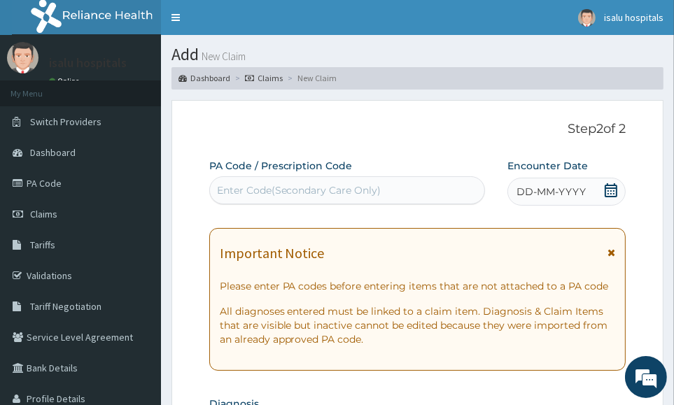
click at [350, 186] on div "Enter Code(Secondary Care Only)" at bounding box center [299, 190] width 165 height 14
paste input "PA/7ECFCF"
type input "PA/7ECFCF"
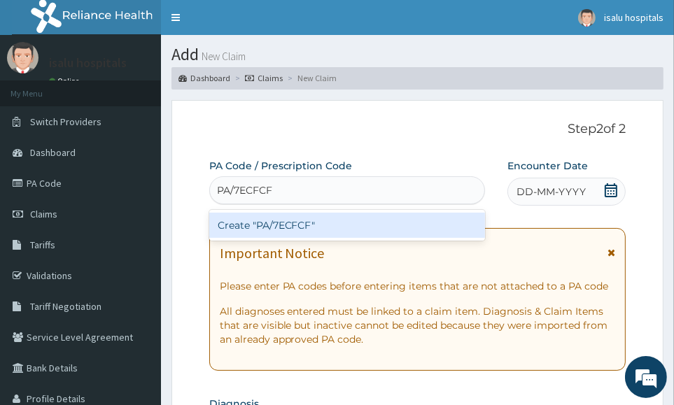
click at [383, 224] on div "Create "PA/7ECFCF"" at bounding box center [347, 225] width 277 height 25
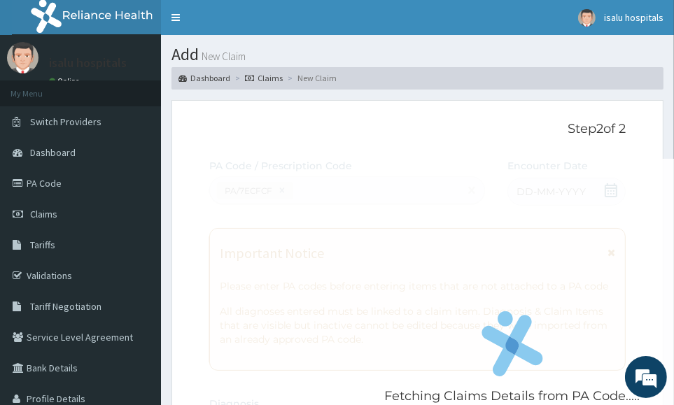
scroll to position [466, 0]
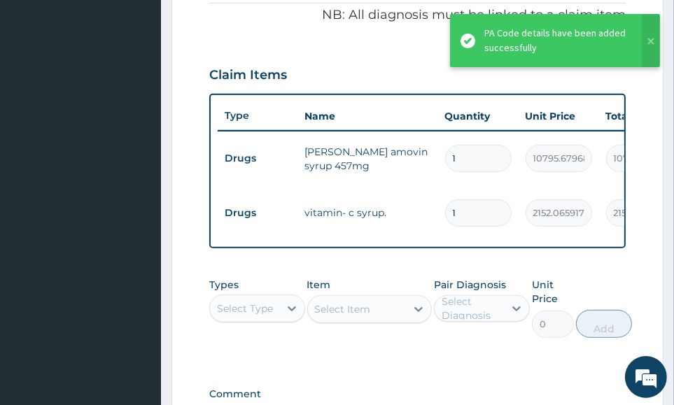
click at [596, 176] on tr "Drugs fleming amovin syrup 457mg 1 10795.6796875 10795.68 Gingivitis + 1 Delete" at bounding box center [561, 159] width 686 height 55
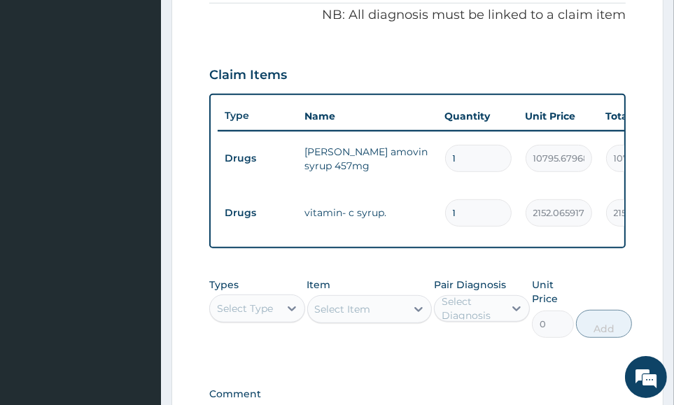
click at [592, 283] on div "Types Select Type Item Select Item Pair Diagnosis Select Diagnosis Unit Price 0…" at bounding box center [417, 308] width 417 height 74
click at [273, 314] on div "Select Type" at bounding box center [244, 309] width 69 height 22
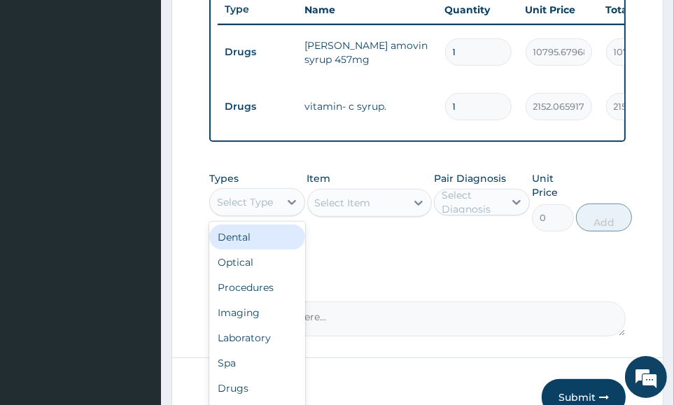
scroll to position [665, 0]
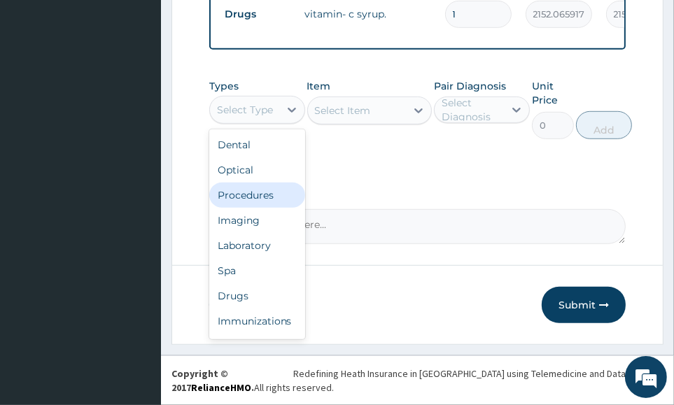
click at [267, 195] on div "Procedures" at bounding box center [257, 195] width 96 height 25
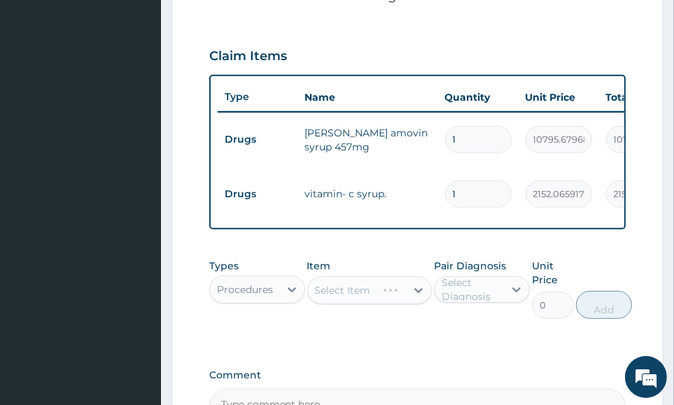
scroll to position [403, 0]
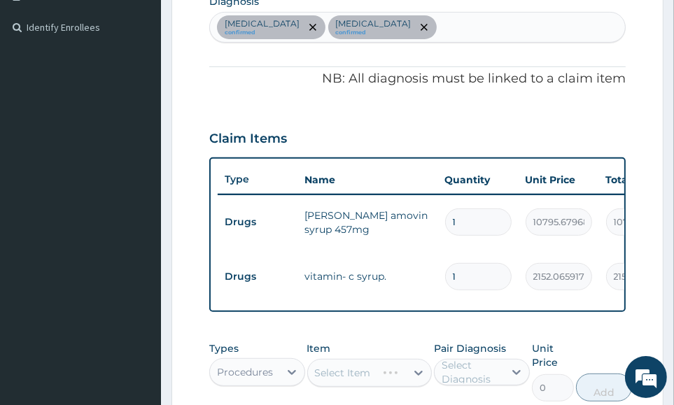
click at [417, 29] on div "Gingivitis confirmed Measles confirmed" at bounding box center [418, 27] width 416 height 29
type input "sepsis"
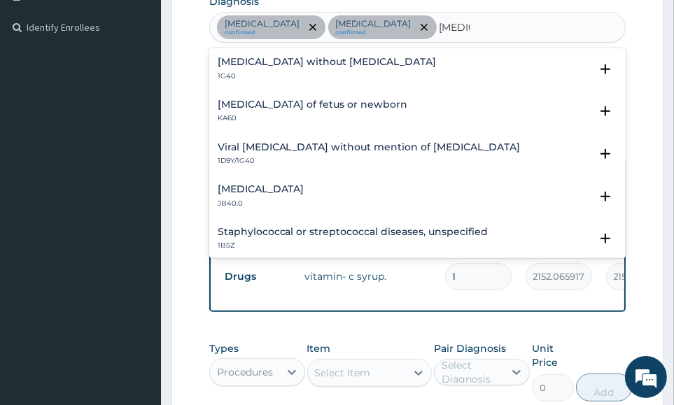
click at [305, 76] on p "1G40" at bounding box center [327, 76] width 219 height 10
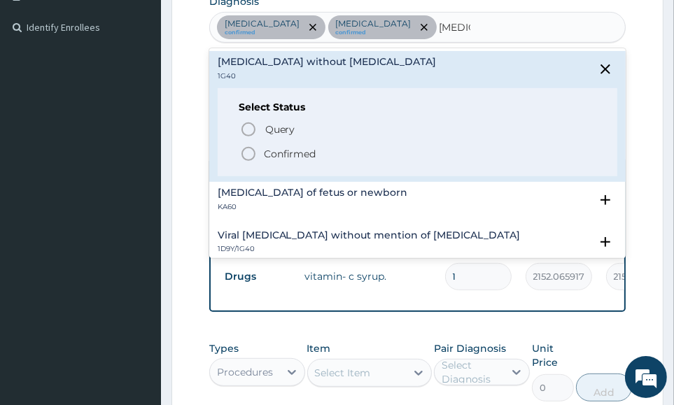
click at [307, 152] on p "Confirmed" at bounding box center [290, 154] width 53 height 14
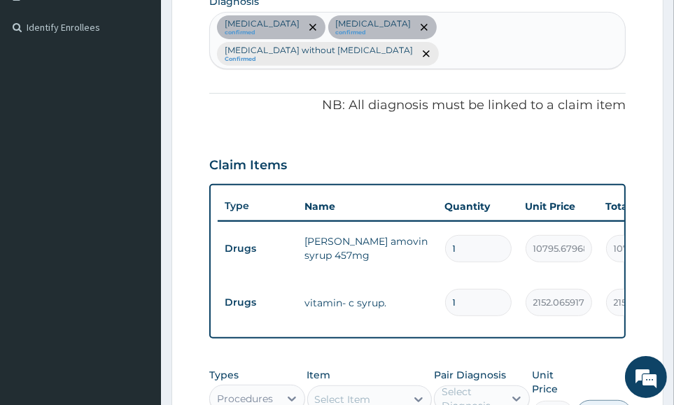
click at [566, 284] on td "2152.06591796875" at bounding box center [559, 302] width 81 height 41
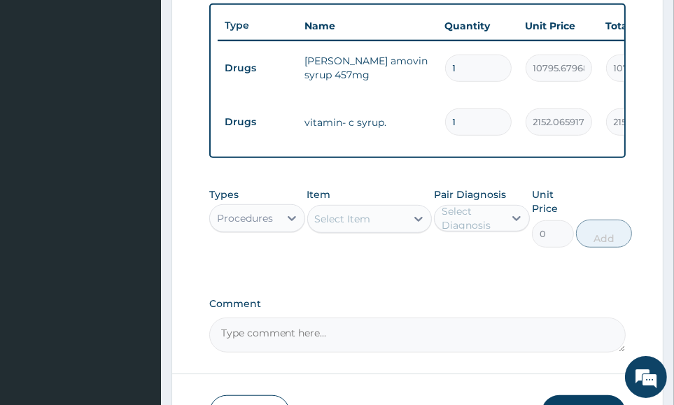
scroll to position [665, 0]
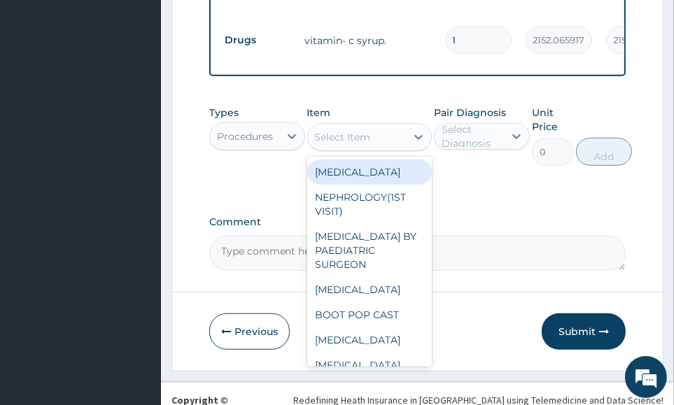
click at [387, 126] on div "Select Item" at bounding box center [357, 137] width 99 height 22
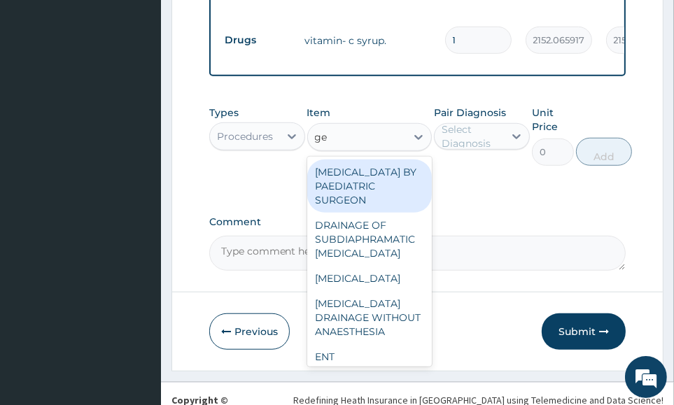
type input "gen"
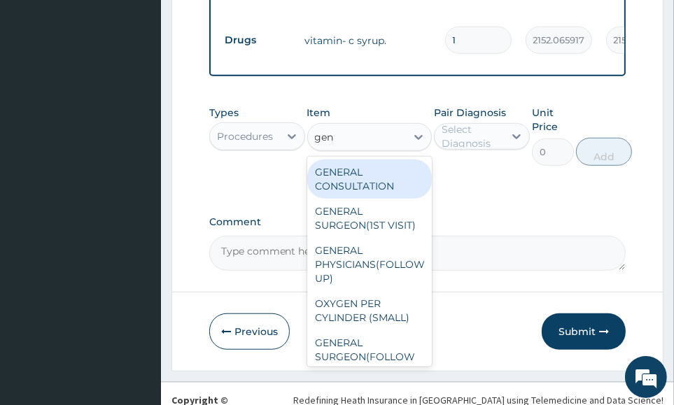
click at [326, 160] on div "GENERAL CONSULTATION" at bounding box center [369, 179] width 125 height 39
type input "3150"
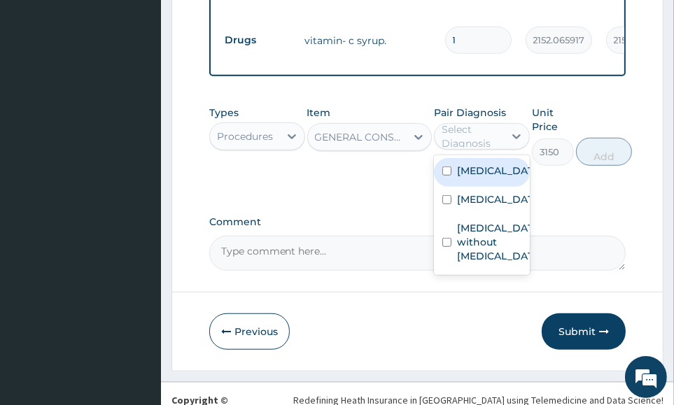
drag, startPoint x: 465, startPoint y: 120, endPoint x: 496, endPoint y: 189, distance: 75.2
click at [466, 123] on div "Select Diagnosis" at bounding box center [472, 137] width 61 height 28
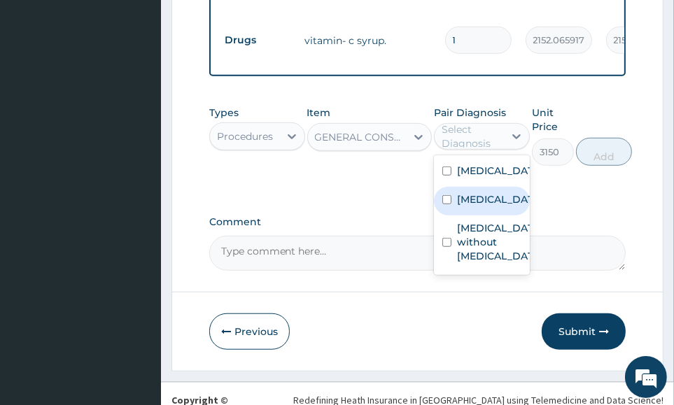
drag, startPoint x: 501, startPoint y: 148, endPoint x: 501, endPoint y: 167, distance: 18.2
click at [501, 164] on label "Gingivitis" at bounding box center [496, 171] width 79 height 14
checkbox input "true"
click at [501, 187] on div "Measles" at bounding box center [482, 201] width 96 height 29
checkbox input "true"
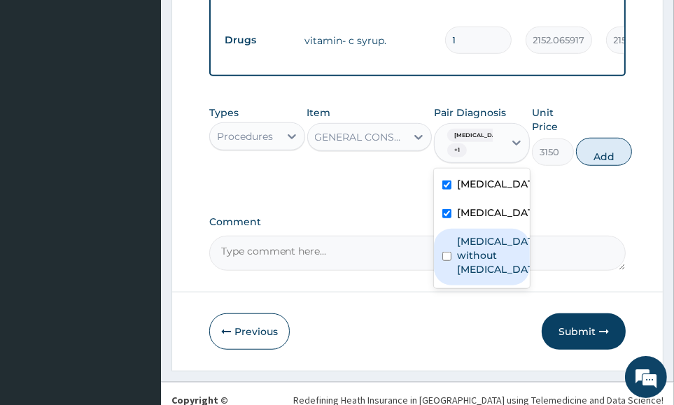
click at [494, 235] on label "Sepsis without septic shock" at bounding box center [496, 256] width 79 height 42
checkbox input "true"
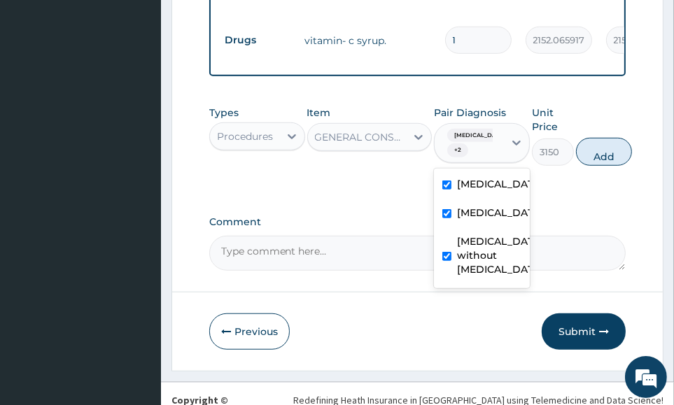
drag, startPoint x: 592, startPoint y: 127, endPoint x: 571, endPoint y: 141, distance: 25.6
click at [592, 138] on button "Add" at bounding box center [604, 152] width 56 height 28
type input "0"
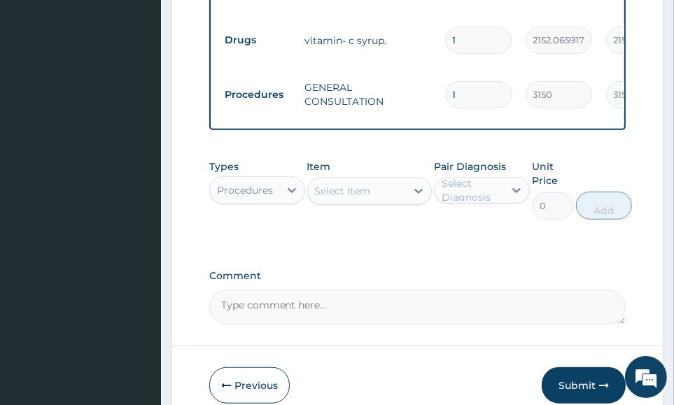
click at [268, 183] on div "Procedures" at bounding box center [245, 190] width 56 height 14
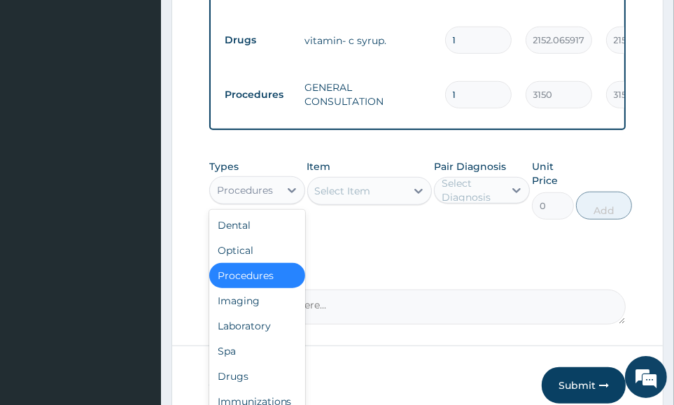
scroll to position [48, 0]
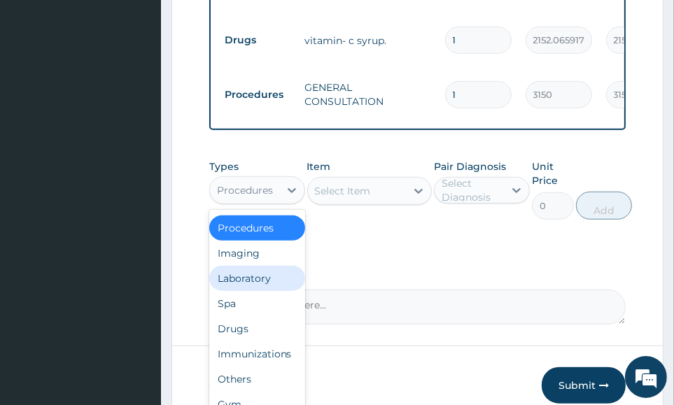
click at [274, 266] on div "Laboratory" at bounding box center [257, 278] width 96 height 25
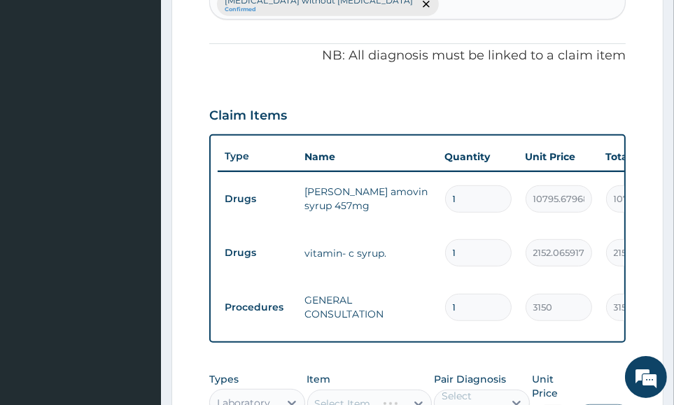
scroll to position [490, 0]
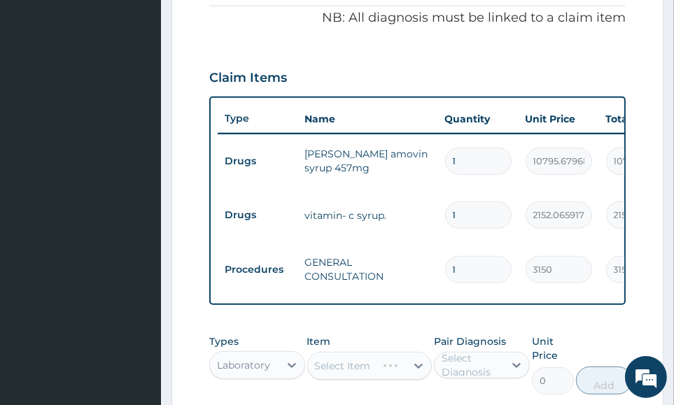
click at [607, 328] on div "Types Laboratory Item Select Item Pair Diagnosis Select Diagnosis Unit Price 0 …" at bounding box center [417, 365] width 417 height 74
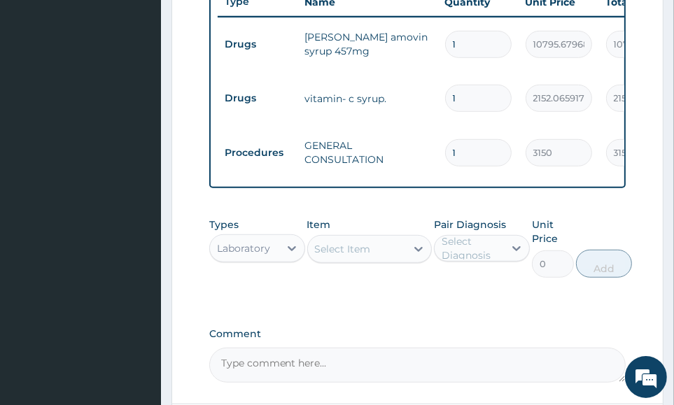
scroll to position [713, 0]
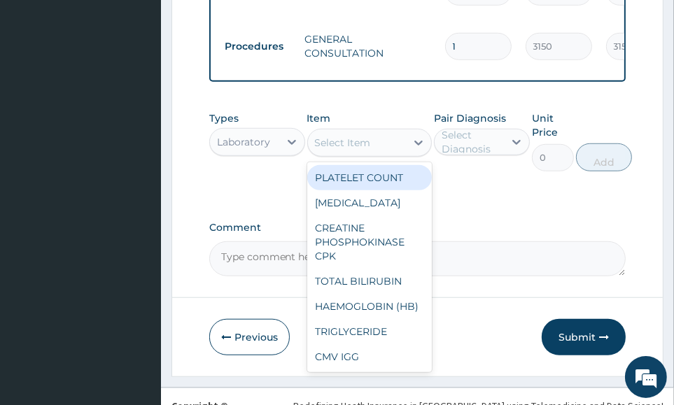
click at [376, 132] on div "Select Item" at bounding box center [357, 143] width 99 height 22
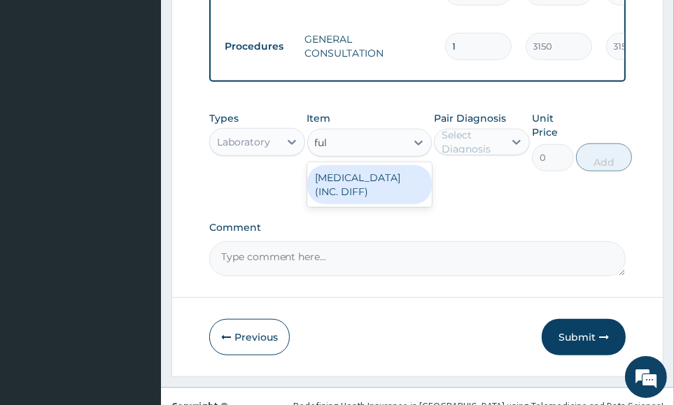
type input "full"
drag, startPoint x: 387, startPoint y: 155, endPoint x: 436, endPoint y: 146, distance: 49.8
click at [391, 165] on div "FULL BLOOD COUNT (INC. DIFF)" at bounding box center [369, 184] width 125 height 39
type input "4341.60009765625"
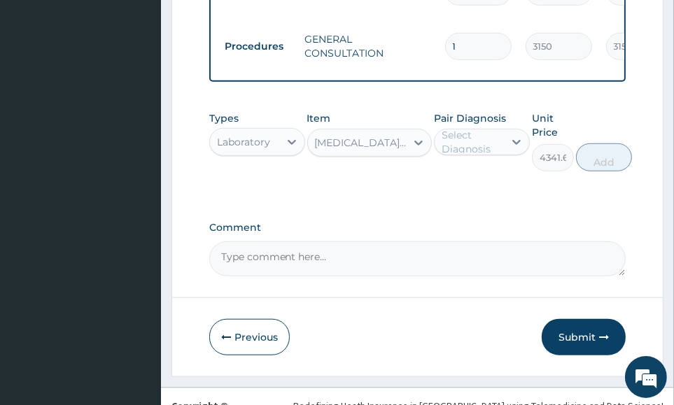
click at [496, 129] on div "Select Diagnosis" at bounding box center [482, 142] width 96 height 27
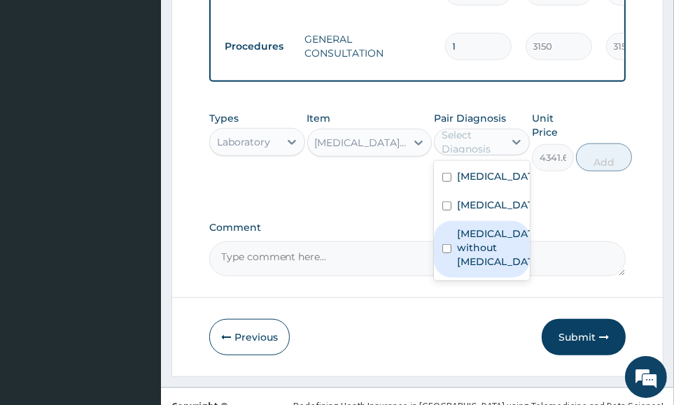
drag, startPoint x: 501, startPoint y: 222, endPoint x: 543, endPoint y: 197, distance: 48.4
click at [503, 227] on label "Sepsis without septic shock" at bounding box center [496, 248] width 79 height 42
checkbox input "true"
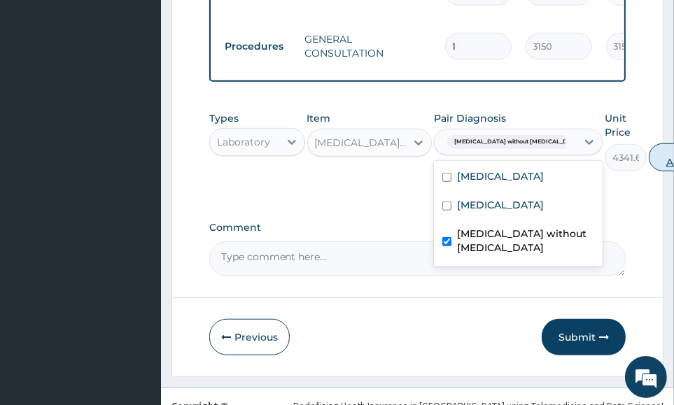
click at [649, 144] on button "Add" at bounding box center [677, 158] width 56 height 28
type input "0"
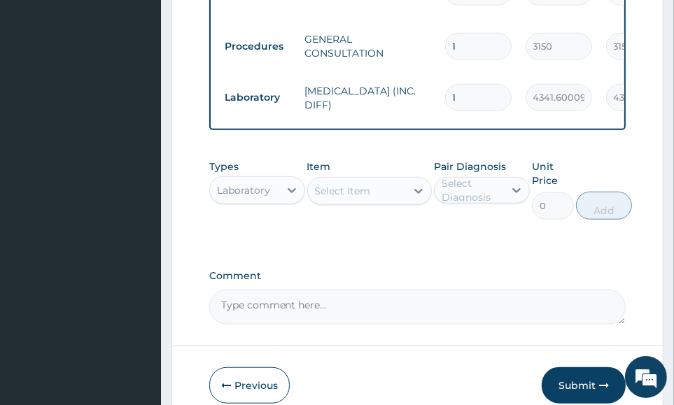
click at [592, 368] on button "Submit" at bounding box center [584, 386] width 84 height 36
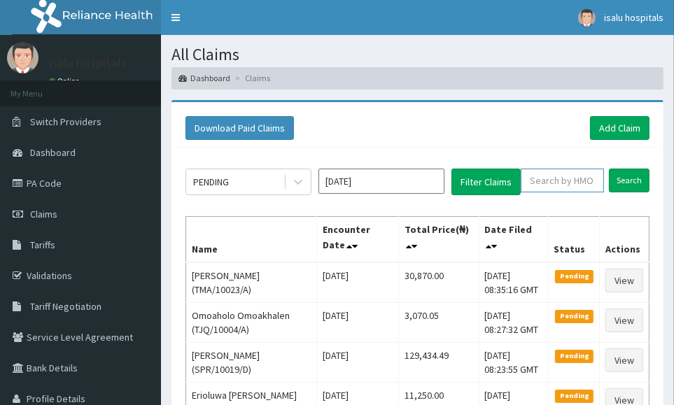
click at [556, 186] on input "text" at bounding box center [562, 181] width 83 height 24
paste input "WHG/10153/A"
type input "WHG/10153/A"
drag, startPoint x: 173, startPoint y: 21, endPoint x: 466, endPoint y: 91, distance: 300.9
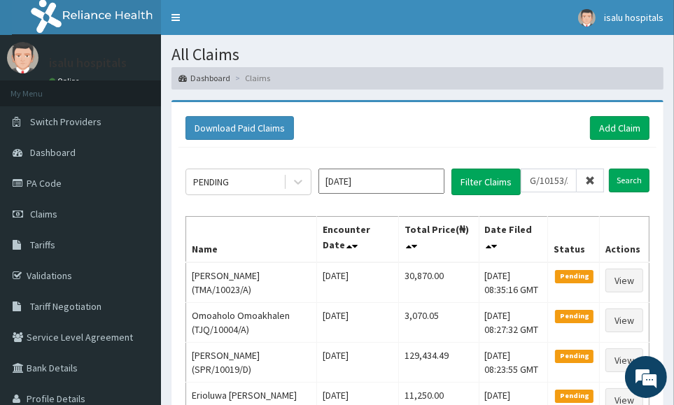
click at [174, 22] on link "Toggle navigation" at bounding box center [175, 17] width 29 height 35
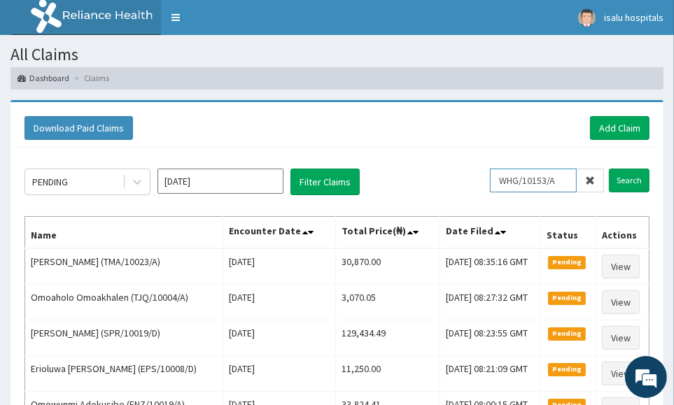
click at [523, 181] on input "WHG/10153/A" at bounding box center [533, 181] width 87 height 24
drag, startPoint x: 633, startPoint y: 174, endPoint x: 633, endPoint y: 185, distance: 10.5
click at [633, 175] on input "Search" at bounding box center [629, 181] width 41 height 24
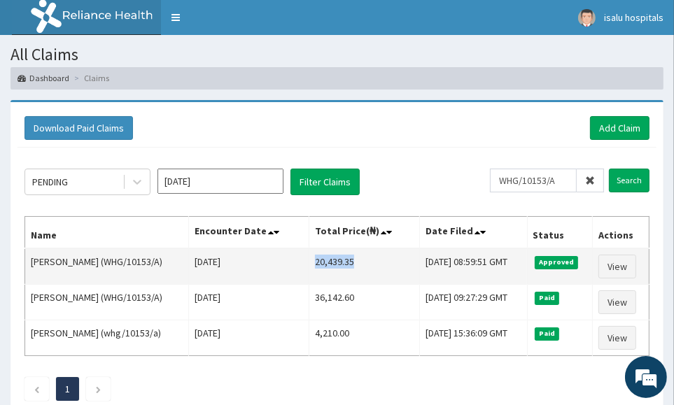
drag, startPoint x: 321, startPoint y: 263, endPoint x: 372, endPoint y: 258, distance: 50.6
click at [387, 256] on td "20,439.35" at bounding box center [364, 267] width 111 height 36
copy td "20,439.35"
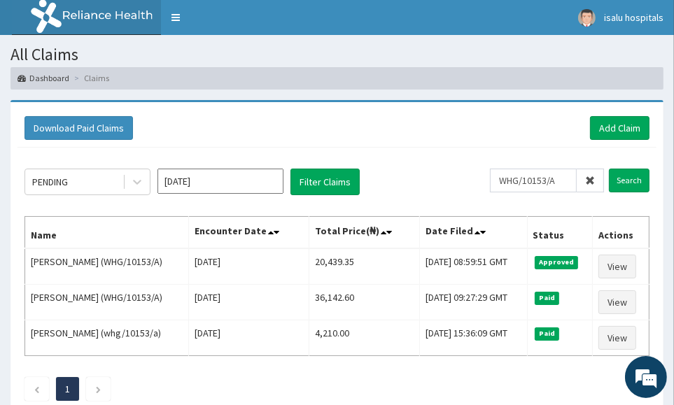
click at [450, 118] on div "Download Paid Claims Add Claim" at bounding box center [337, 128] width 625 height 24
click at [445, 143] on div "Download Paid Claims Add Claim" at bounding box center [337, 128] width 639 height 39
click at [627, 130] on link "Add Claim" at bounding box center [620, 128] width 60 height 24
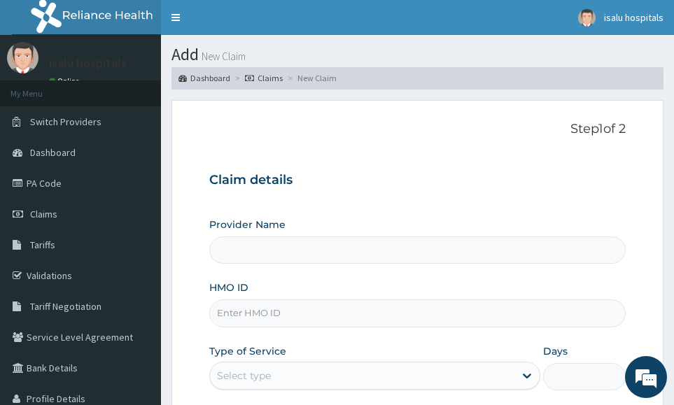
type input "Isalu Hospital Limited"
click at [362, 314] on input "HMO ID" at bounding box center [417, 313] width 417 height 27
paste input "WHG/10218/A"
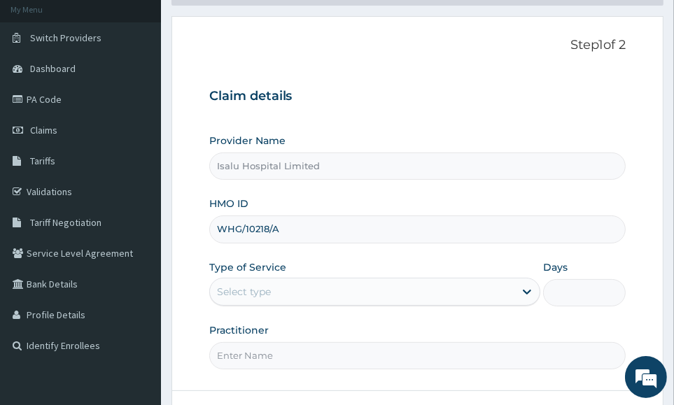
scroll to position [208, 0]
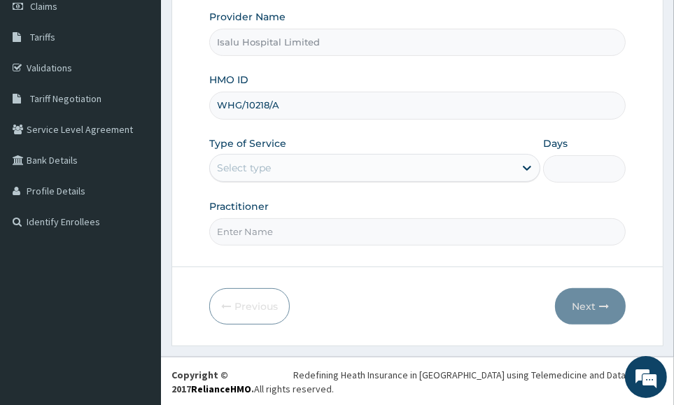
type input "WHG/10218/A"
drag, startPoint x: 343, startPoint y: 169, endPoint x: 346, endPoint y: 181, distance: 12.2
click at [346, 176] on div "Select type" at bounding box center [362, 168] width 305 height 22
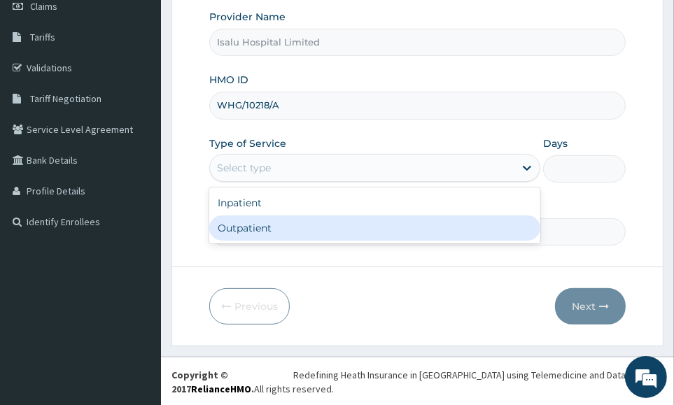
click at [326, 232] on div "Outpatient" at bounding box center [374, 228] width 331 height 25
type input "1"
